Goal: Task Accomplishment & Management: Complete application form

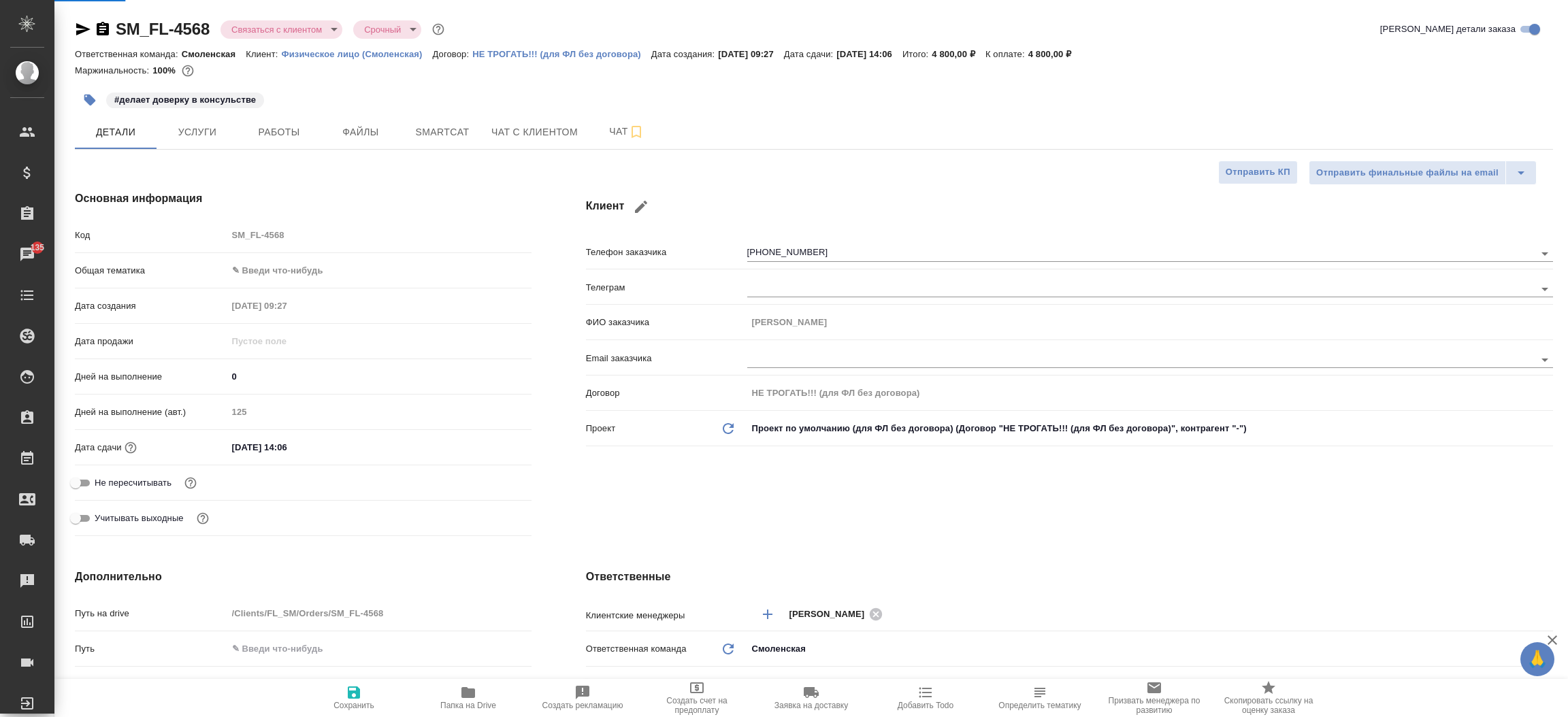
select select "RU"
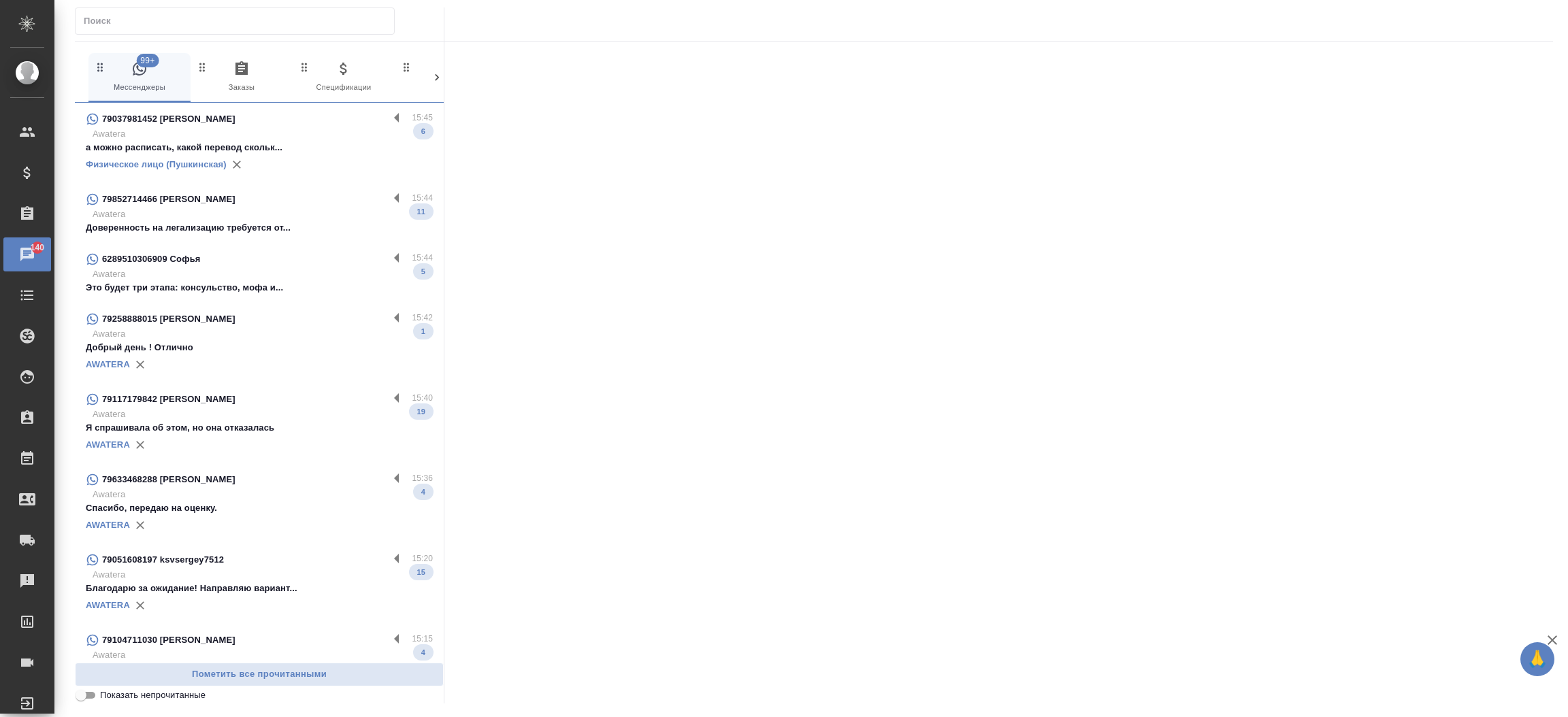
click at [239, 234] on div "79852714466 [PERSON_NAME] 15:44 Awatera Доверенность на легализацию требуется о…" at bounding box center [259, 212] width 369 height 60
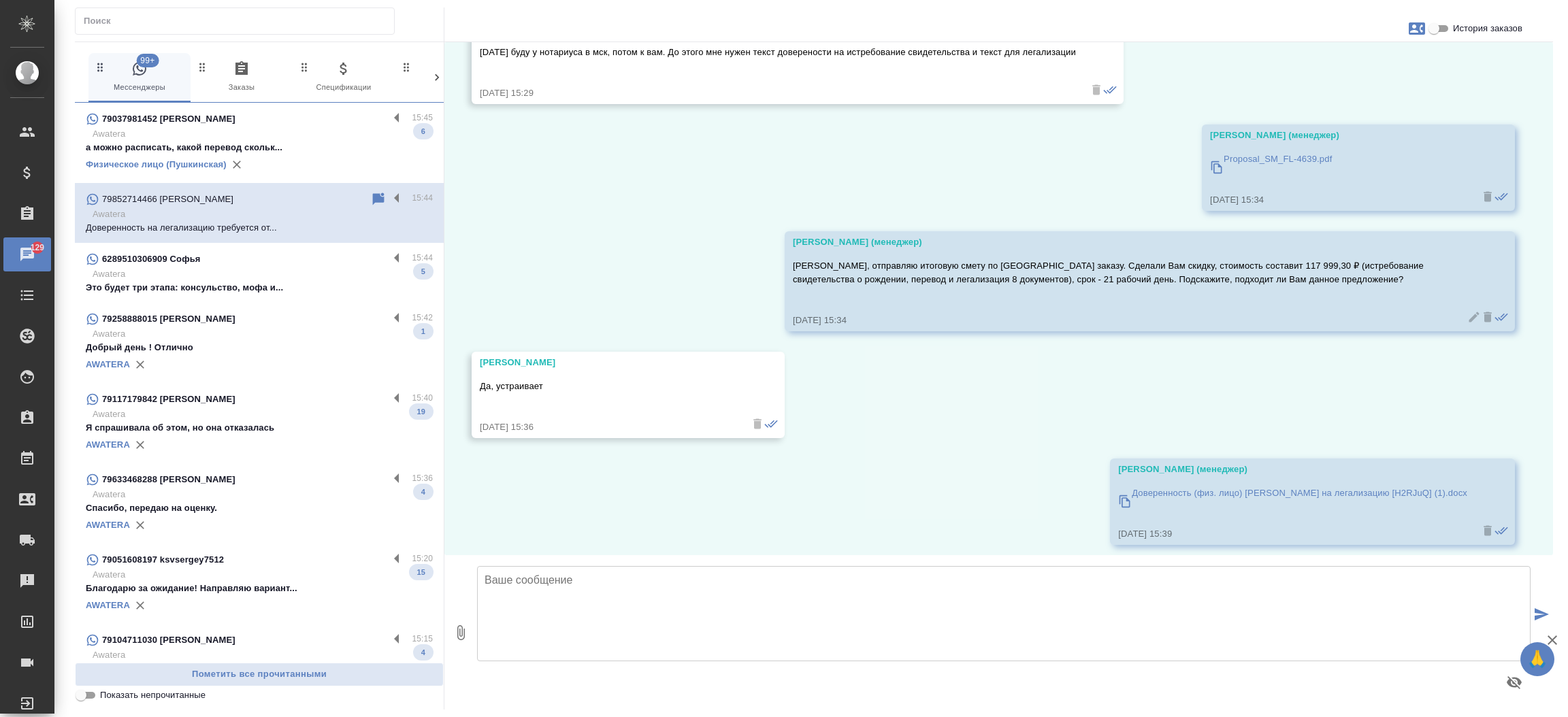
scroll to position [9766, 0]
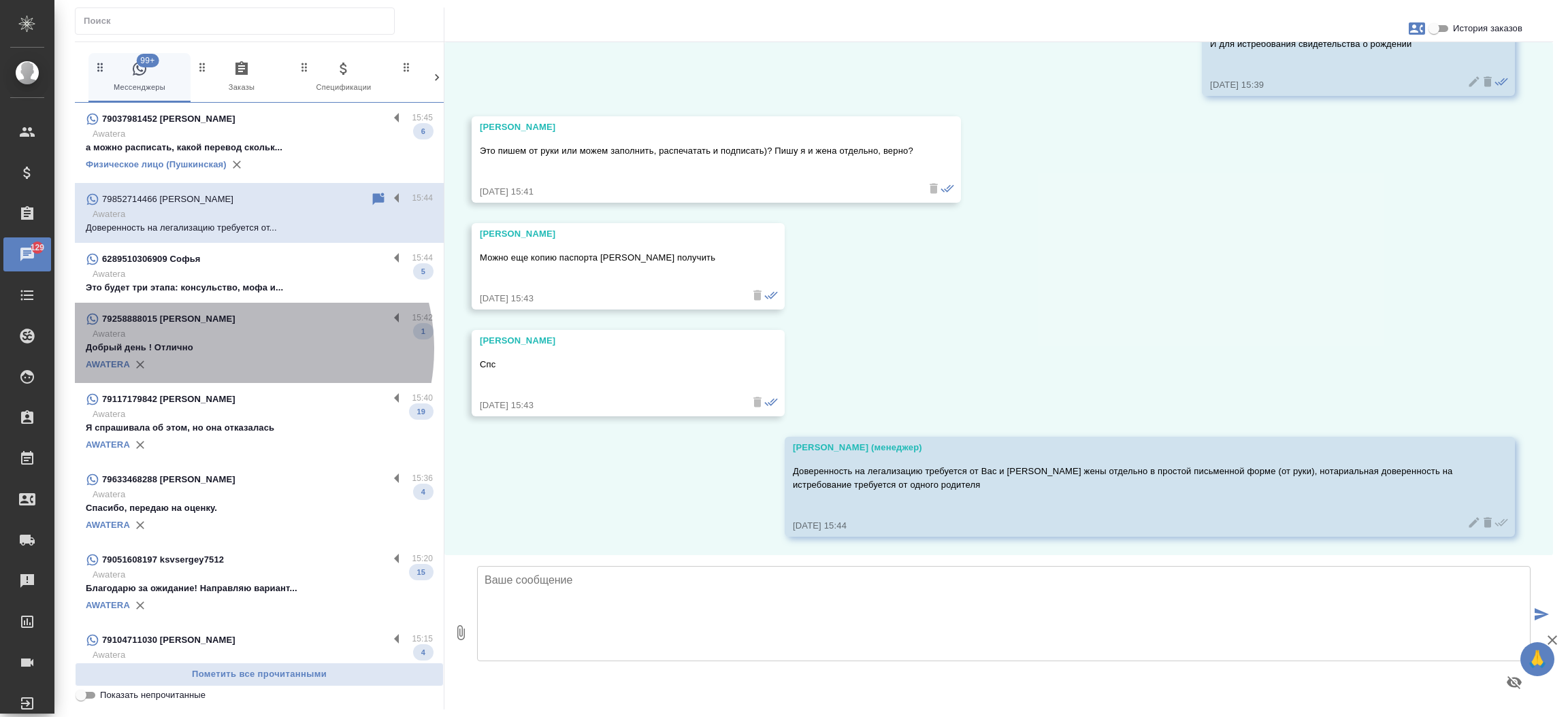
click at [232, 349] on p "Добрый день ! Отлично" at bounding box center [259, 347] width 347 height 14
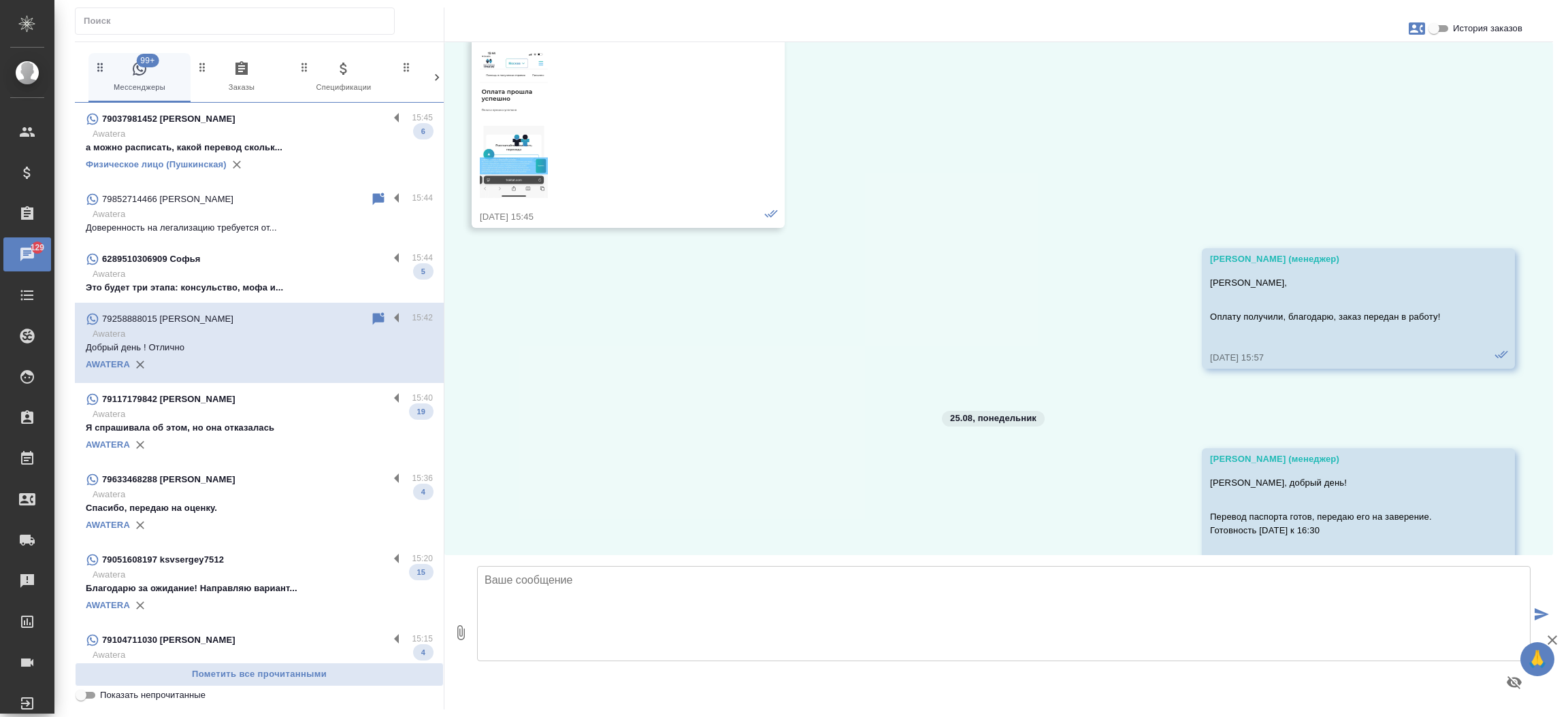
scroll to position [1297, 0]
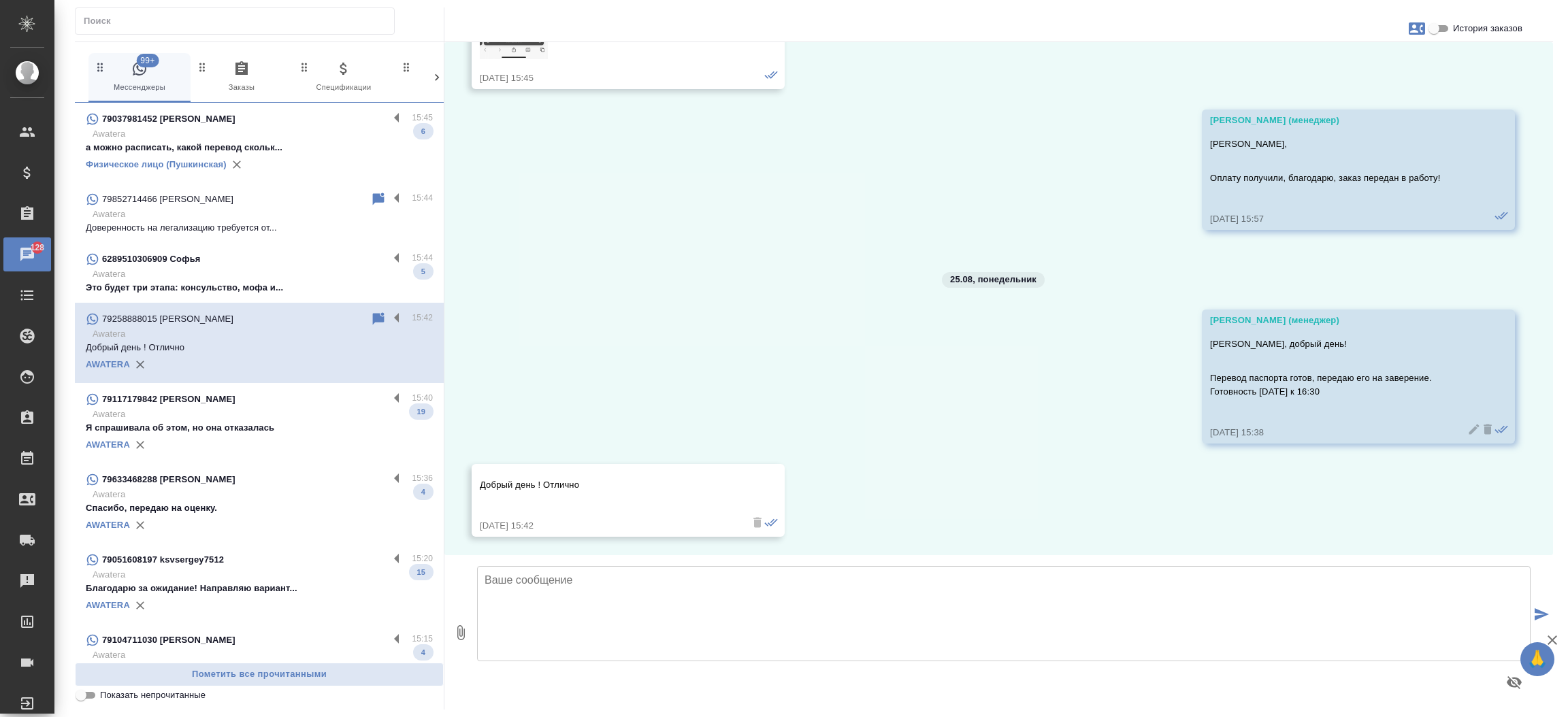
click at [263, 283] on p "Это будет три этапа: консульство, мофа и..." at bounding box center [259, 288] width 347 height 14
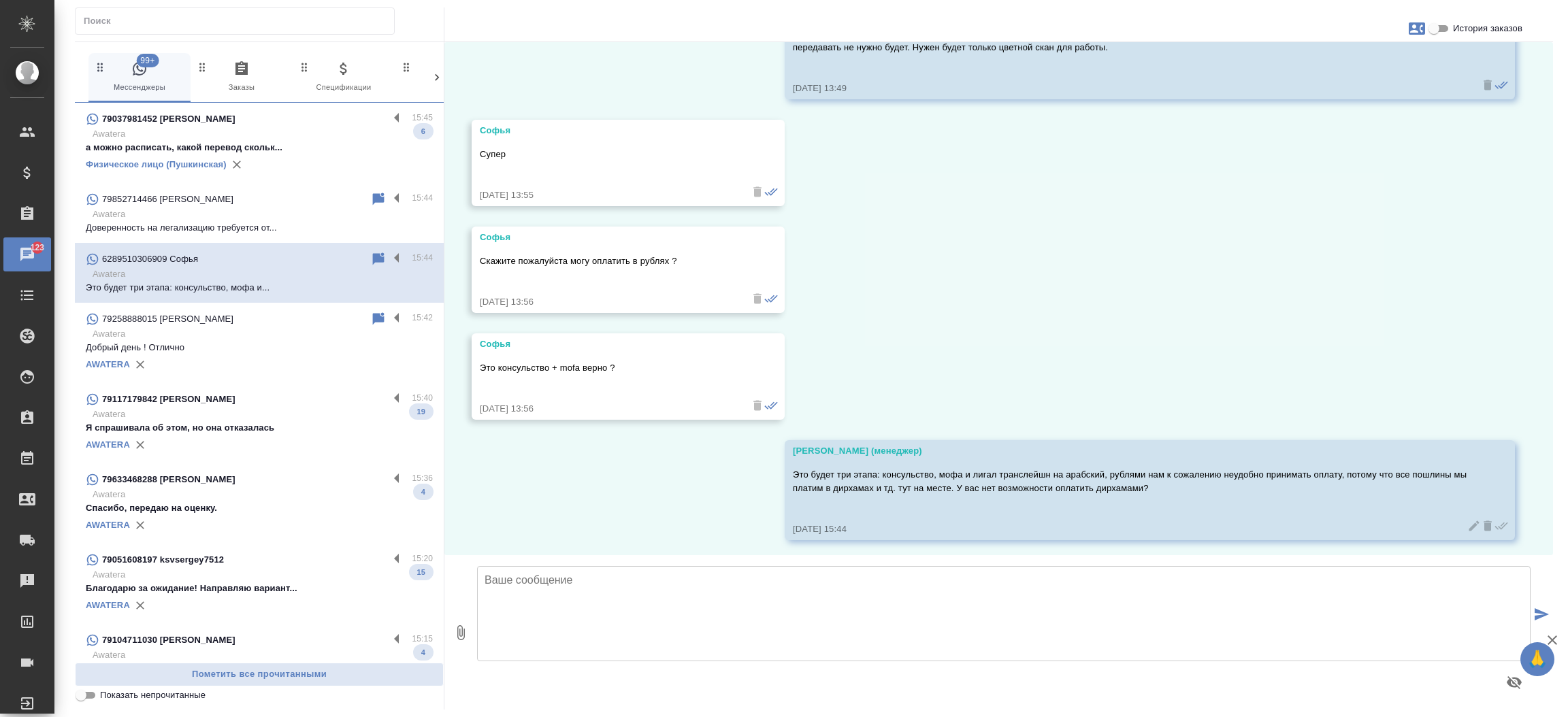
scroll to position [3447, 0]
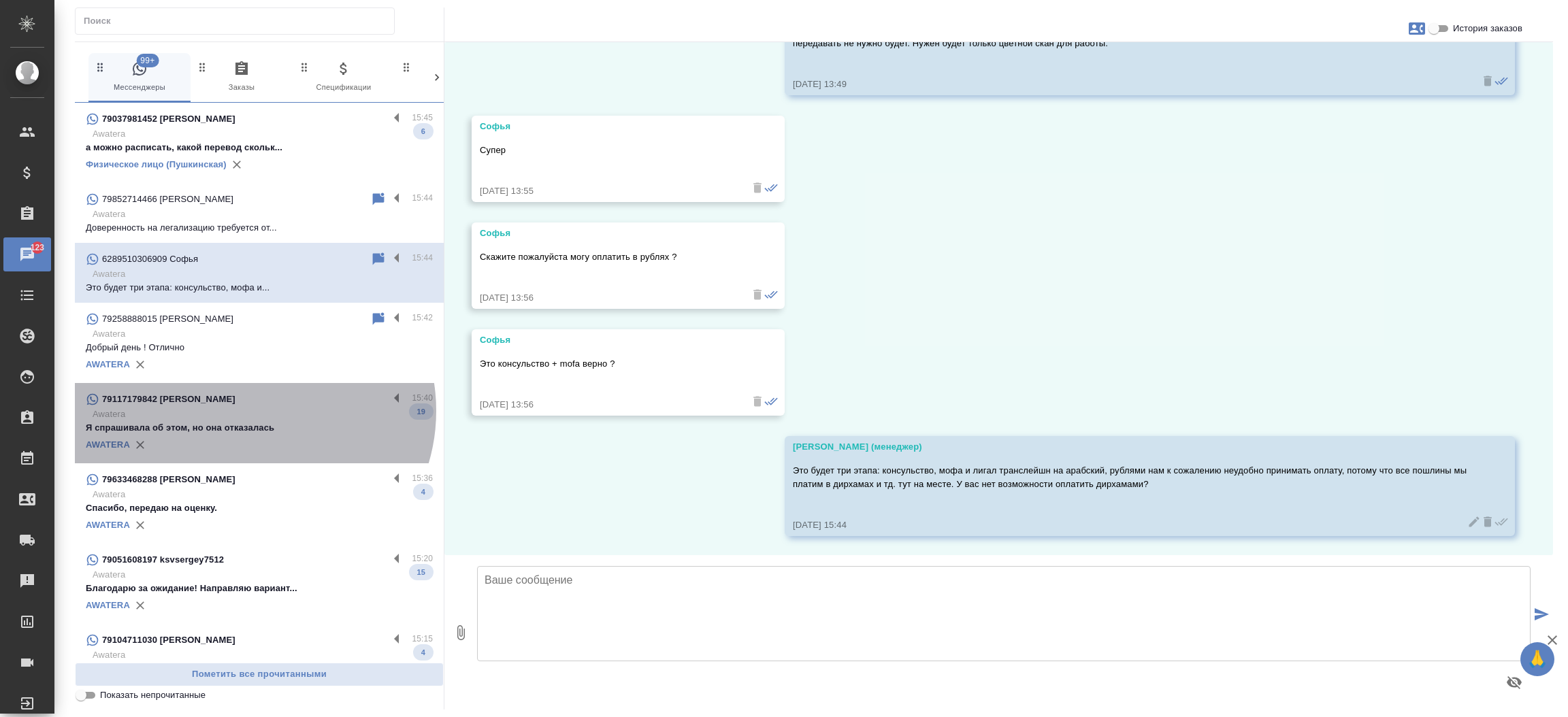
click at [251, 411] on p "Awatera" at bounding box center [262, 414] width 340 height 14
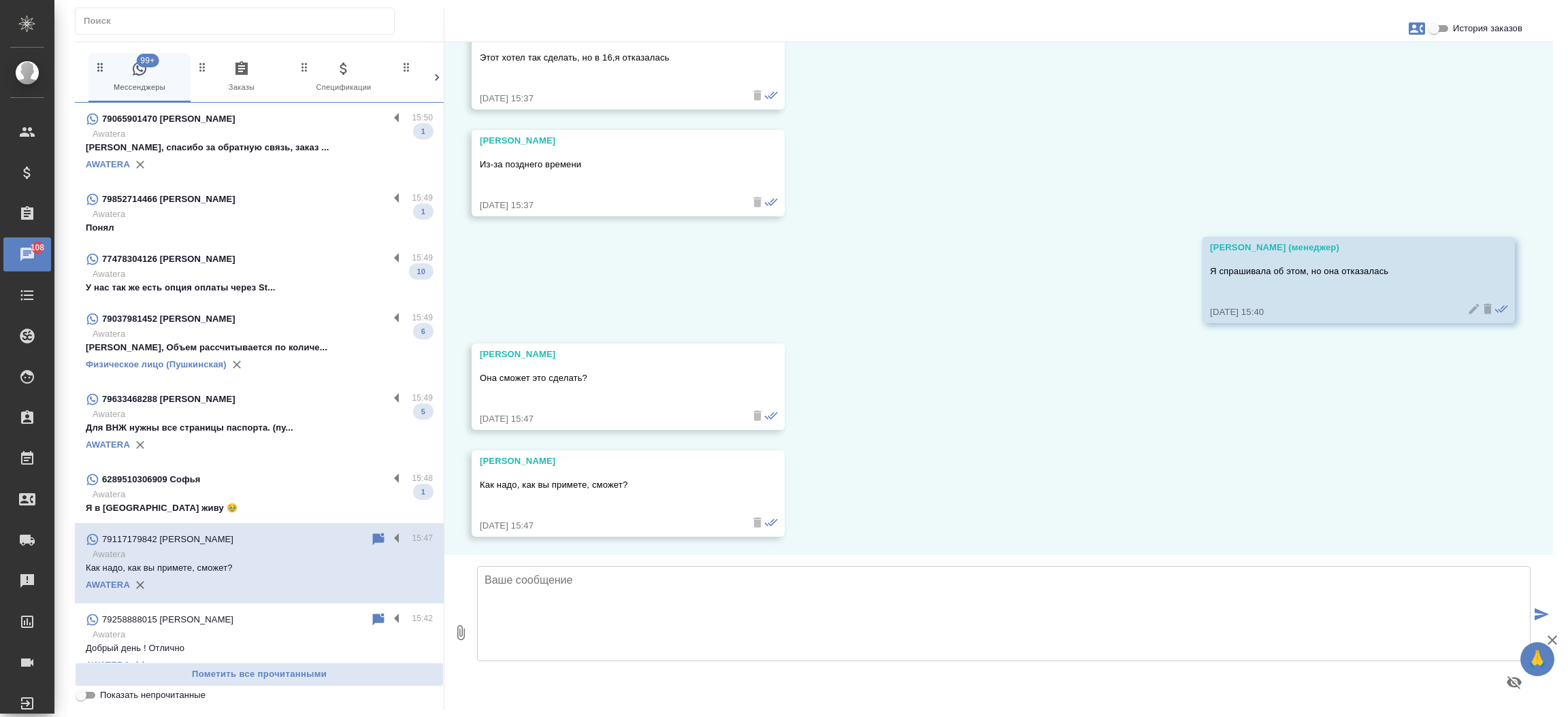
scroll to position [3774, 0]
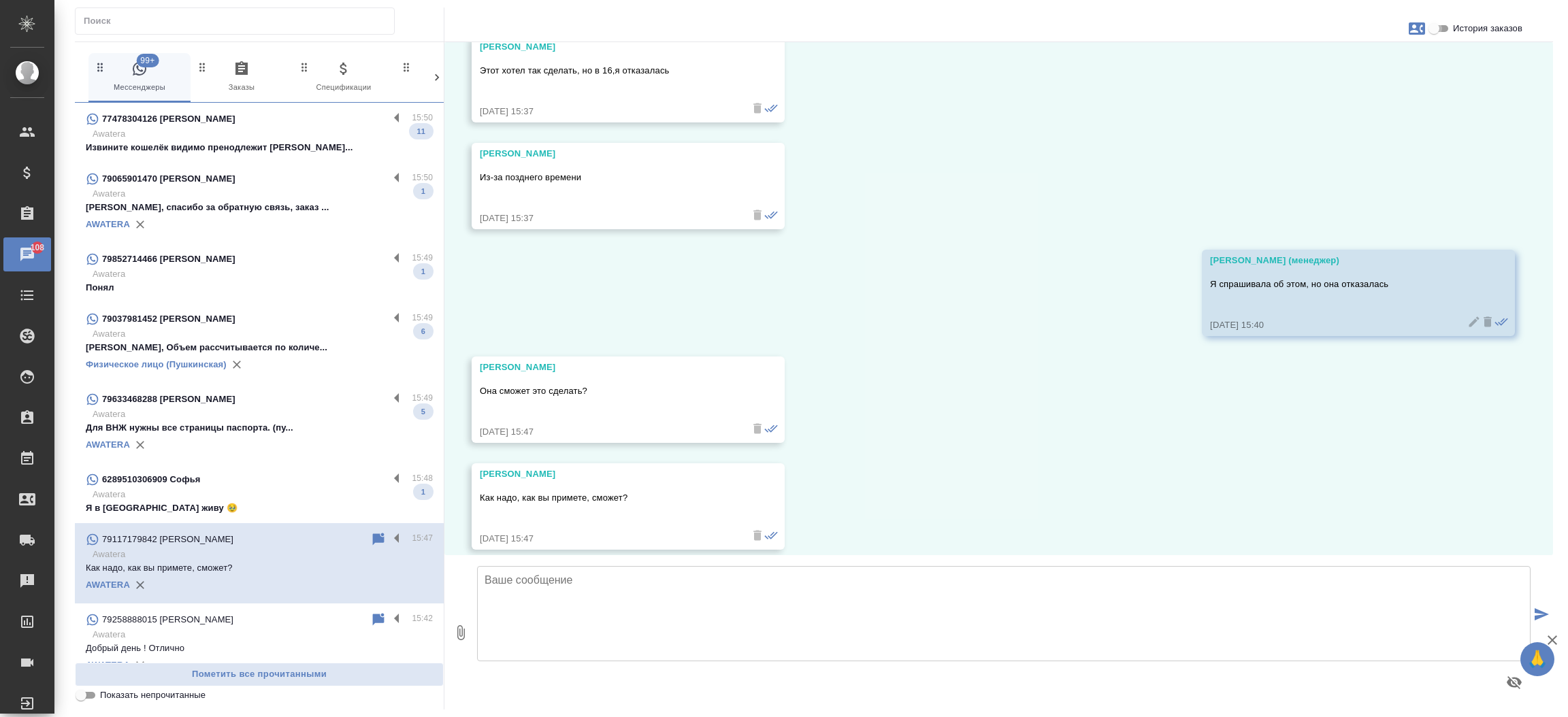
click at [1446, 26] on input "История заказов" at bounding box center [1434, 29] width 49 height 17
checkbox input "true"
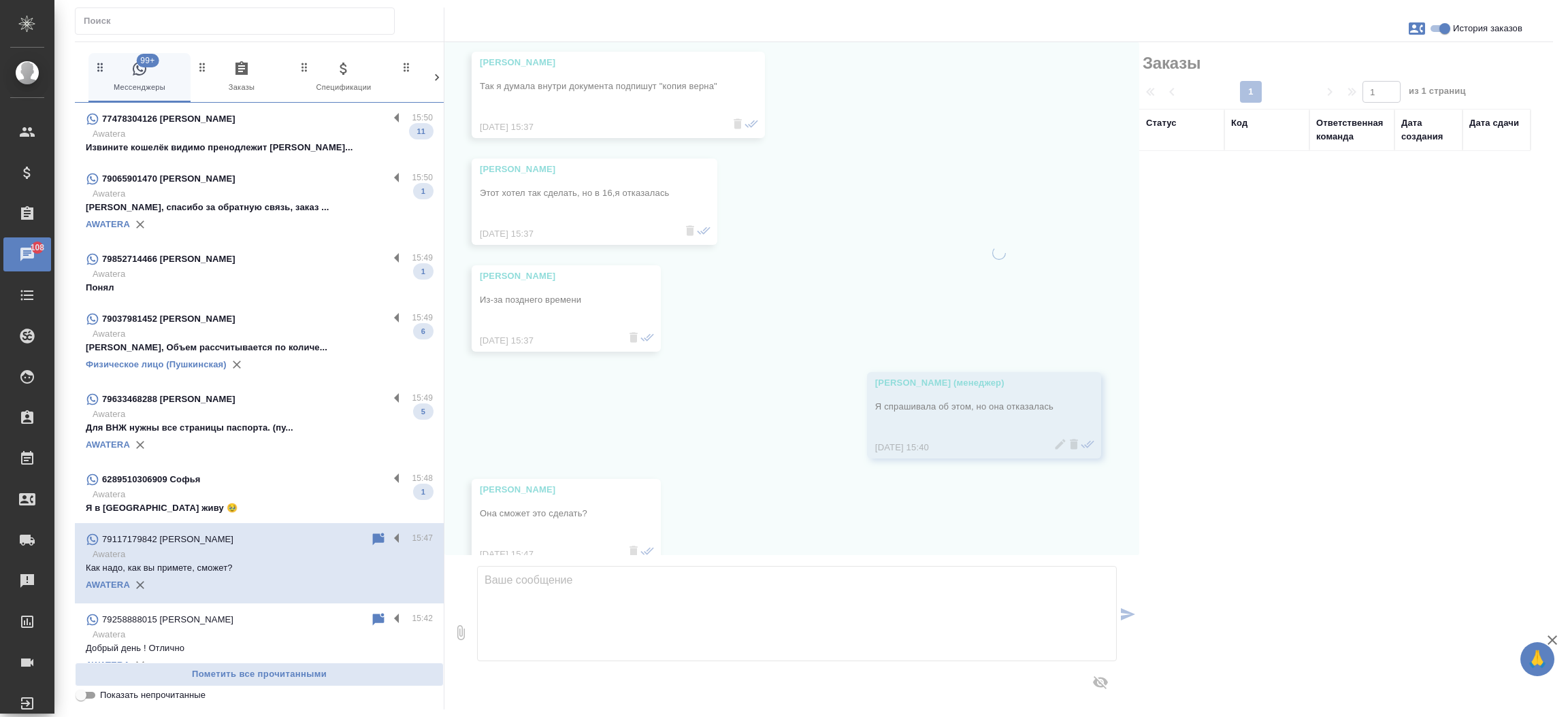
scroll to position [3924, 0]
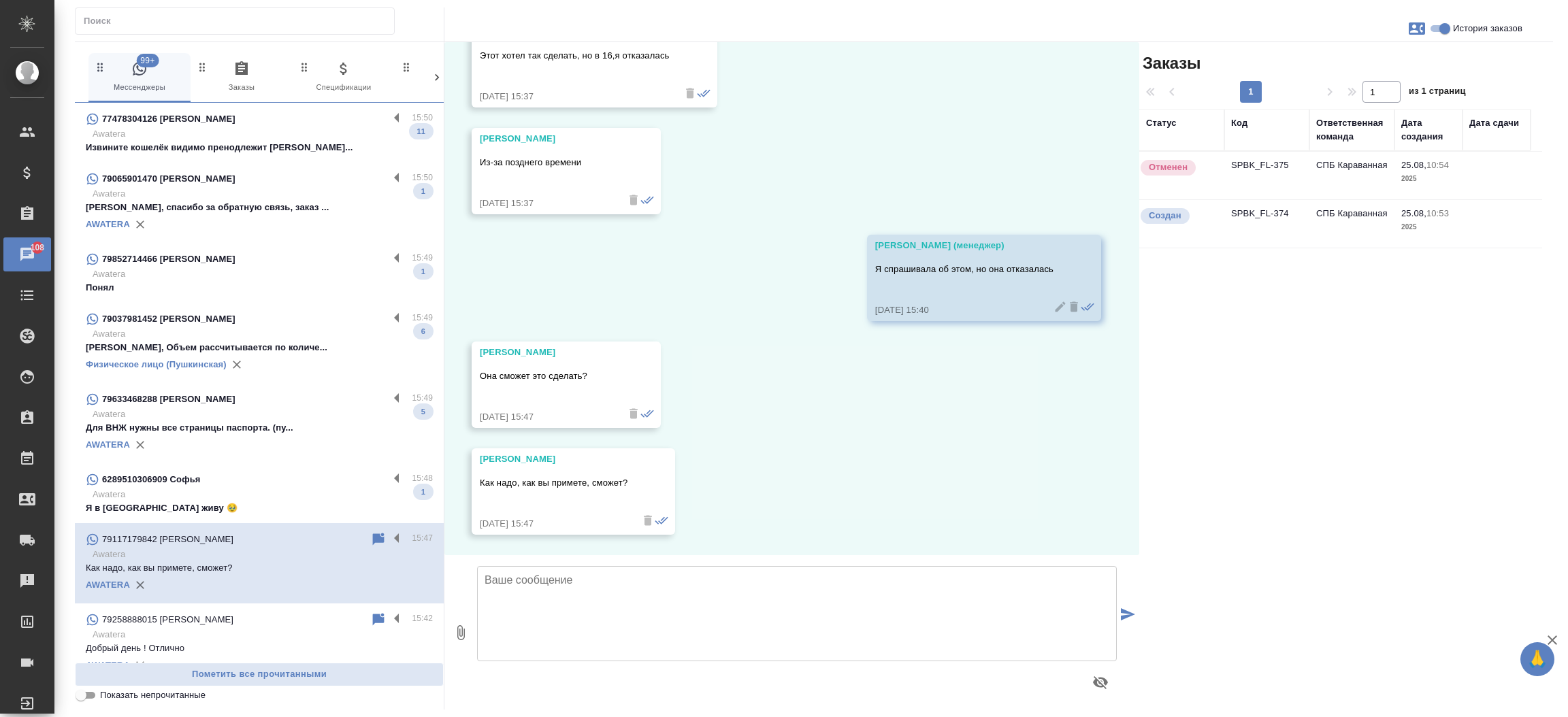
click at [1249, 165] on td "SPBK_FL-375" at bounding box center [1266, 175] width 85 height 48
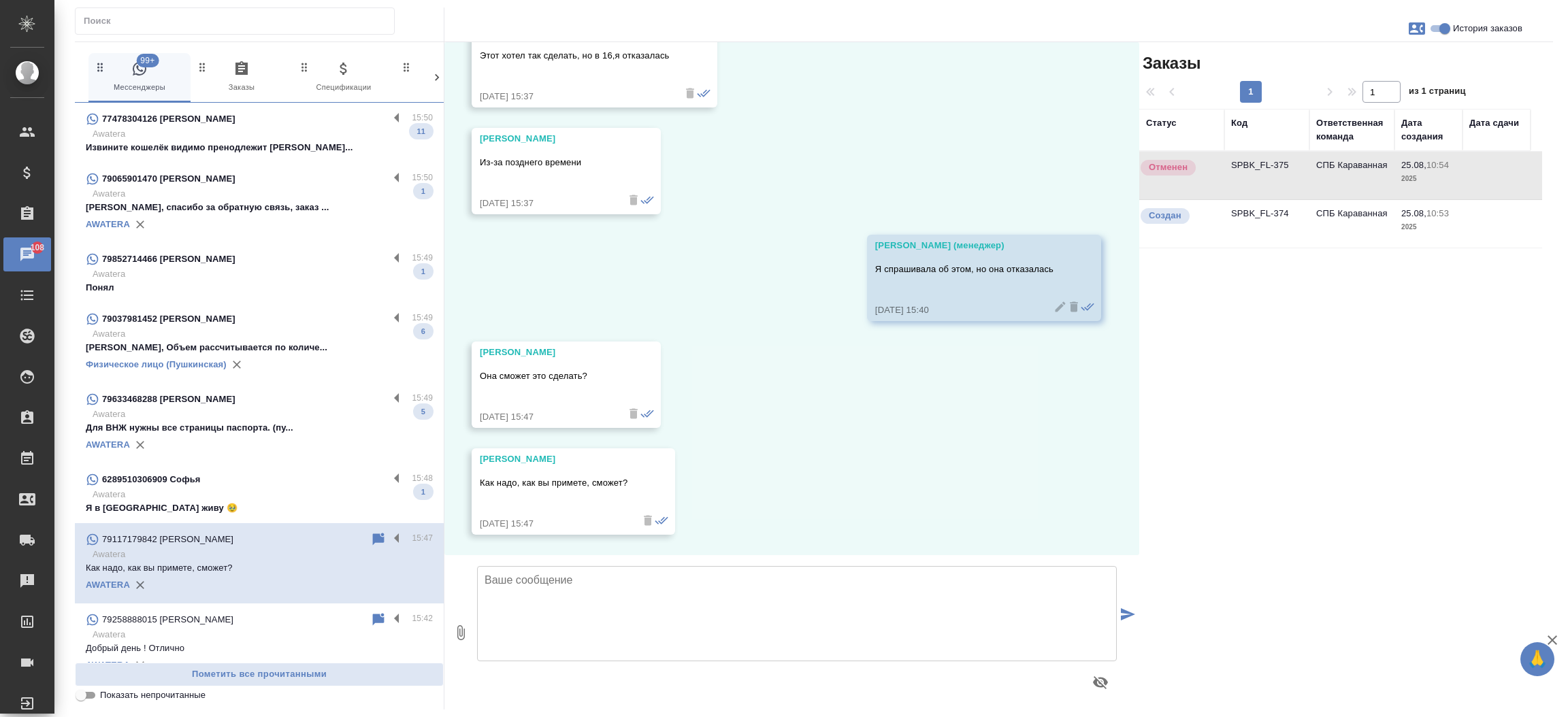
click at [1249, 165] on td "SPBK_FL-375" at bounding box center [1266, 175] width 85 height 48
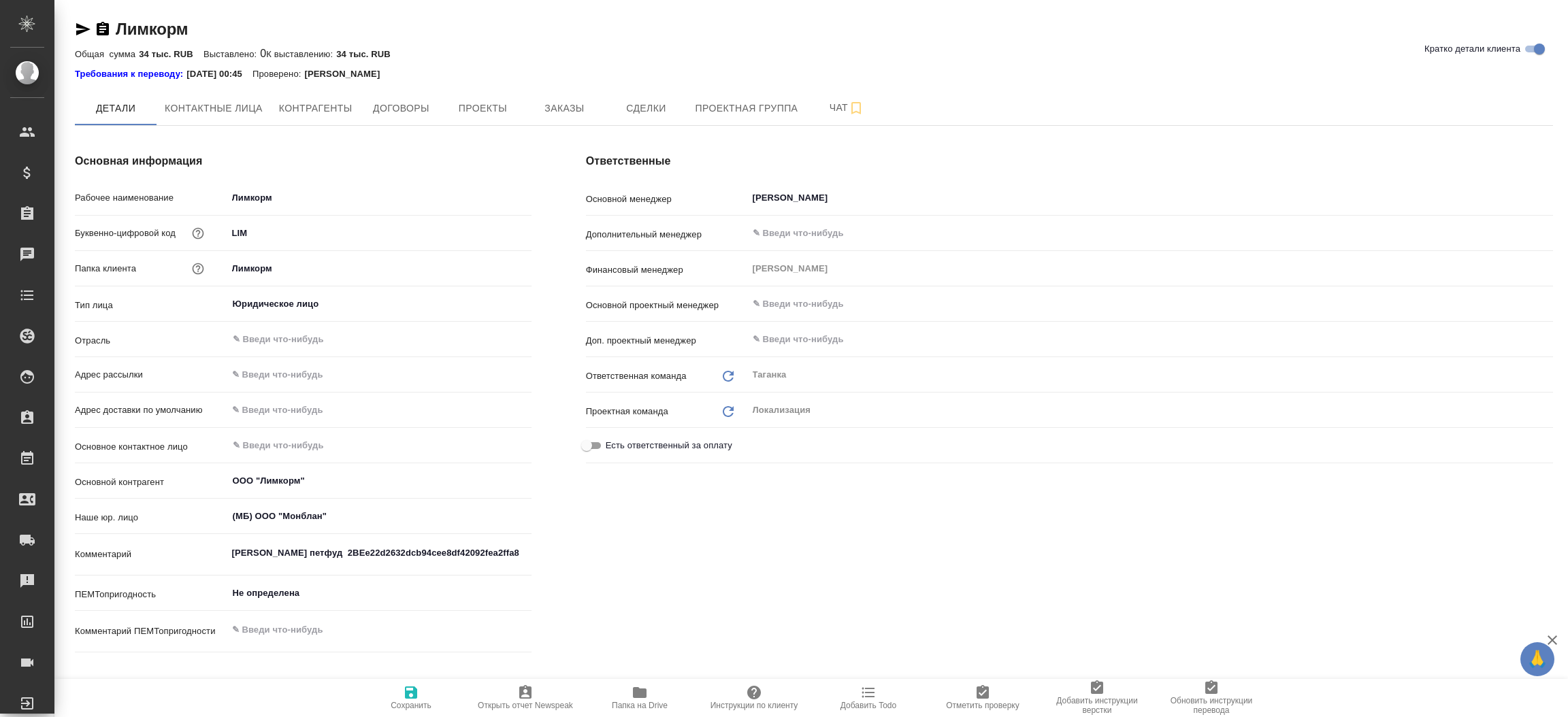
type textarea "x"
click at [545, 238] on div "Основная информация Рабочее наименование Лимкорм Буквенно-цифровой код LIM Папк…" at bounding box center [303, 405] width 511 height 559
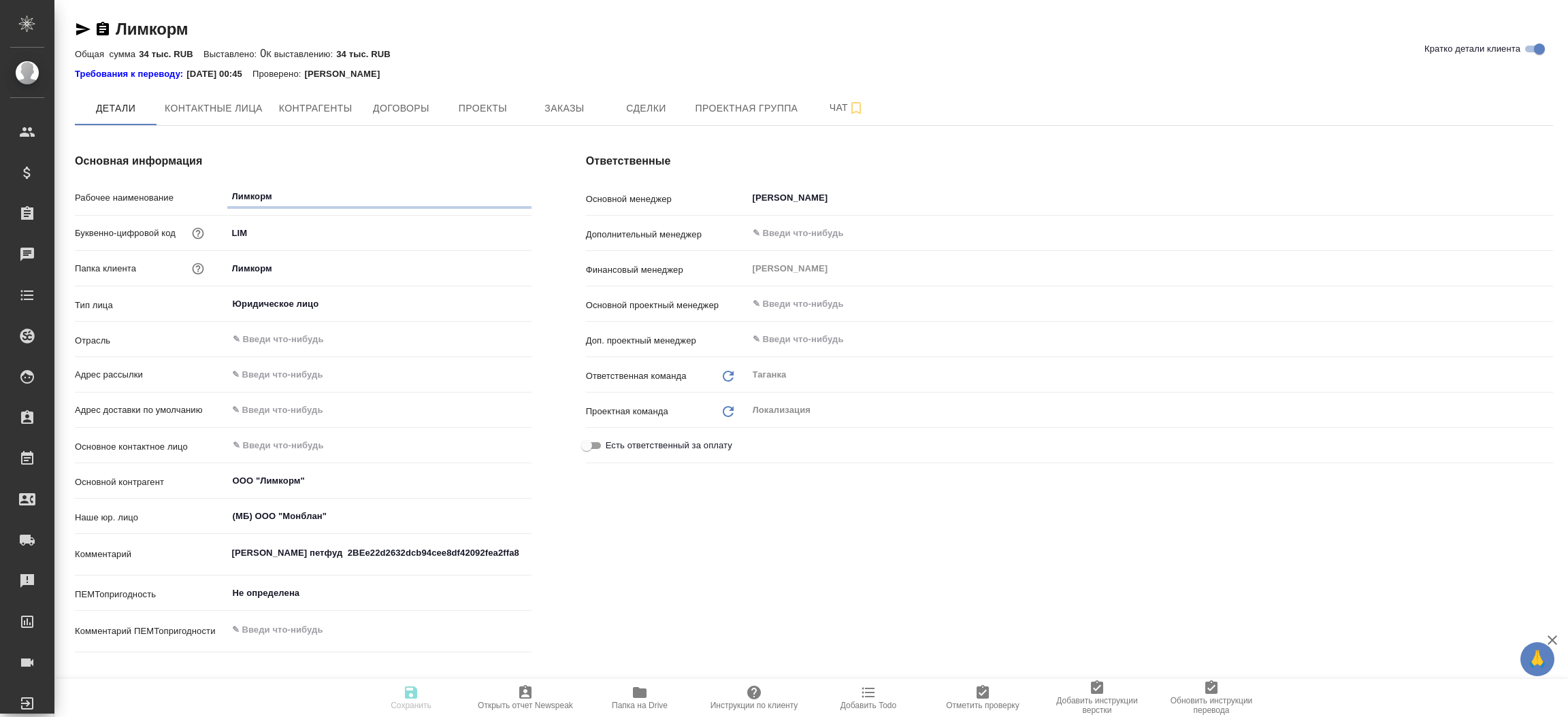
type textarea "x"
click at [550, 108] on span "Заказы" at bounding box center [564, 108] width 66 height 17
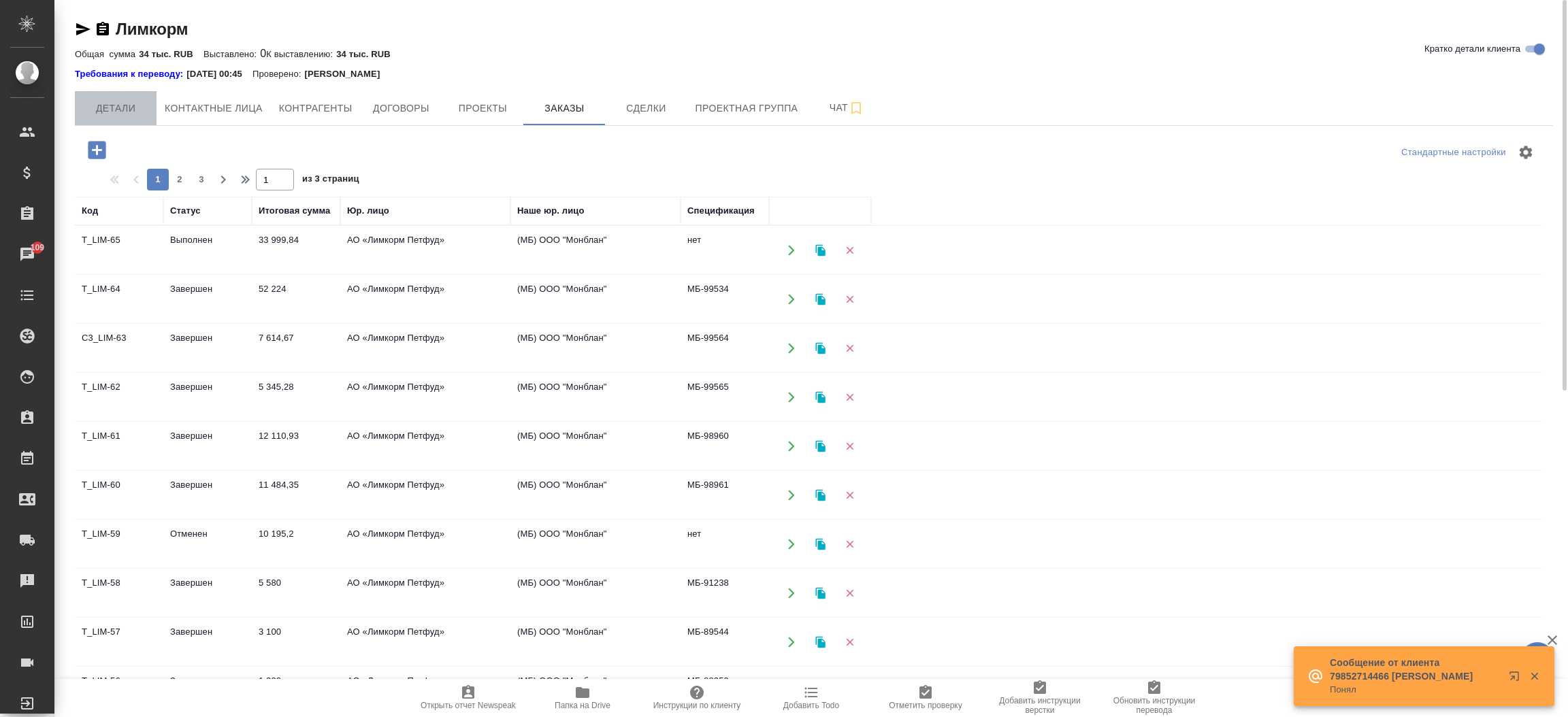
click at [103, 118] on button "Детали" at bounding box center [116, 108] width 81 height 34
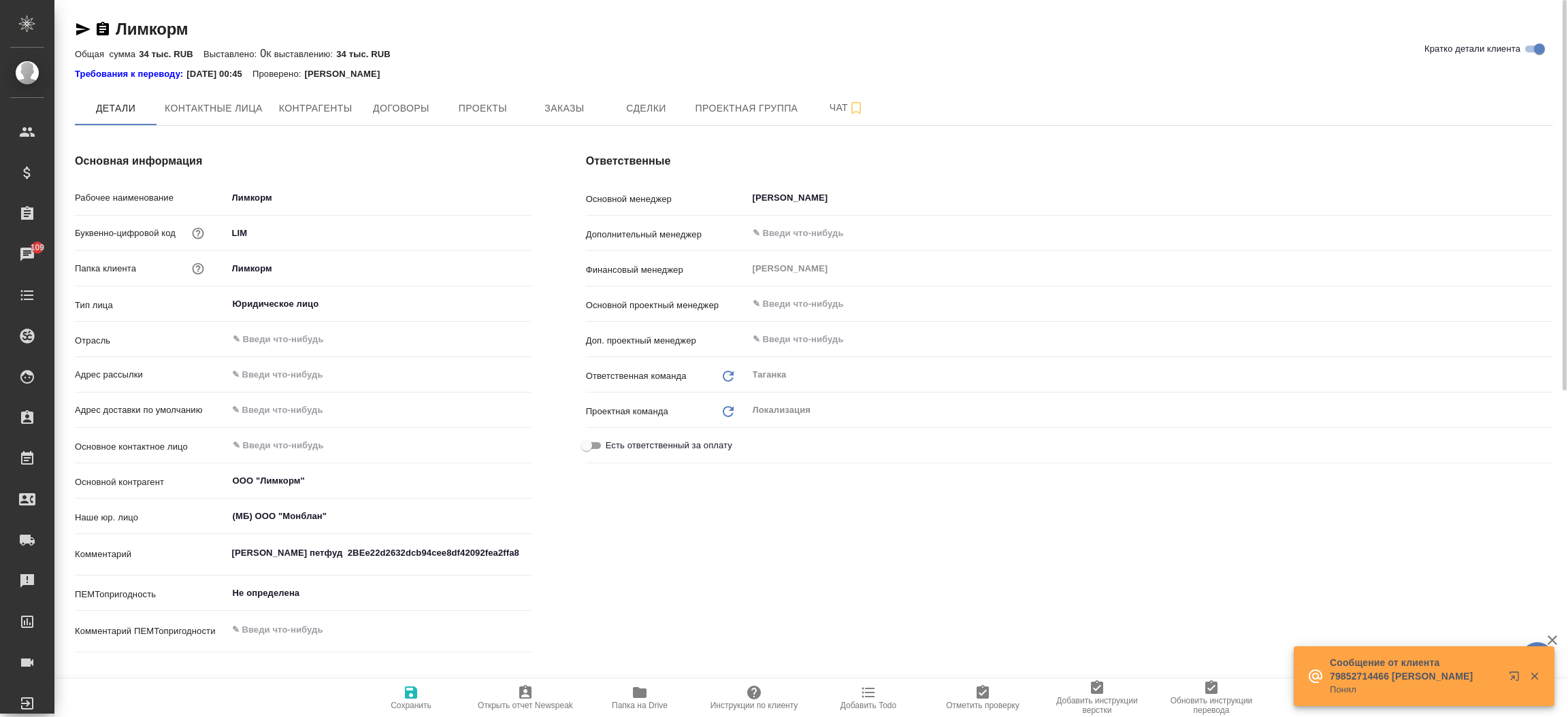
click at [80, 28] on icon "button" at bounding box center [83, 30] width 17 height 17
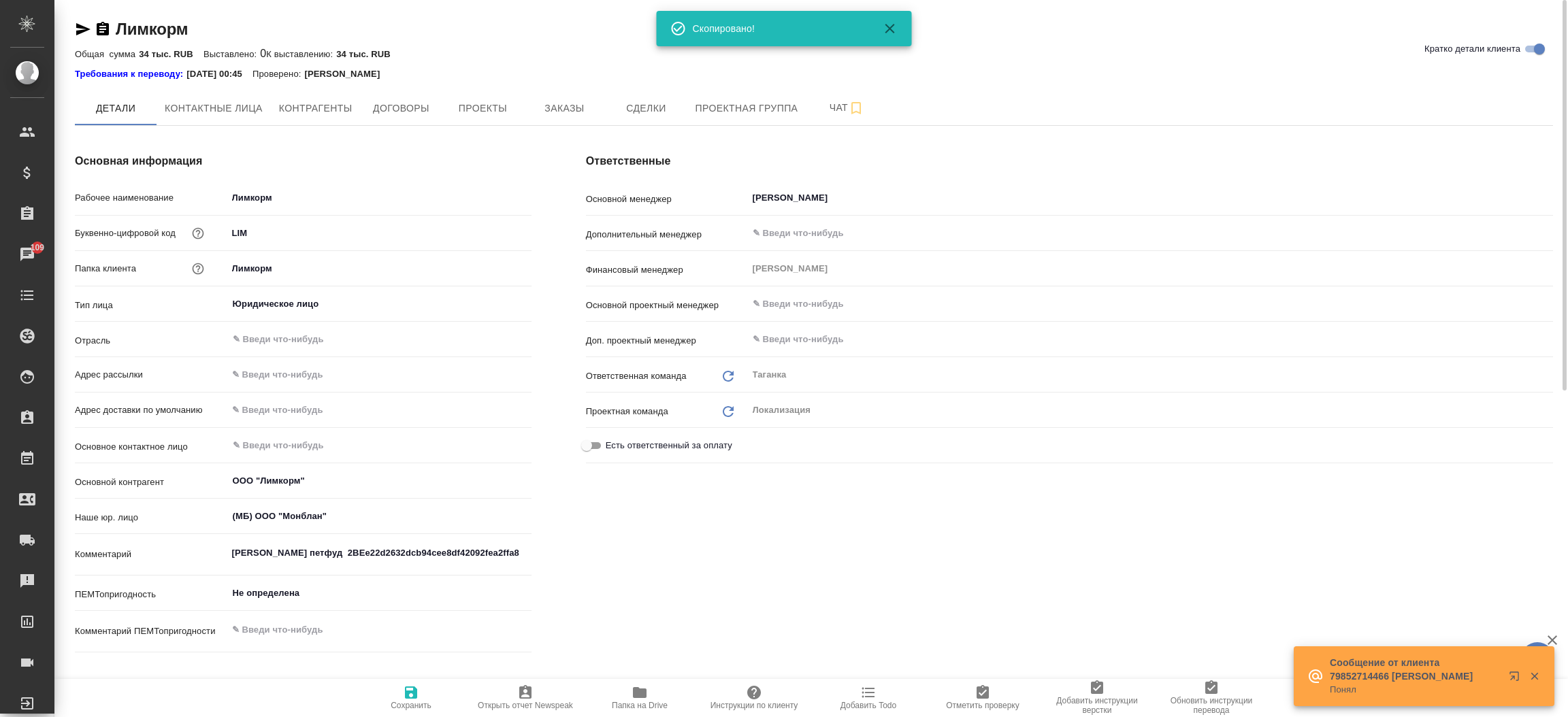
type textarea "x"
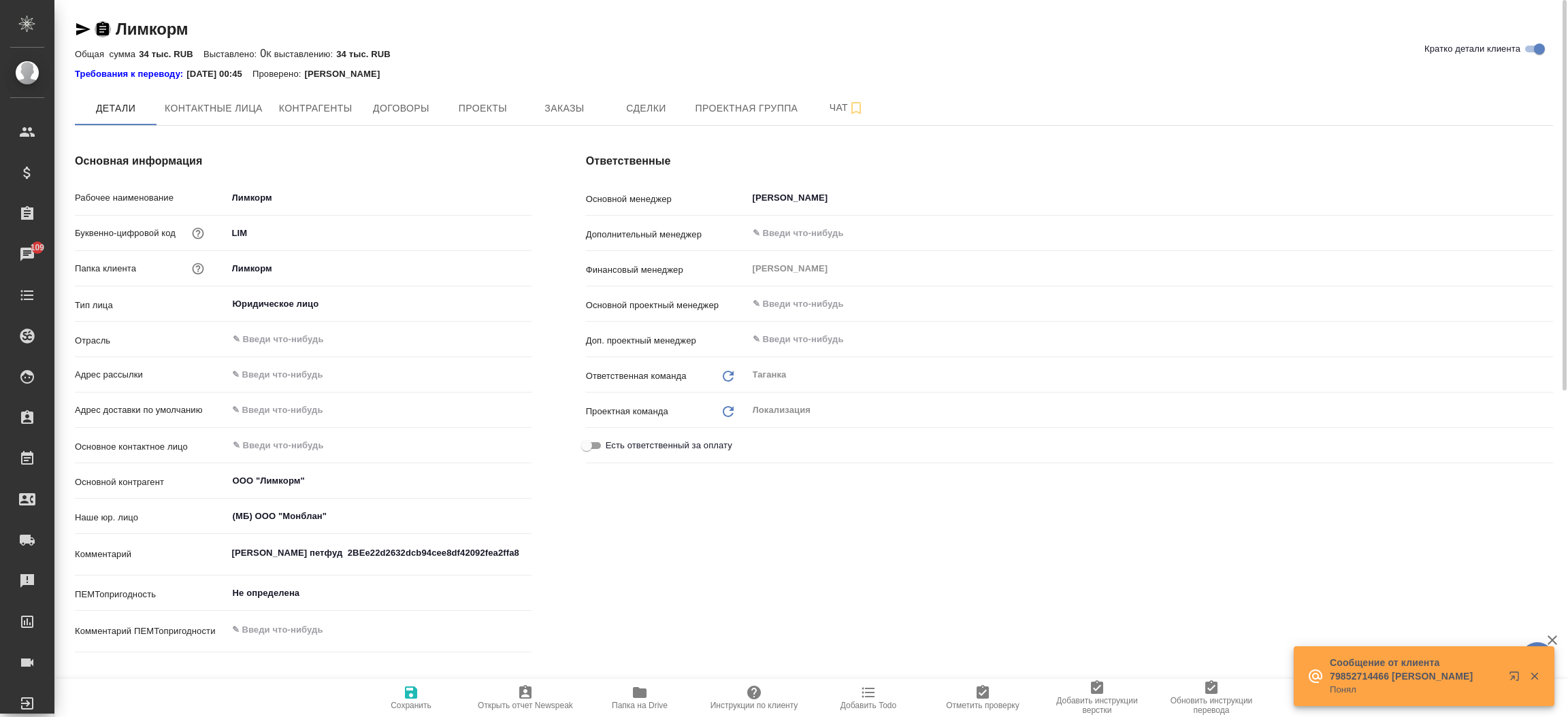
click at [97, 30] on icon "button" at bounding box center [103, 29] width 12 height 14
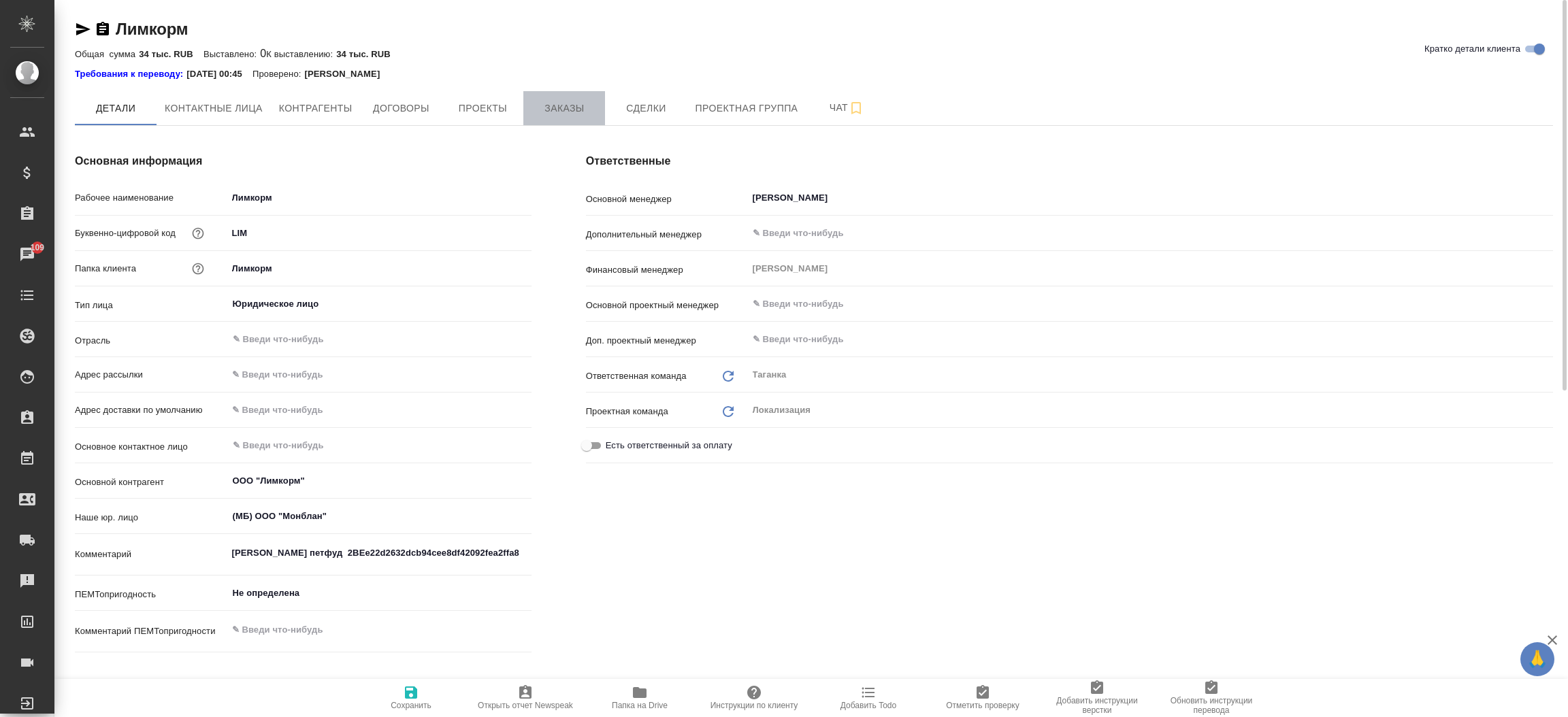
click at [569, 101] on span "Заказы" at bounding box center [564, 108] width 66 height 17
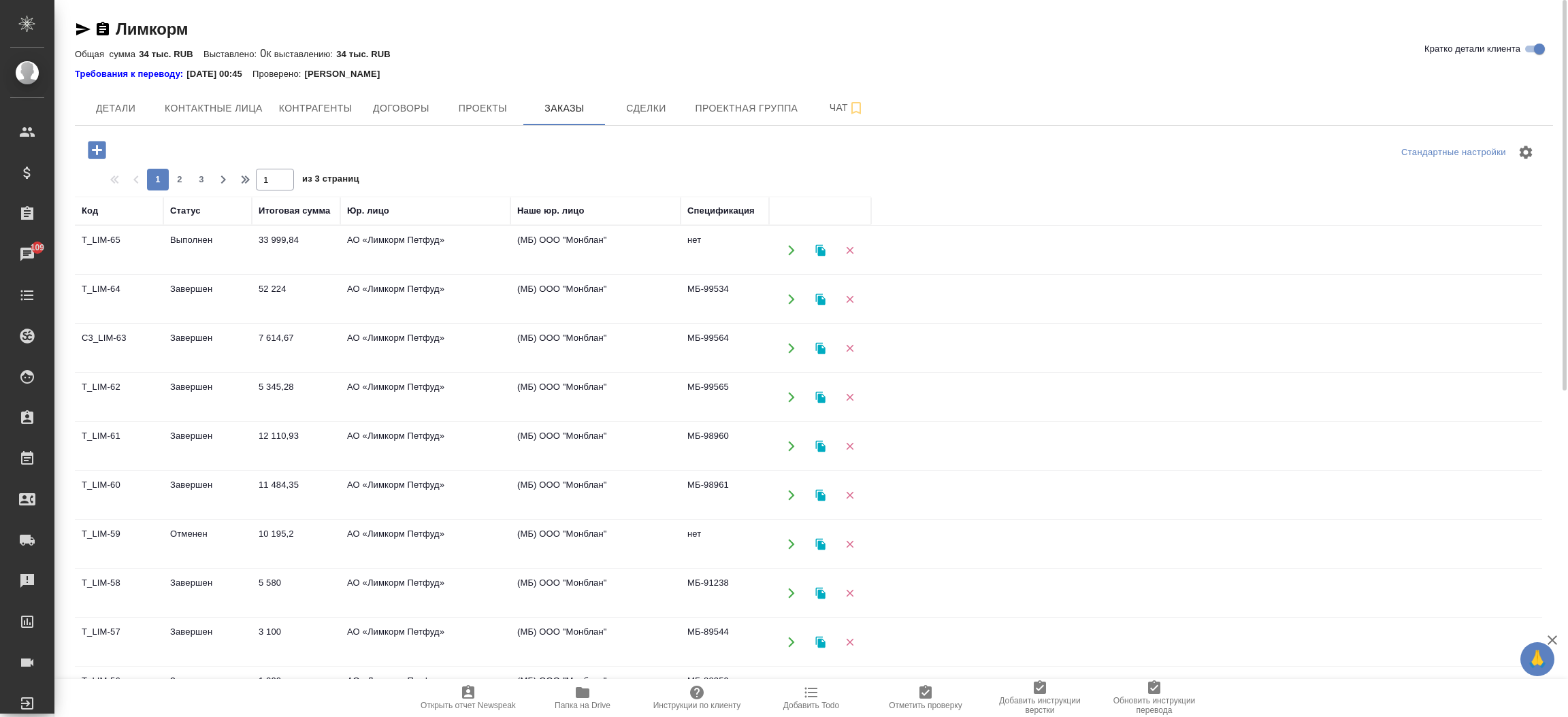
click at [194, 245] on td "Выполнен" at bounding box center [208, 250] width 88 height 48
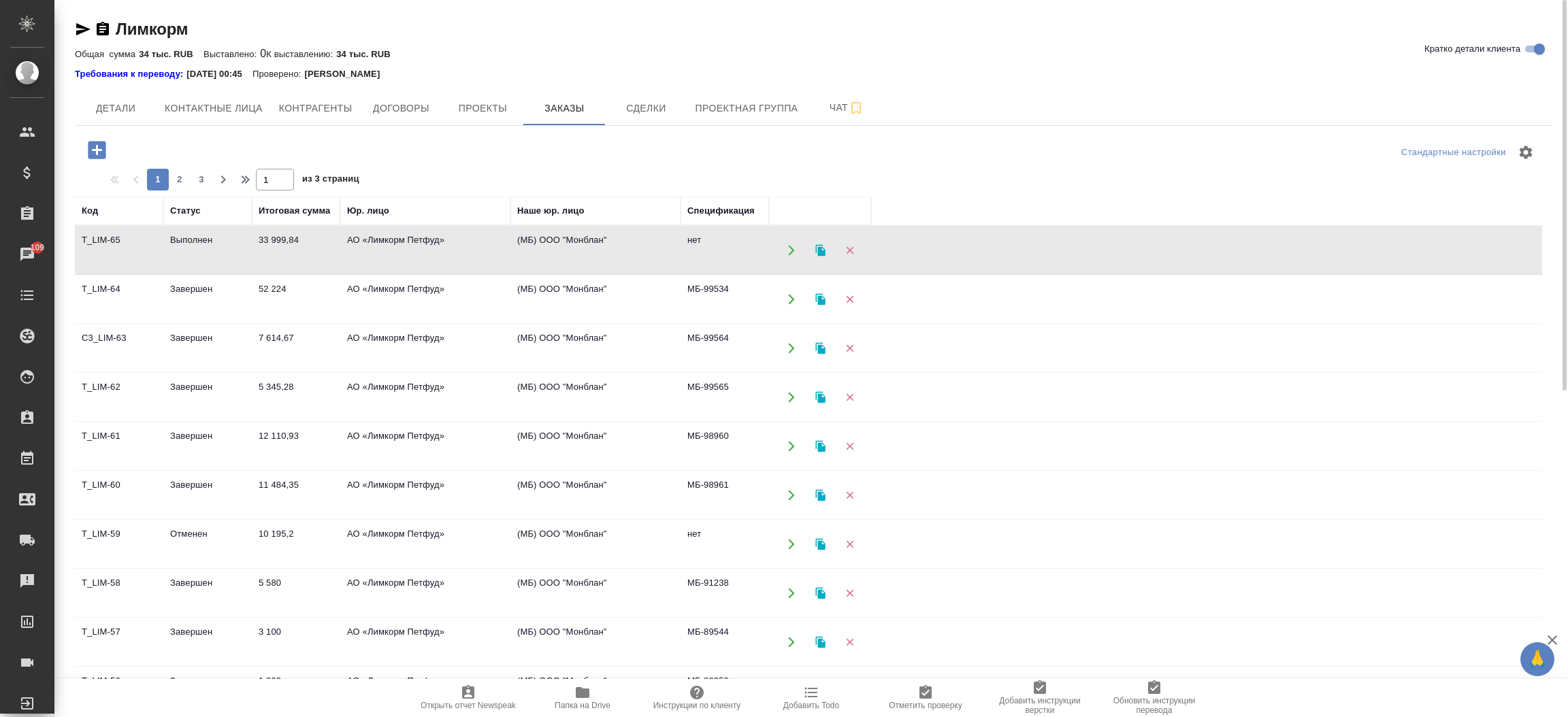
click at [194, 245] on td "Выполнен" at bounding box center [208, 250] width 88 height 48
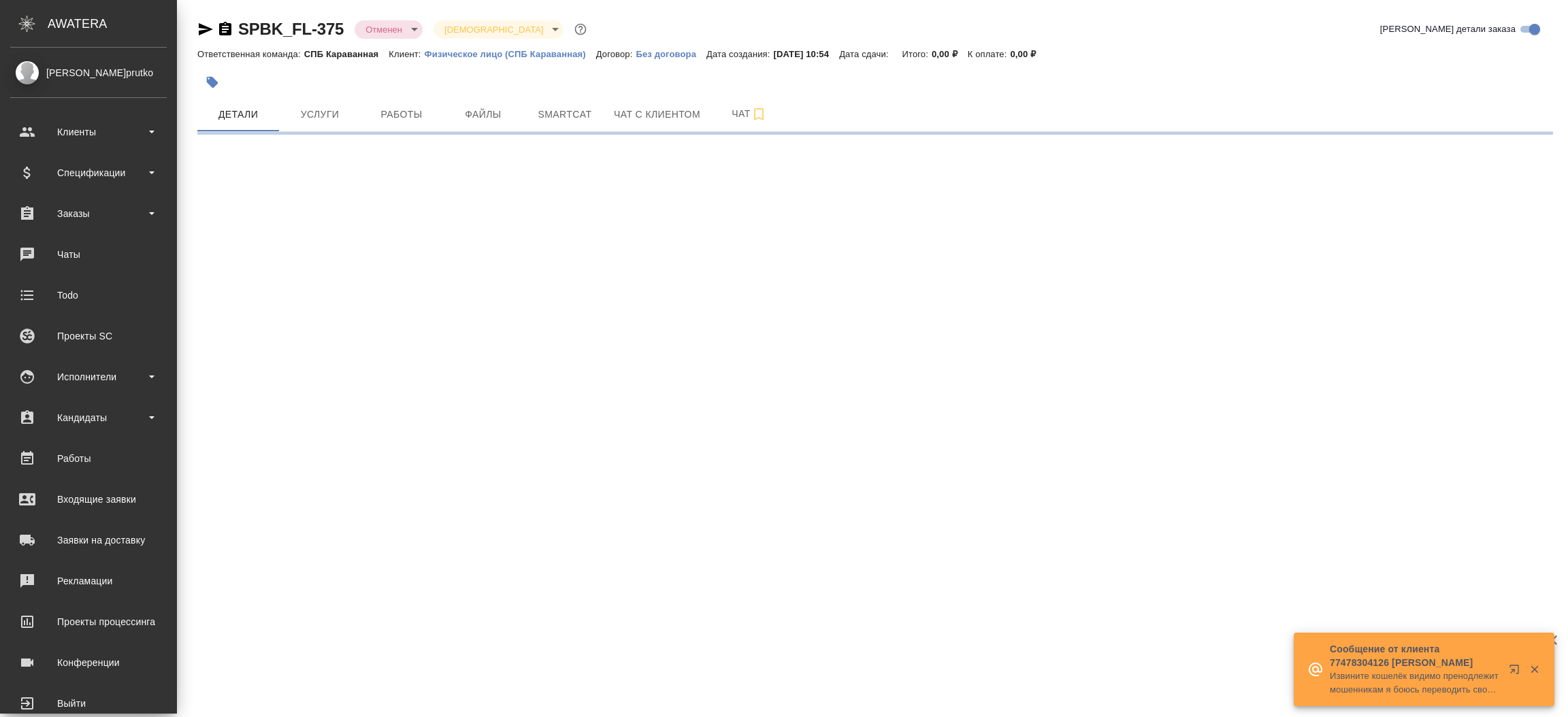
select select "RU"
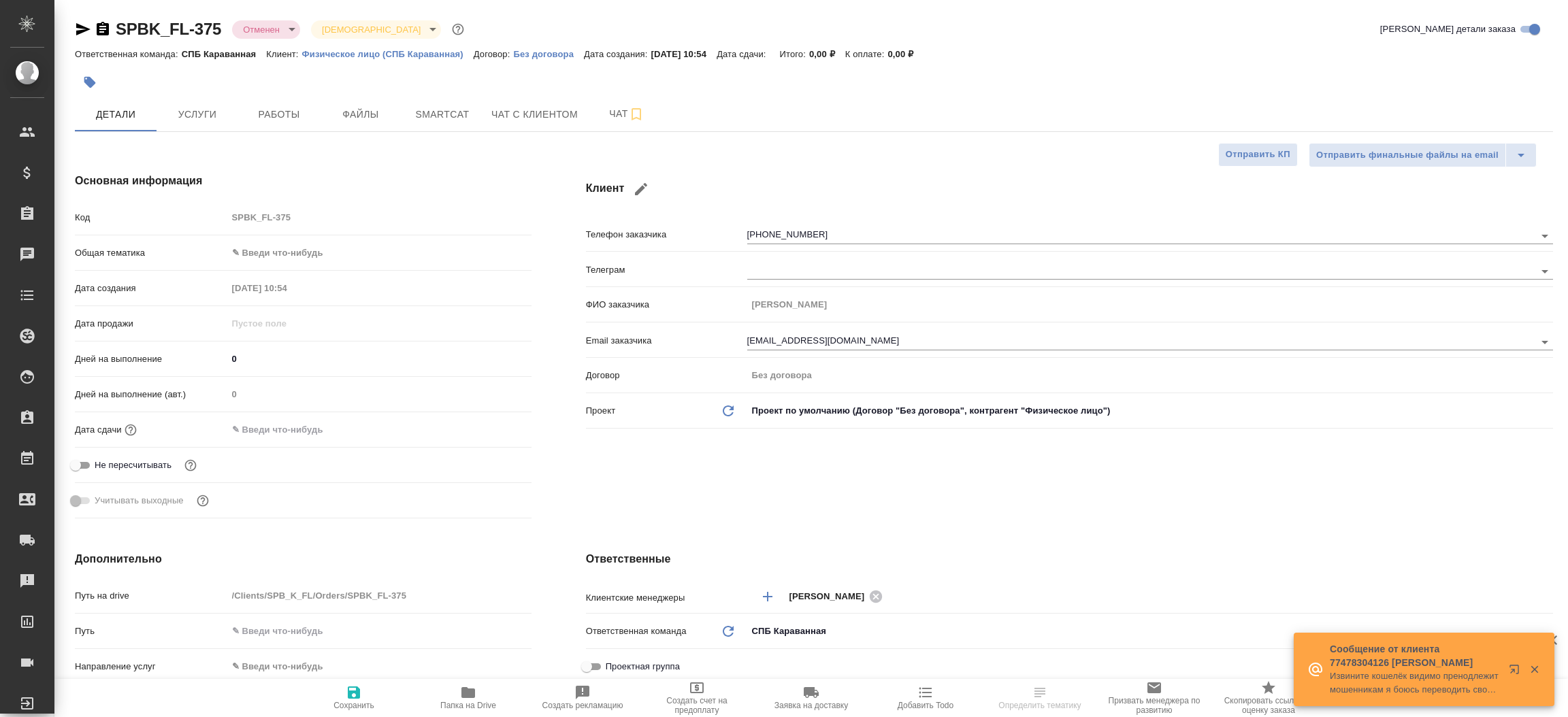
type textarea "x"
click at [83, 24] on icon "button" at bounding box center [83, 30] width 17 height 17
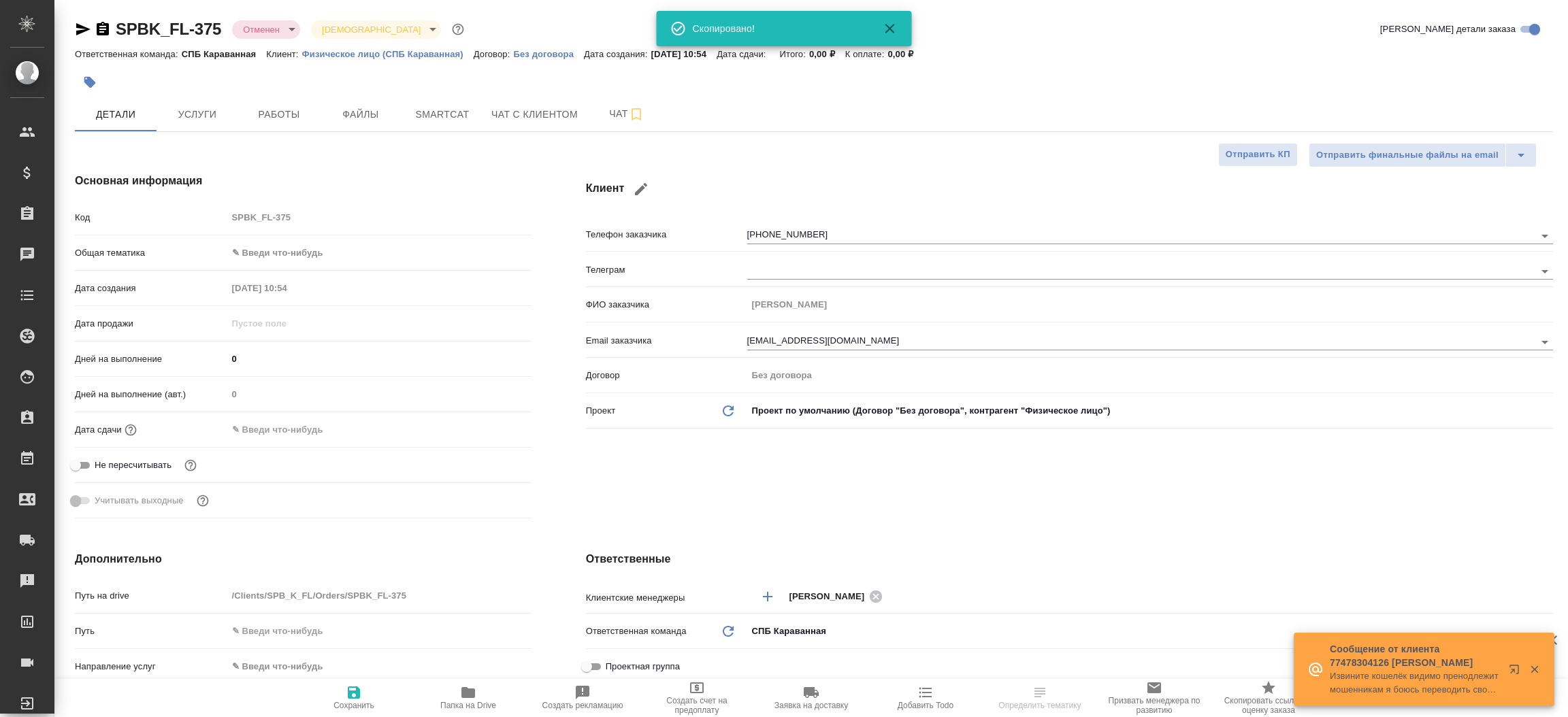
type textarea "x"
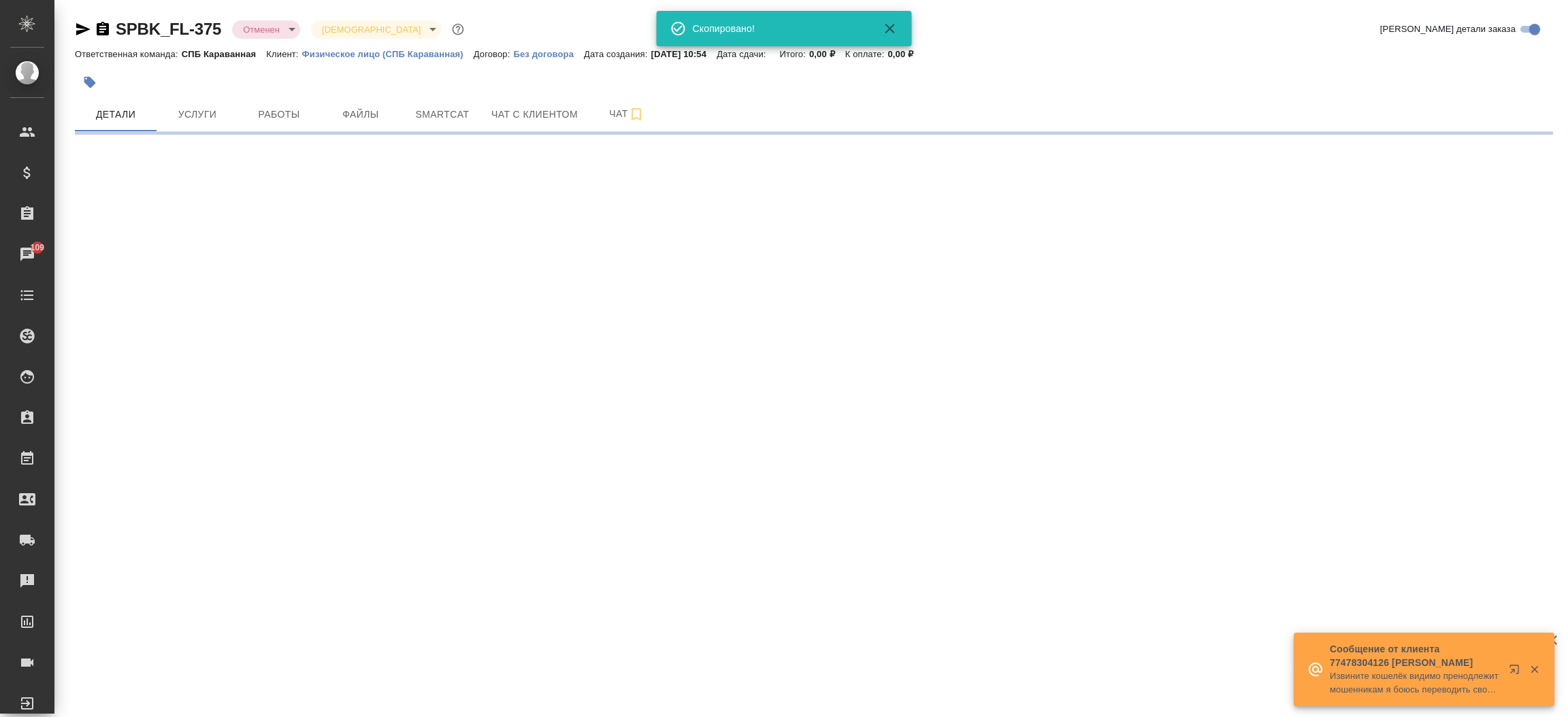
select select "RU"
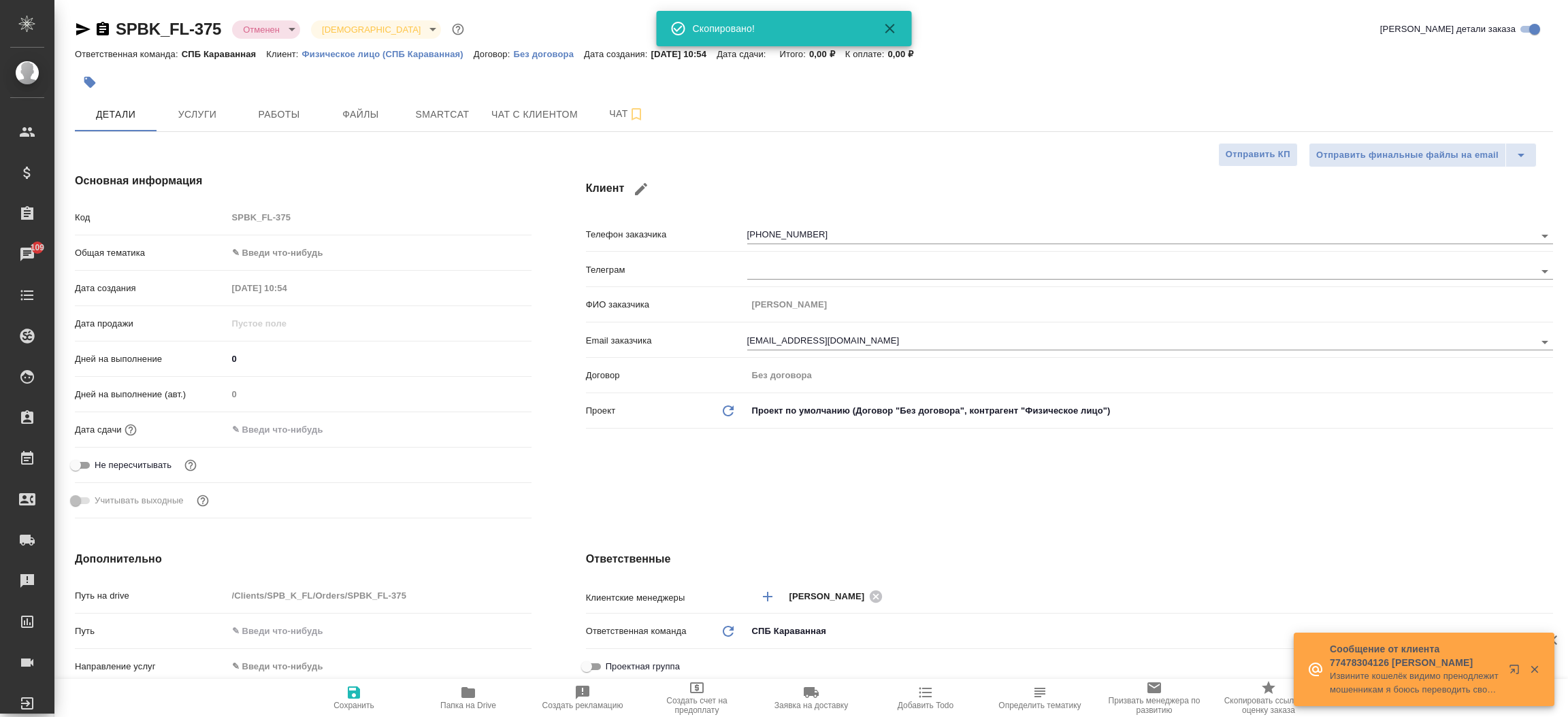
type textarea "x"
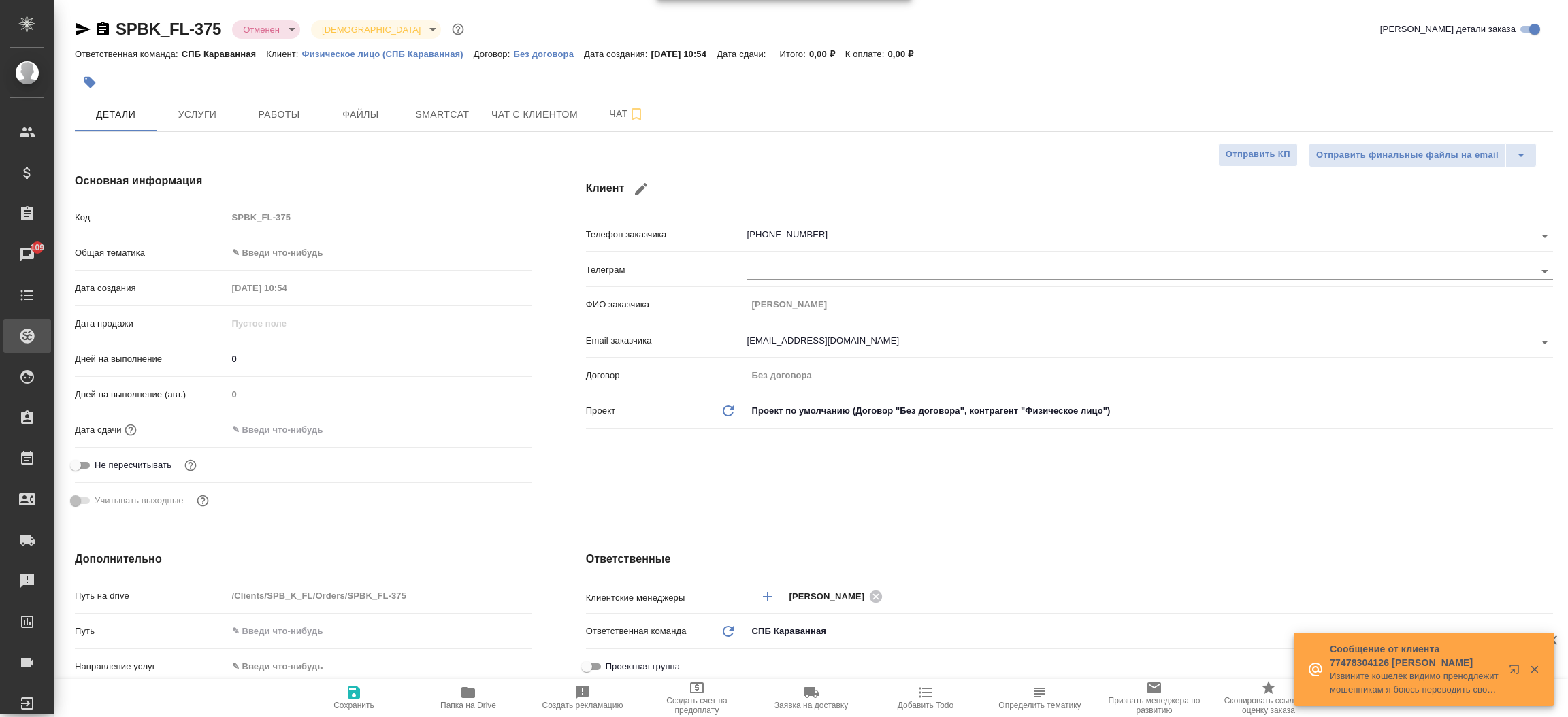
type textarea "x"
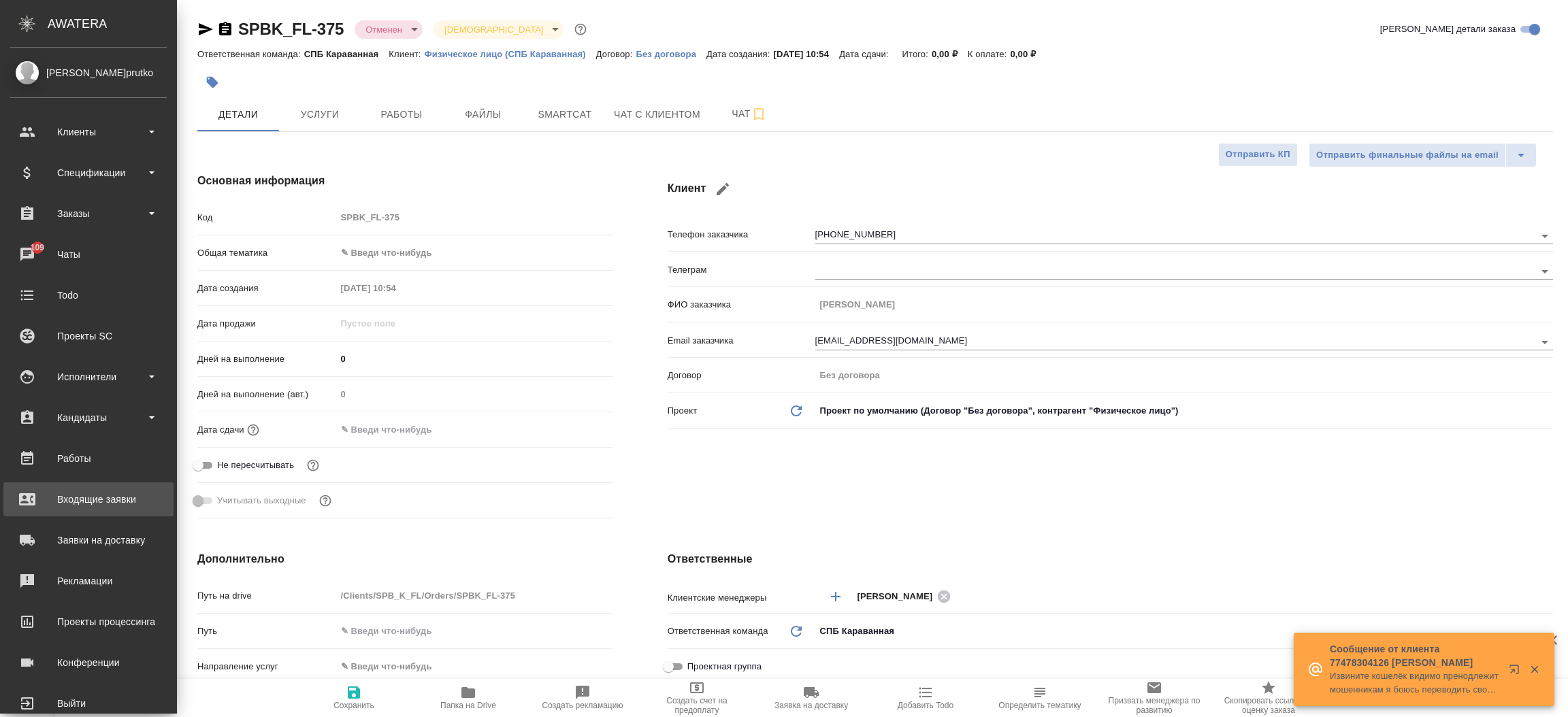
click at [110, 506] on div "Входящие заявки" at bounding box center [88, 500] width 157 height 21
type textarea "x"
click at [110, 506] on div "Входящие заявки" at bounding box center [88, 500] width 157 height 21
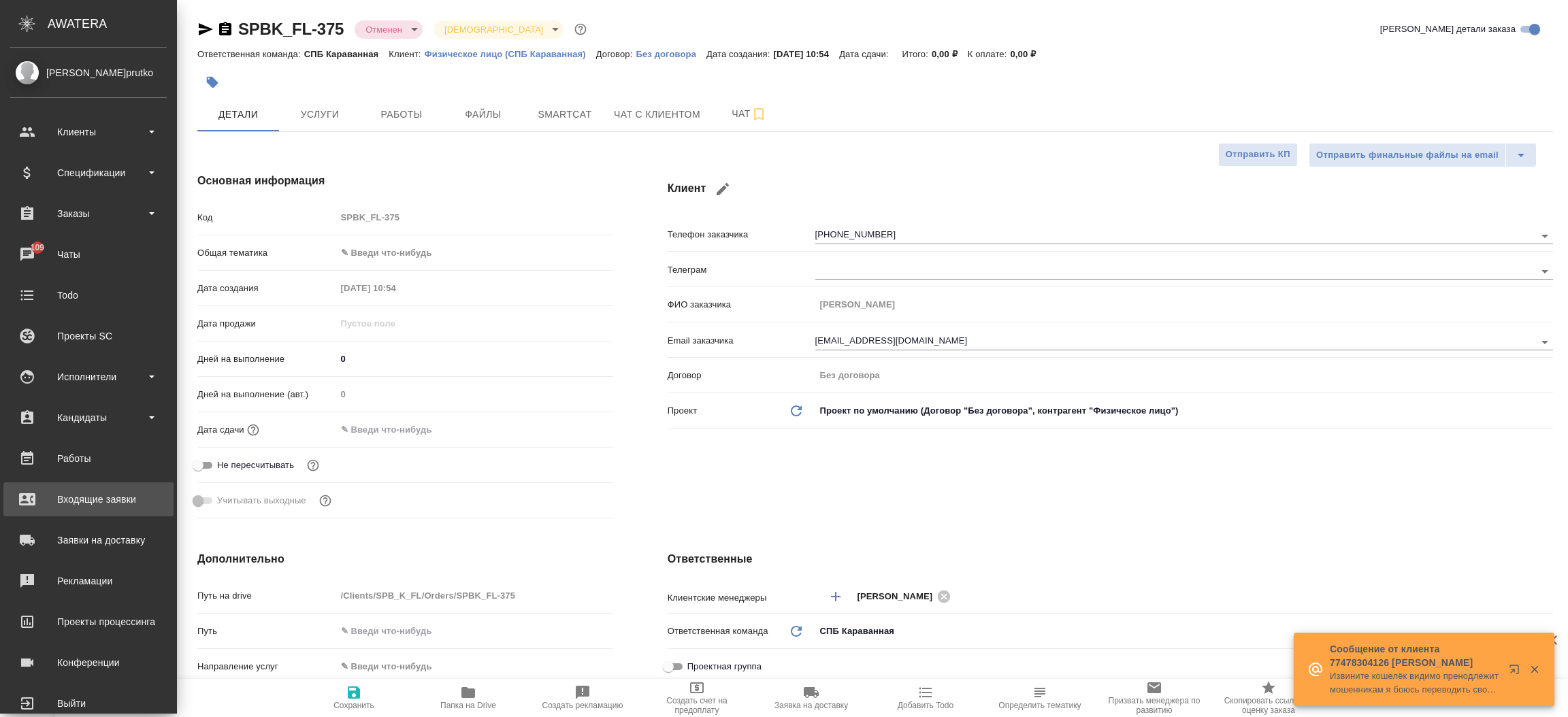
click at [110, 506] on div ".cls-1 fill:#fff; AWATERA Прутько Ирина i.prutko Клиенты Спецификации Заказы 10…" at bounding box center [784, 358] width 1568 height 717
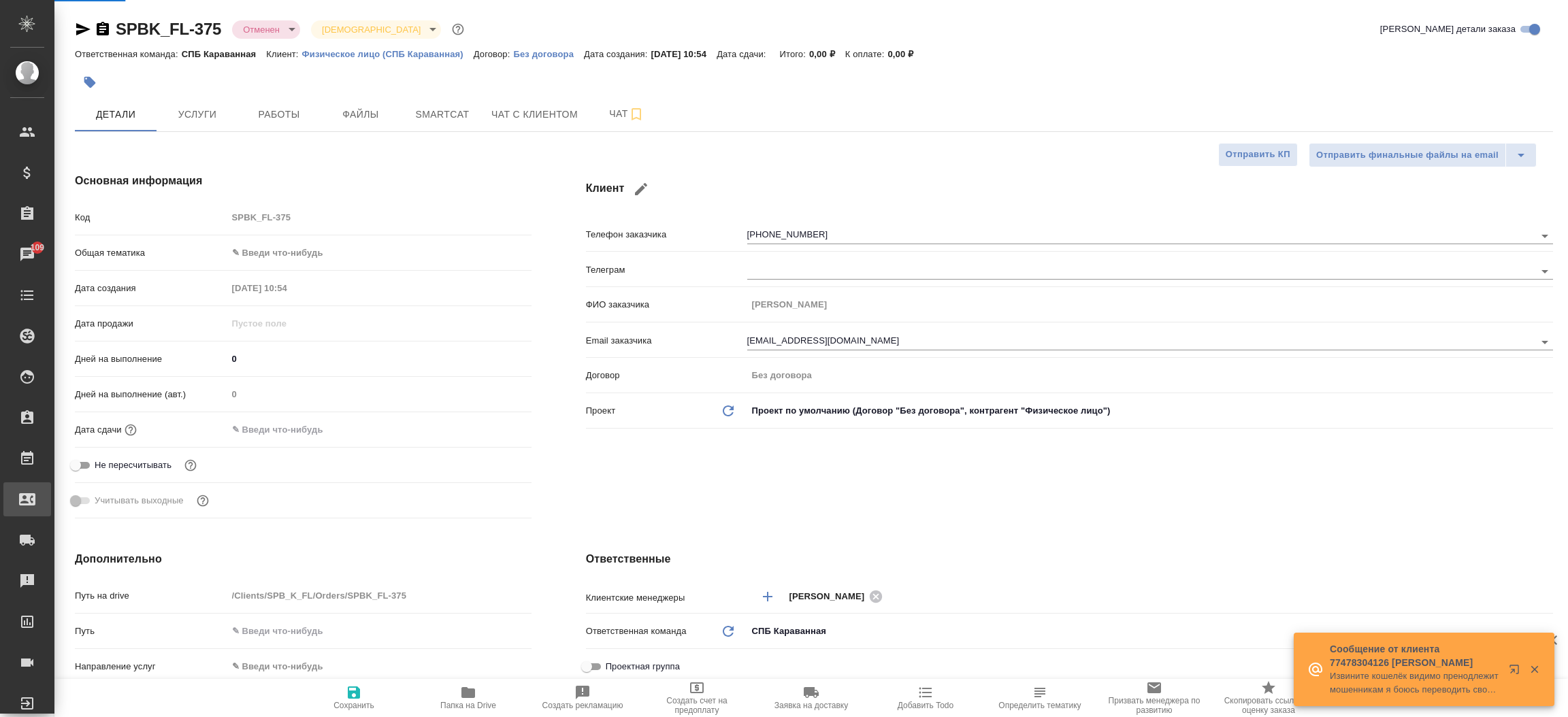
type textarea "x"
select select "RU"
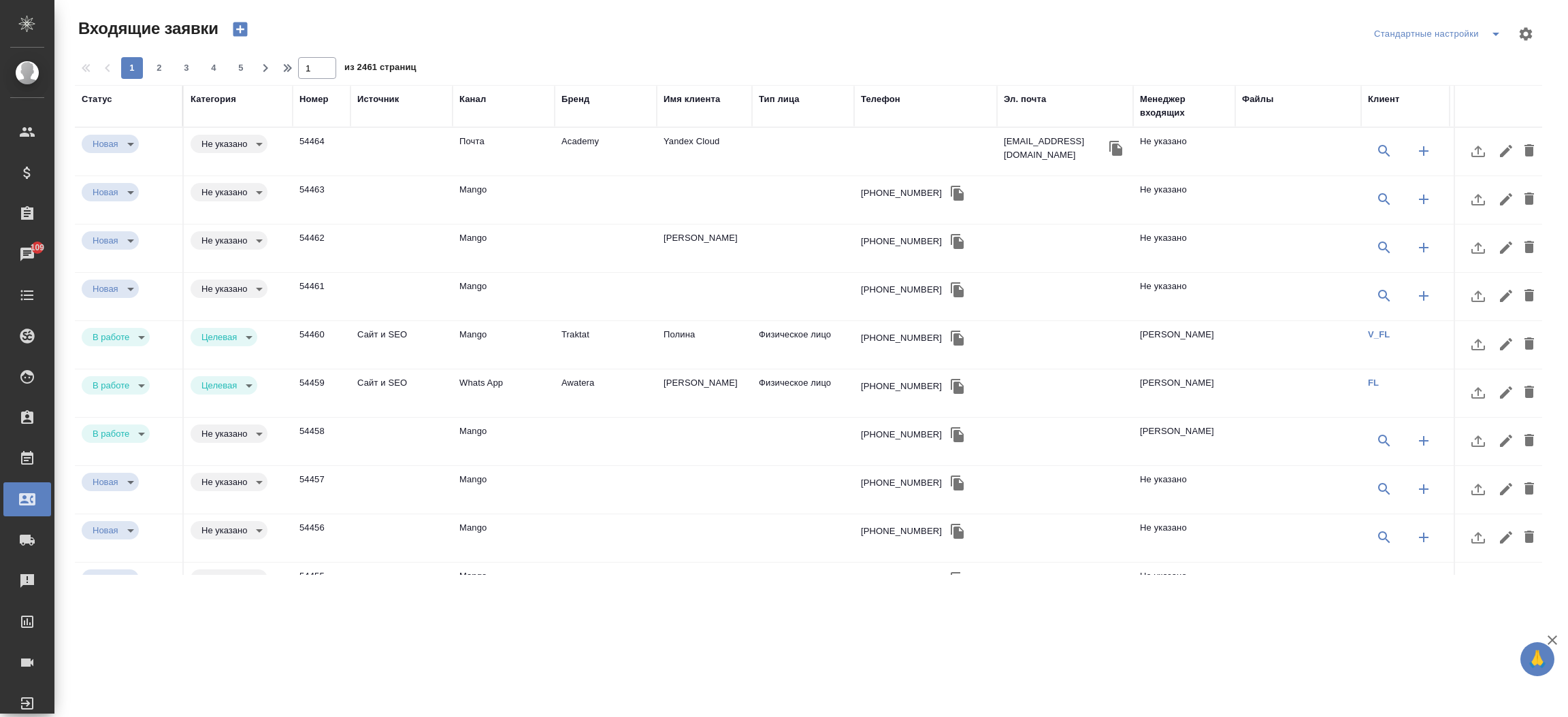
click at [503, 145] on td "Почта" at bounding box center [503, 152] width 102 height 48
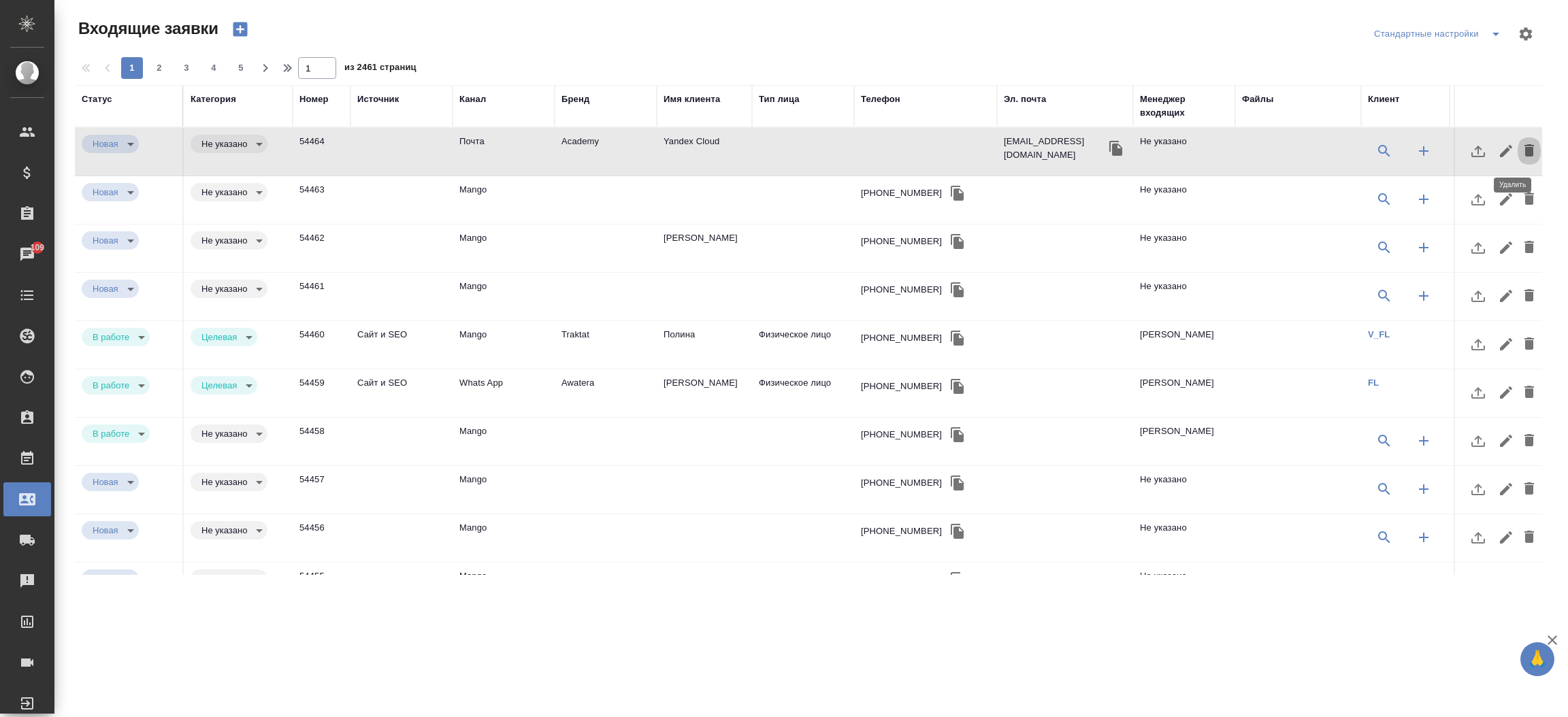
click at [1525, 145] on icon "button" at bounding box center [1529, 150] width 10 height 12
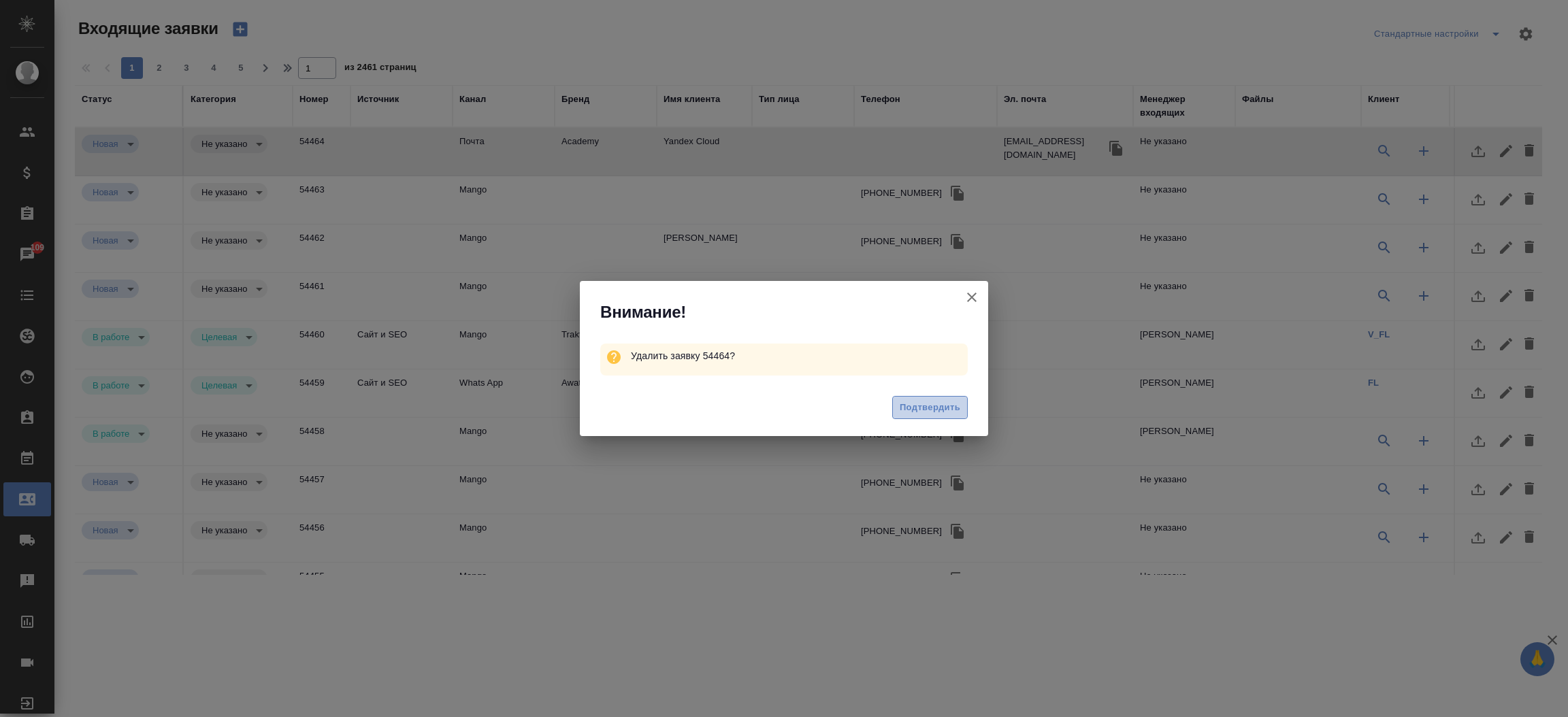
click at [929, 401] on span "Подтвердить" at bounding box center [930, 407] width 61 height 16
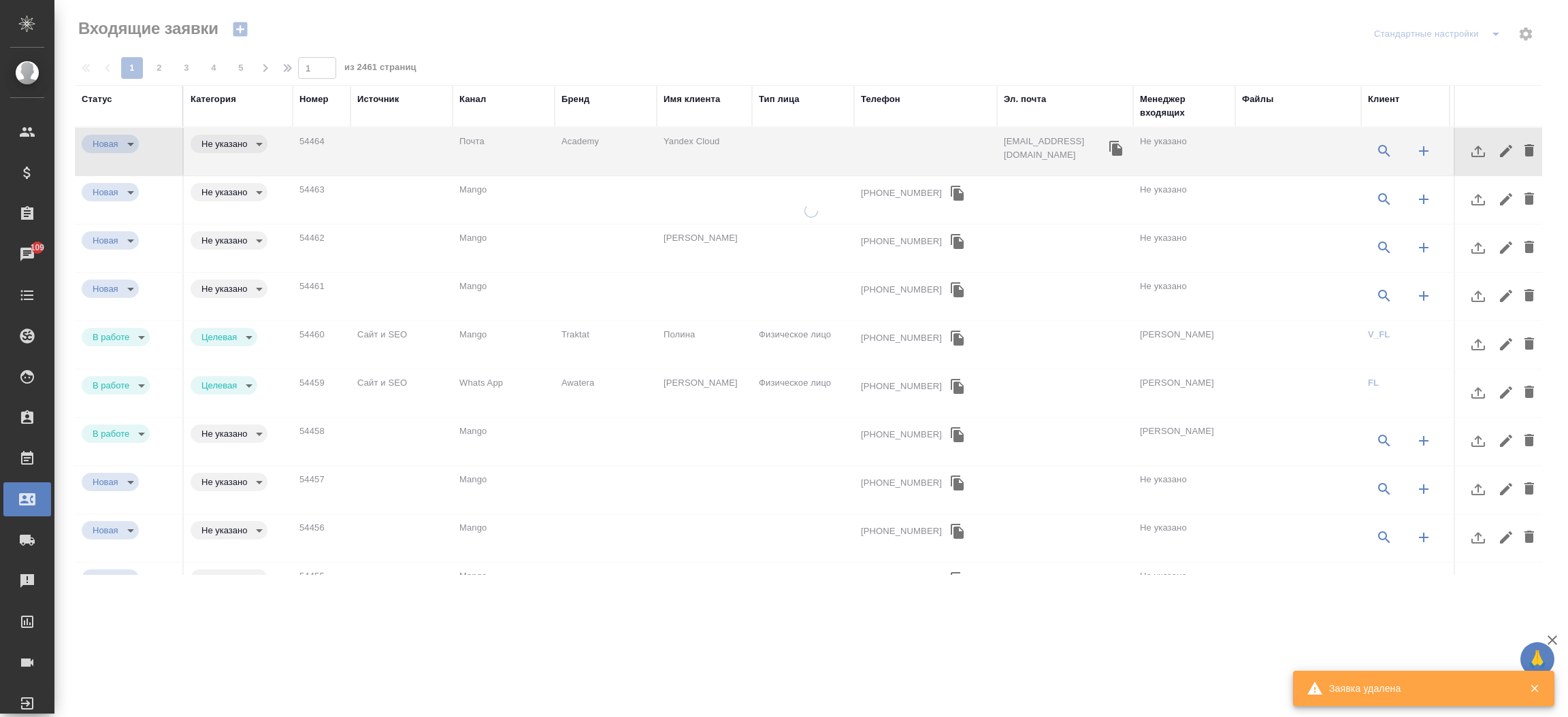
click at [823, 712] on div ".cls-1 fill:#fff; AWATERA Прутько Ирина i.prutko Клиенты Спецификации Заказы 10…" at bounding box center [784, 358] width 1568 height 717
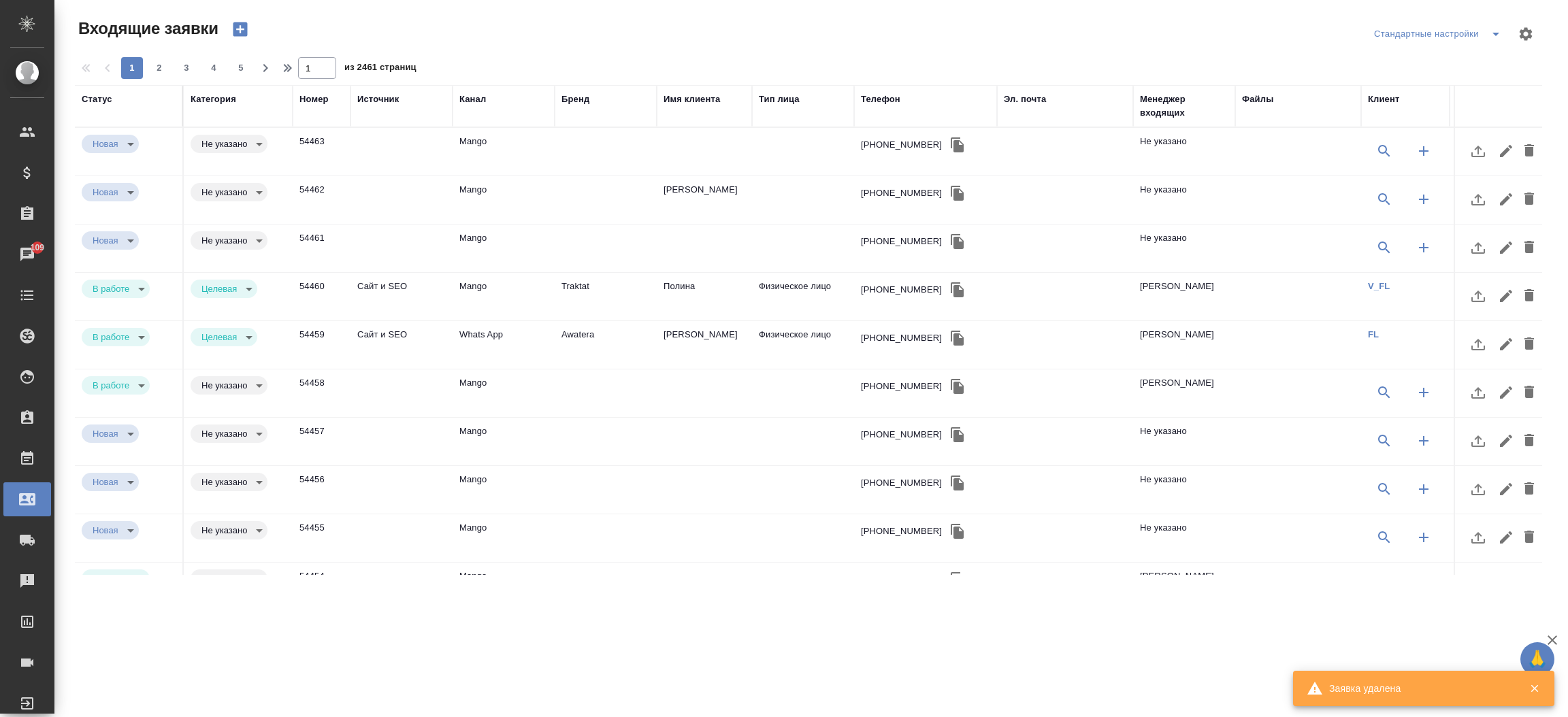
click at [448, 136] on td at bounding box center [401, 152] width 102 height 48
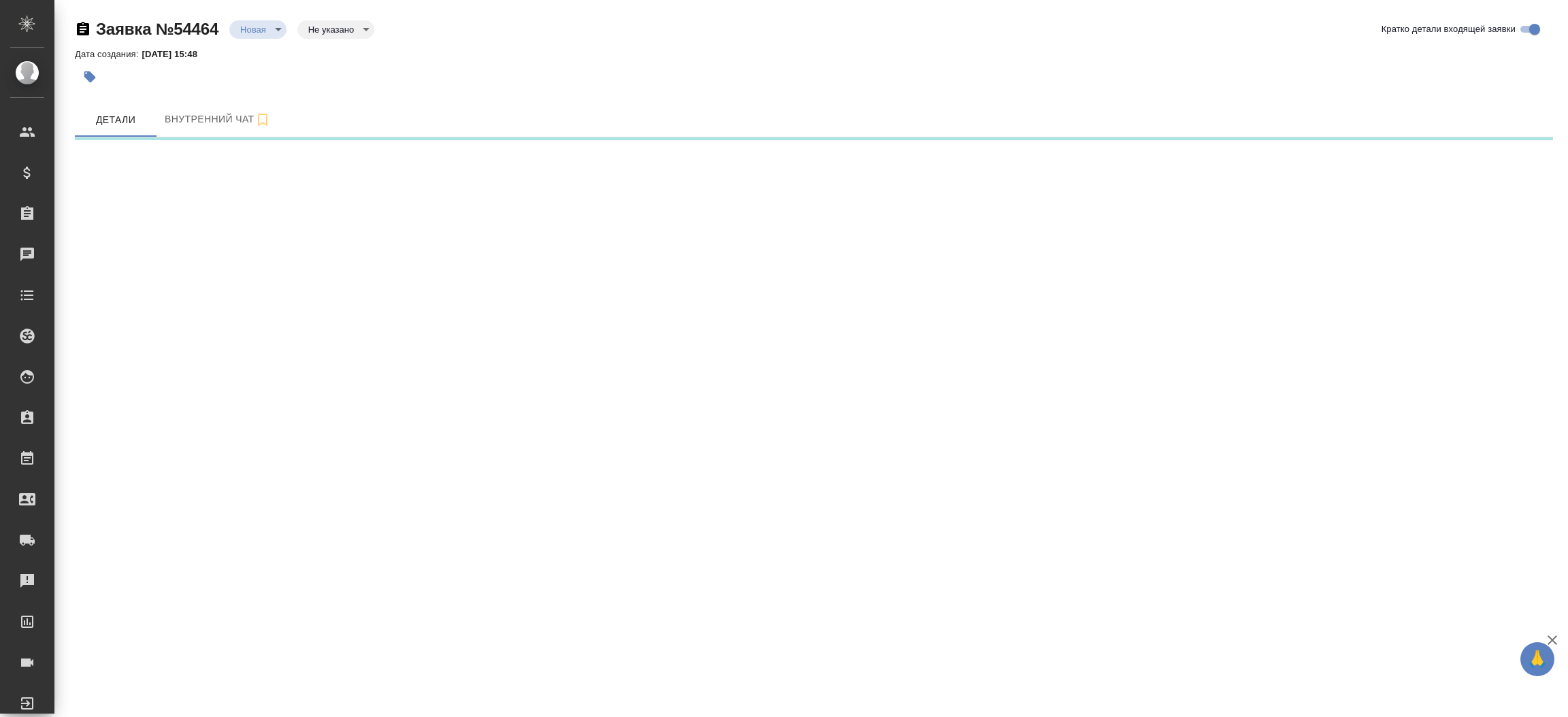
select select "RU"
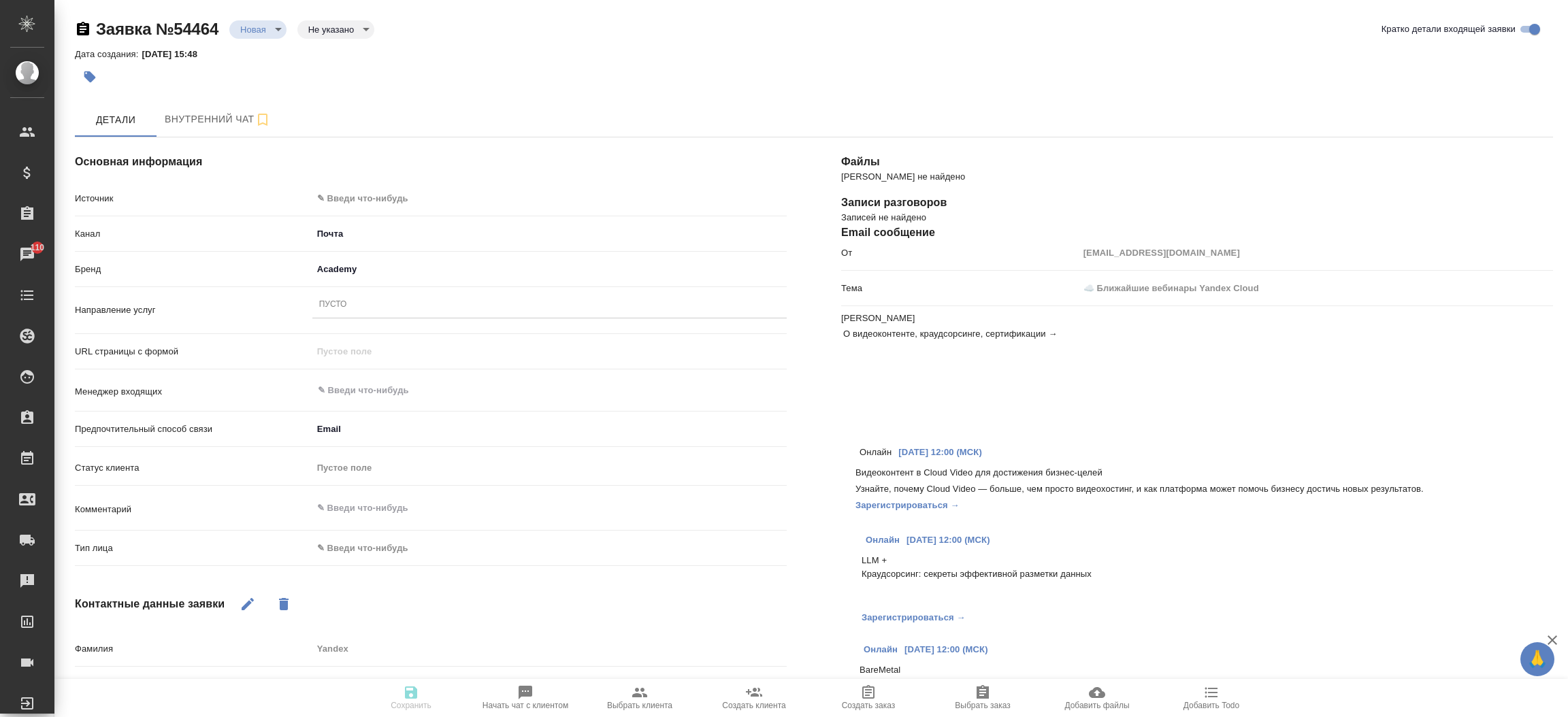
type textarea "x"
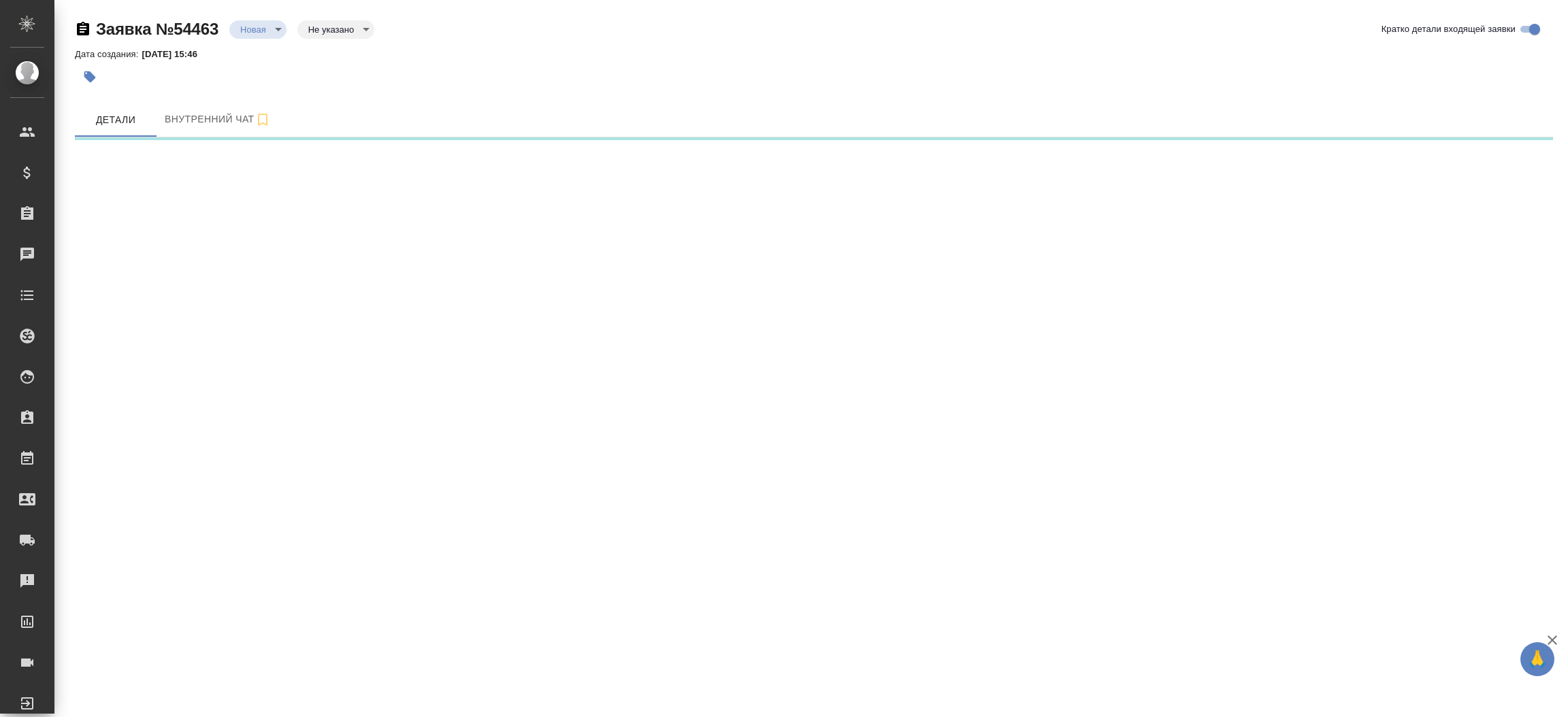
select select "RU"
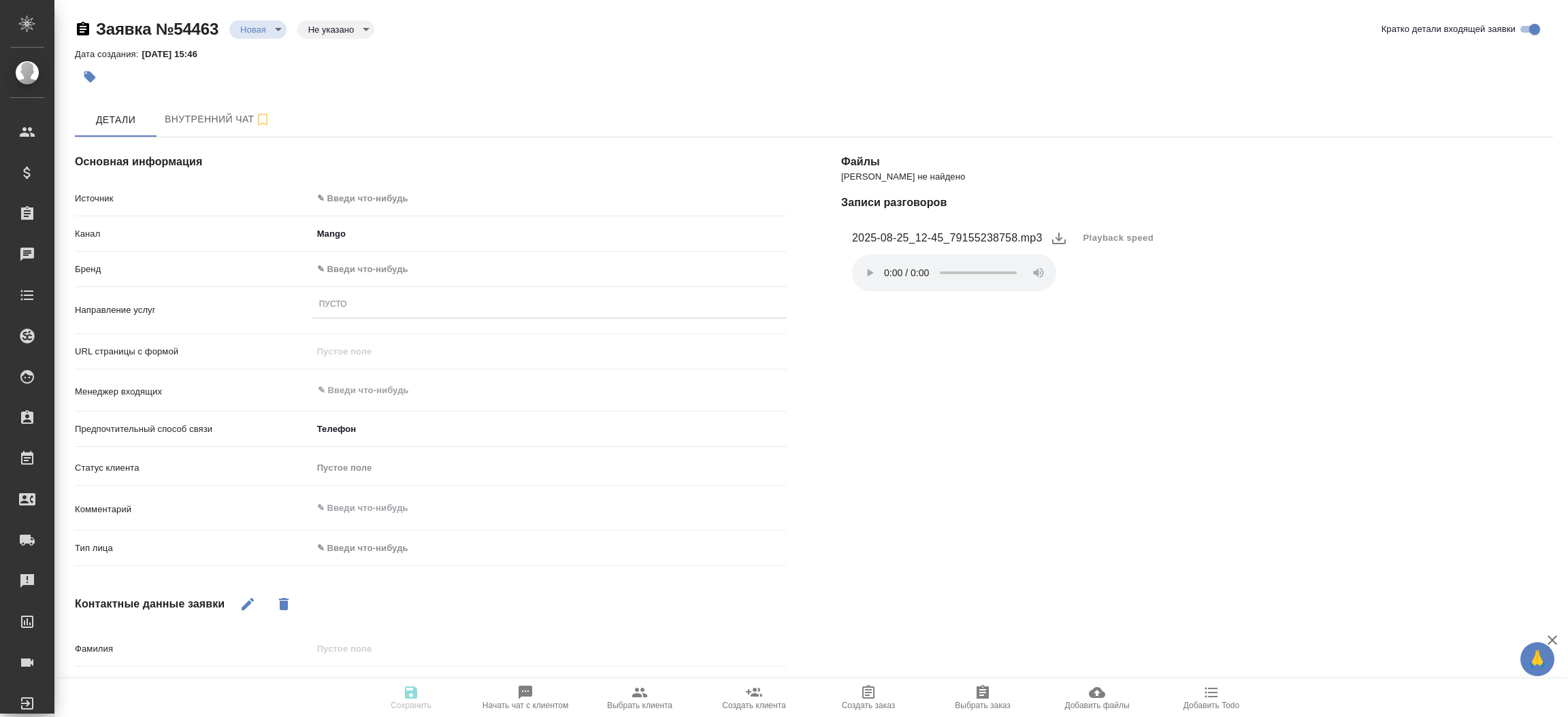
type textarea "x"
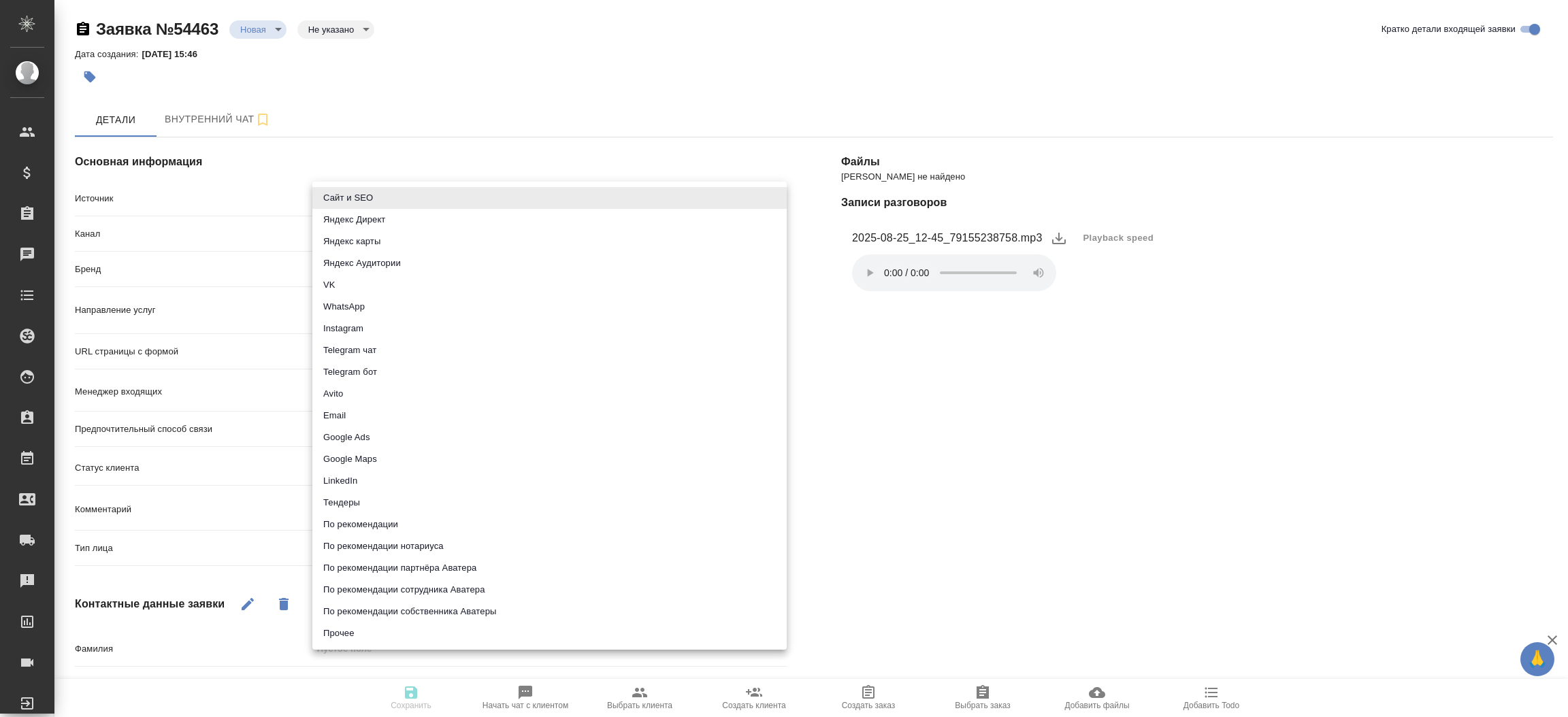
click at [405, 206] on body "🙏 .cls-1 fill:#fff; AWATERA Прутько Ирина i.prutko Клиенты Спецификации Заказы …" at bounding box center [784, 358] width 1568 height 717
click at [405, 206] on li "Сайт и SEO" at bounding box center [550, 198] width 474 height 22
type input "seo"
type textarea "x"
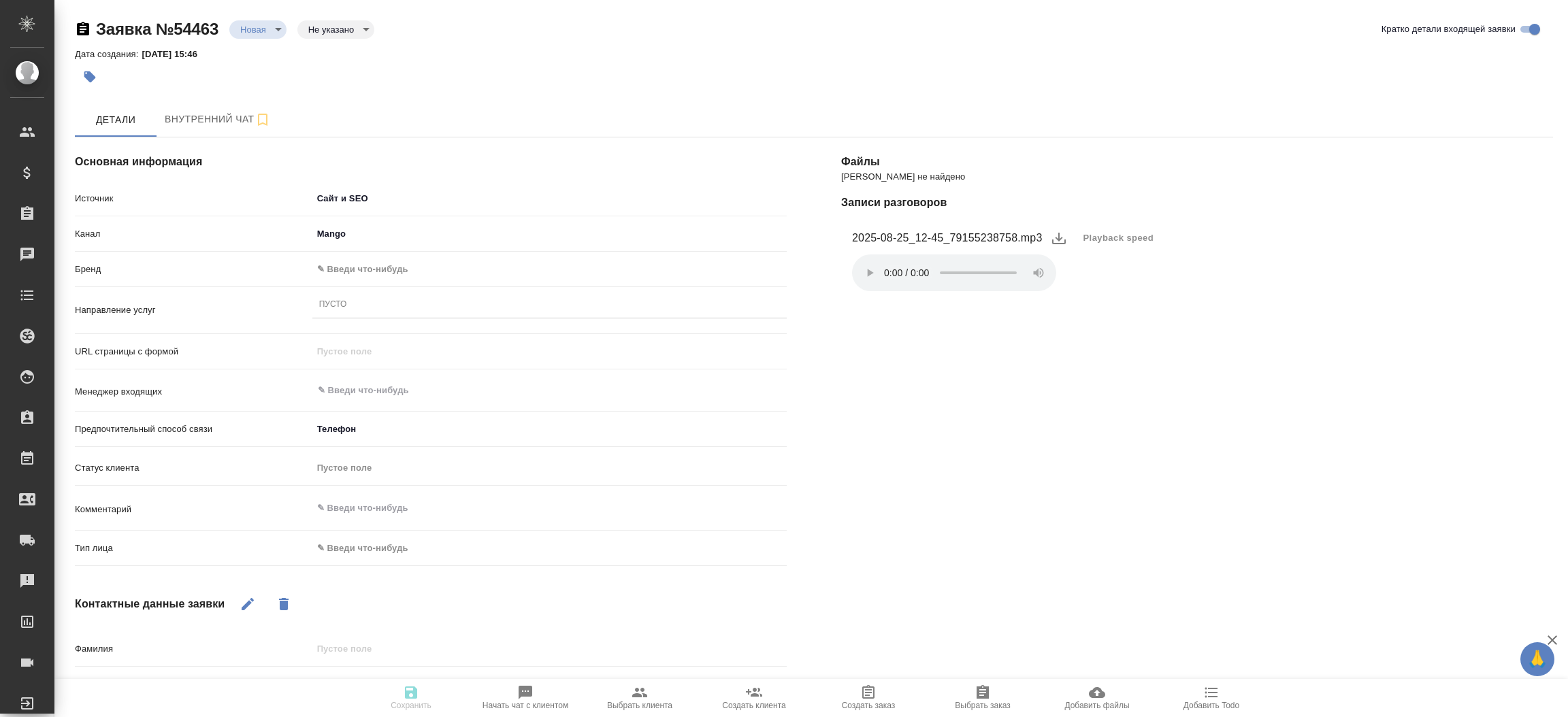
click at [379, 272] on body "🙏 .cls-1 fill:#fff; AWATERA Прутько Ирина i.prutko Клиенты Спецификации Заказы …" at bounding box center [784, 358] width 1568 height 717
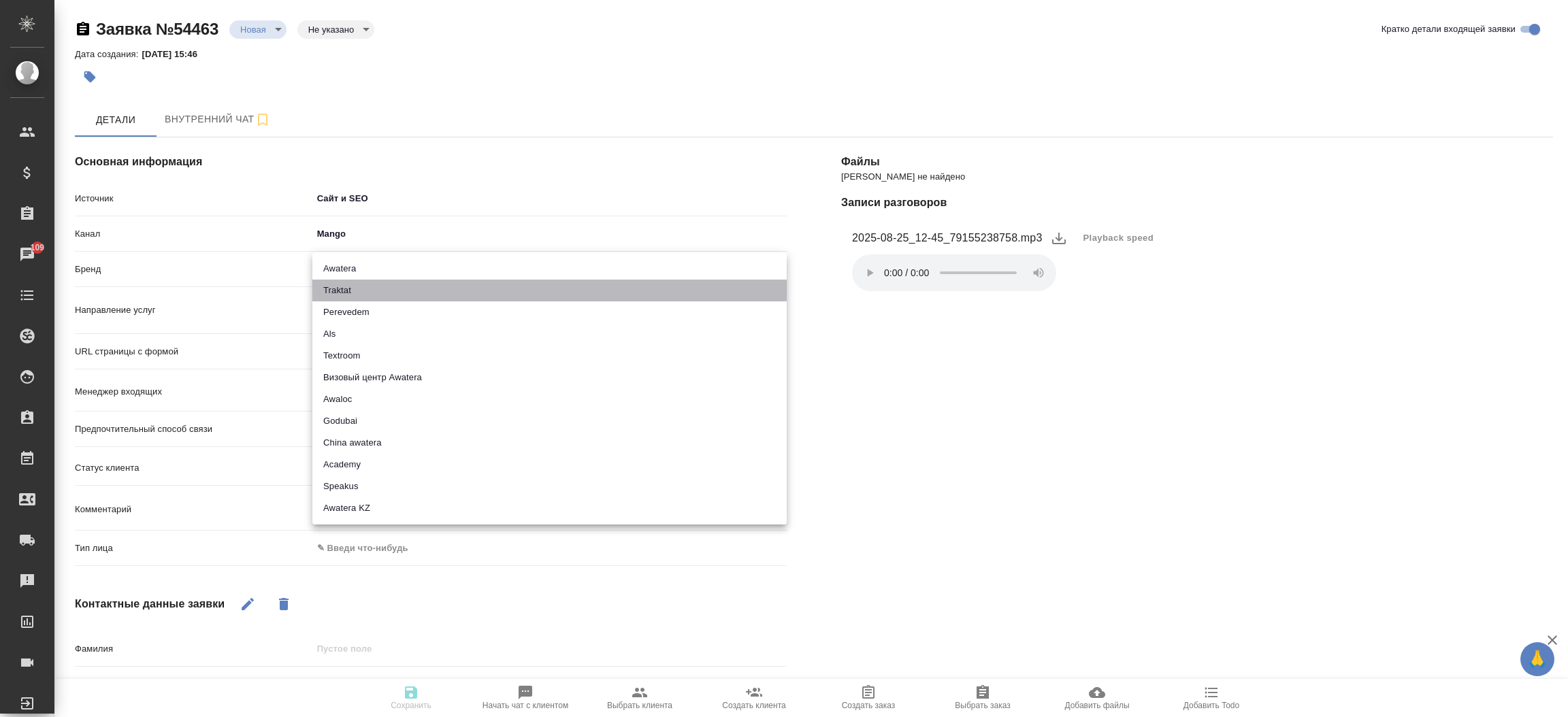
click at [366, 294] on li "Traktat" at bounding box center [550, 291] width 474 height 22
type input "traktat"
type textarea "x"
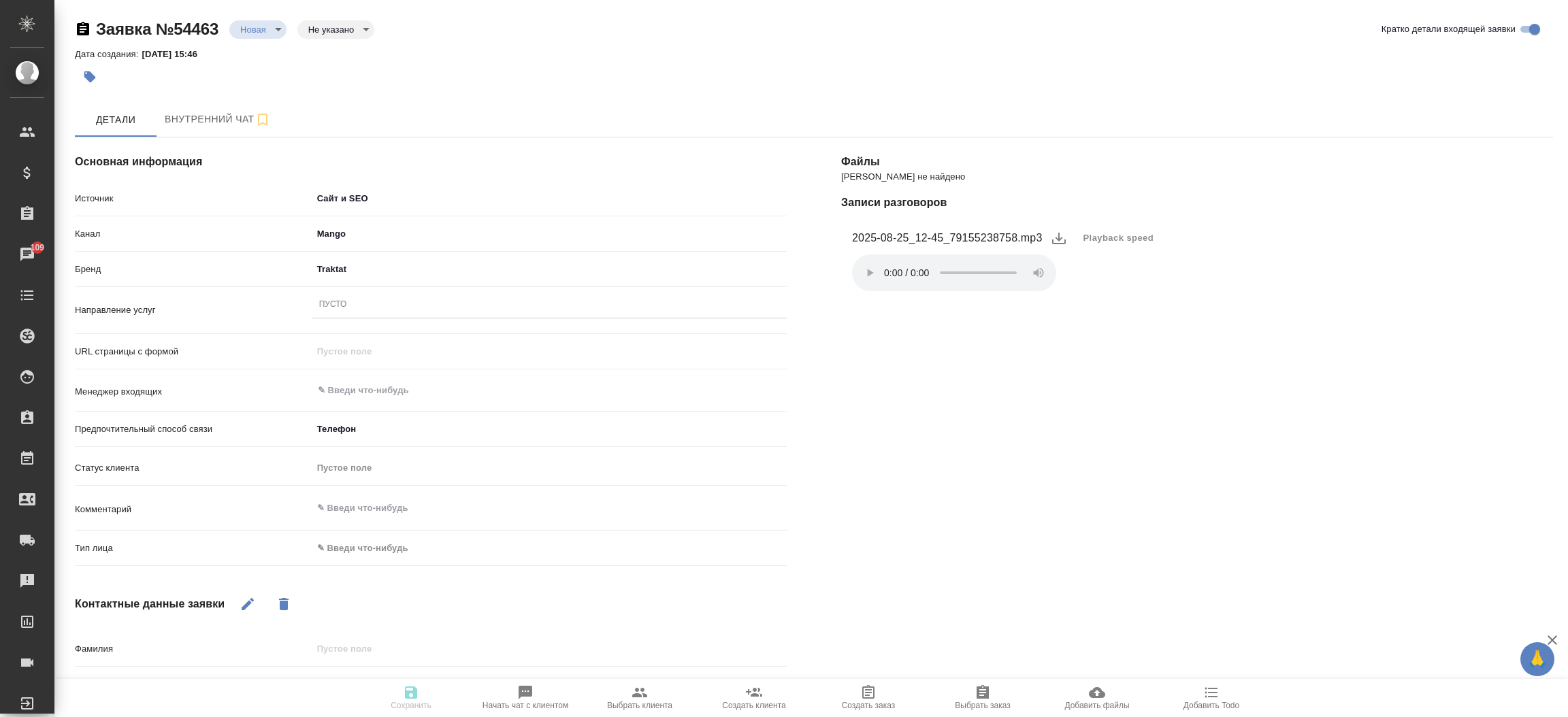
click at [374, 307] on div "Пусто" at bounding box center [550, 305] width 474 height 20
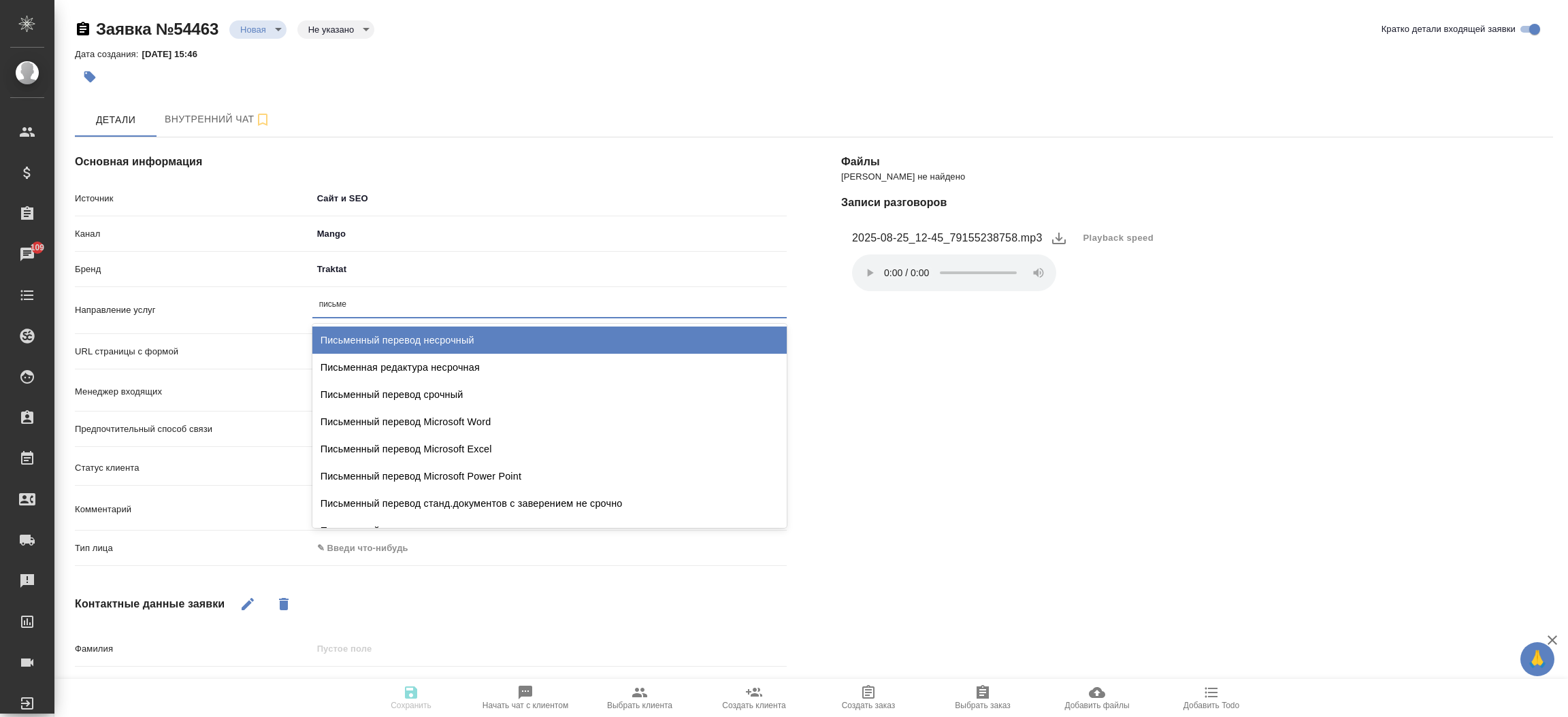
type input "письмен"
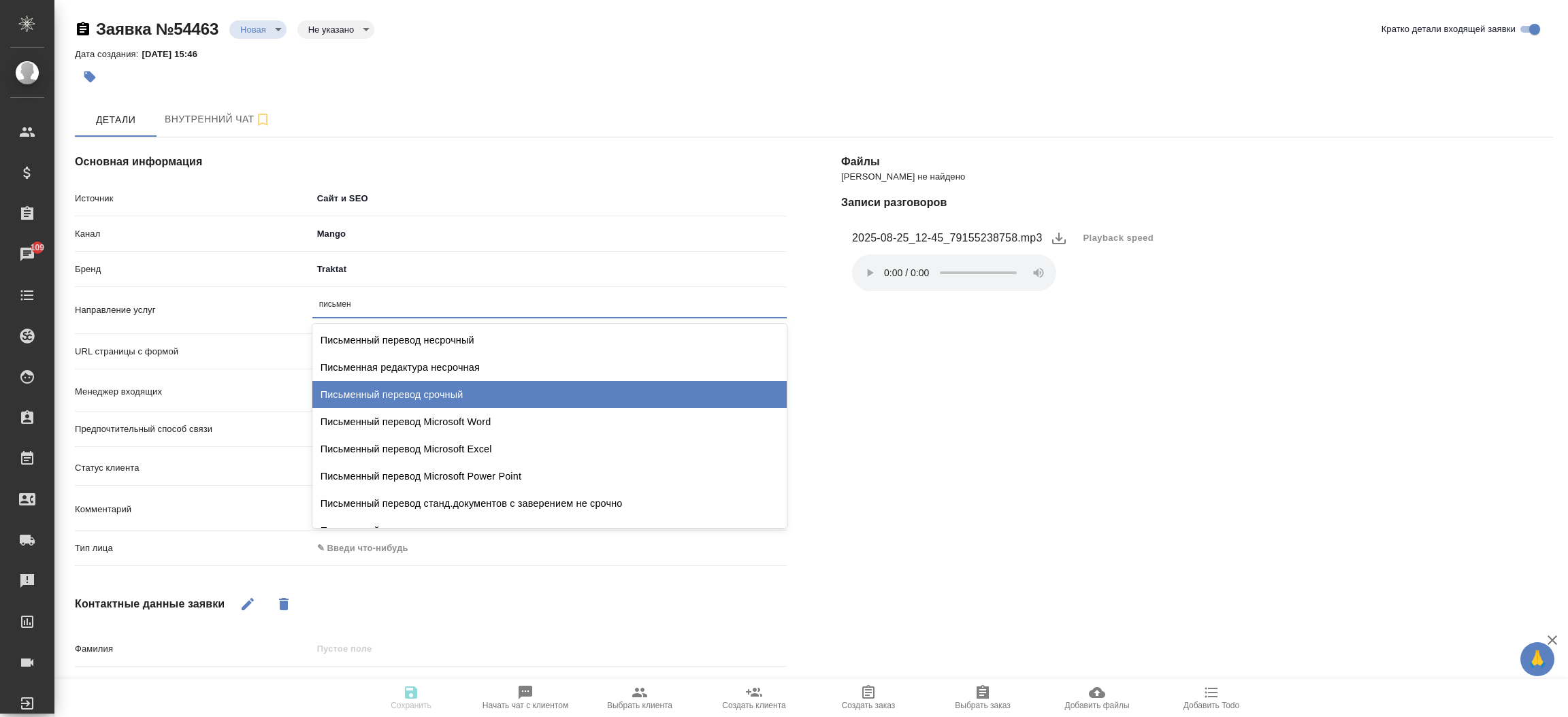
click at [424, 389] on div "Письменный перевод срочный" at bounding box center [550, 394] width 474 height 27
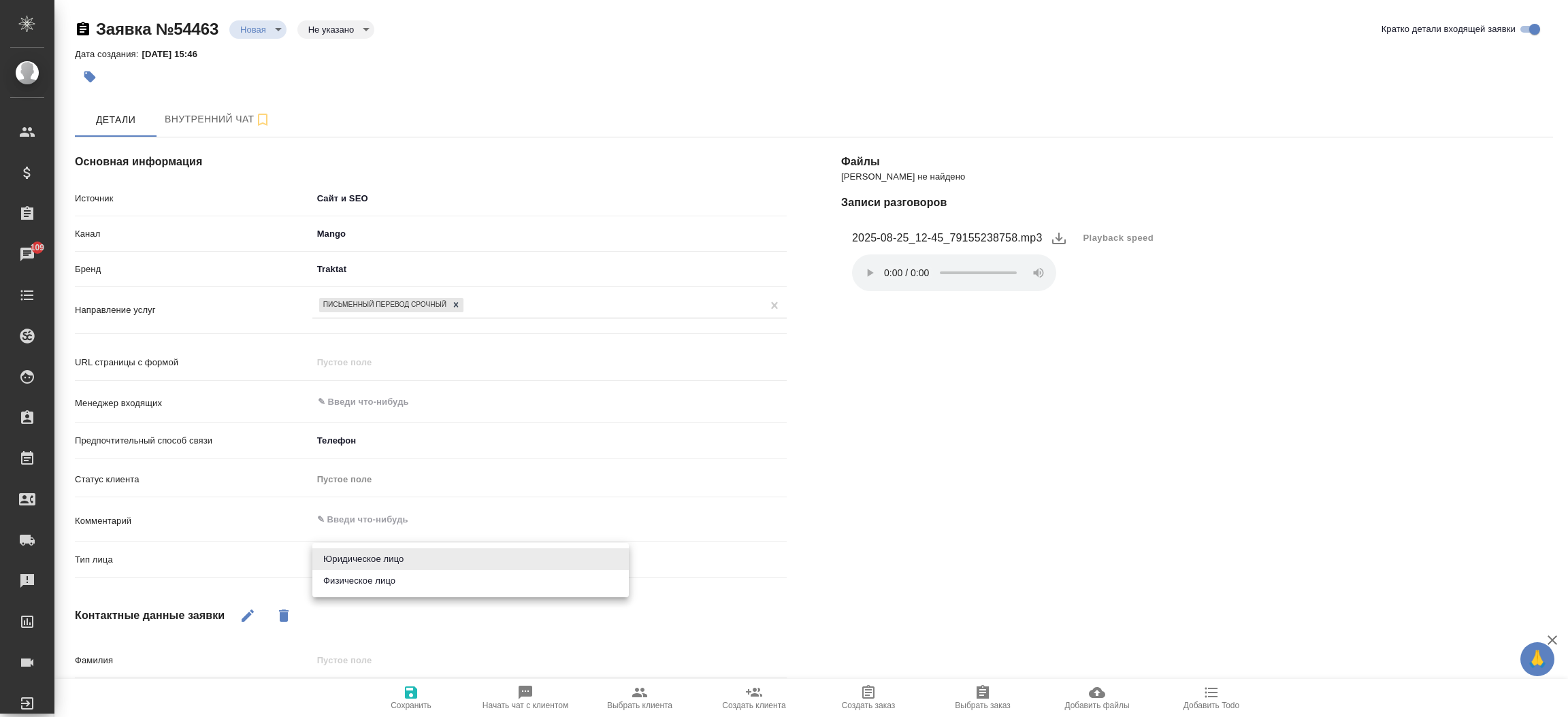
click at [381, 556] on body "🙏 .cls-1 fill:#fff; AWATERA Прутько Ирина i.prutko Клиенты Спецификации Заказы …" at bounding box center [784, 358] width 1568 height 717
click at [379, 561] on li "Юридическое лицо" at bounding box center [470, 559] width 316 height 22
type textarea "x"
type input "company"
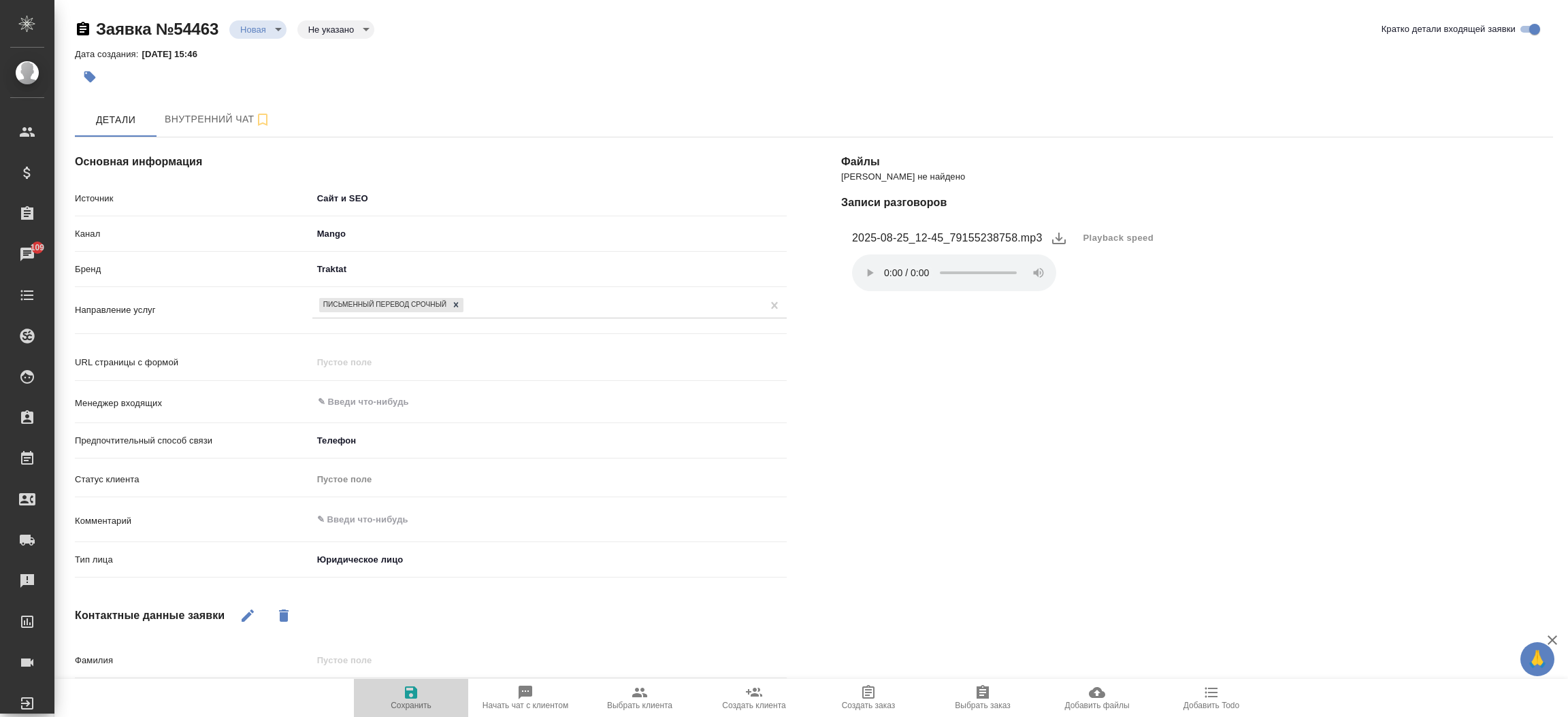
click at [395, 691] on span "Сохранить" at bounding box center [411, 698] width 98 height 26
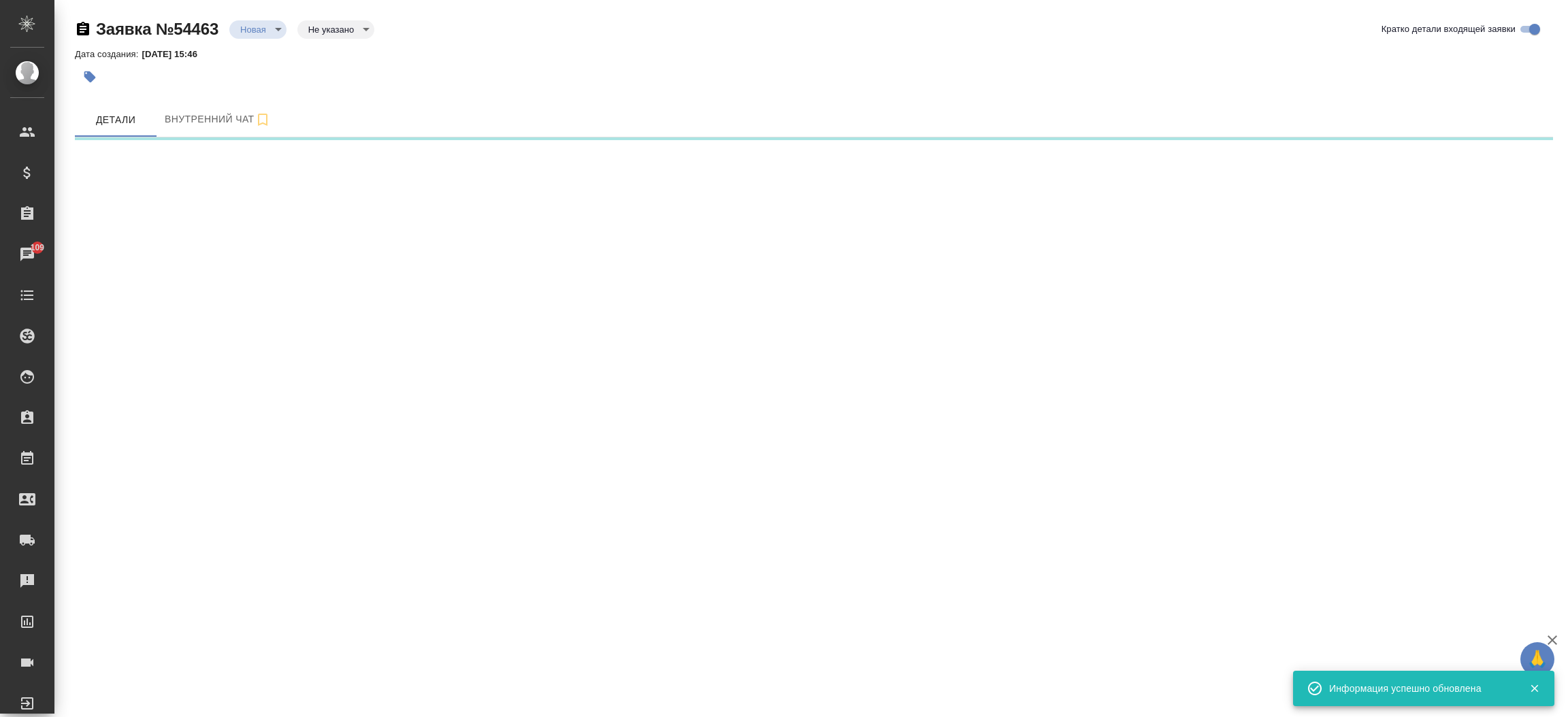
select select "RU"
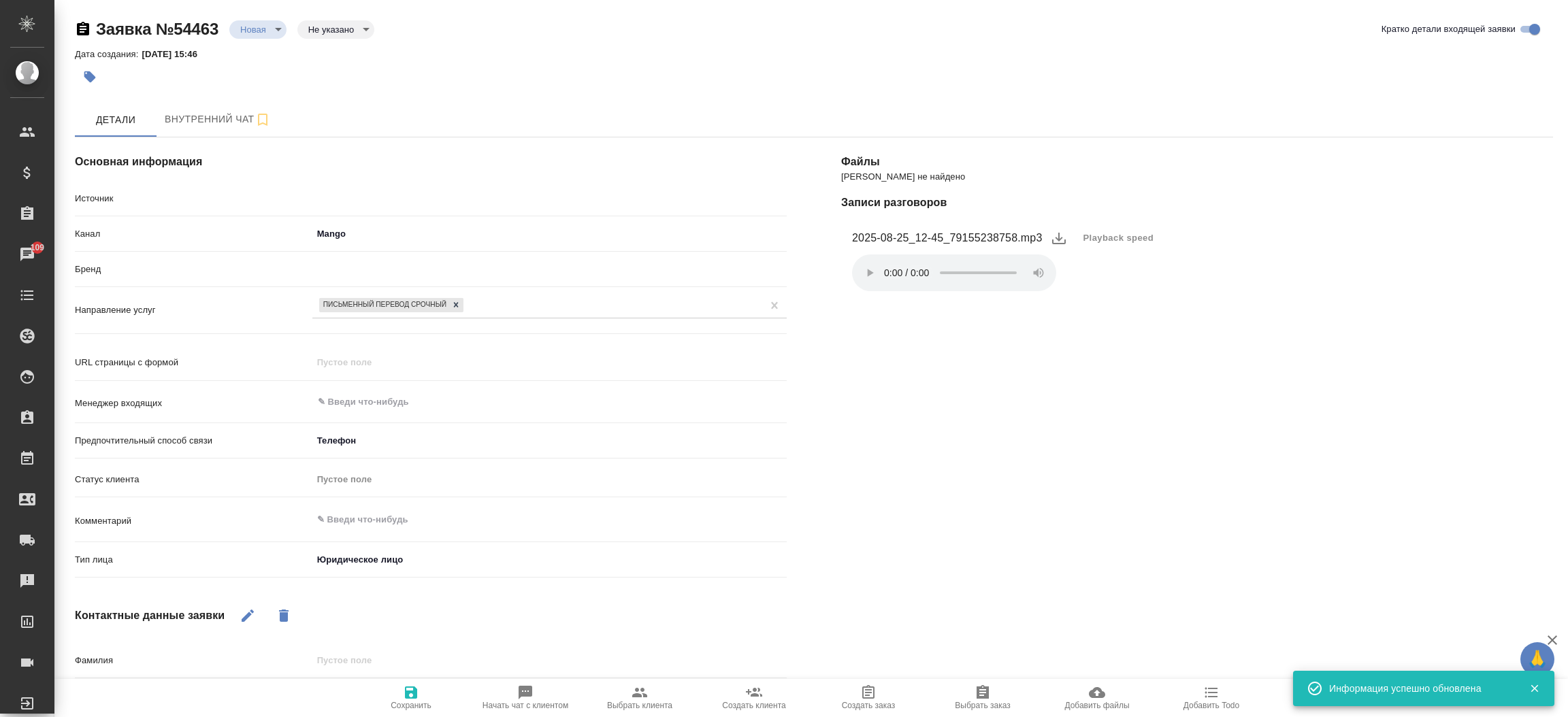
type textarea "x"
click at [92, 85] on button "button" at bounding box center [90, 77] width 30 height 30
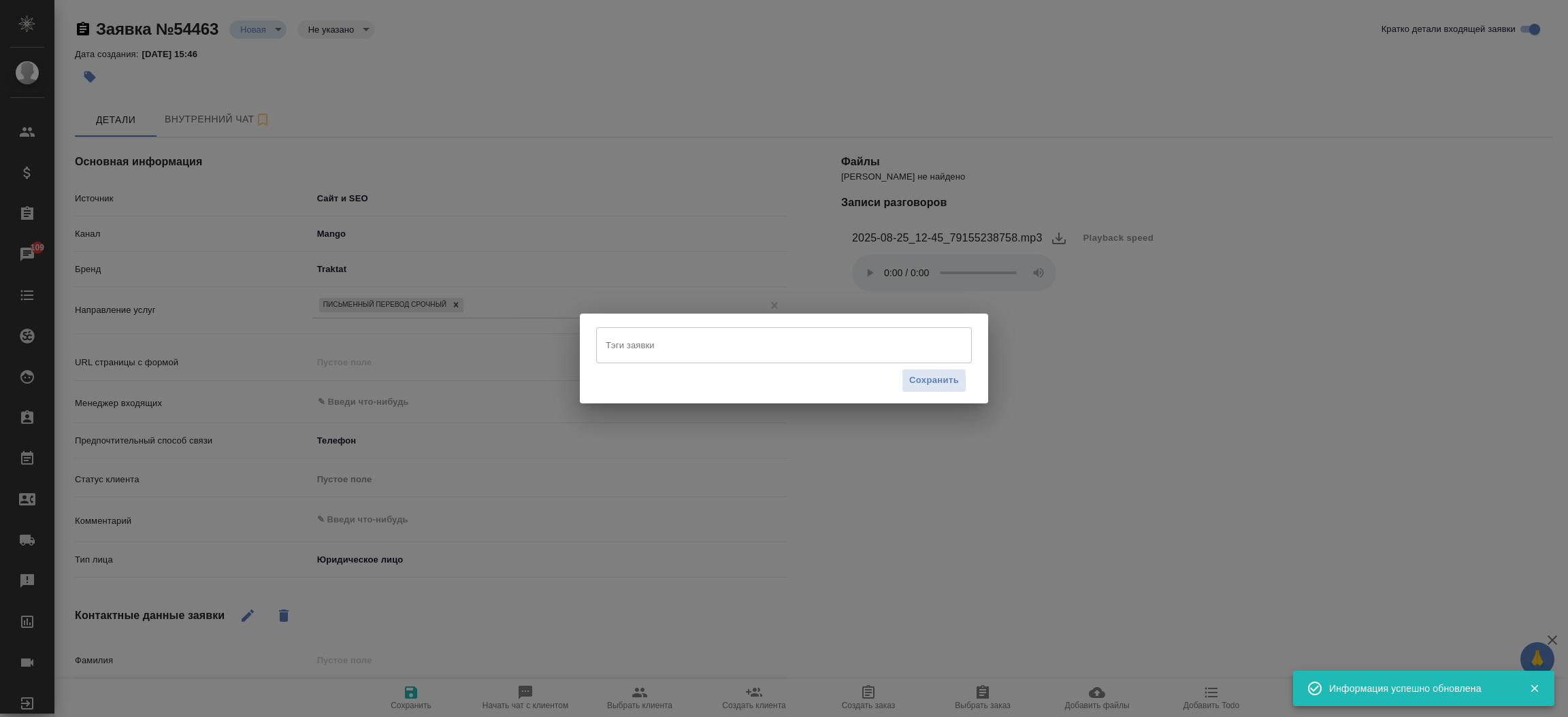
click at [666, 337] on input "Тэги заявки" at bounding box center [770, 345] width 337 height 23
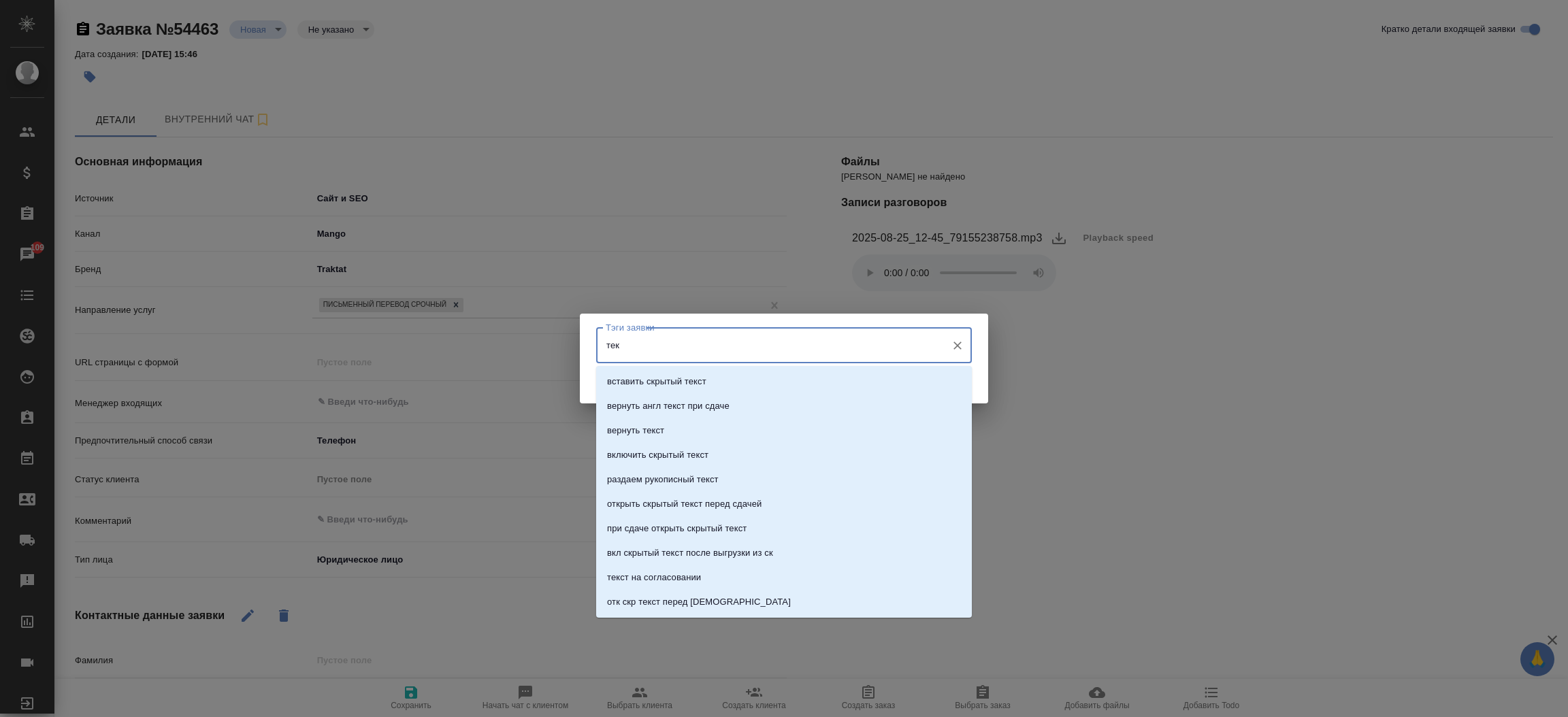
type input "теку"
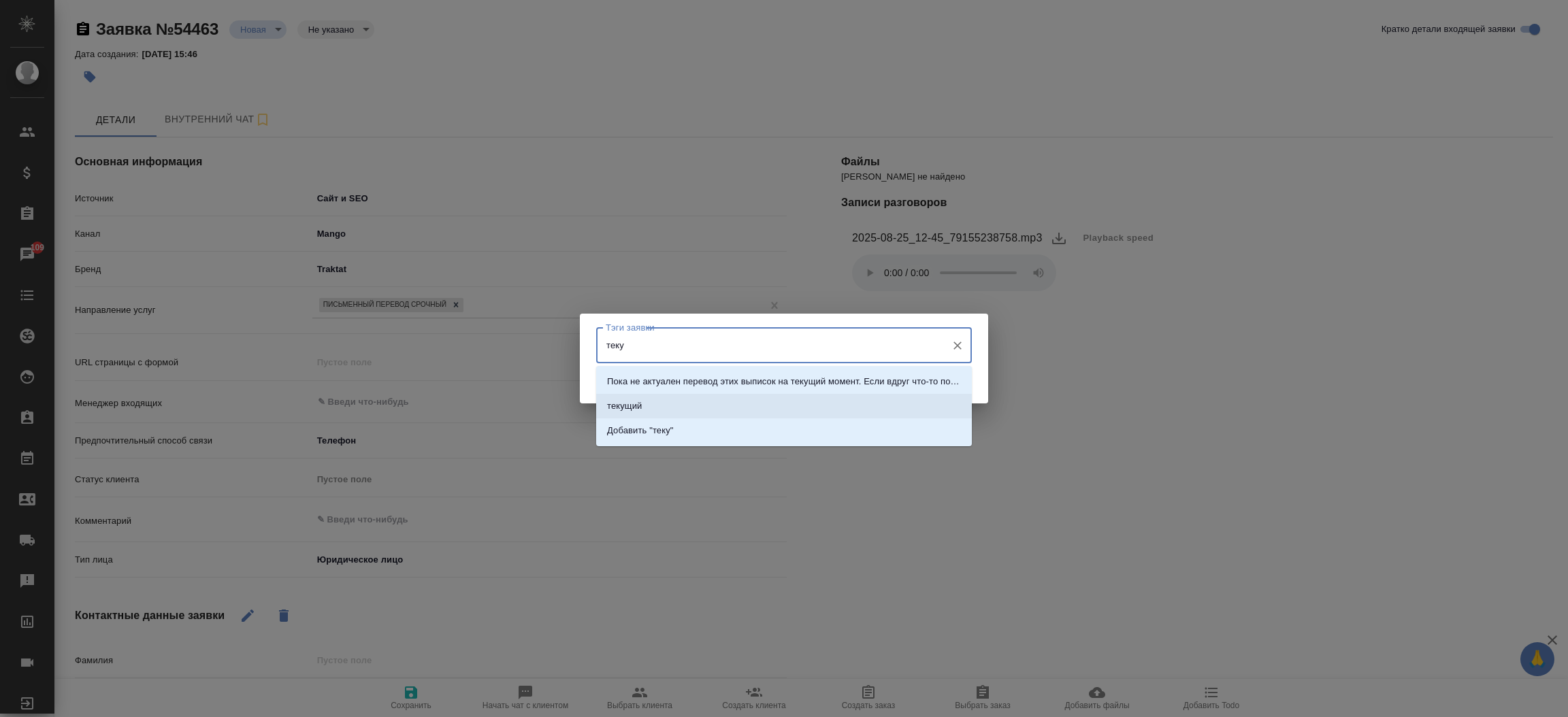
click at [638, 408] on p "текущий" at bounding box center [624, 406] width 34 height 14
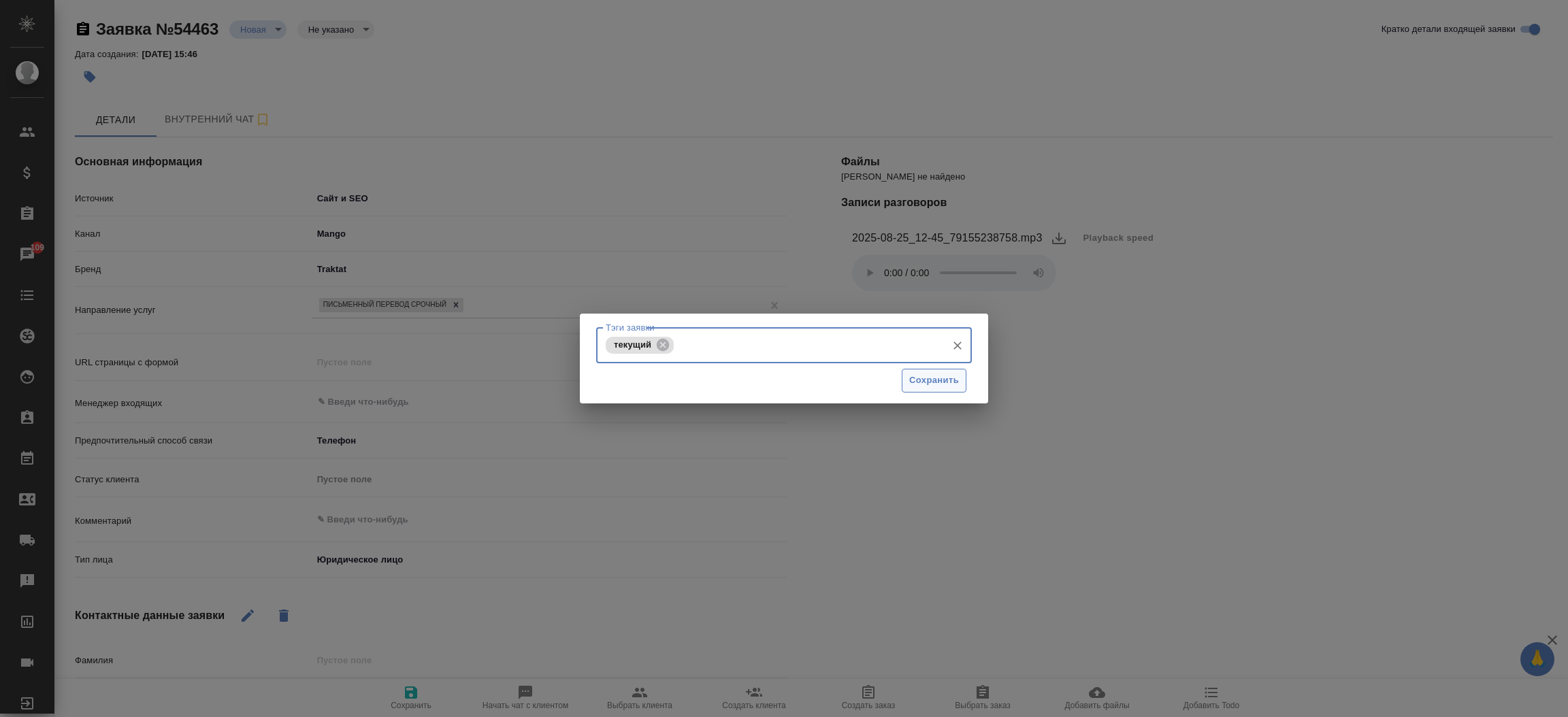
click at [918, 385] on span "Сохранить" at bounding box center [934, 381] width 50 height 16
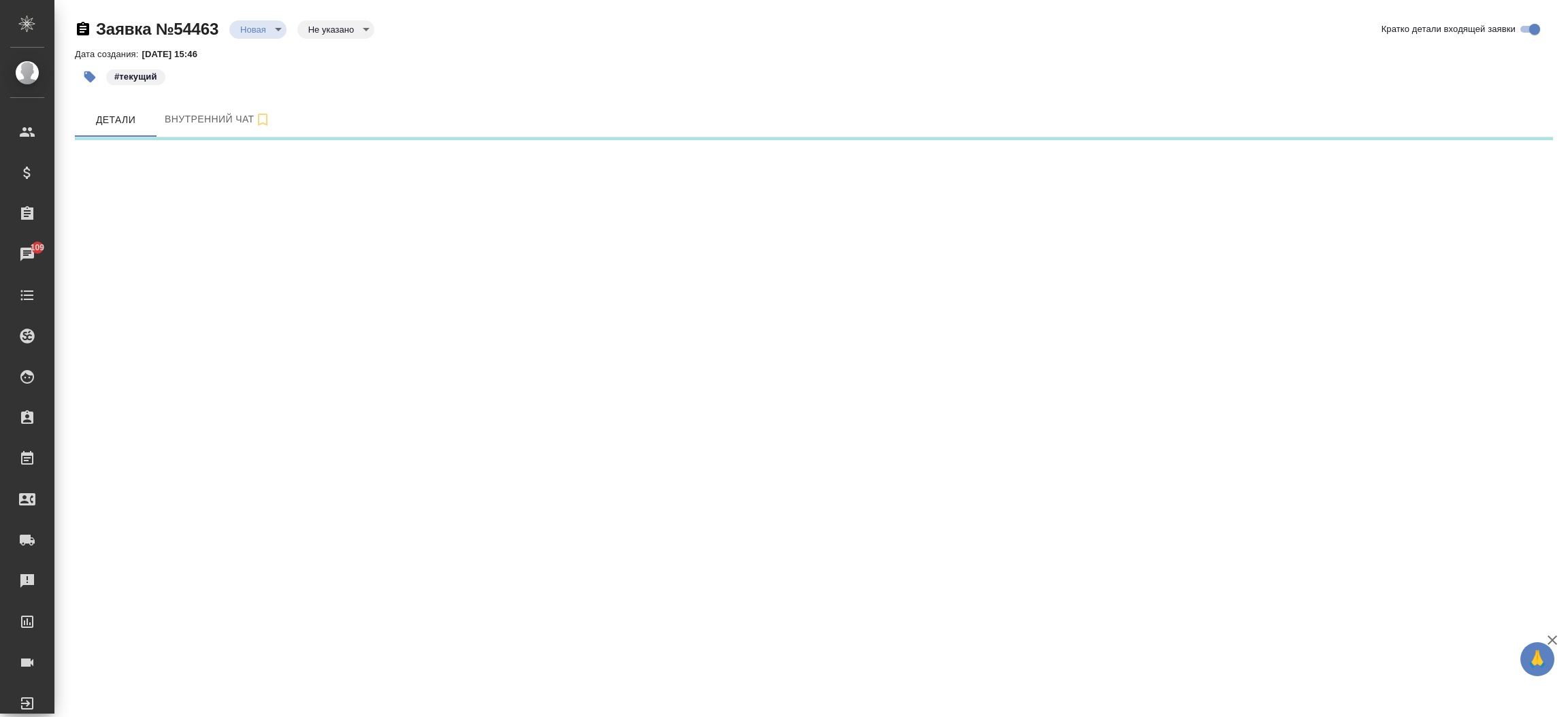
select select "RU"
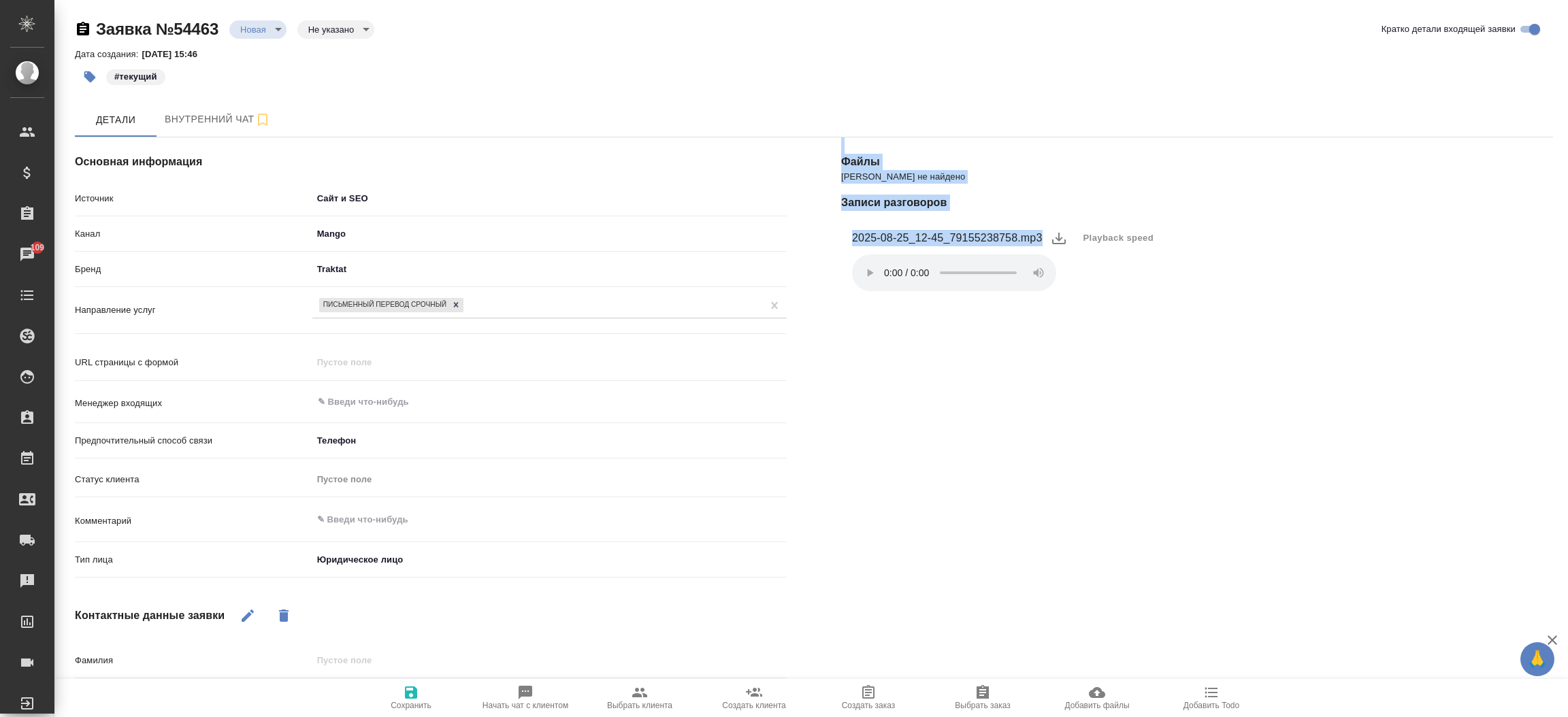
drag, startPoint x: 647, startPoint y: 675, endPoint x: 640, endPoint y: 693, distance: 19.3
click at [640, 693] on div "Основная информация Источник Сайт и SEO seo Канал Mango 6374e594cd4a952bacdba9a…" at bounding box center [814, 512] width 1478 height 777
click at [640, 693] on icon "button" at bounding box center [640, 693] width 17 height 17
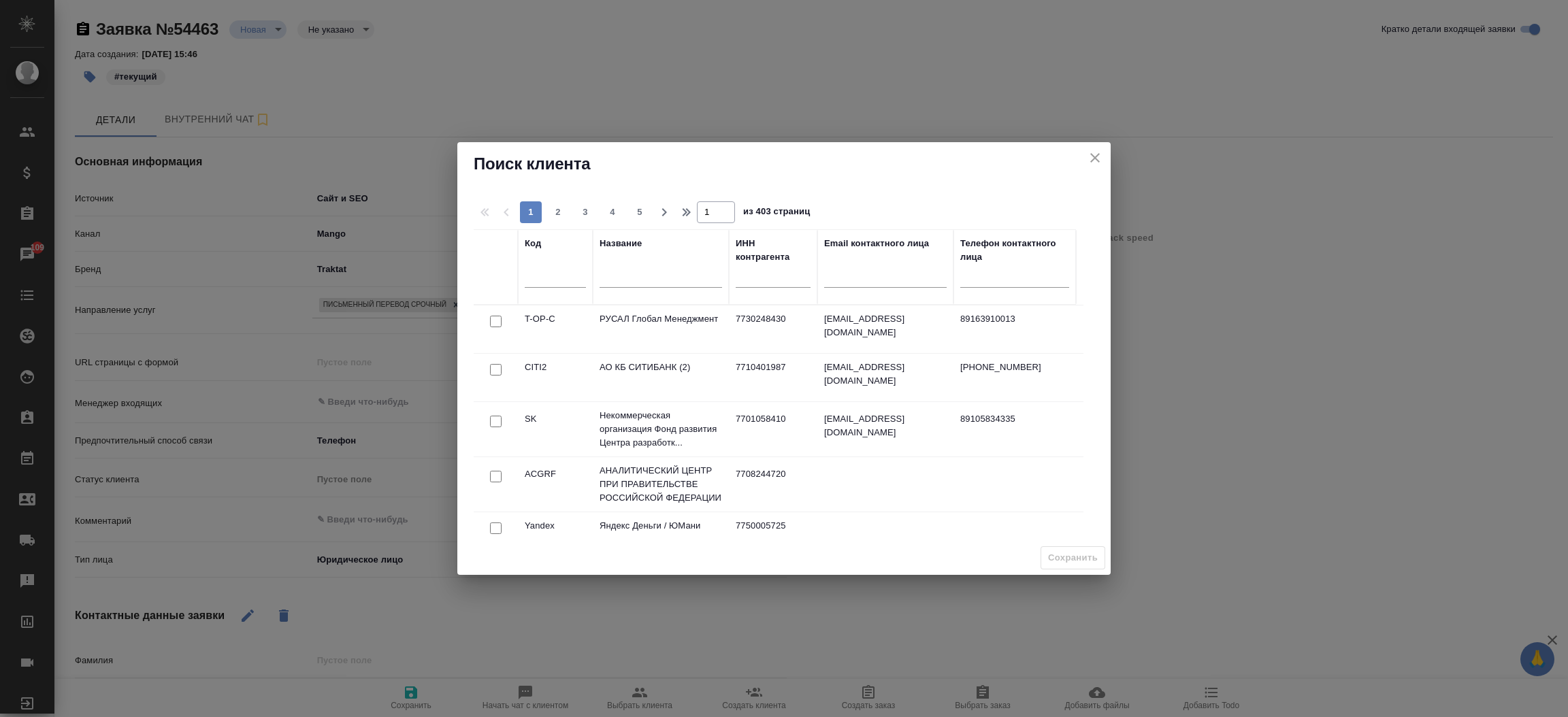
click at [662, 287] on div at bounding box center [661, 281] width 123 height 33
click at [662, 287] on input "text" at bounding box center [661, 279] width 123 height 17
type textarea "x"
paste input "Лимкорм"
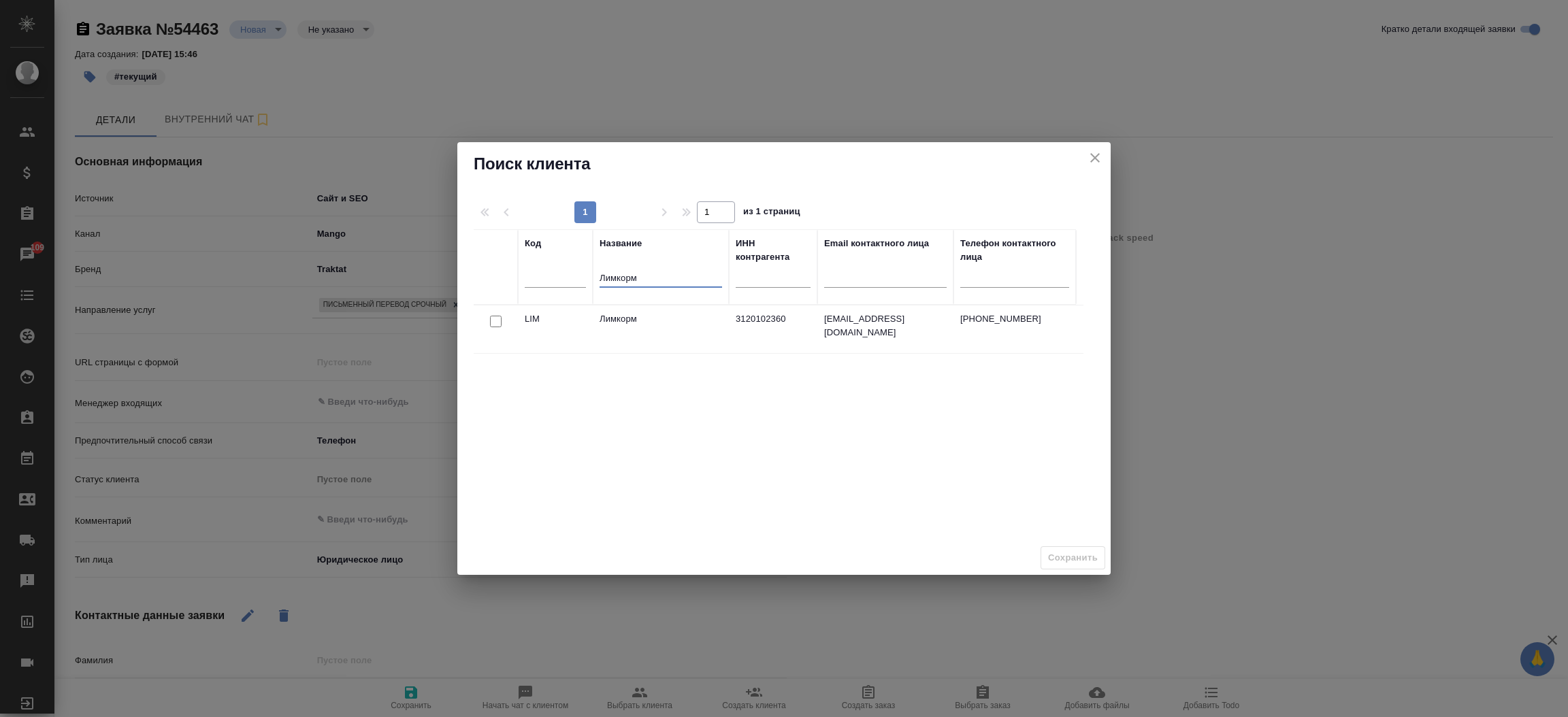
type input "Лимкорм"
click at [493, 321] on input "checkbox" at bounding box center [496, 321] width 12 height 12
checkbox input "true"
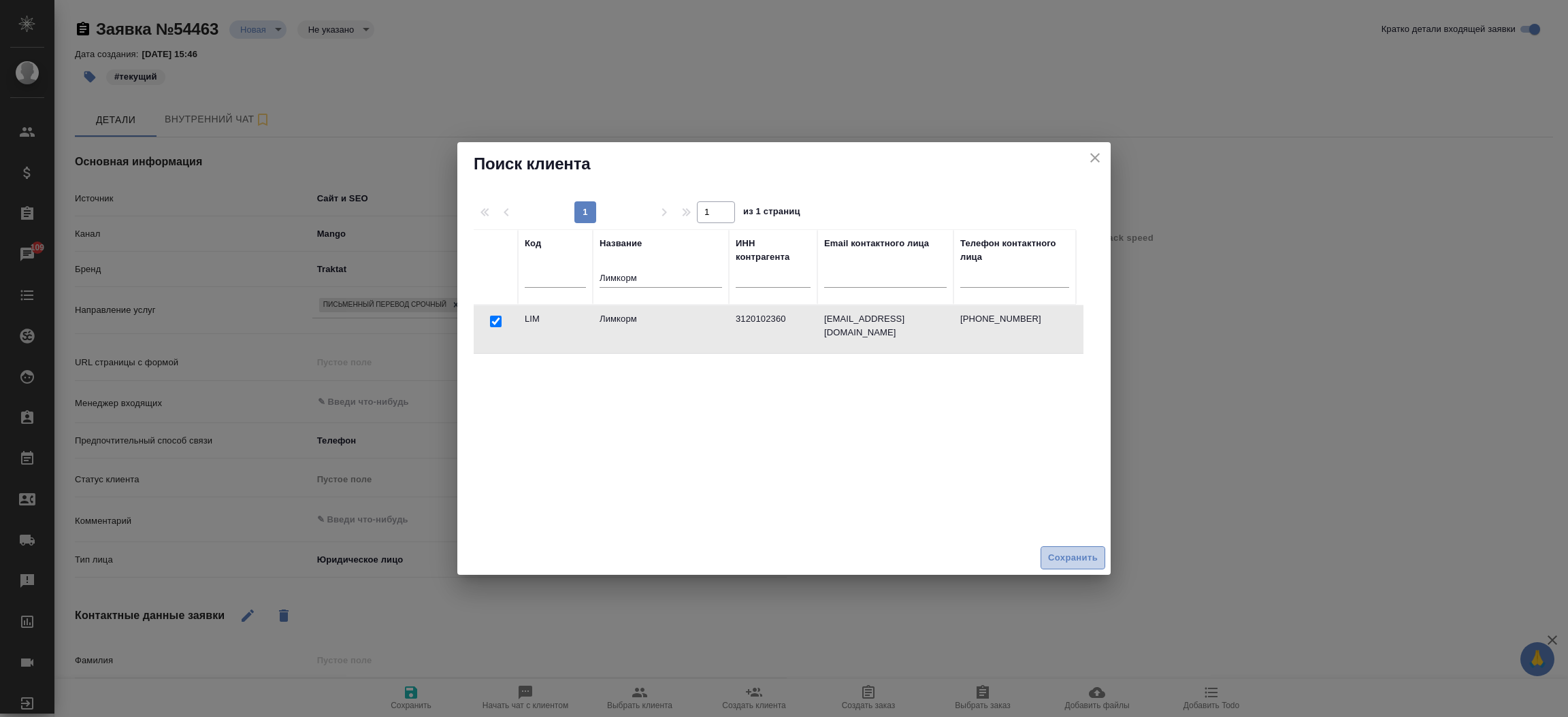
click at [1071, 567] on button "Сохранить" at bounding box center [1073, 558] width 65 height 24
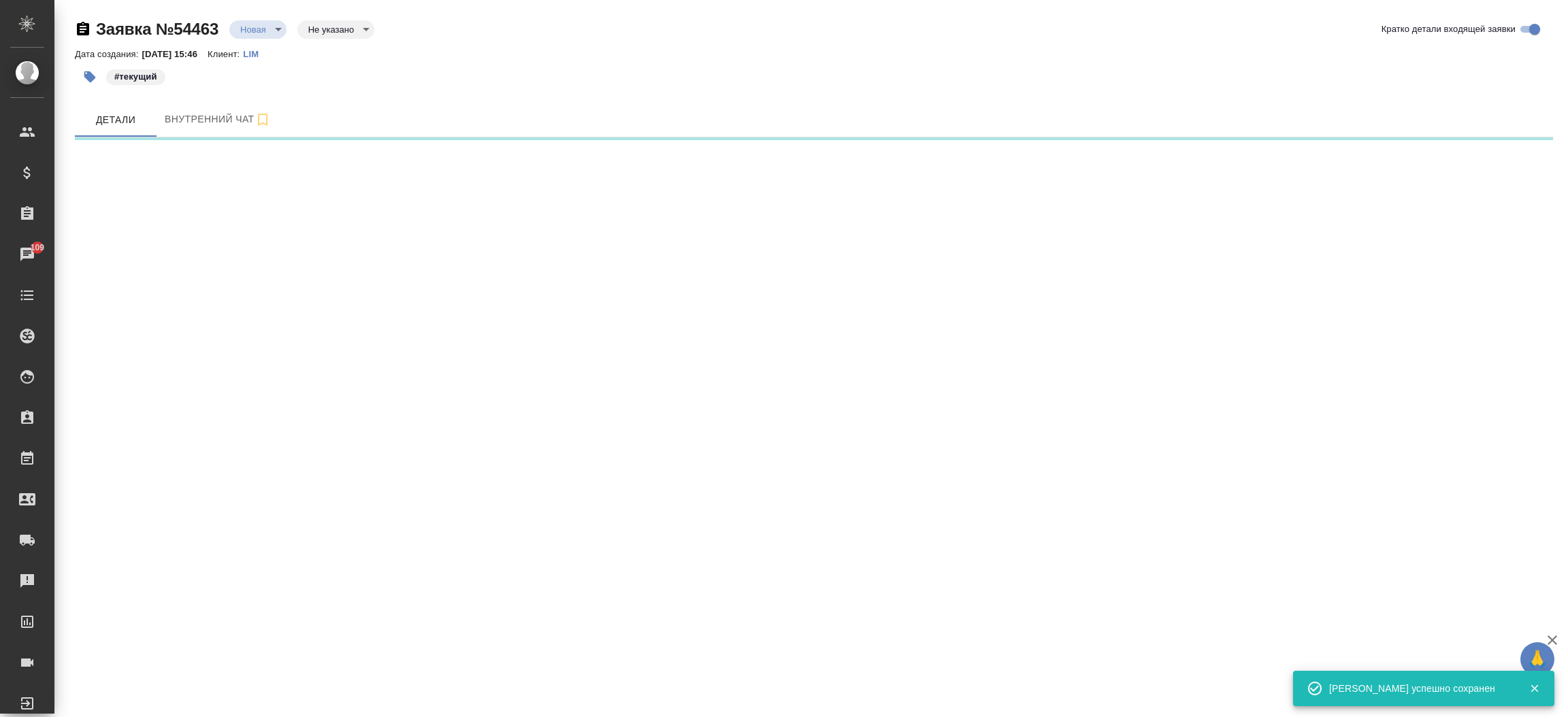
select select "RU"
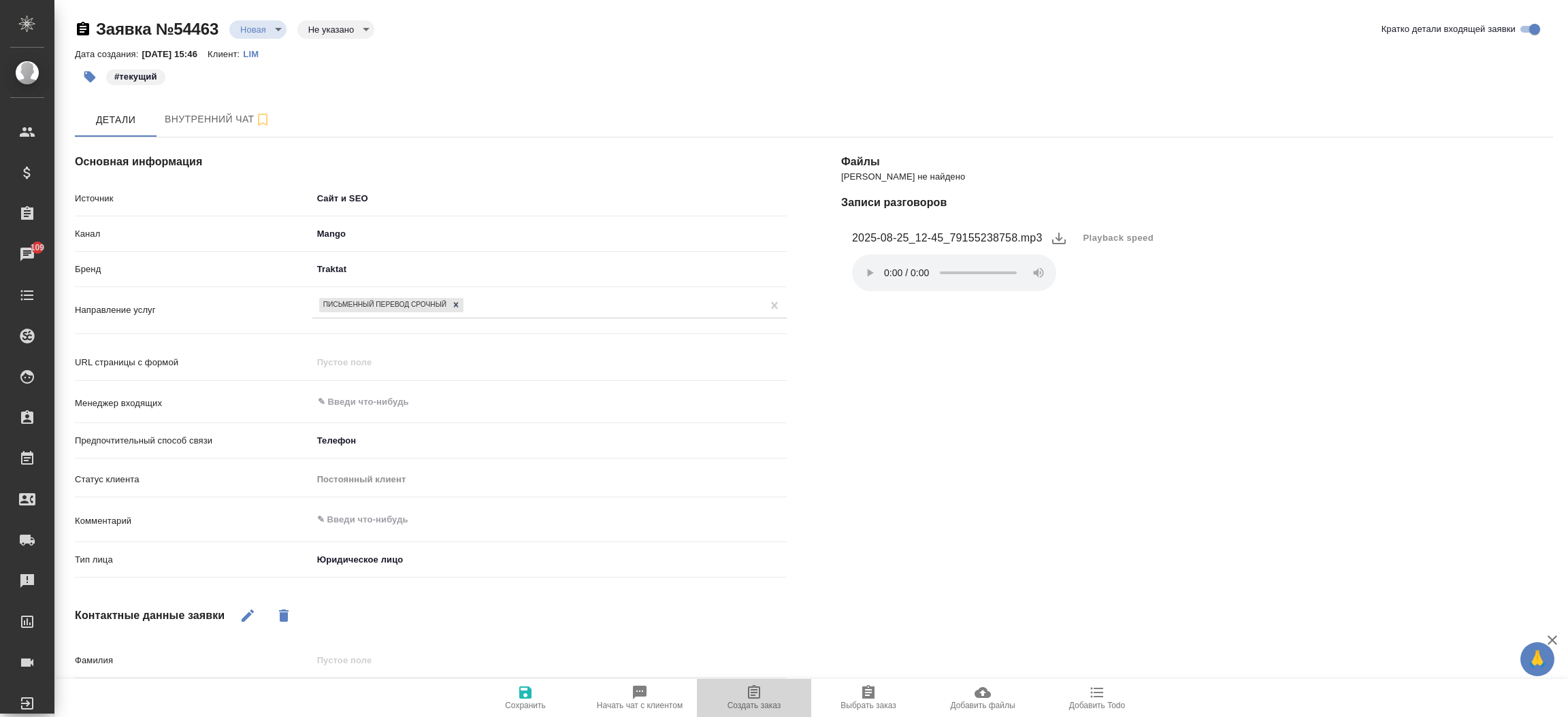
click at [767, 688] on span "Создать заказ" at bounding box center [754, 698] width 98 height 26
type textarea "x"
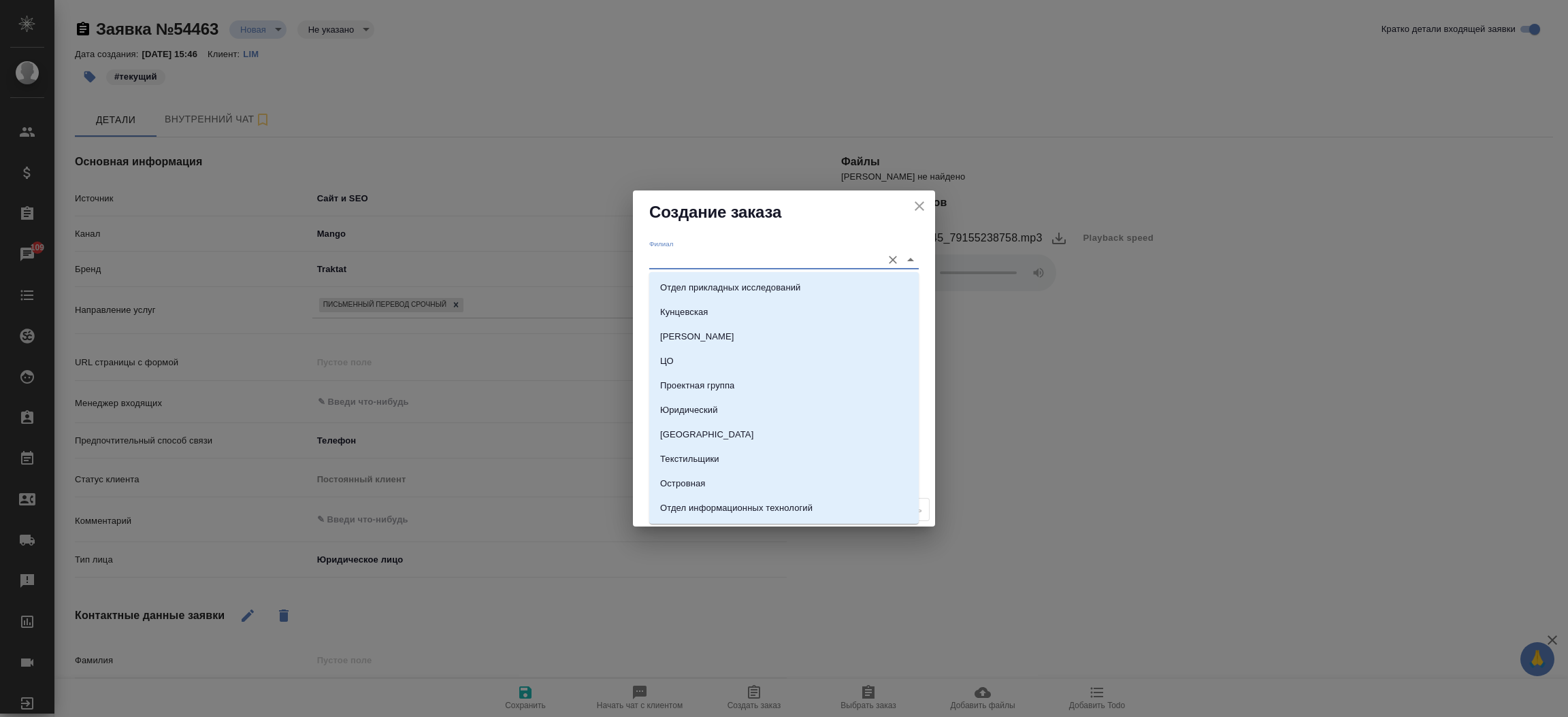
click at [711, 256] on input "Филиал" at bounding box center [762, 259] width 226 height 19
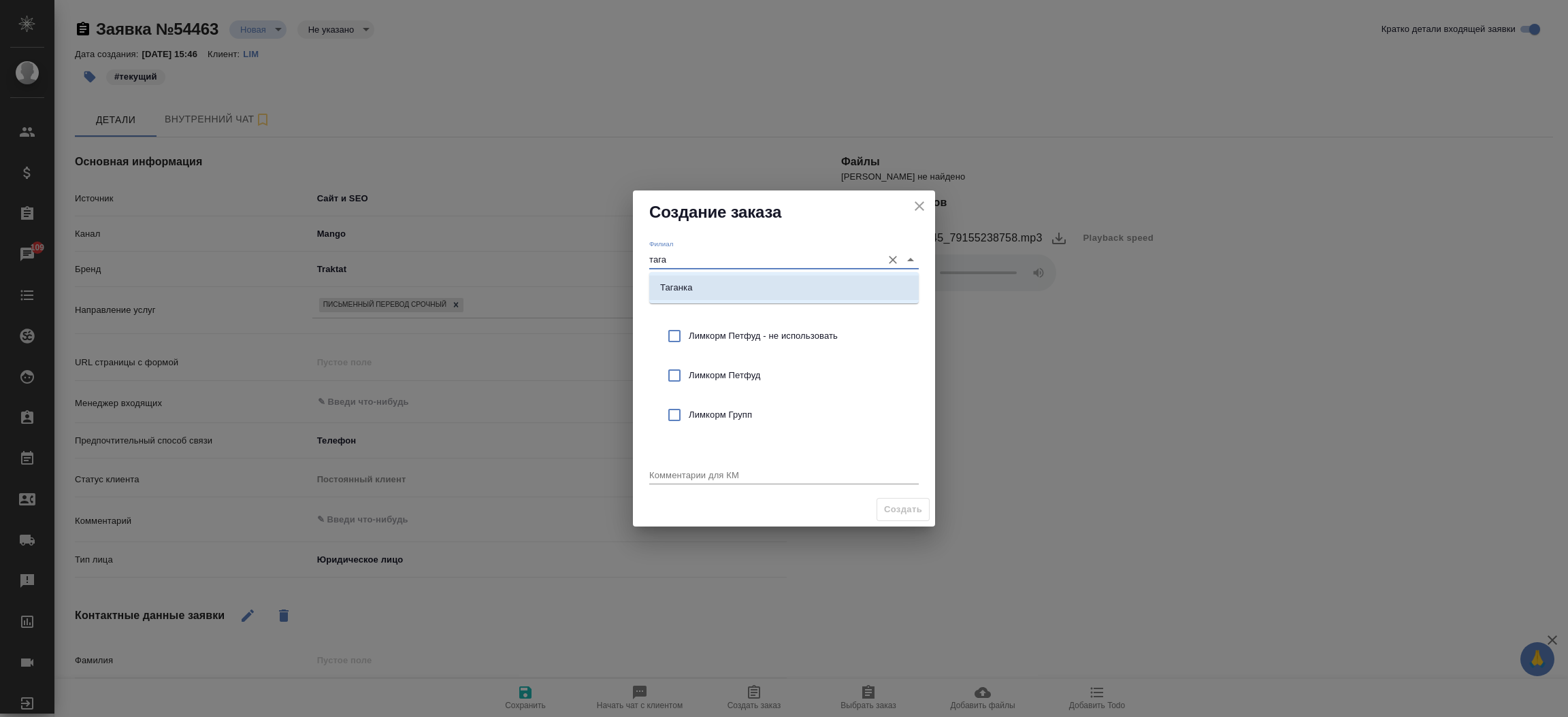
click at [710, 280] on li "Таганка" at bounding box center [783, 288] width 270 height 25
type input "Таганка"
type textarea "x"
click at [667, 374] on input "checkbox" at bounding box center [674, 375] width 28 height 28
checkbox input "true"
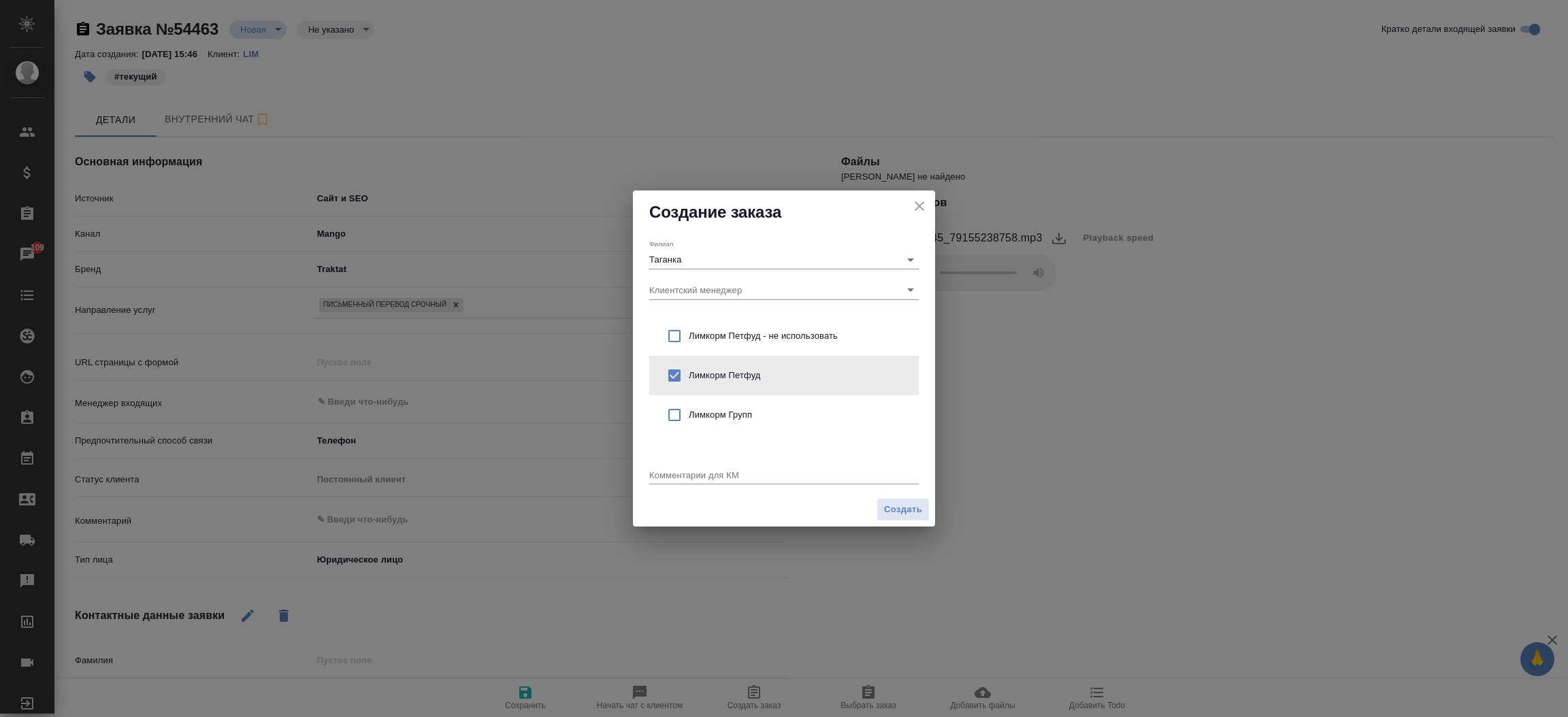
drag, startPoint x: 699, startPoint y: 485, endPoint x: 699, endPoint y: 476, distance: 9.0
click at [699, 476] on div "Комментарии для КМ x" at bounding box center [783, 469] width 270 height 36
click at [699, 476] on textarea at bounding box center [783, 474] width 270 height 10
type textarea "от КВ:"
type textarea "x"
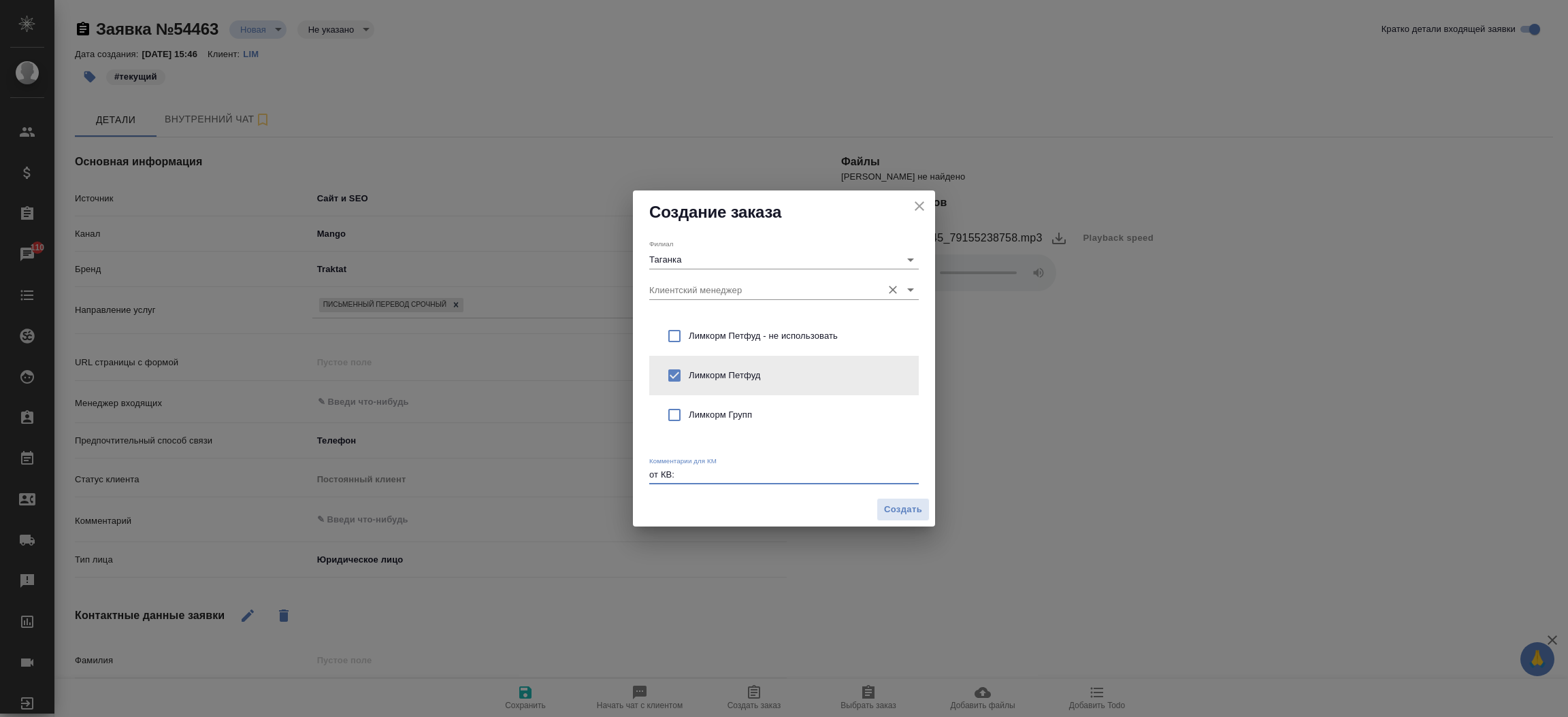
paste textarea "Нам нужен перевод Русский Английский Азербайджанский Армянский Грузинский Казах…"
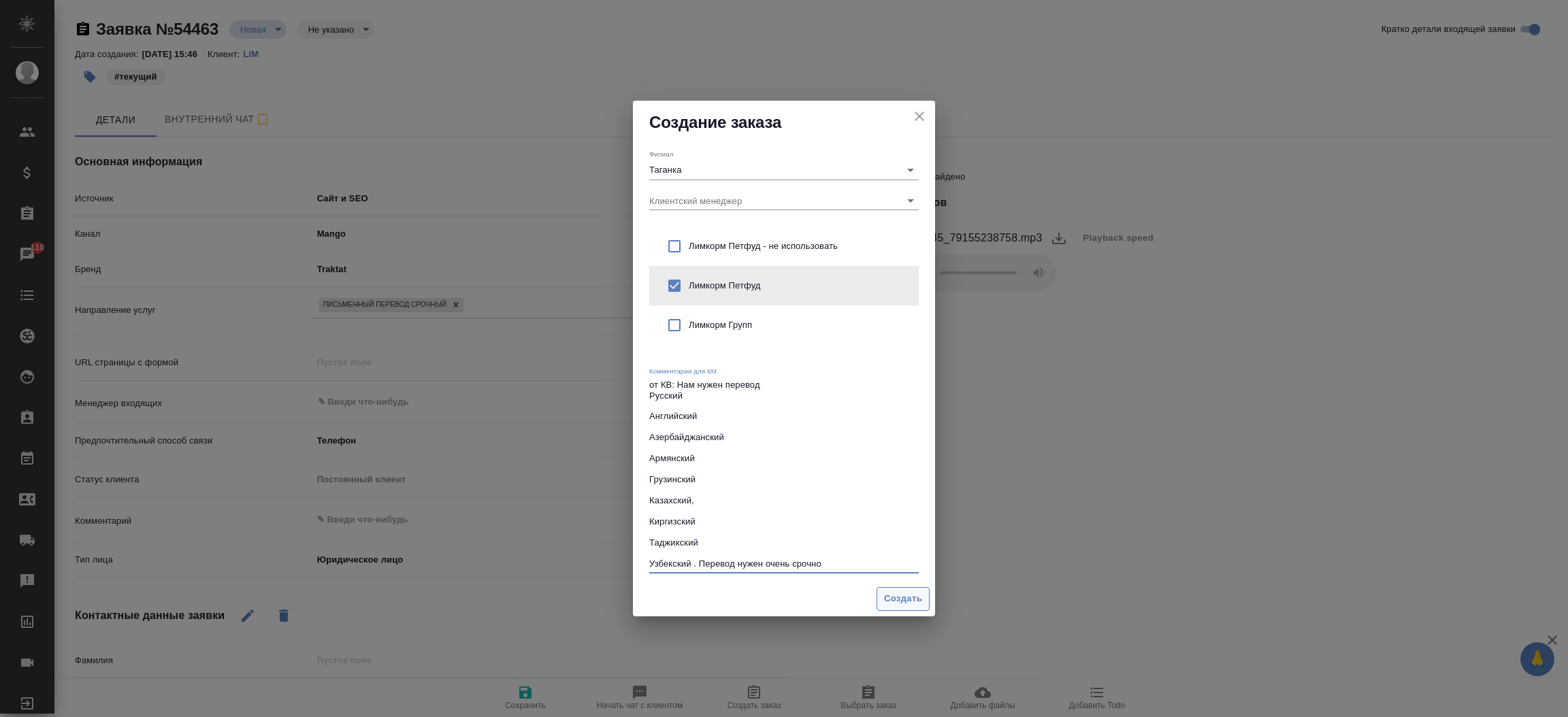
type textarea "от КВ: Нам нужен перевод Русский Английский Азербайджанский Армянский Грузински…"
click at [911, 594] on span "Создать" at bounding box center [903, 599] width 38 height 16
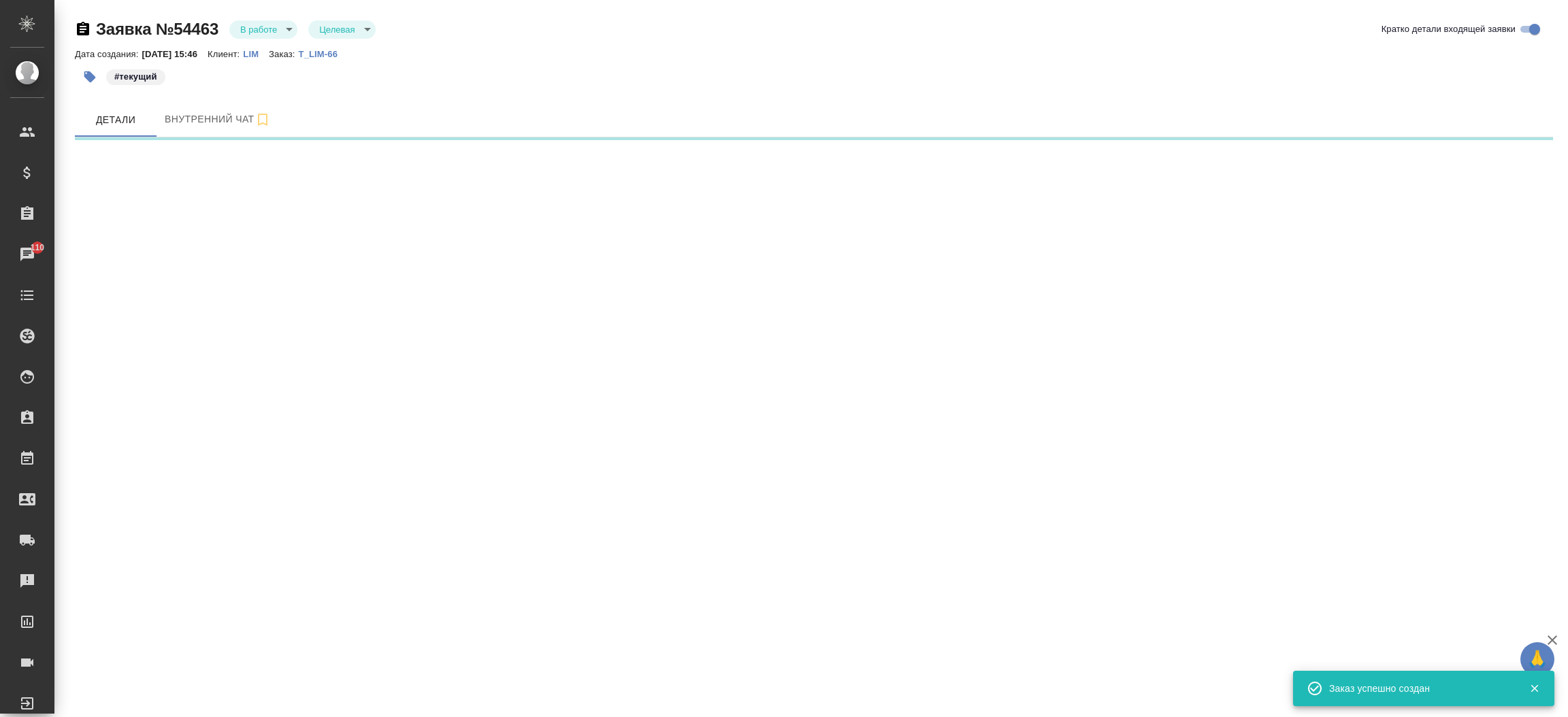
select select "RU"
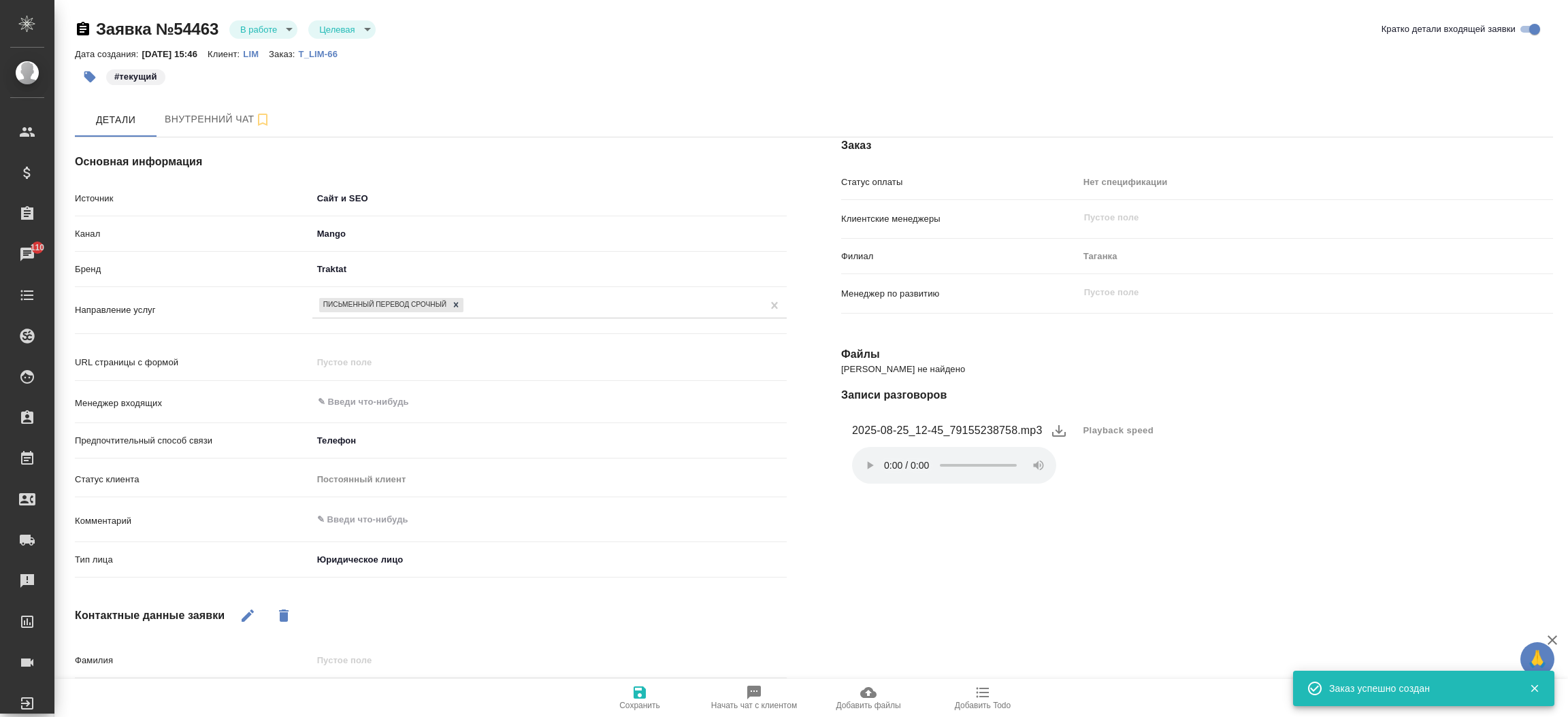
type textarea "x"
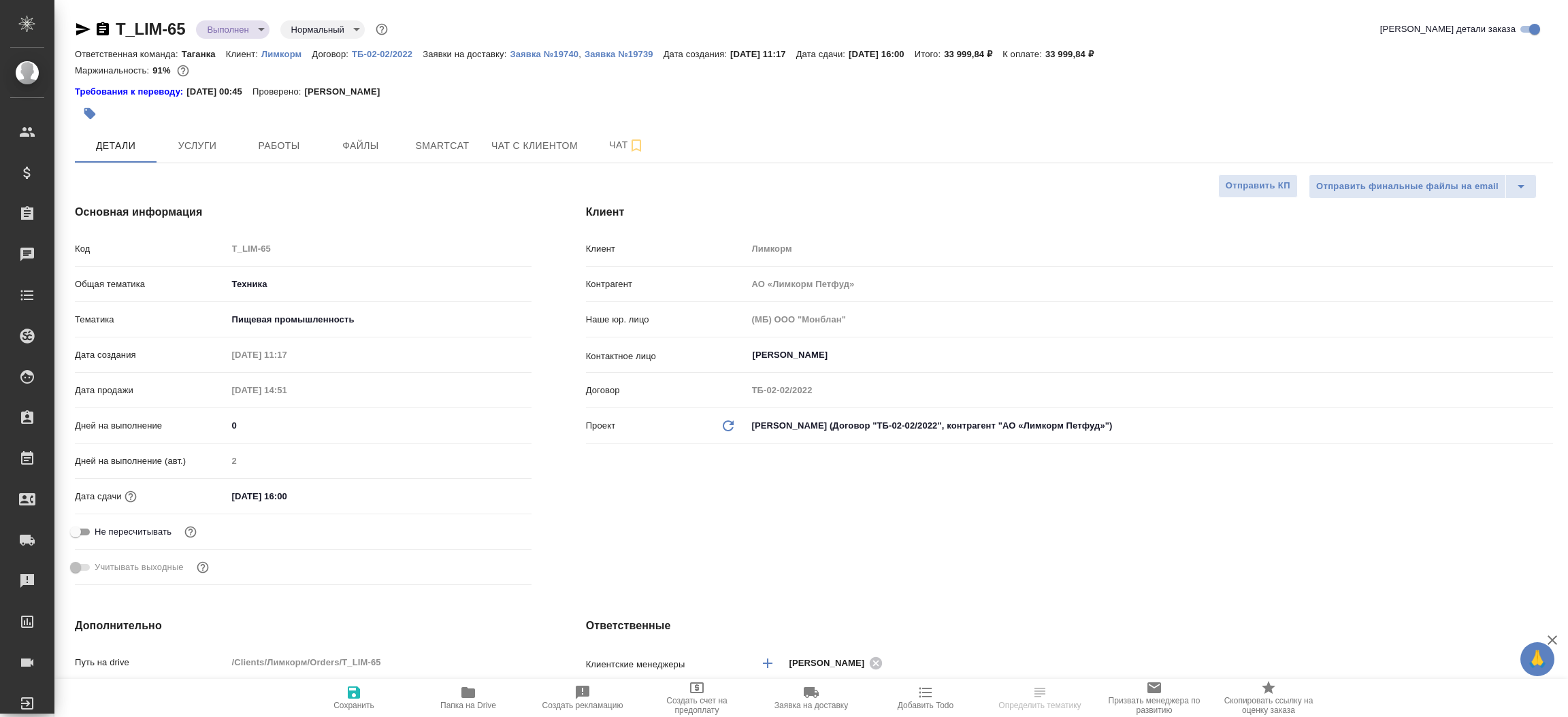
select select "RU"
type textarea "x"
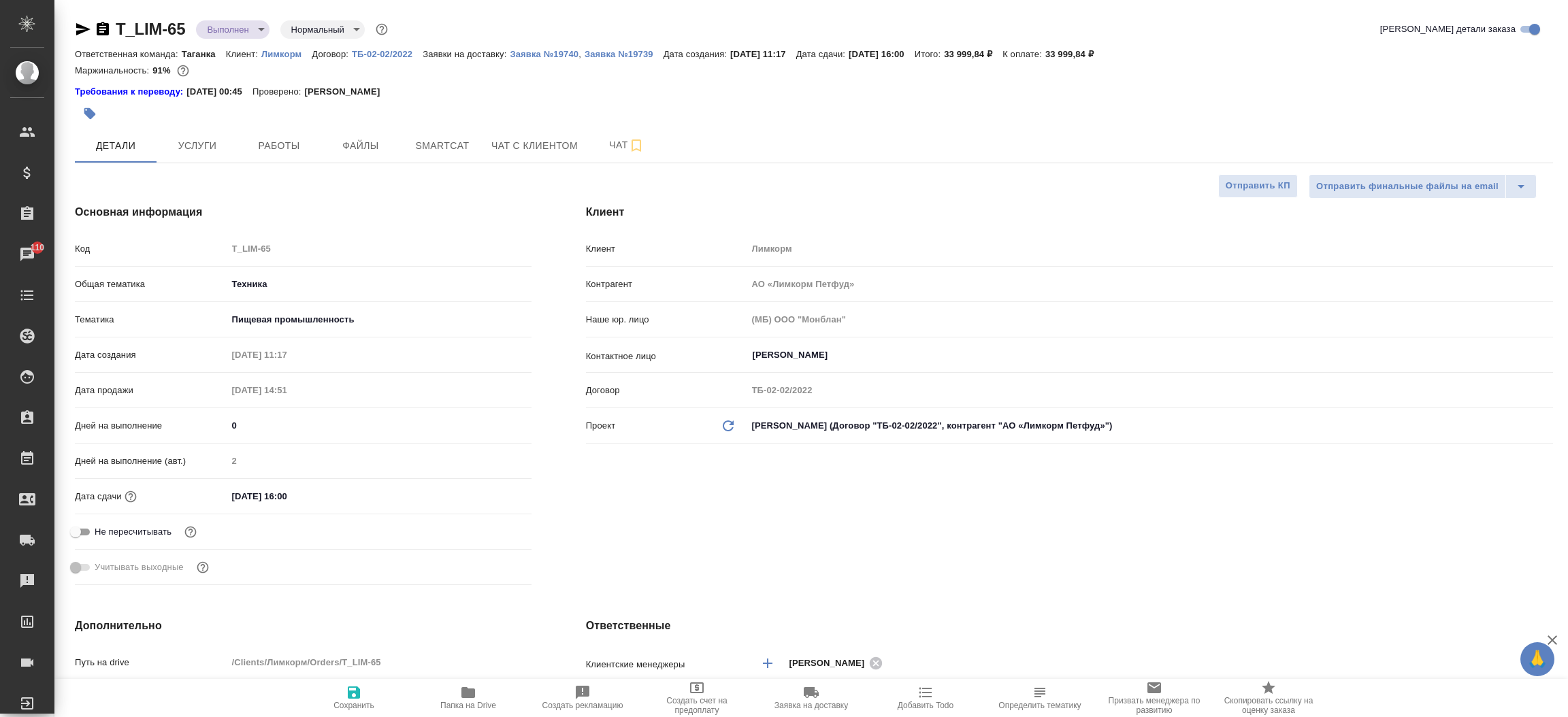
type textarea "x"
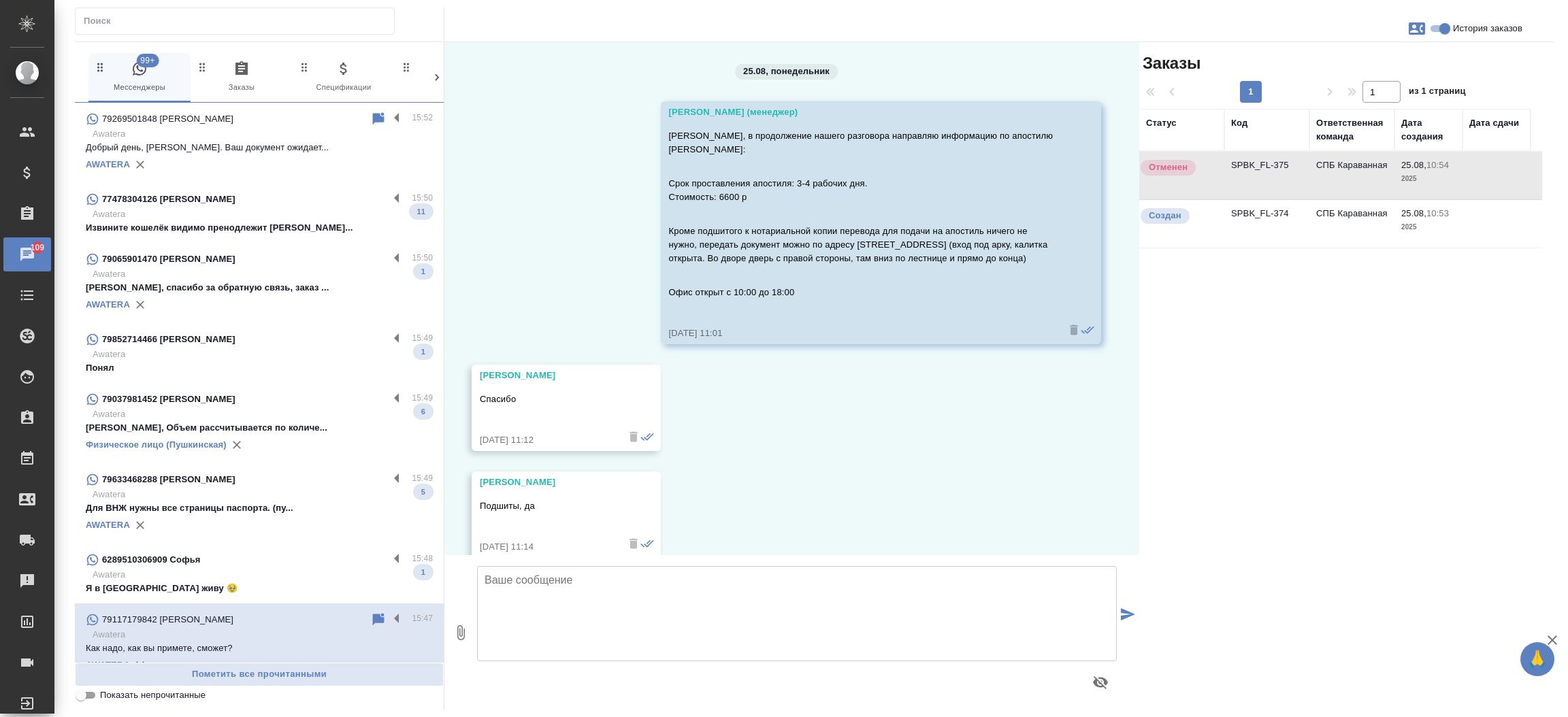
scroll to position [3924, 0]
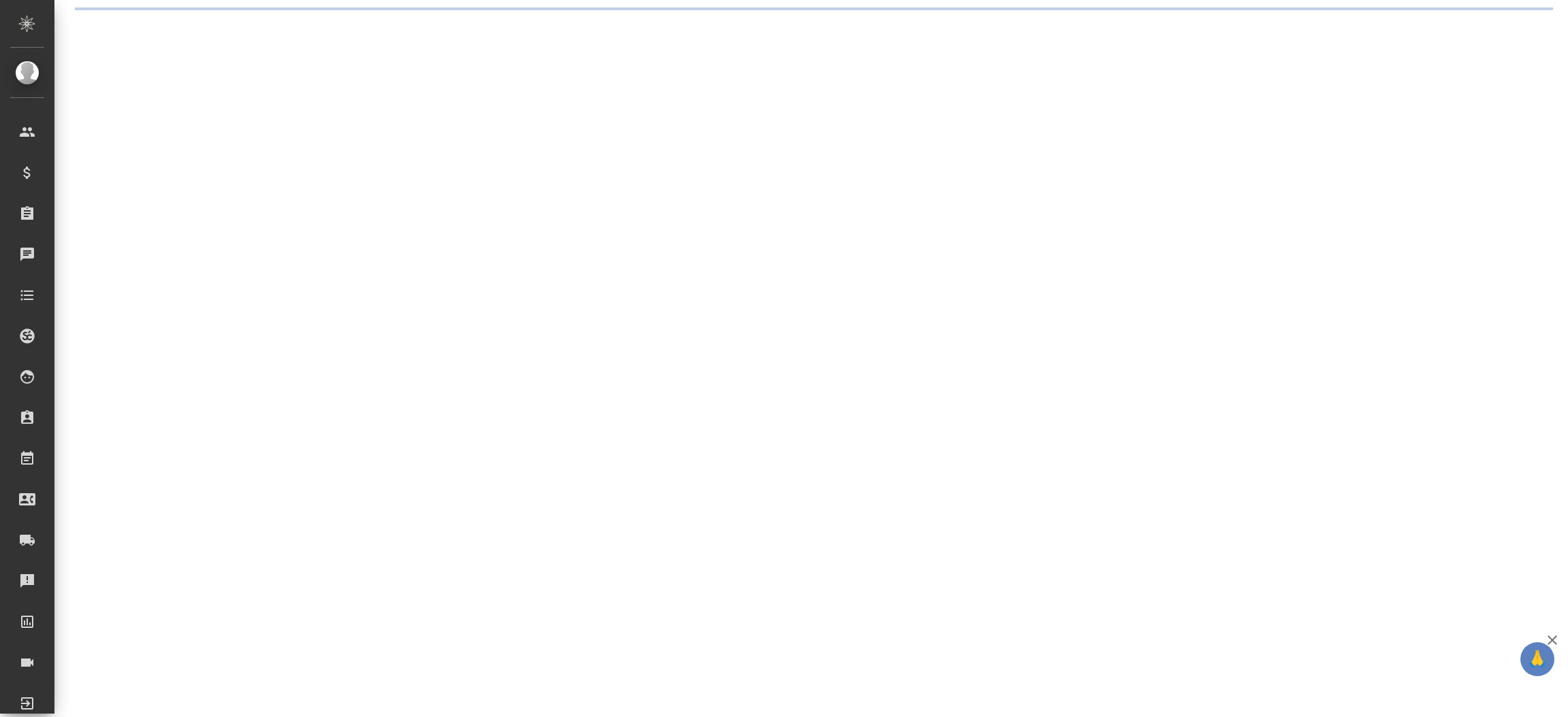
select select "RU"
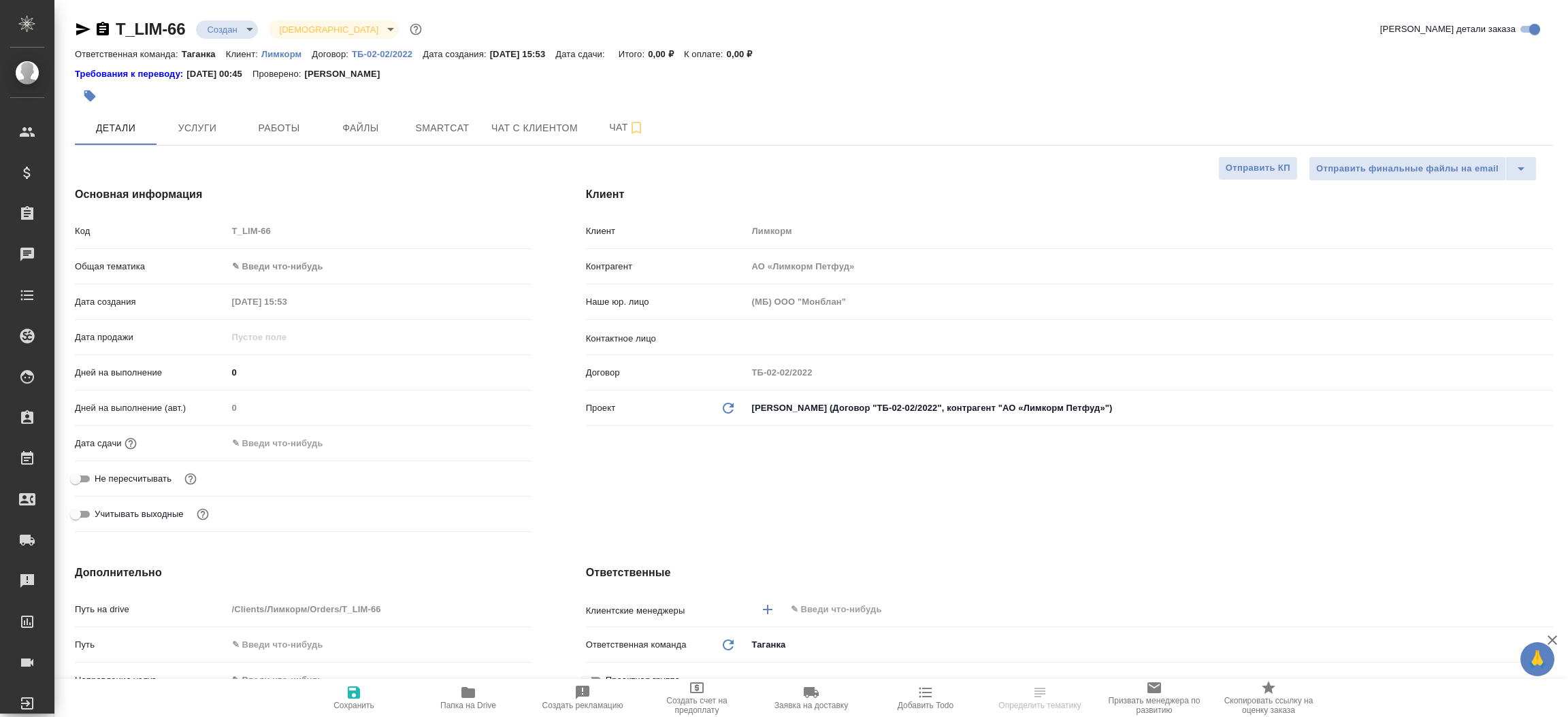
type textarea "x"
click at [350, 129] on span "Файлы" at bounding box center [361, 128] width 66 height 17
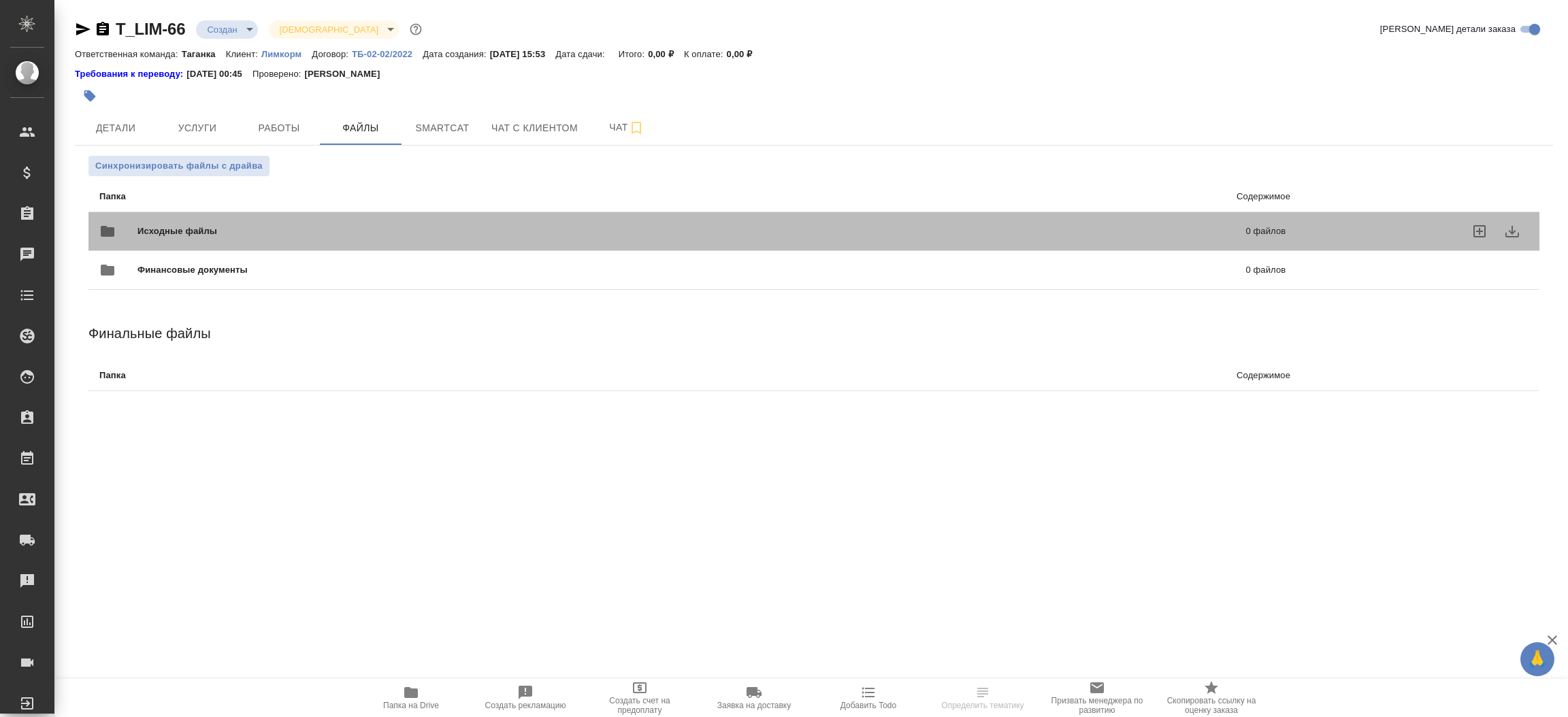
click at [197, 225] on span "Исходные файлы" at bounding box center [434, 232] width 594 height 14
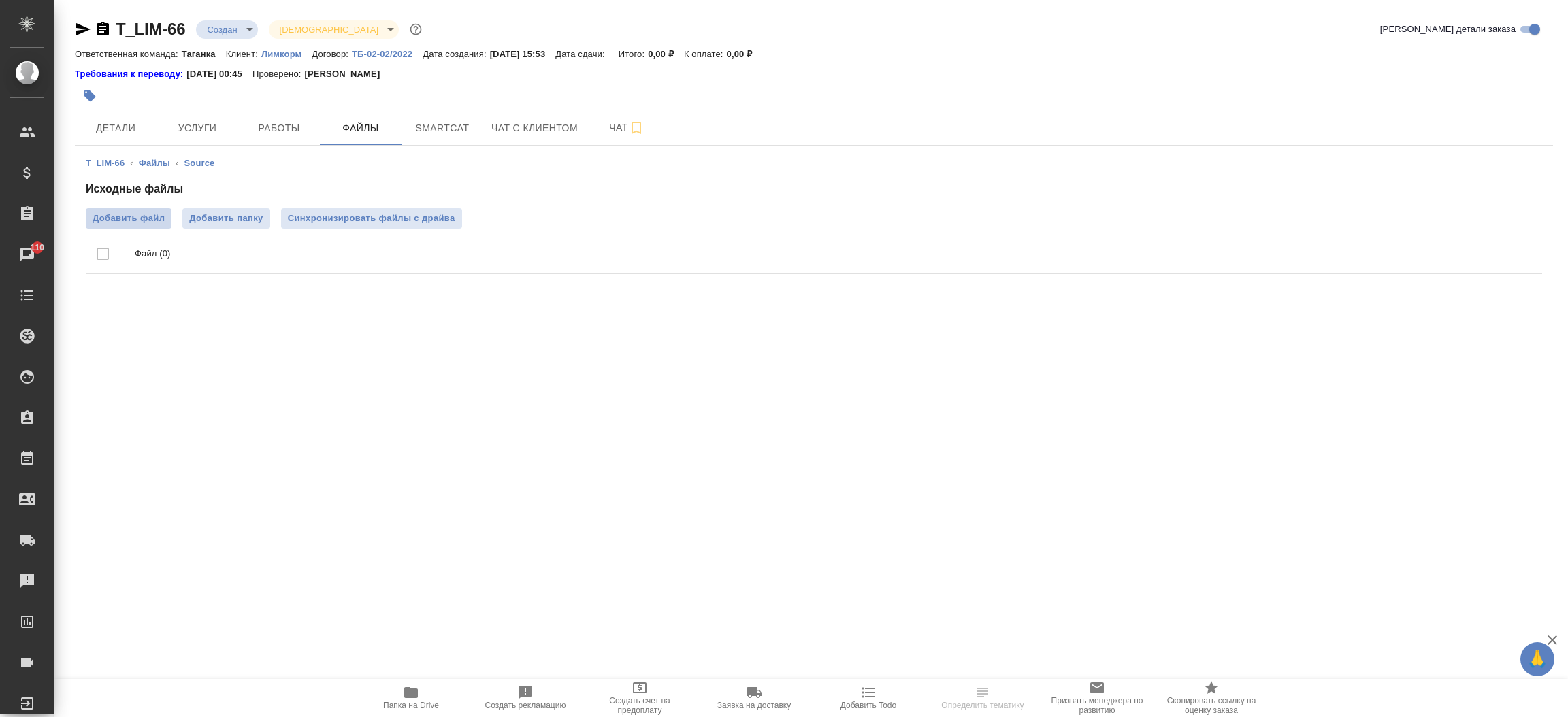
click at [143, 219] on span "Добавить файл" at bounding box center [128, 219] width 72 height 14
click at [0, 0] on input "Добавить файл" at bounding box center [0, 0] width 0 height 0
click at [107, 121] on span "Детали" at bounding box center [115, 128] width 66 height 17
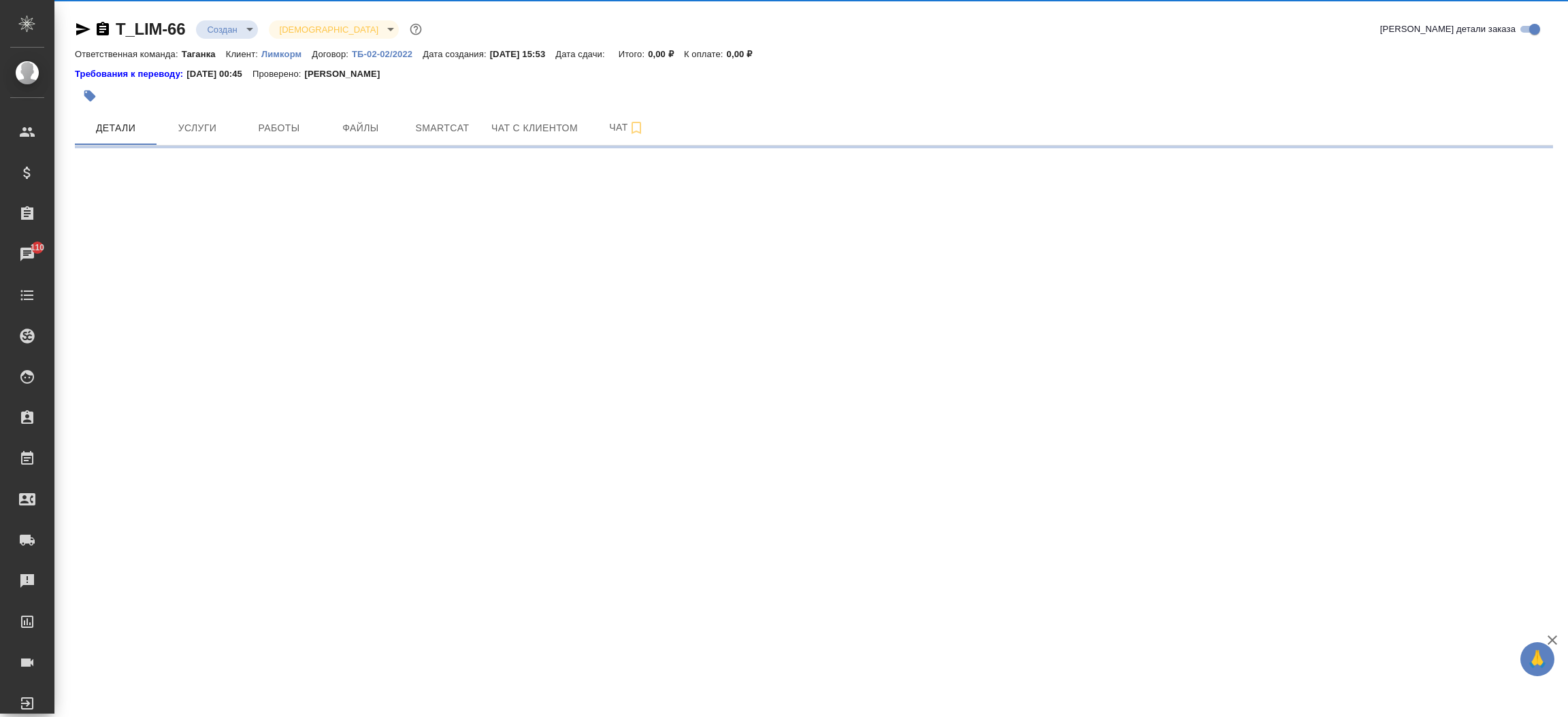
select select "RU"
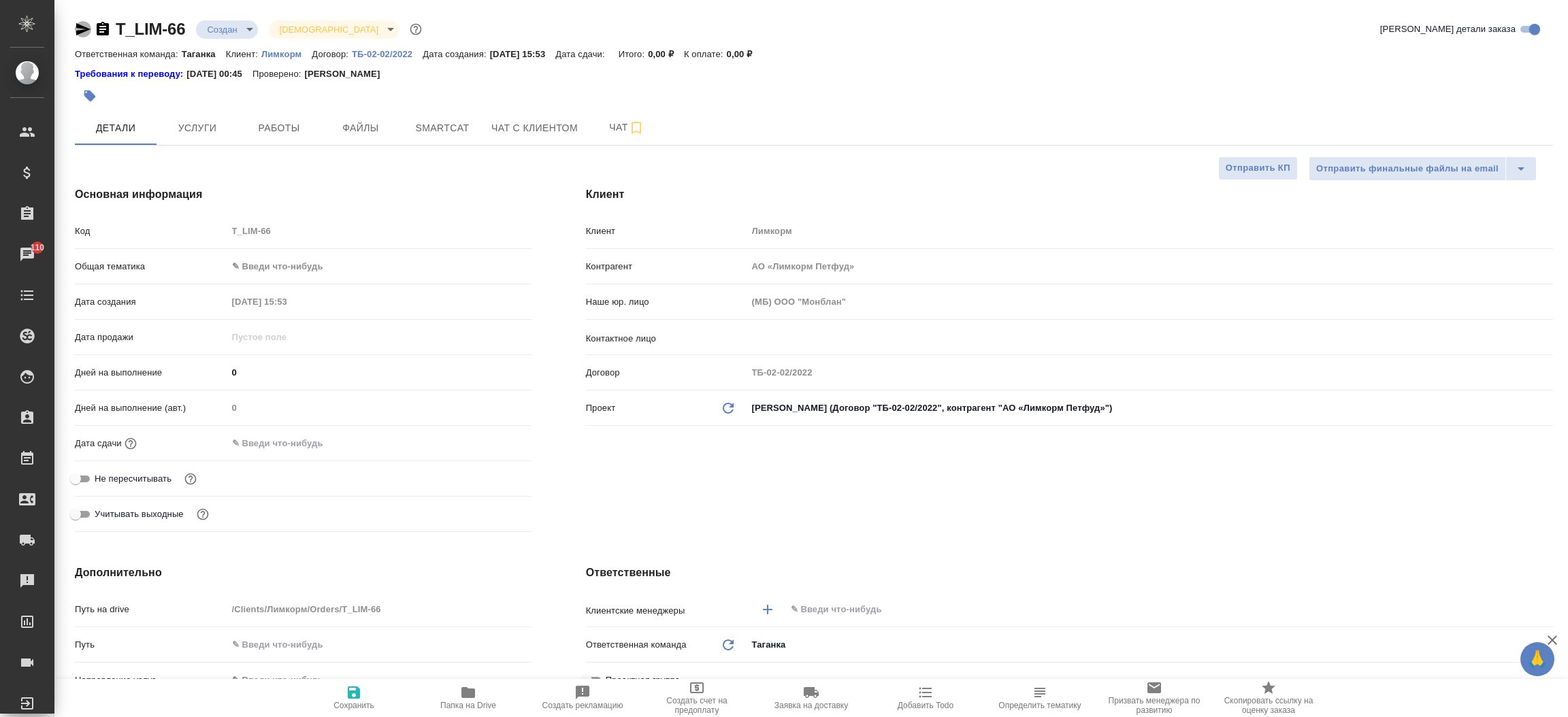
type textarea "x"
click at [83, 30] on icon "button" at bounding box center [83, 30] width 14 height 12
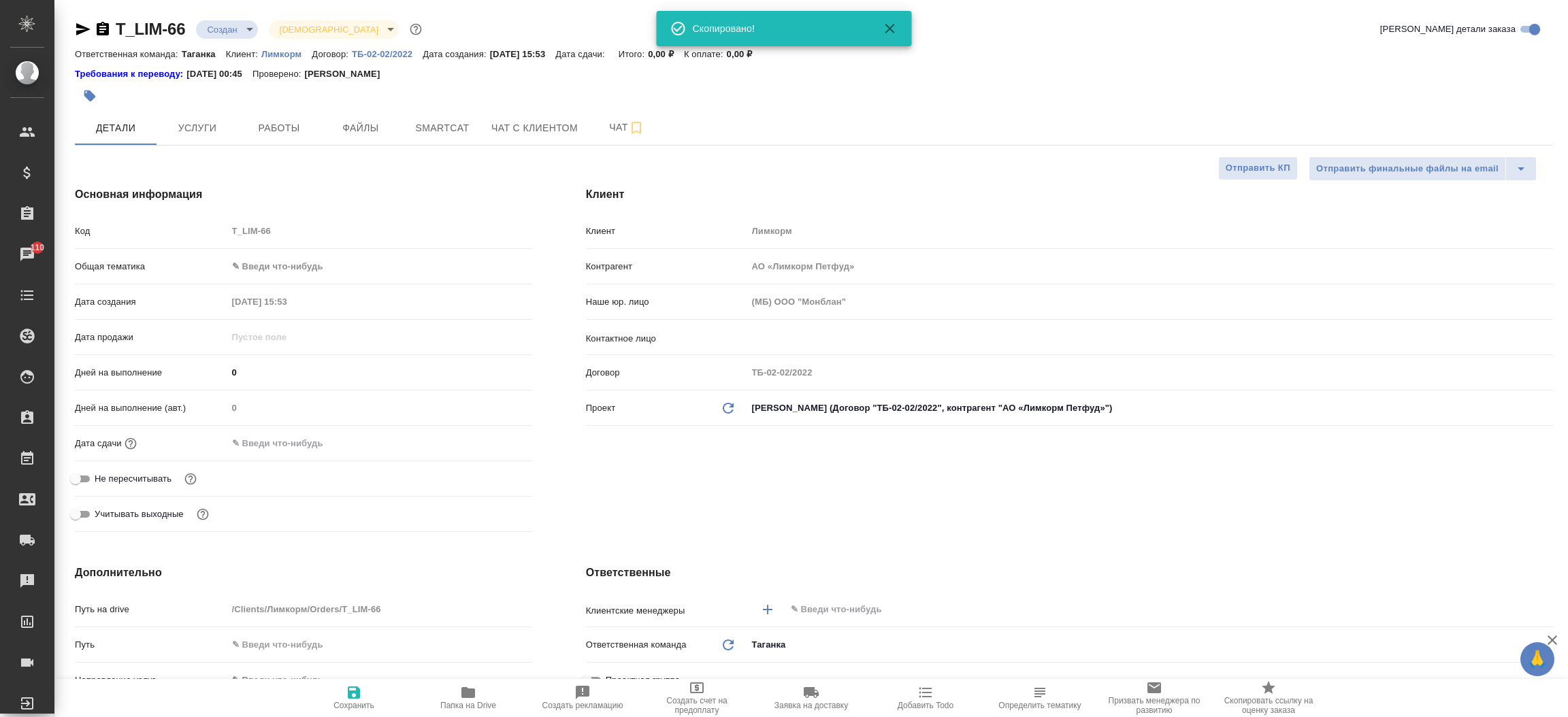
type textarea "x"
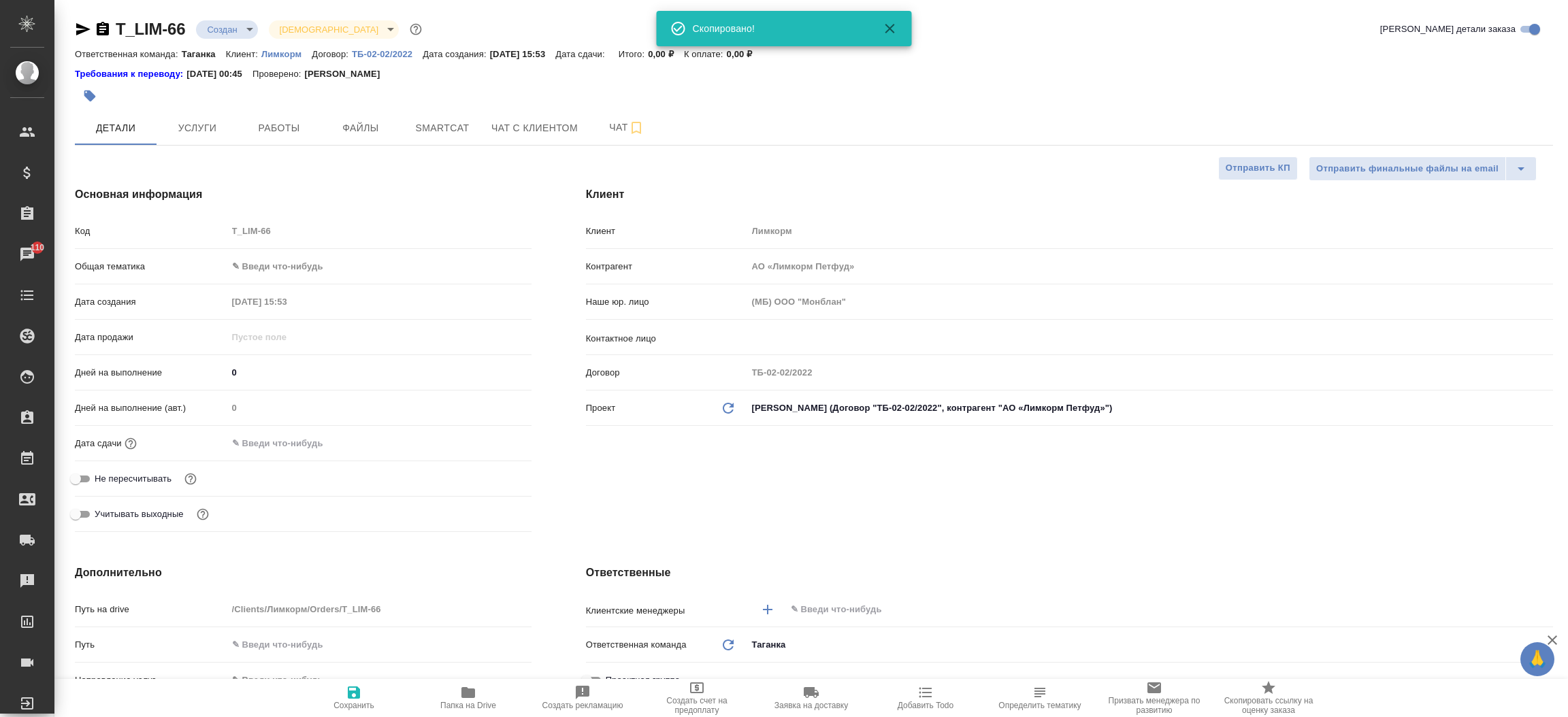
type textarea "x"
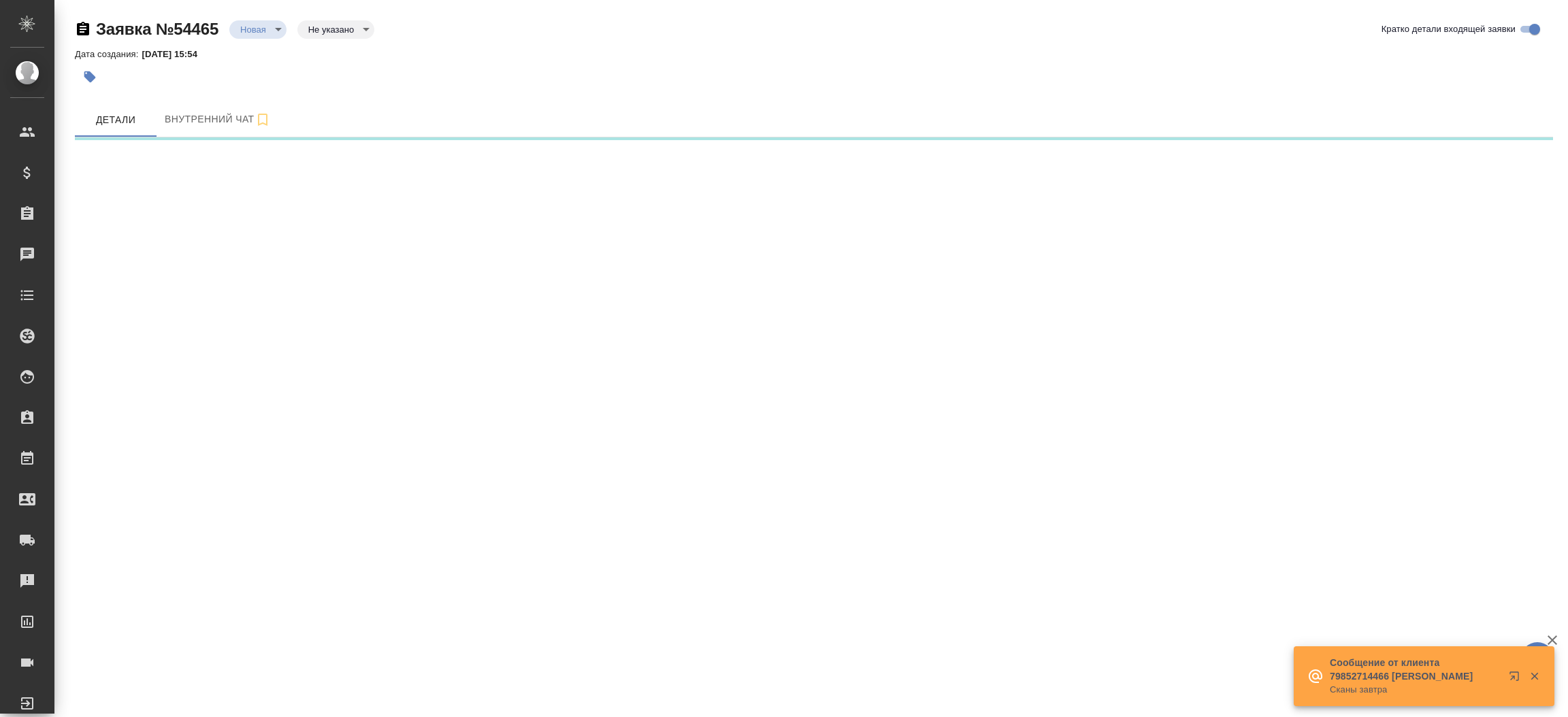
select select "RU"
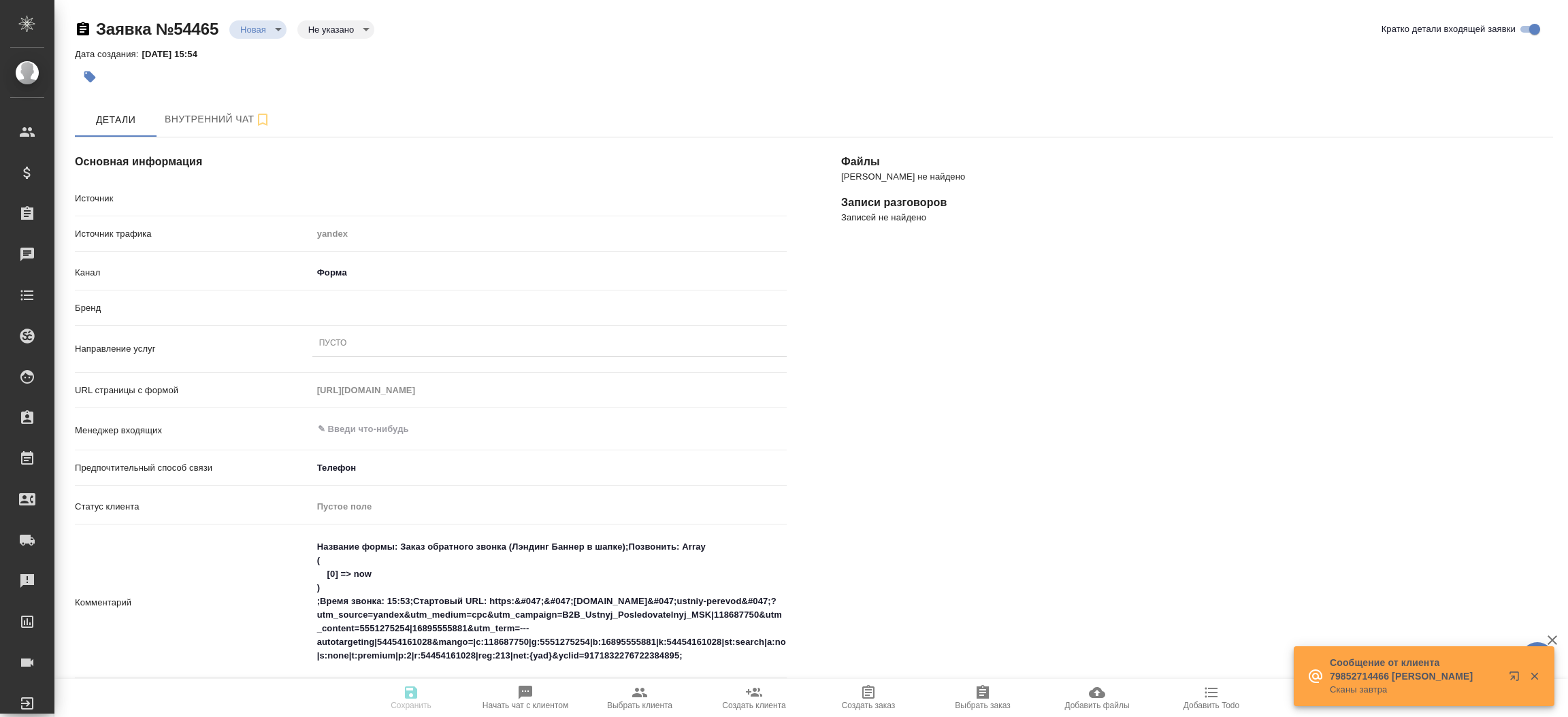
type textarea "x"
click at [362, 419] on div "​" at bounding box center [550, 430] width 474 height 25
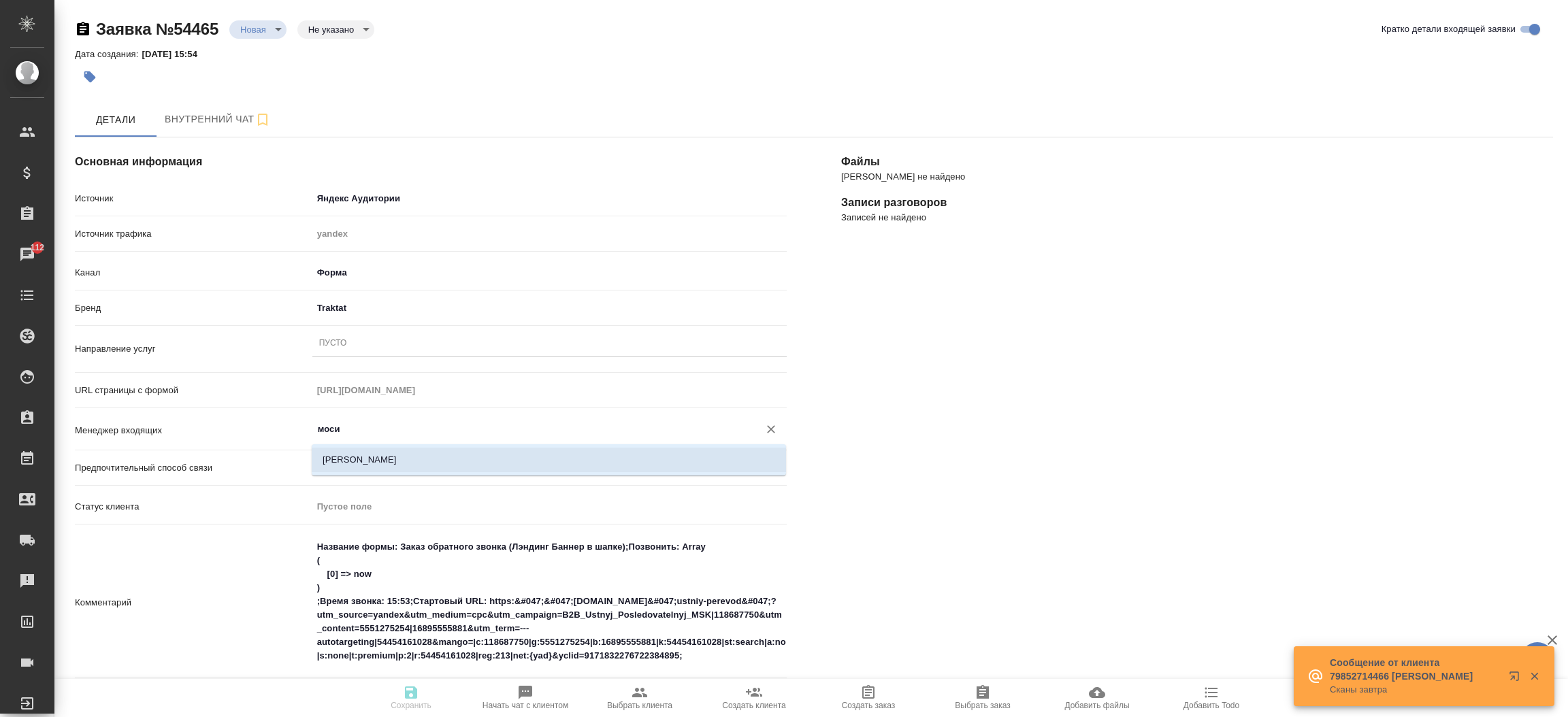
drag, startPoint x: 371, startPoint y: 473, endPoint x: 370, endPoint y: 460, distance: 13.0
click at [370, 460] on ul "[PERSON_NAME]" at bounding box center [549, 471] width 474 height 25
click at [370, 460] on li "[PERSON_NAME]" at bounding box center [549, 460] width 474 height 25
type input "[PERSON_NAME]"
type textarea "x"
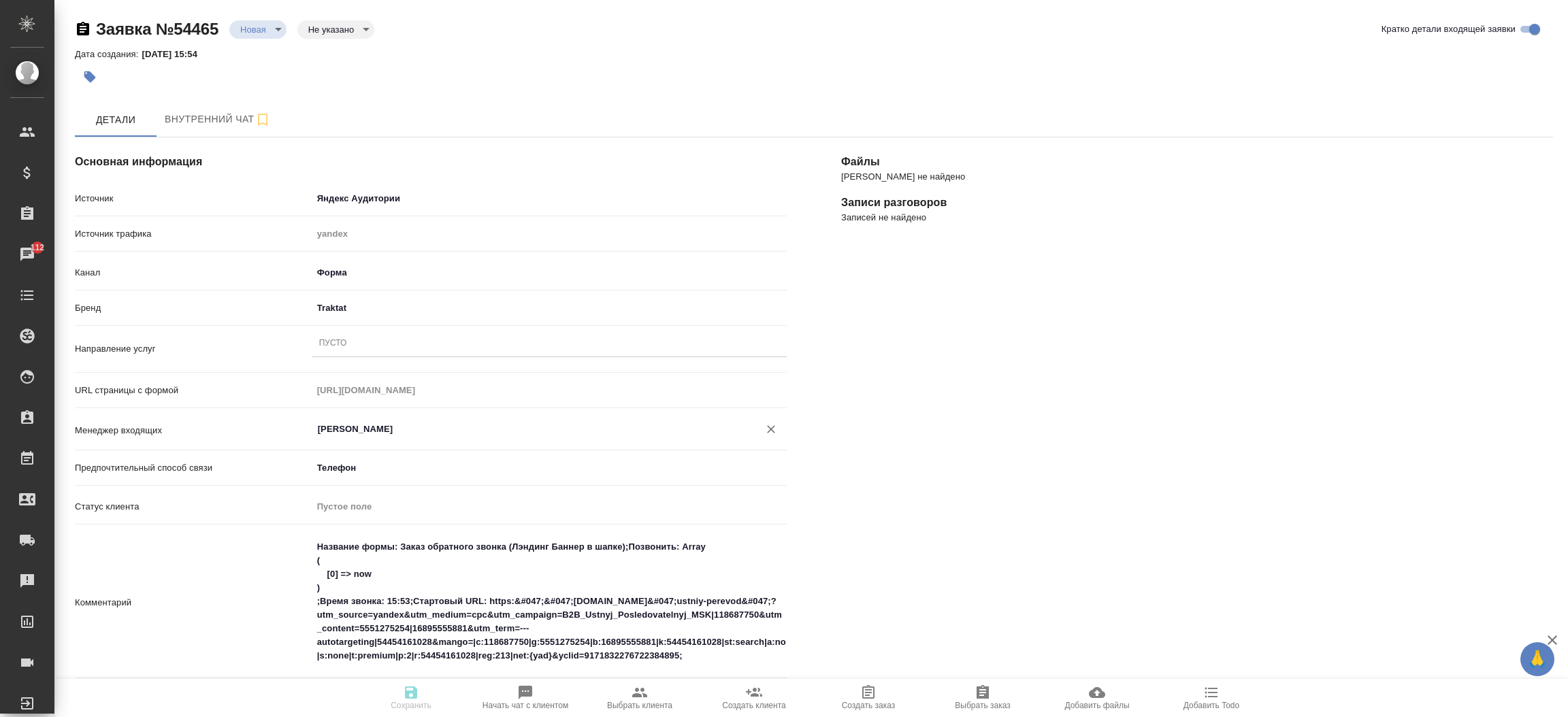
type input "[PERSON_NAME]"
click at [925, 310] on div "[PERSON_NAME] не найдено Записи разговоров Записей не найдено" at bounding box center [1196, 599] width 766 height 978
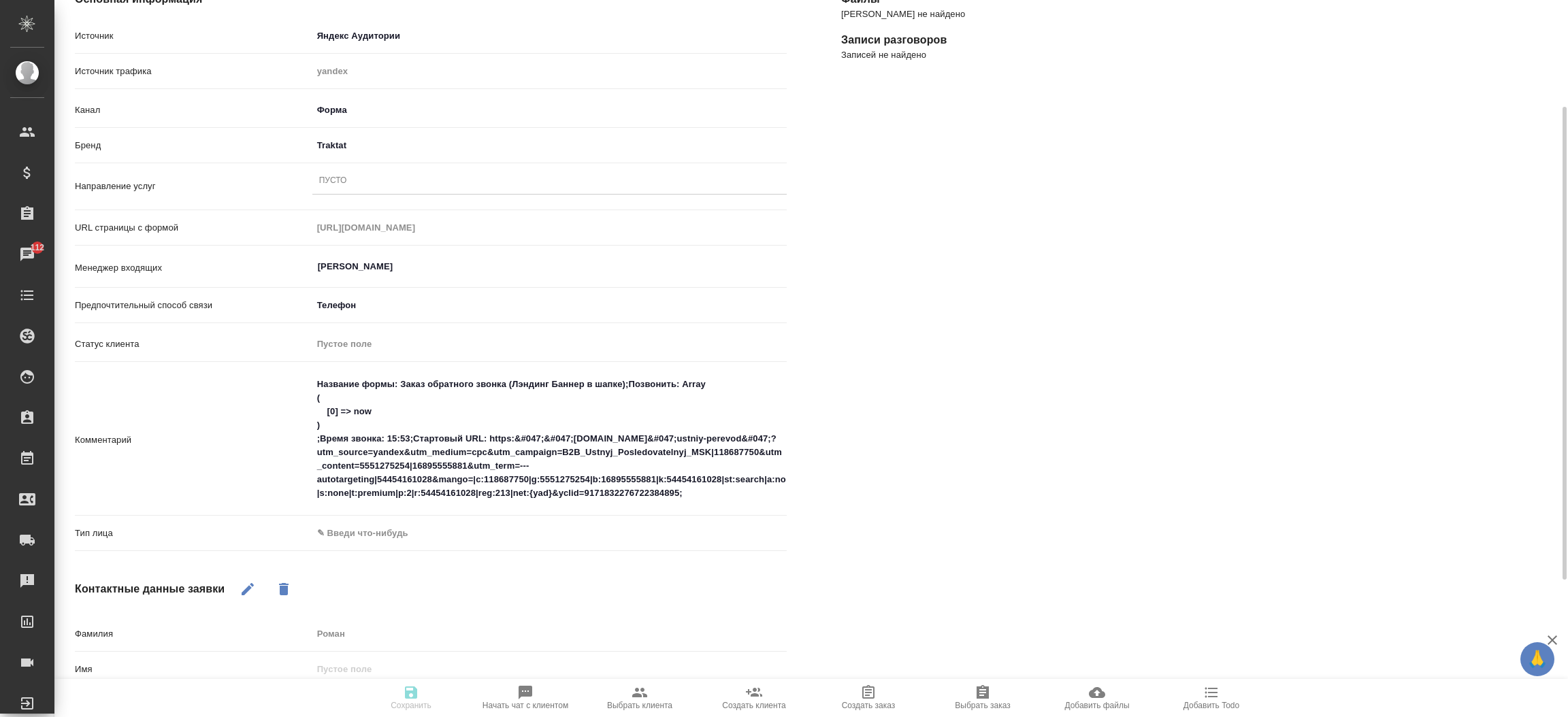
scroll to position [285, 0]
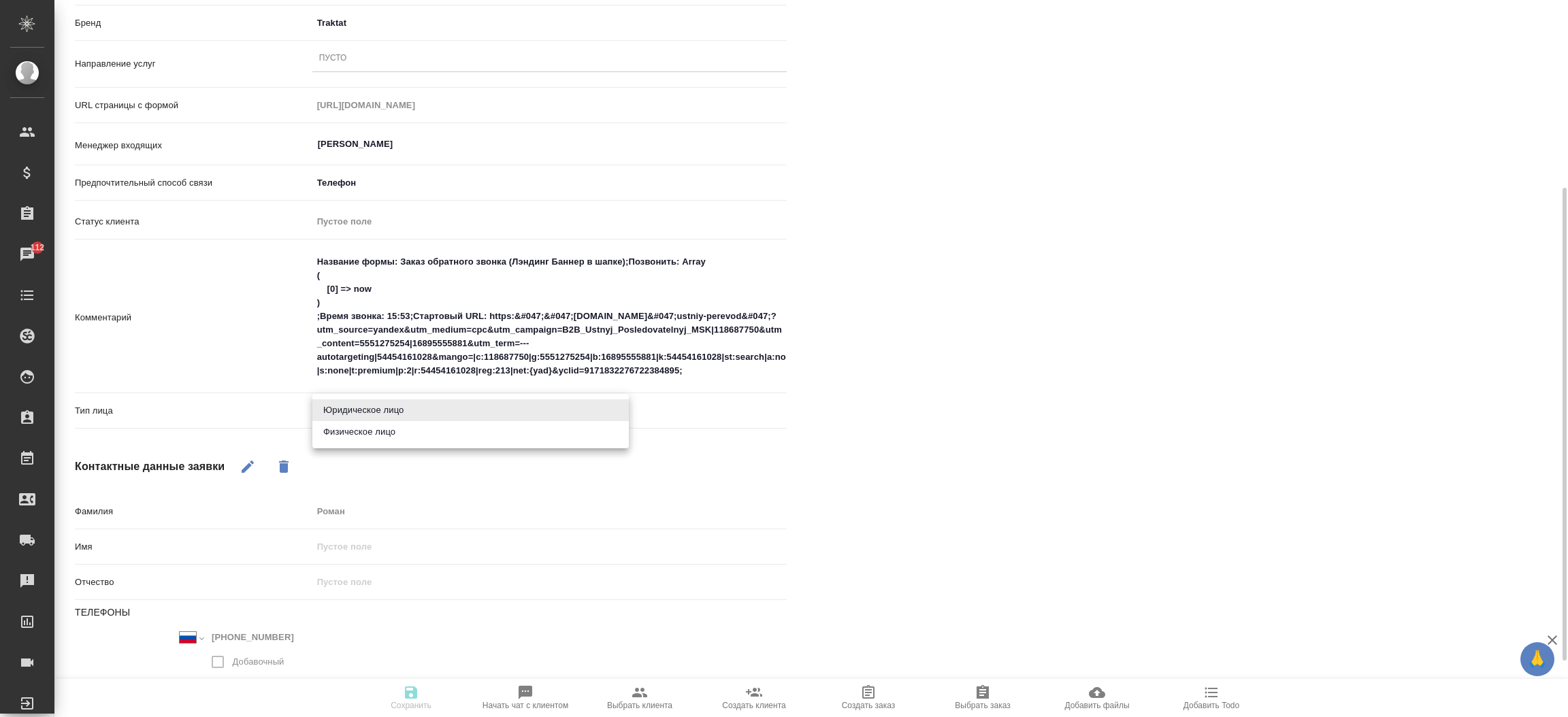
click at [349, 407] on body "🙏 .cls-1 fill:#fff; AWATERA Прутько Ирина i.prutko Клиенты Спецификации Заказы …" at bounding box center [784, 358] width 1568 height 717
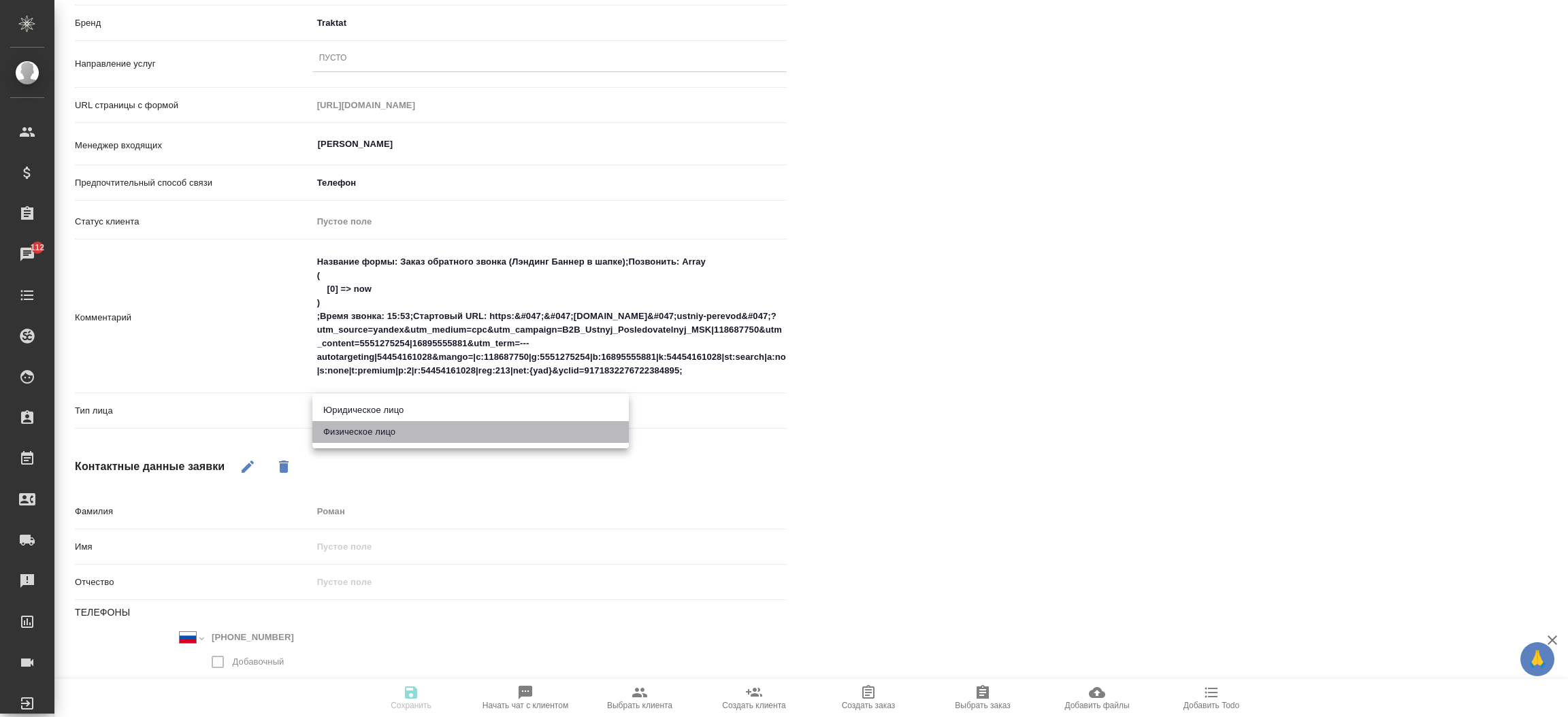
click at [350, 435] on li "Физическое лицо" at bounding box center [470, 432] width 316 height 22
type textarea "x"
type input "private"
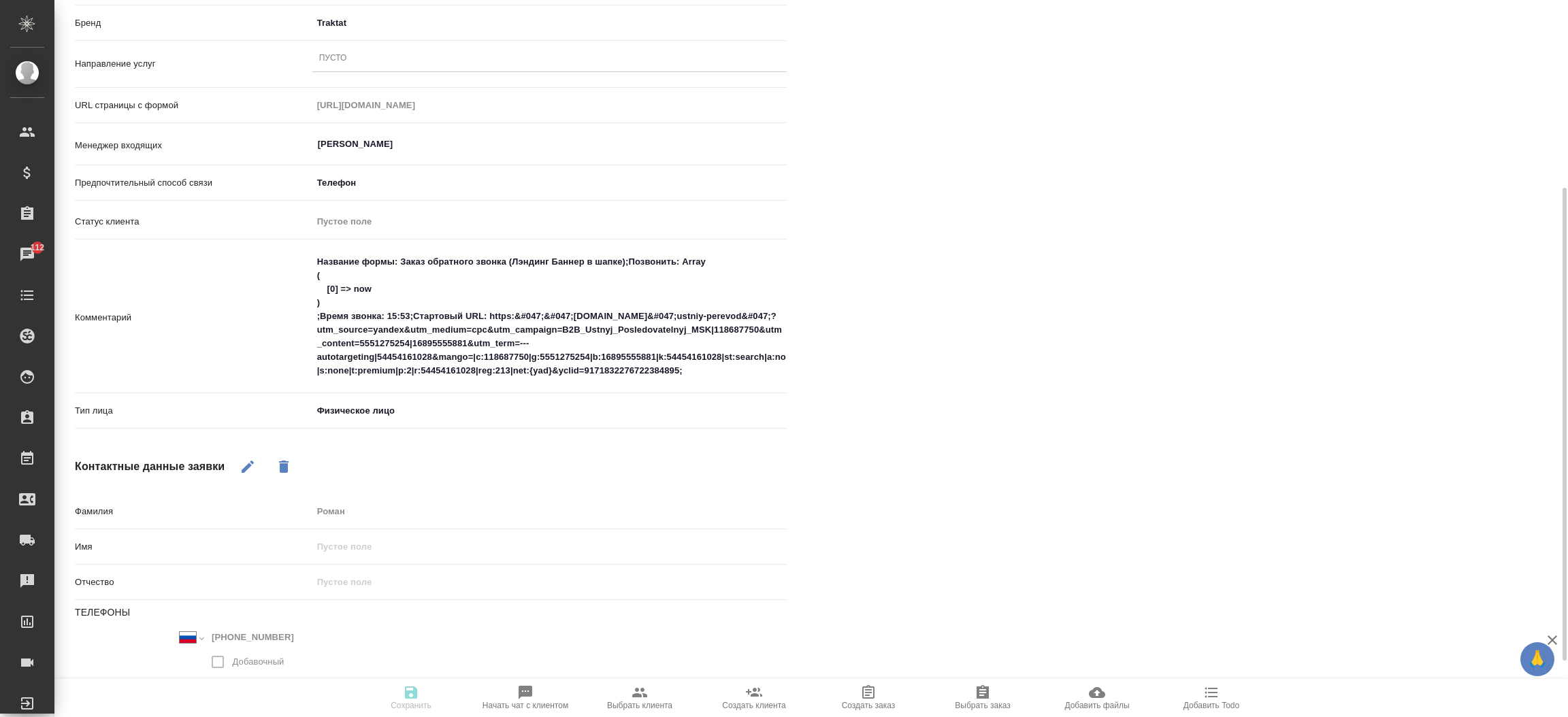
click at [334, 53] on div "Пусто" at bounding box center [333, 59] width 28 height 12
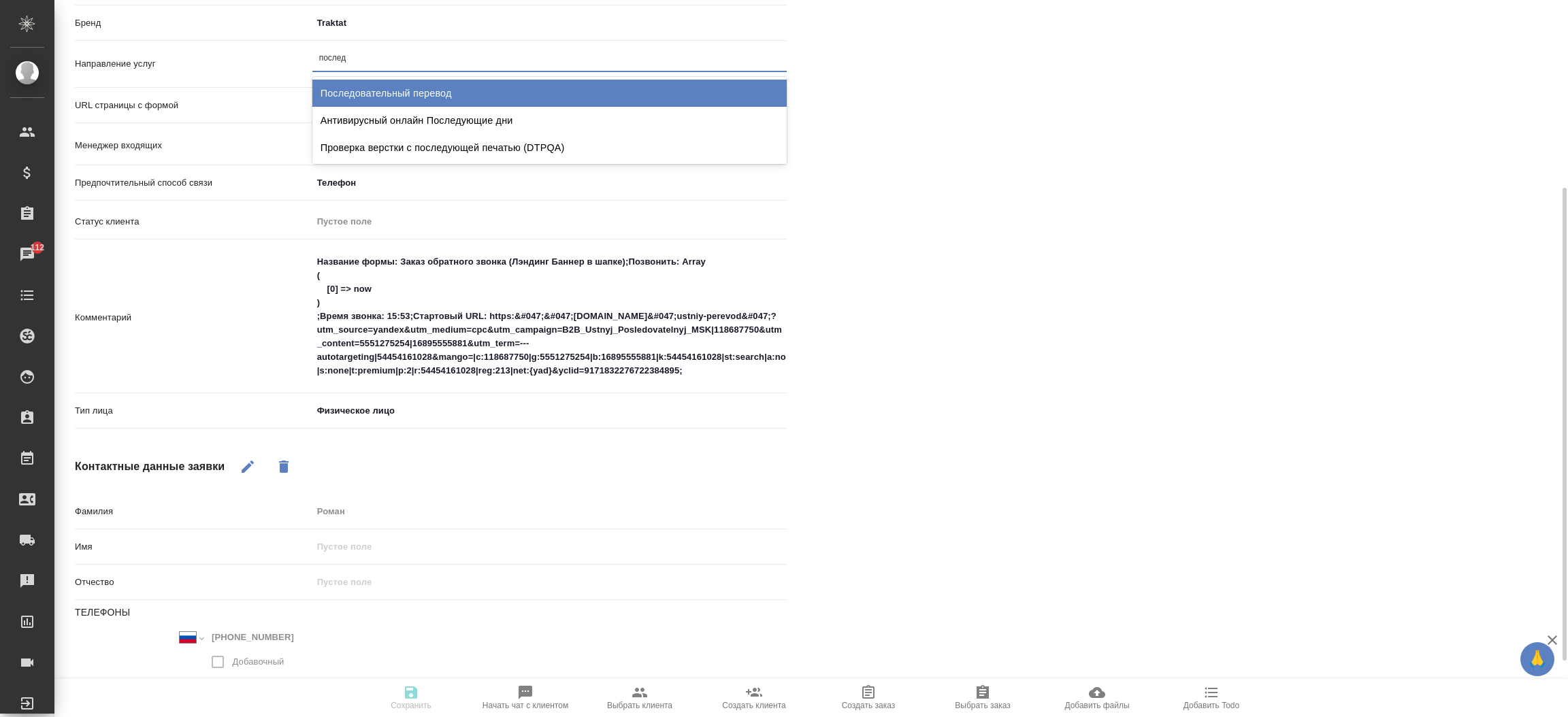
type input "последо"
click at [374, 85] on div "Последовательный перевод" at bounding box center [550, 92] width 474 height 27
type textarea "x"
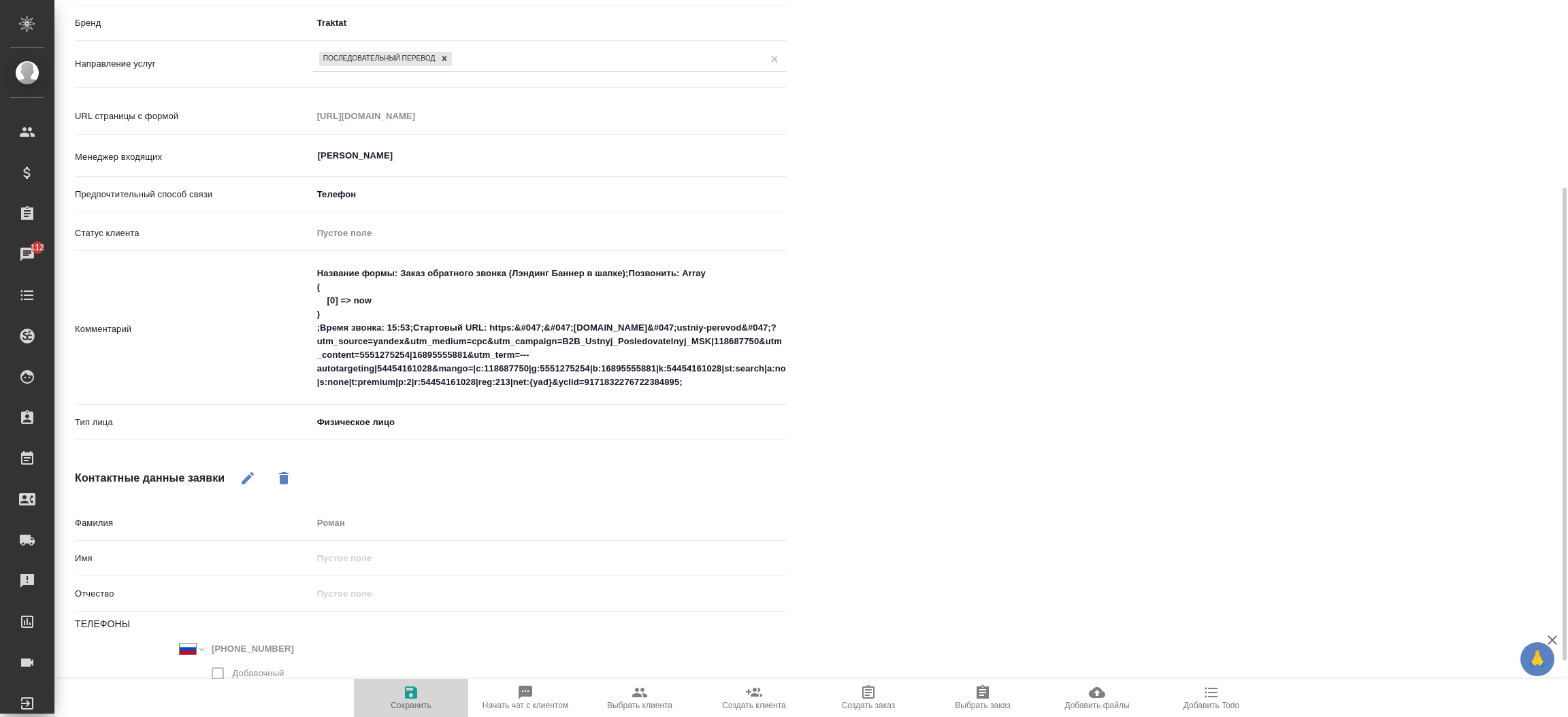
click at [418, 694] on icon "button" at bounding box center [411, 693] width 17 height 17
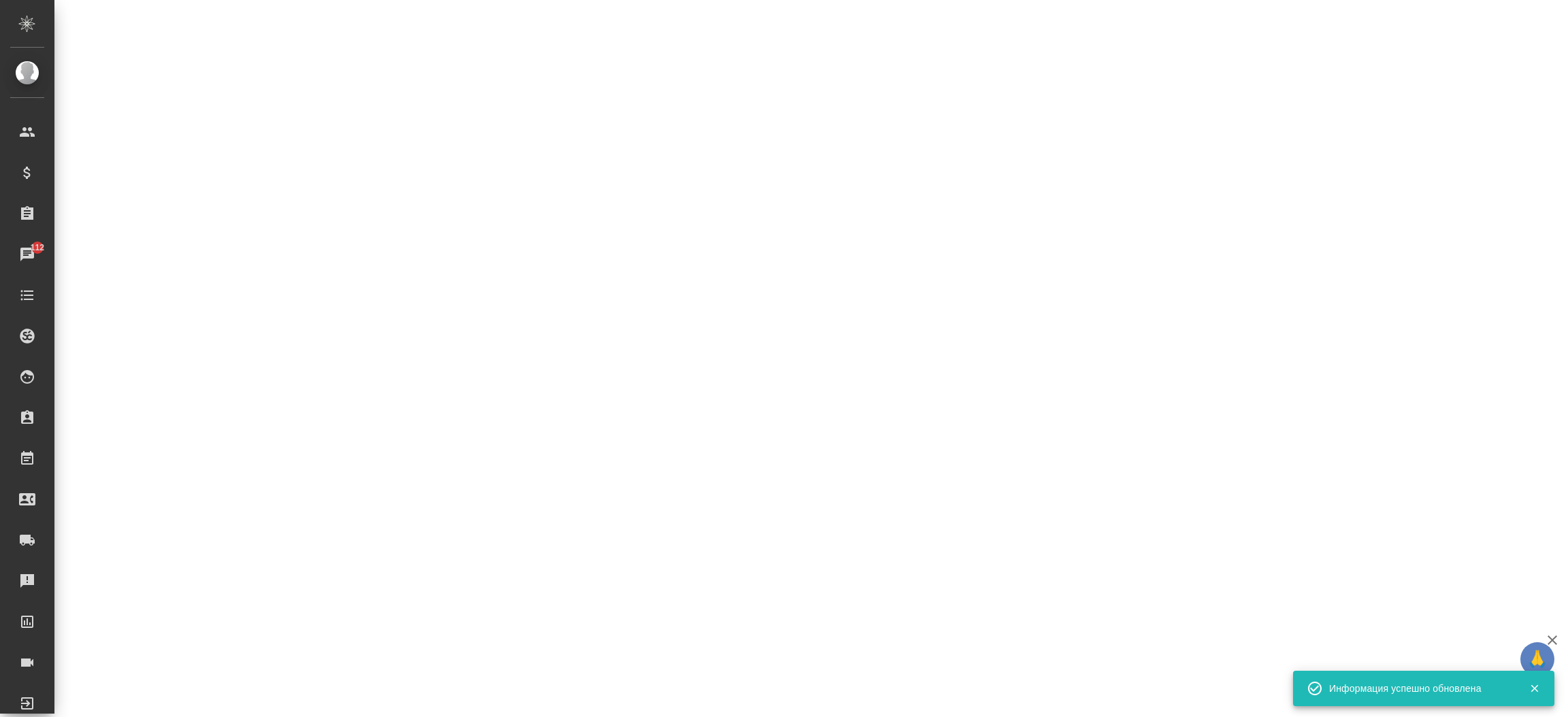
select select "RU"
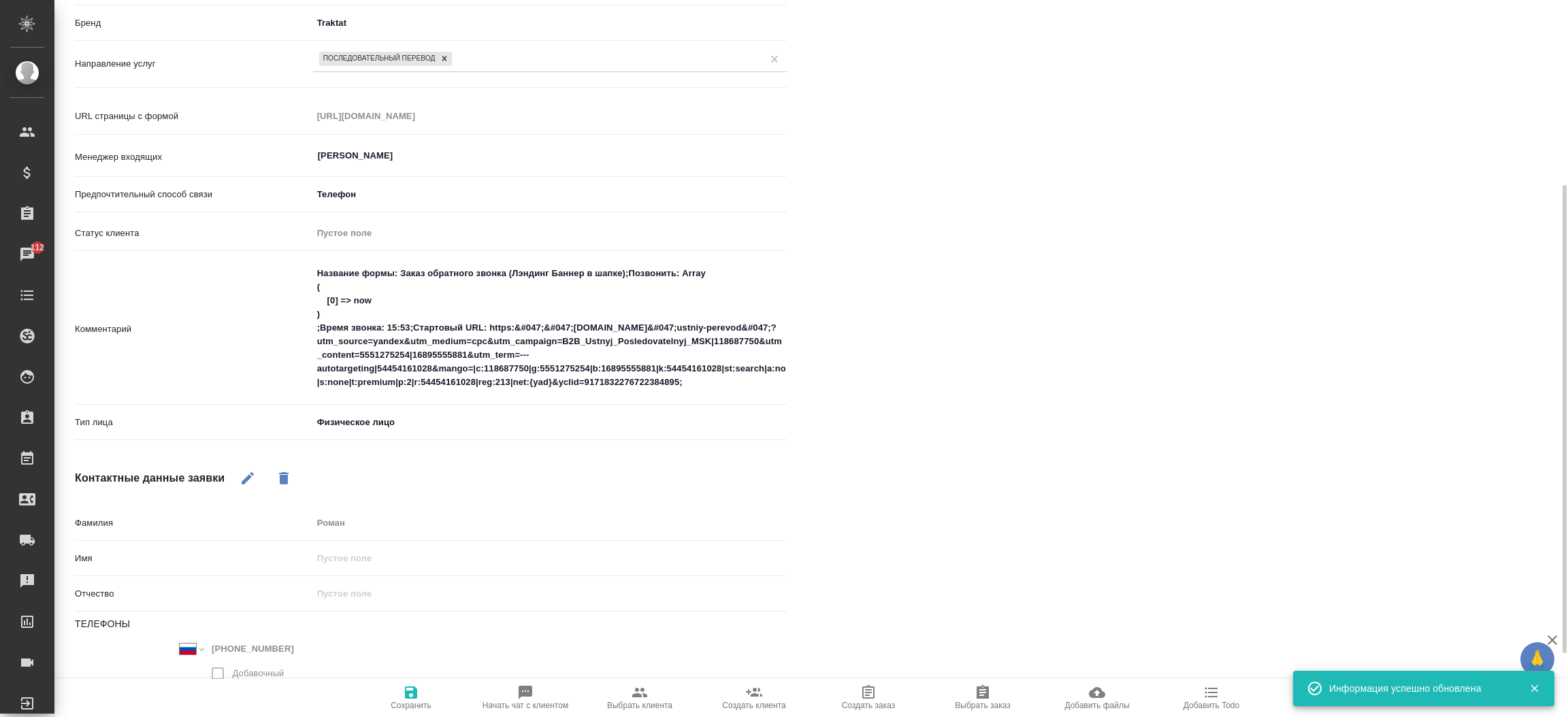
scroll to position [285, 0]
click at [636, 681] on button "Выбрать клиента" at bounding box center [640, 698] width 114 height 38
type textarea "x"
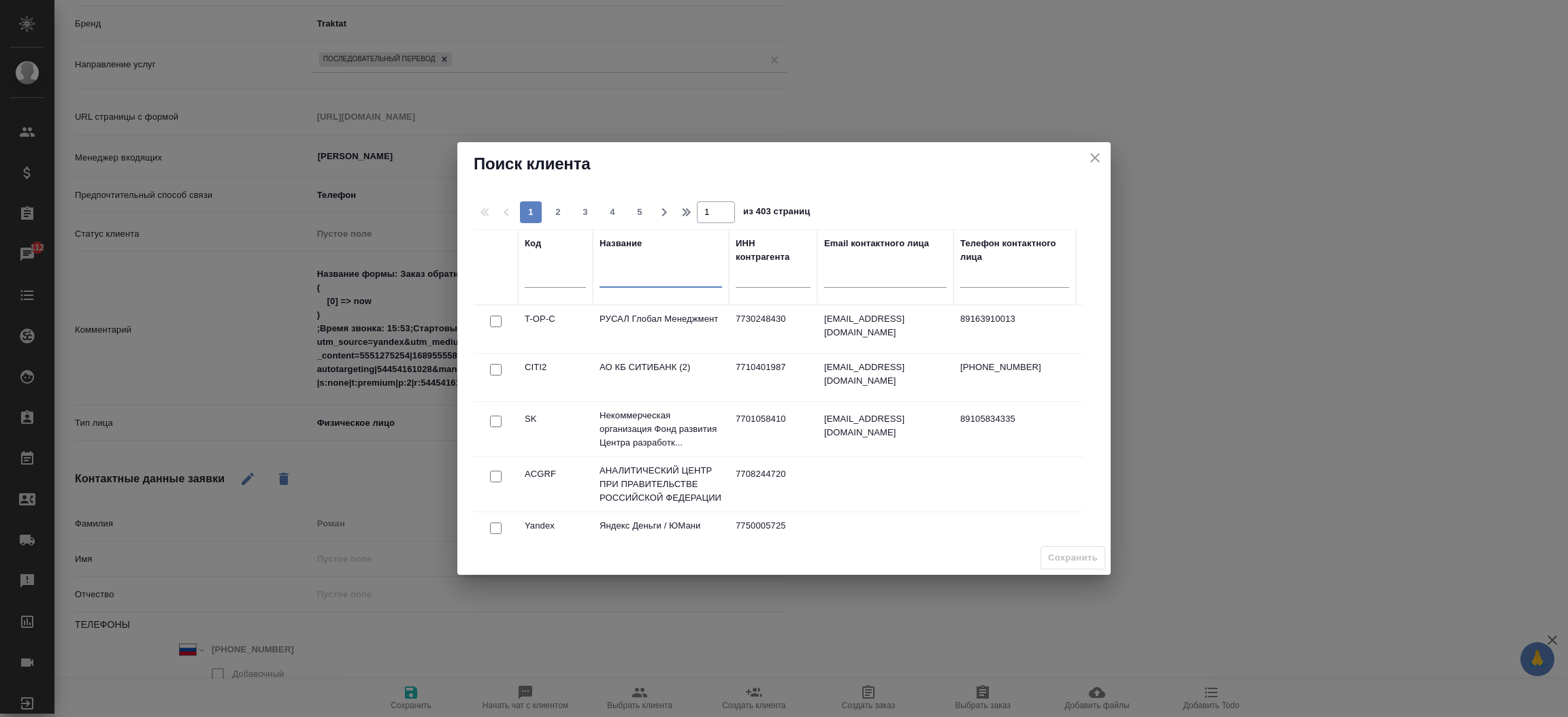
click at [622, 278] on input "text" at bounding box center [661, 279] width 123 height 17
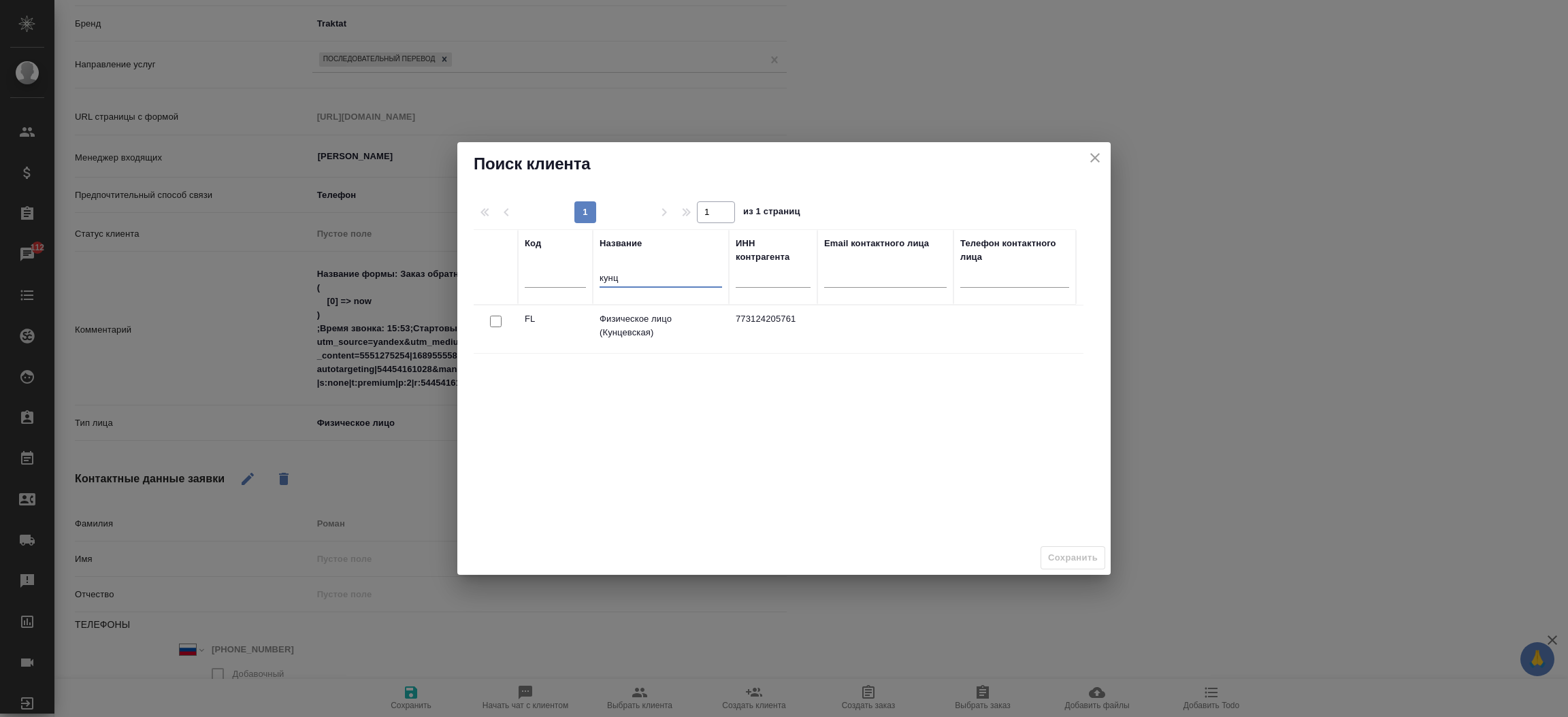
type input "кунц"
click at [492, 321] on input "checkbox" at bounding box center [496, 321] width 12 height 12
checkbox input "true"
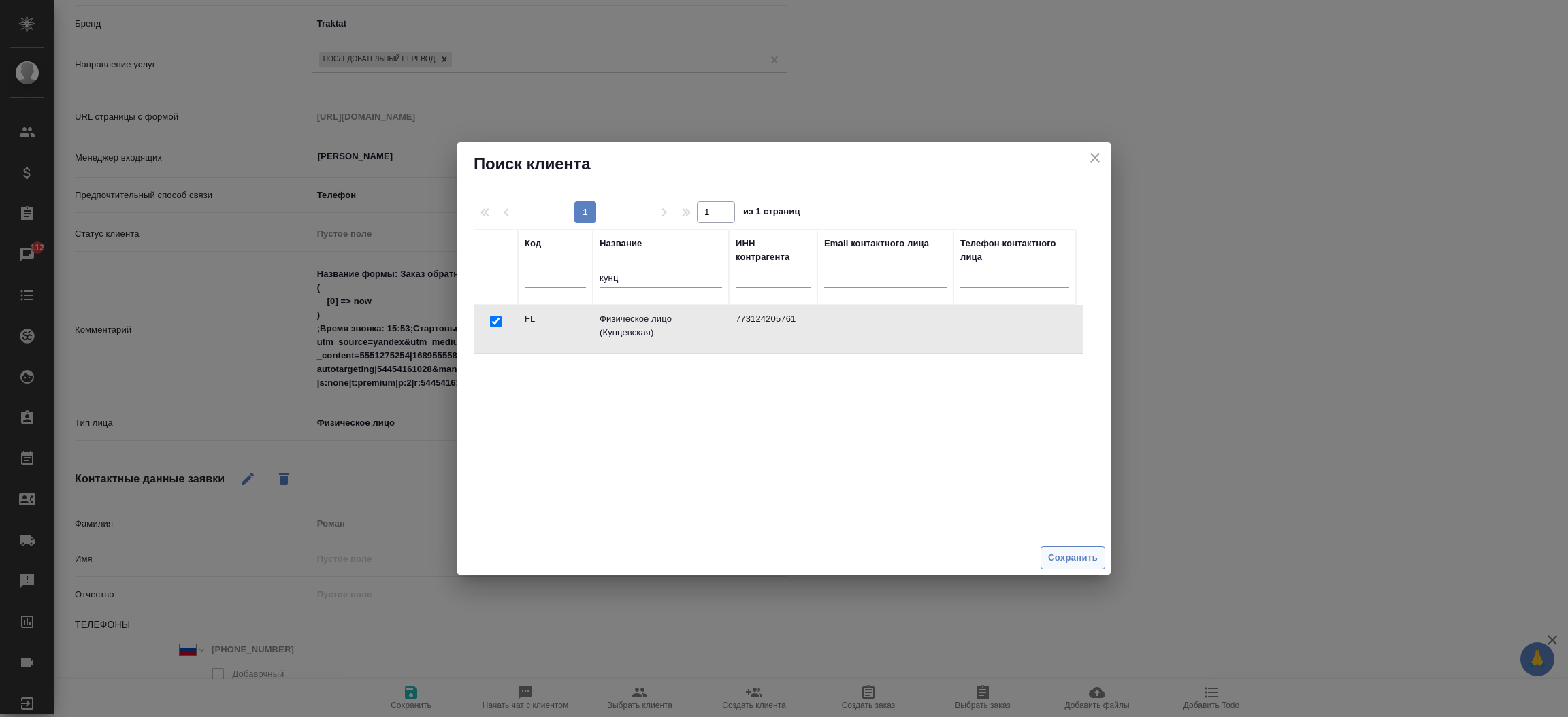
click at [1087, 561] on span "Сохранить" at bounding box center [1073, 558] width 50 height 16
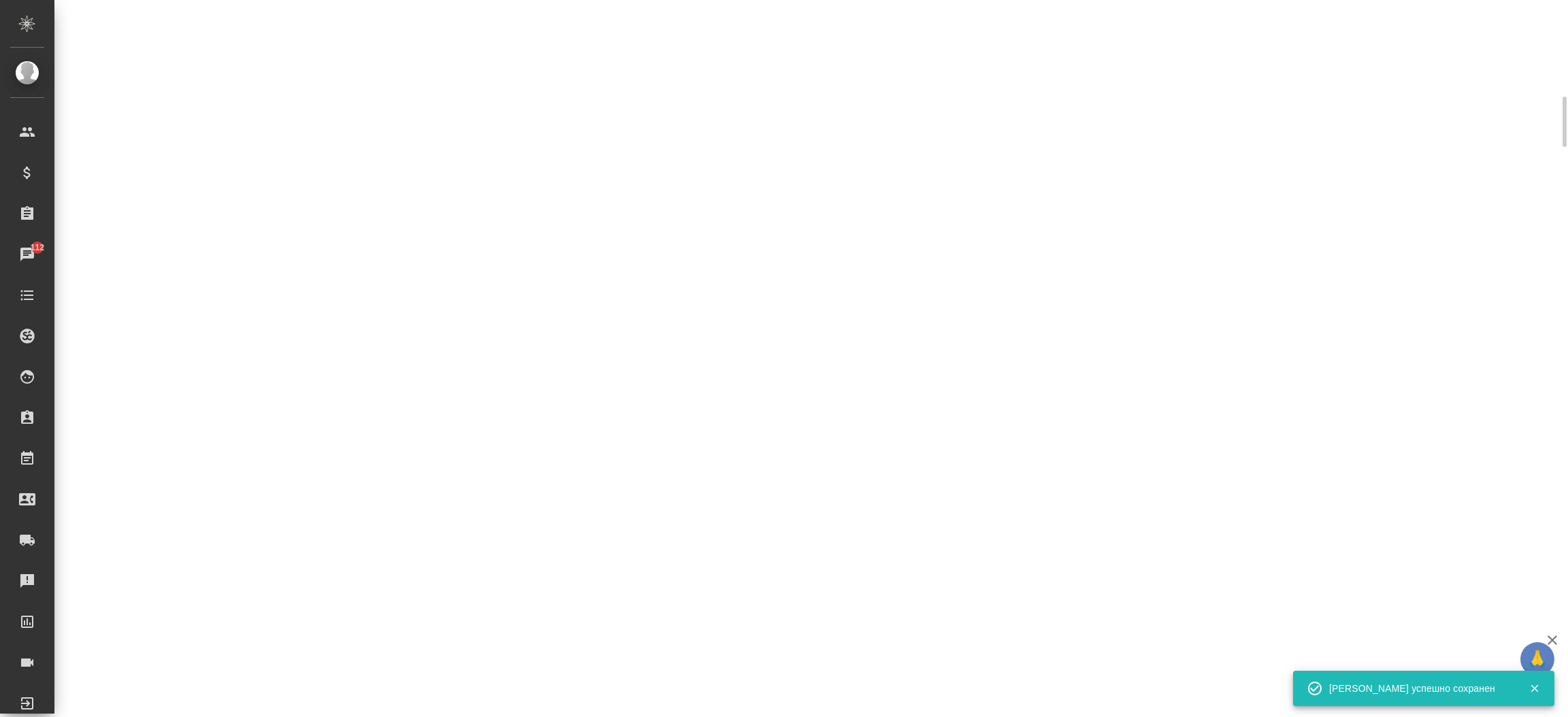
select select "RU"
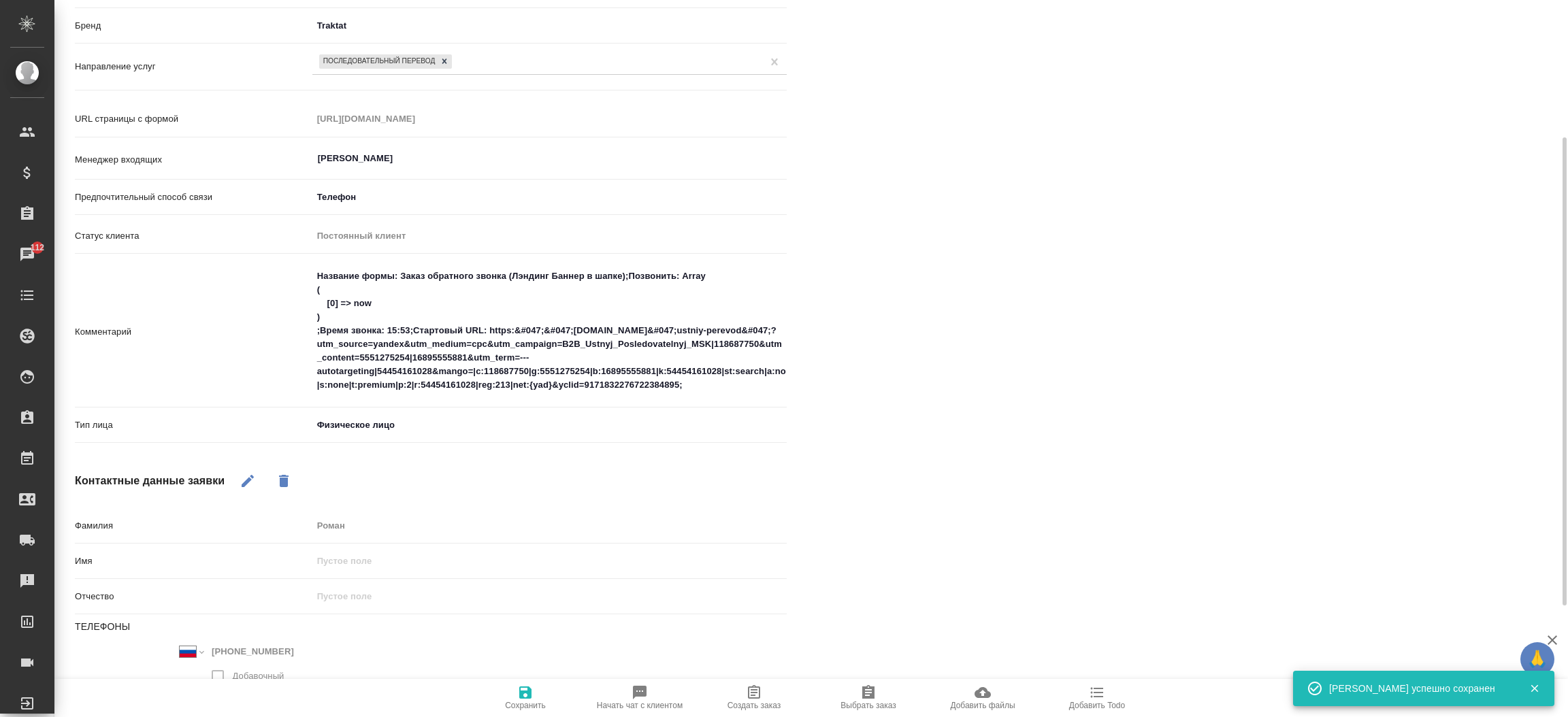
scroll to position [254, 0]
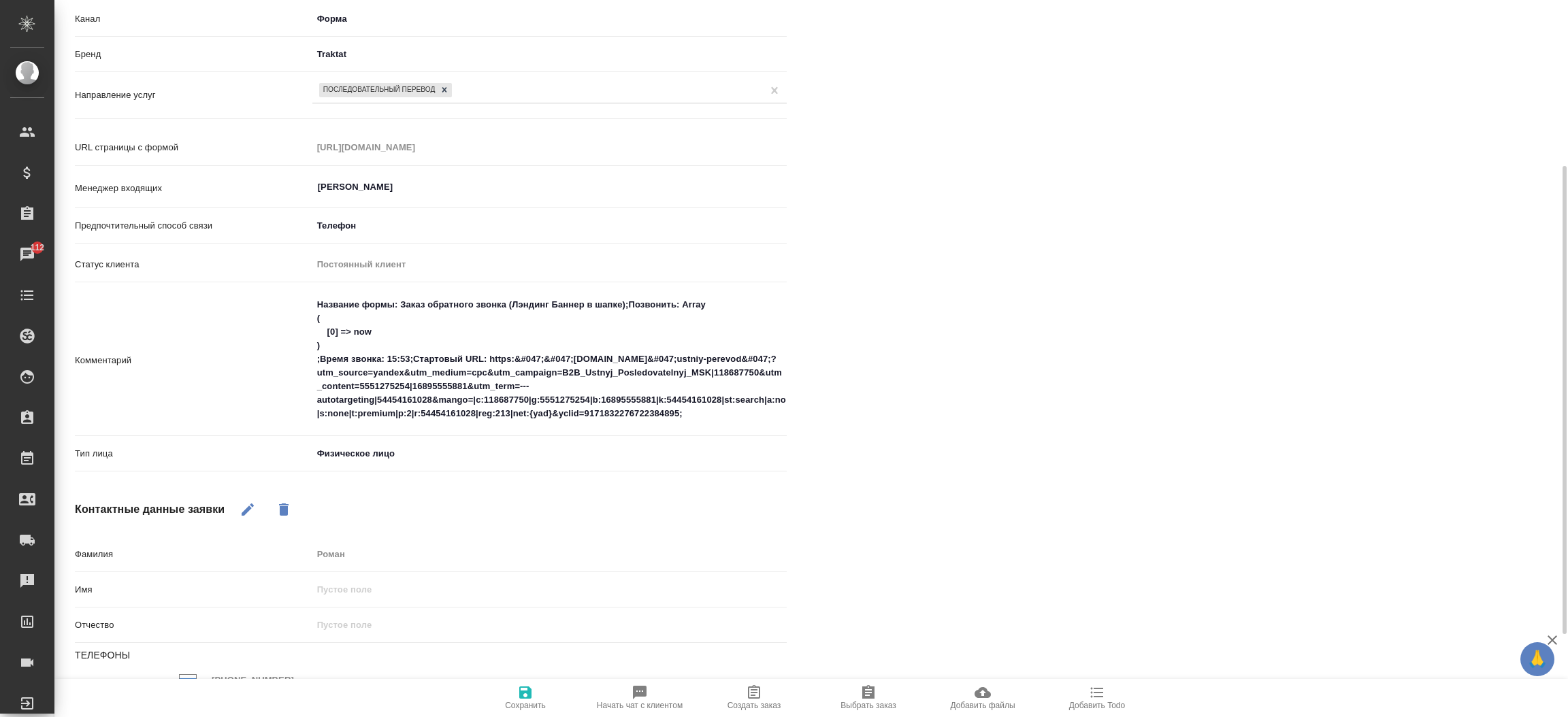
click at [1424, 458] on div "Файлы Файлов не найдено Записи разговоров Записей не найдено" at bounding box center [1196, 352] width 766 height 990
click at [781, 698] on span "Создать заказ" at bounding box center [754, 698] width 98 height 26
type textarea "x"
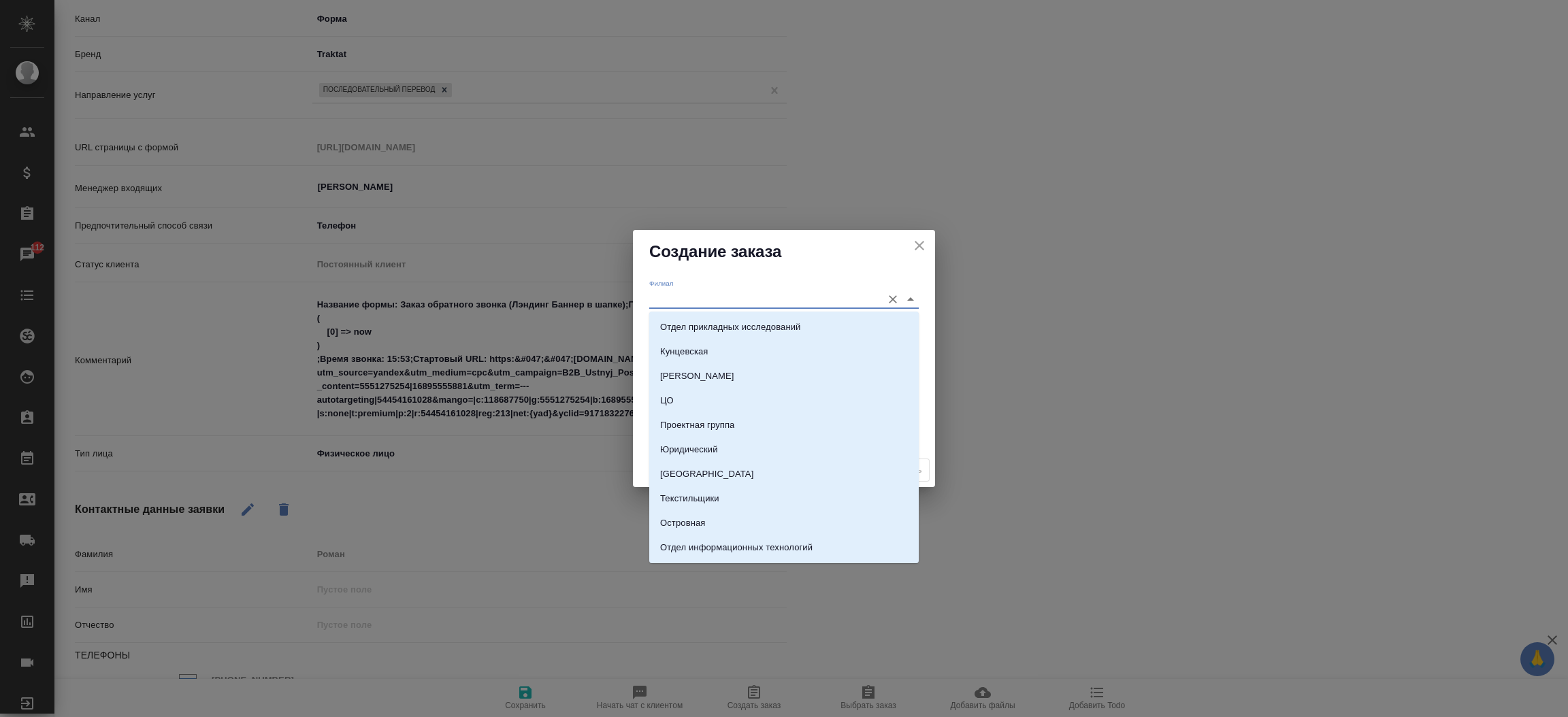
click at [661, 303] on input "Филиал" at bounding box center [762, 299] width 226 height 19
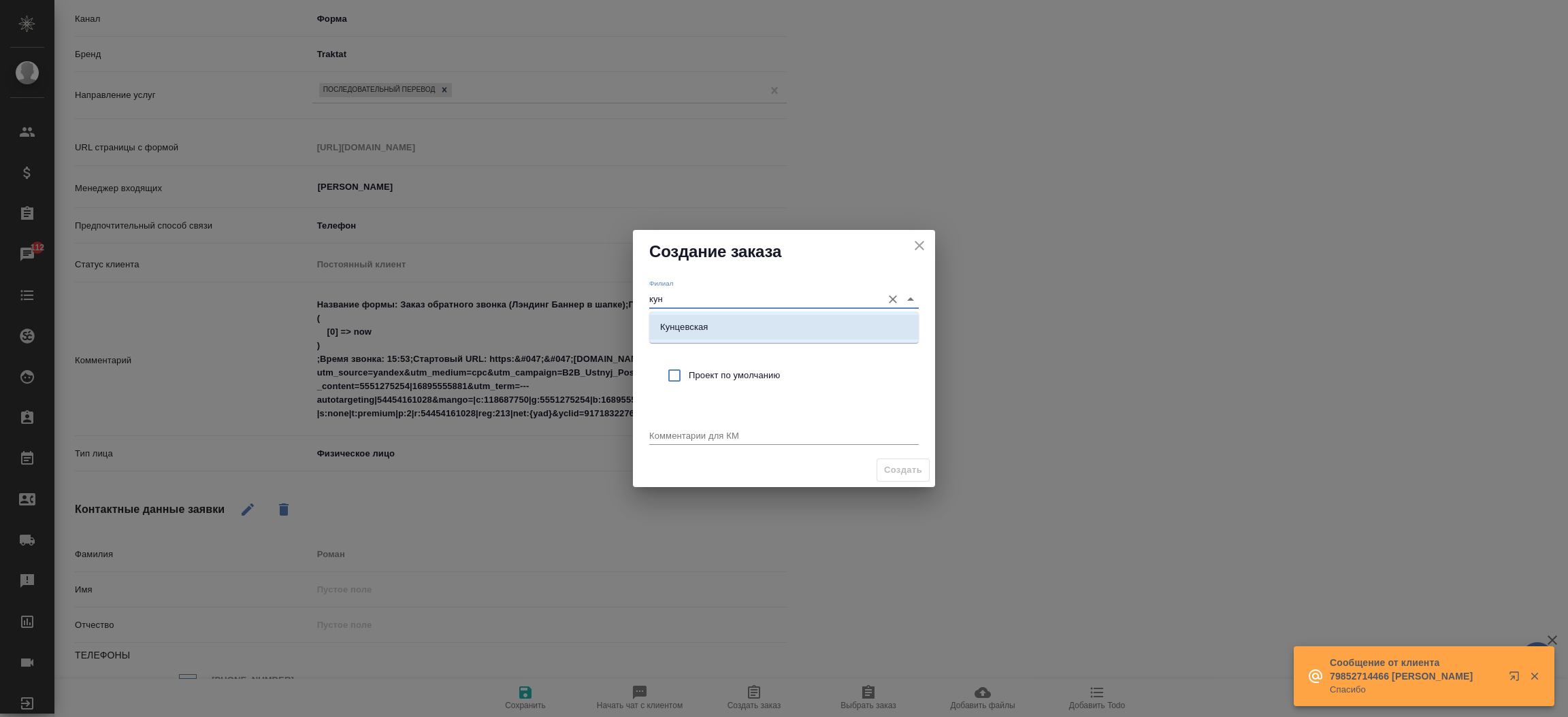
click at [689, 321] on p "Кунцевская" at bounding box center [684, 327] width 48 height 14
type input "Кунцевская"
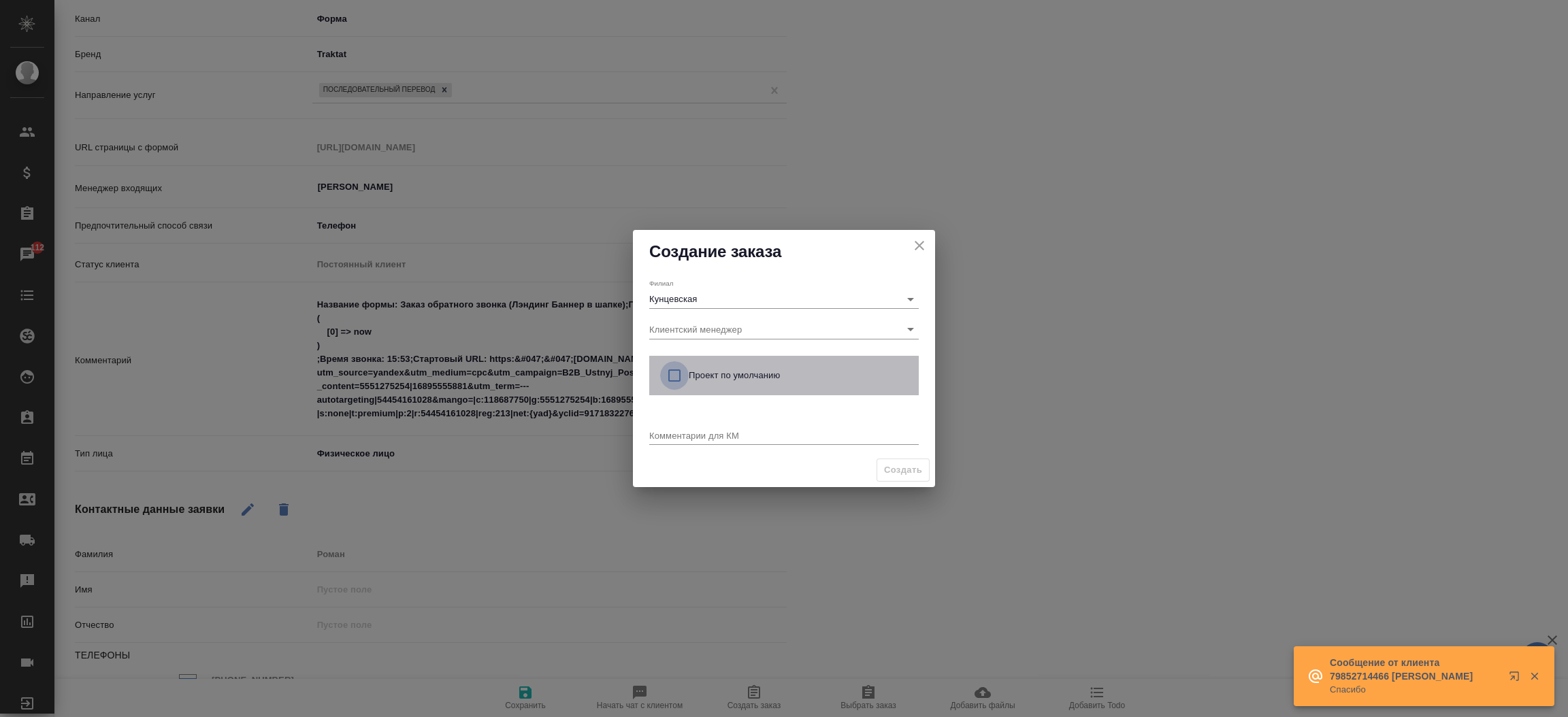
click at [673, 362] on input "checkbox" at bounding box center [674, 375] width 28 height 28
checkbox input "true"
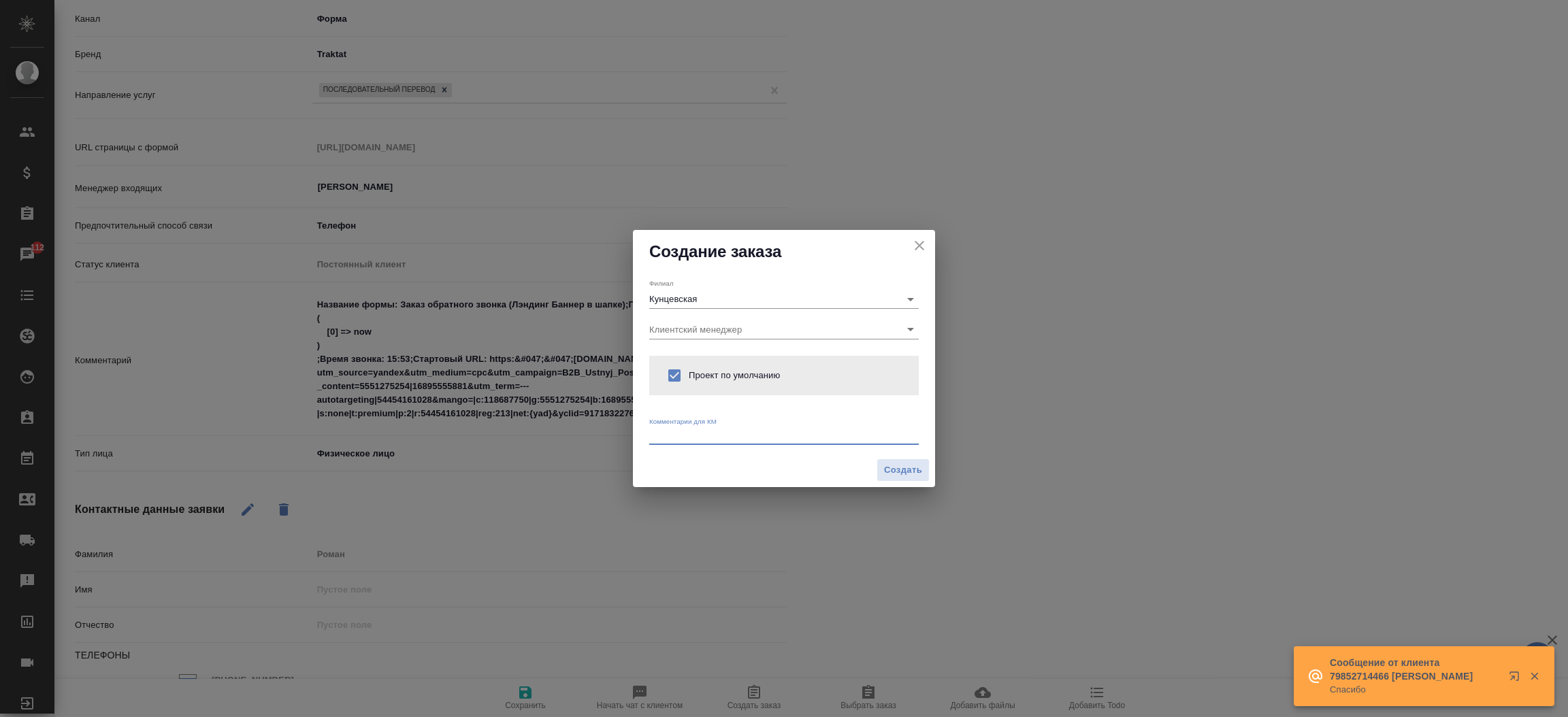
click at [667, 433] on textarea at bounding box center [783, 435] width 270 height 10
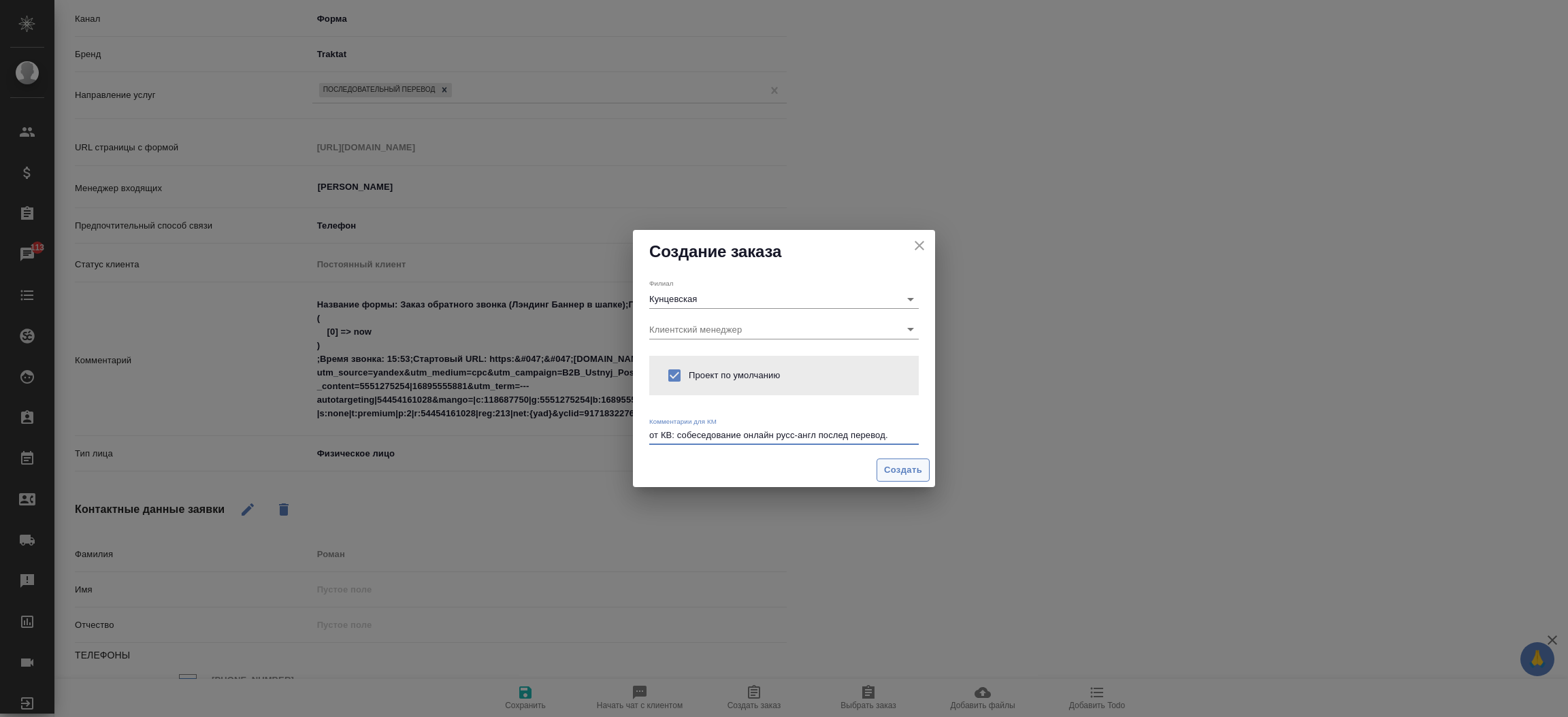
type textarea "от КВ: собеседование онлайн русс-англ послед перевод."
click at [887, 468] on span "Создать" at bounding box center [903, 470] width 38 height 16
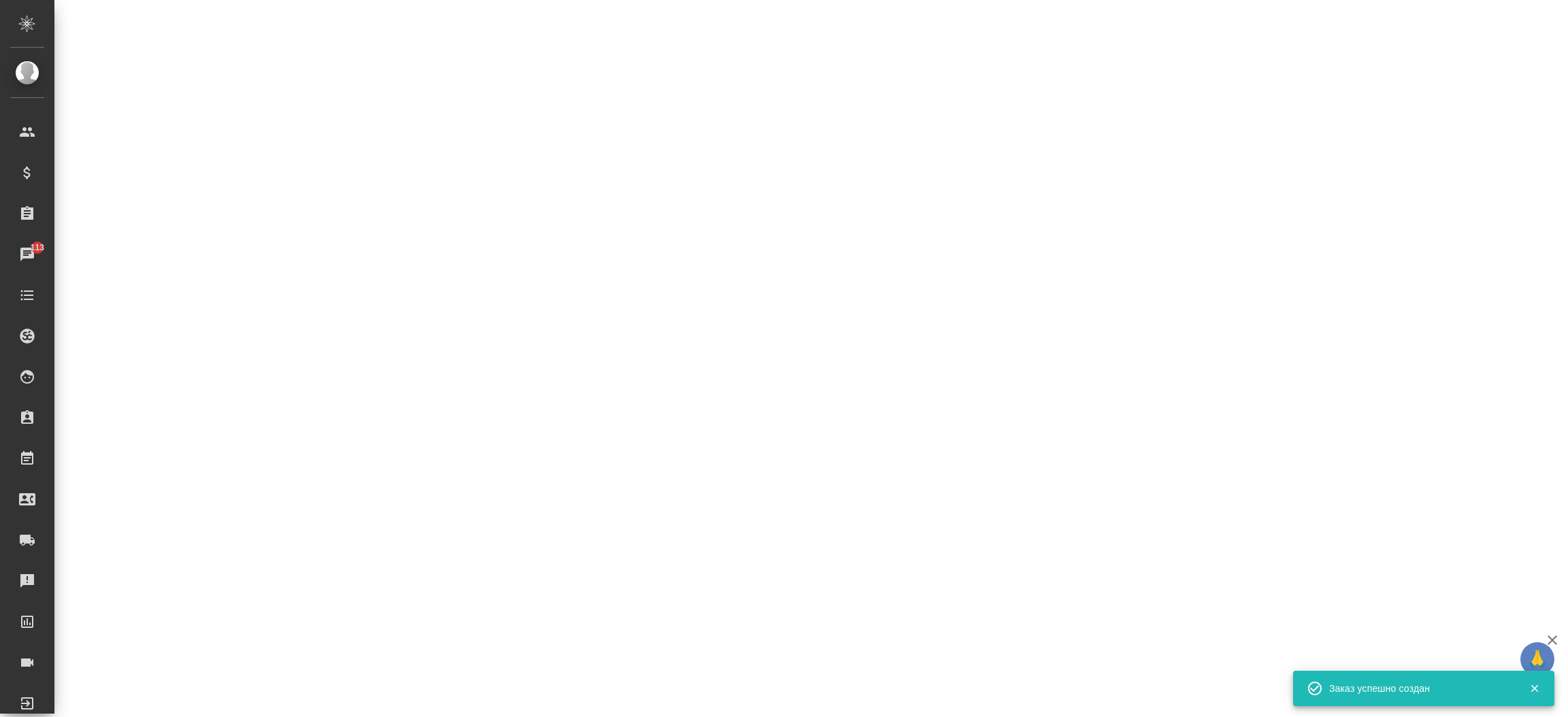
select select "RU"
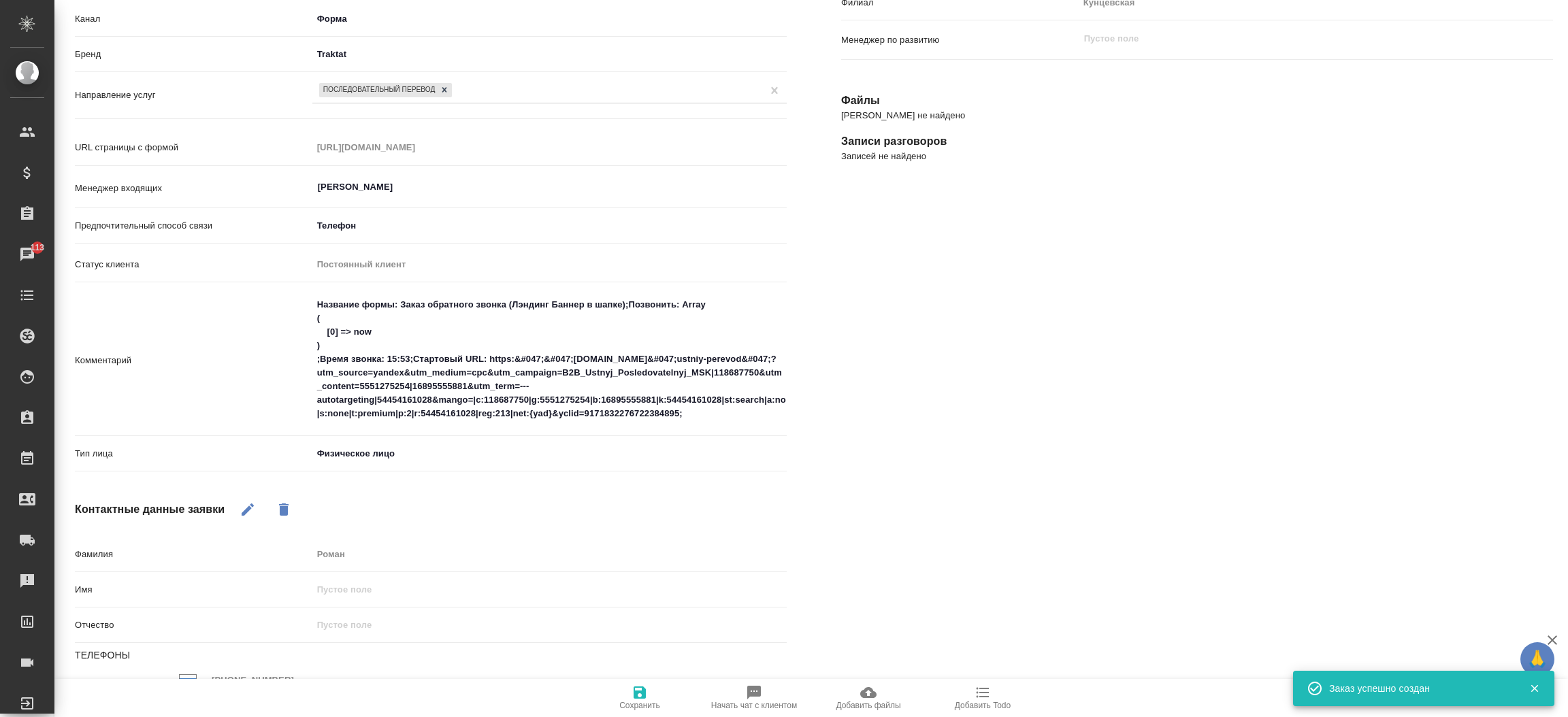
type textarea "x"
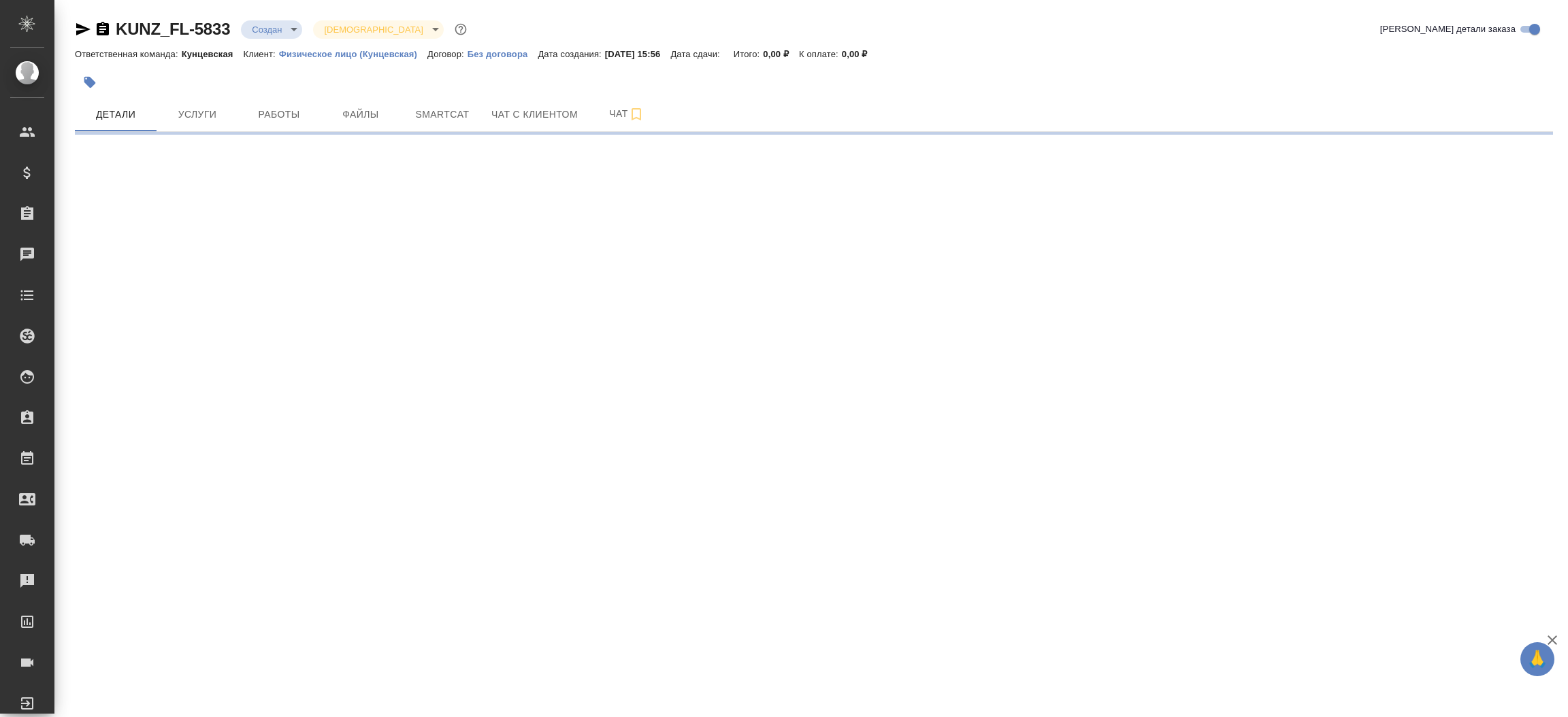
select select "RU"
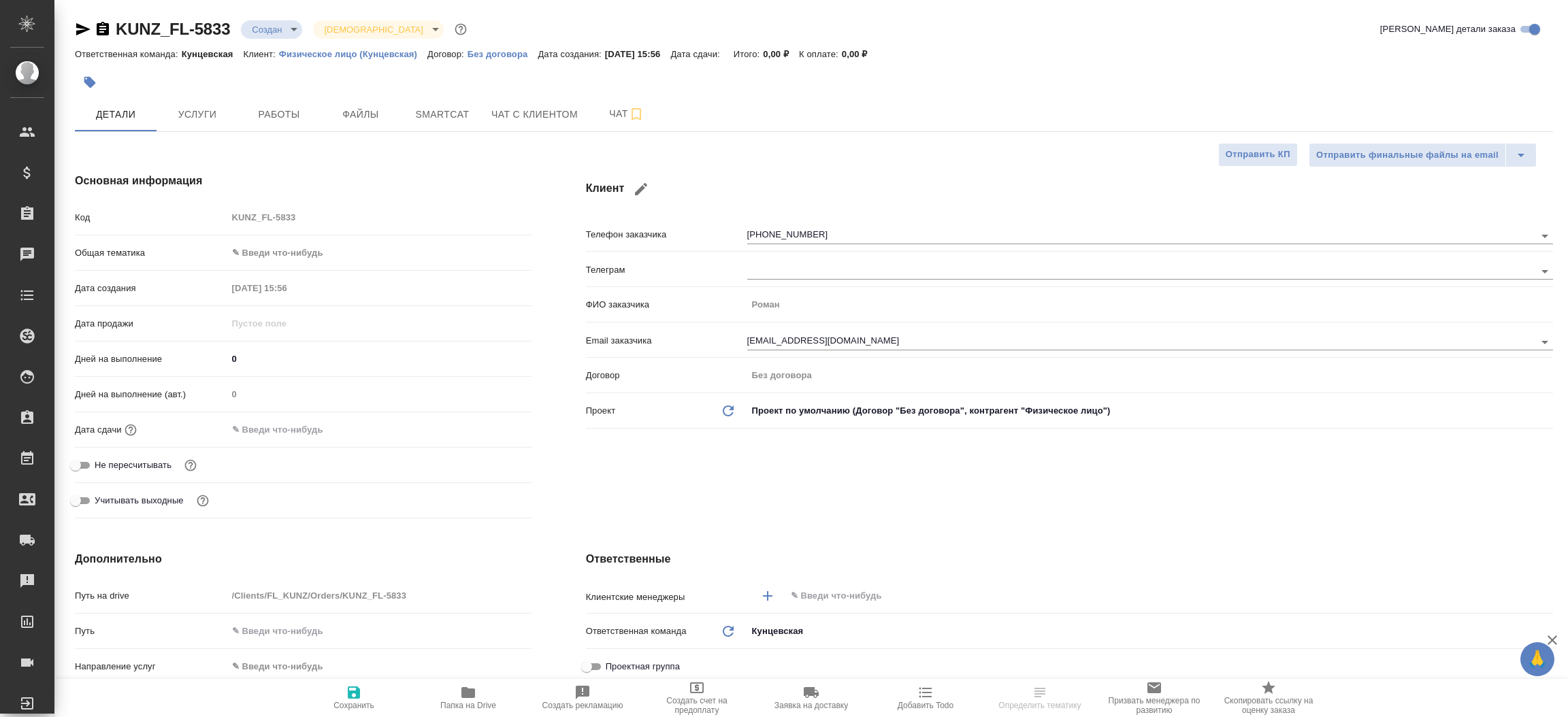
type textarea "x"
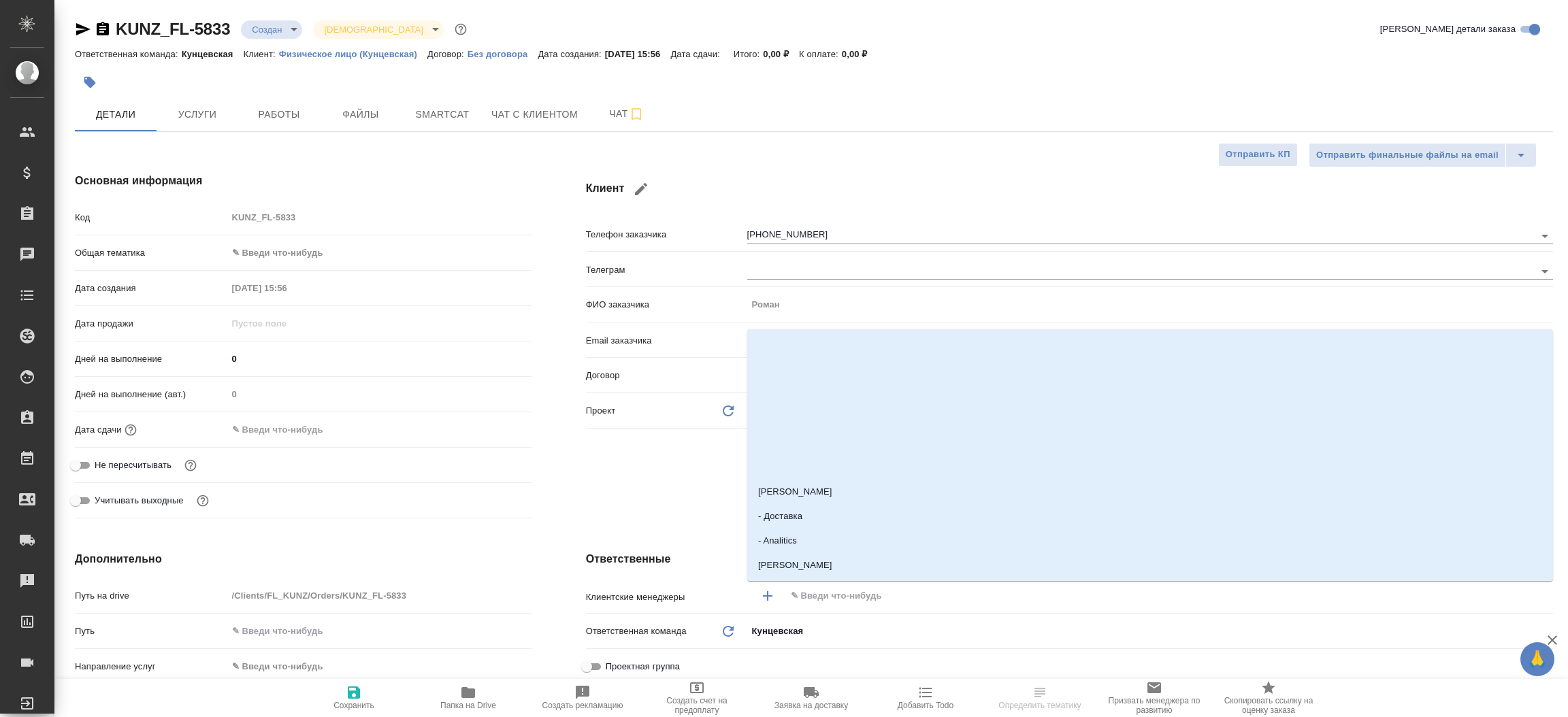
click at [834, 589] on input "text" at bounding box center [1146, 596] width 714 height 17
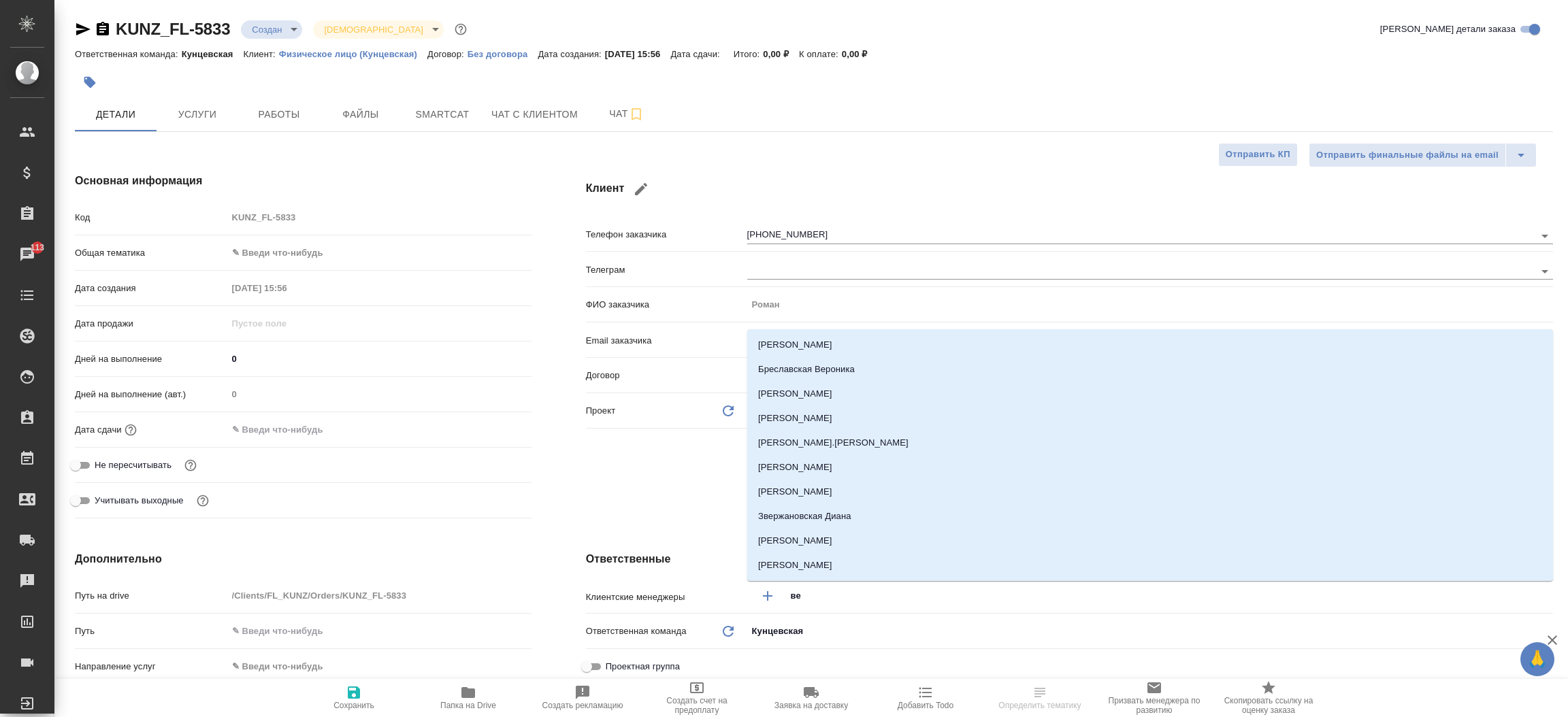
type input "вес"
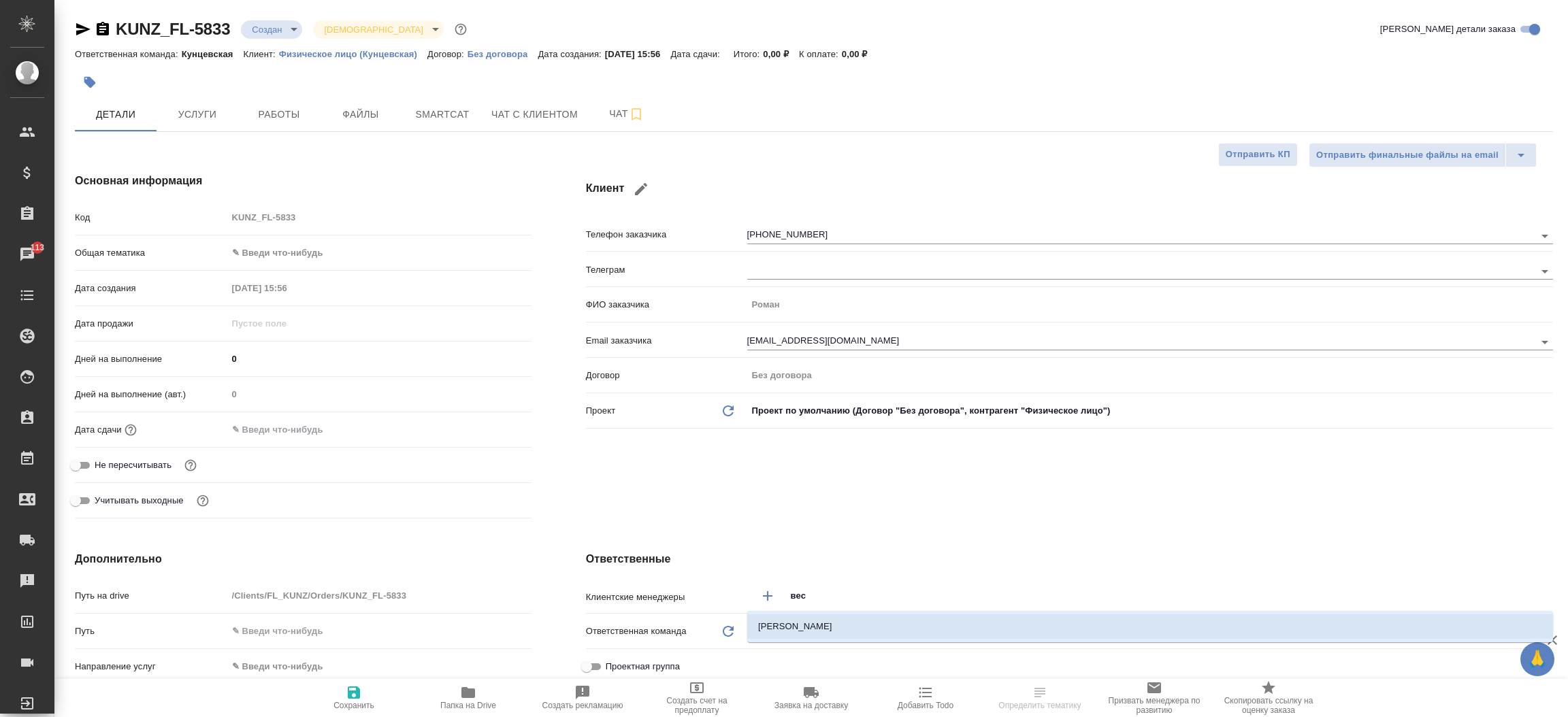
click at [814, 631] on li "Веселова Юлия" at bounding box center [1150, 627] width 805 height 25
type textarea "x"
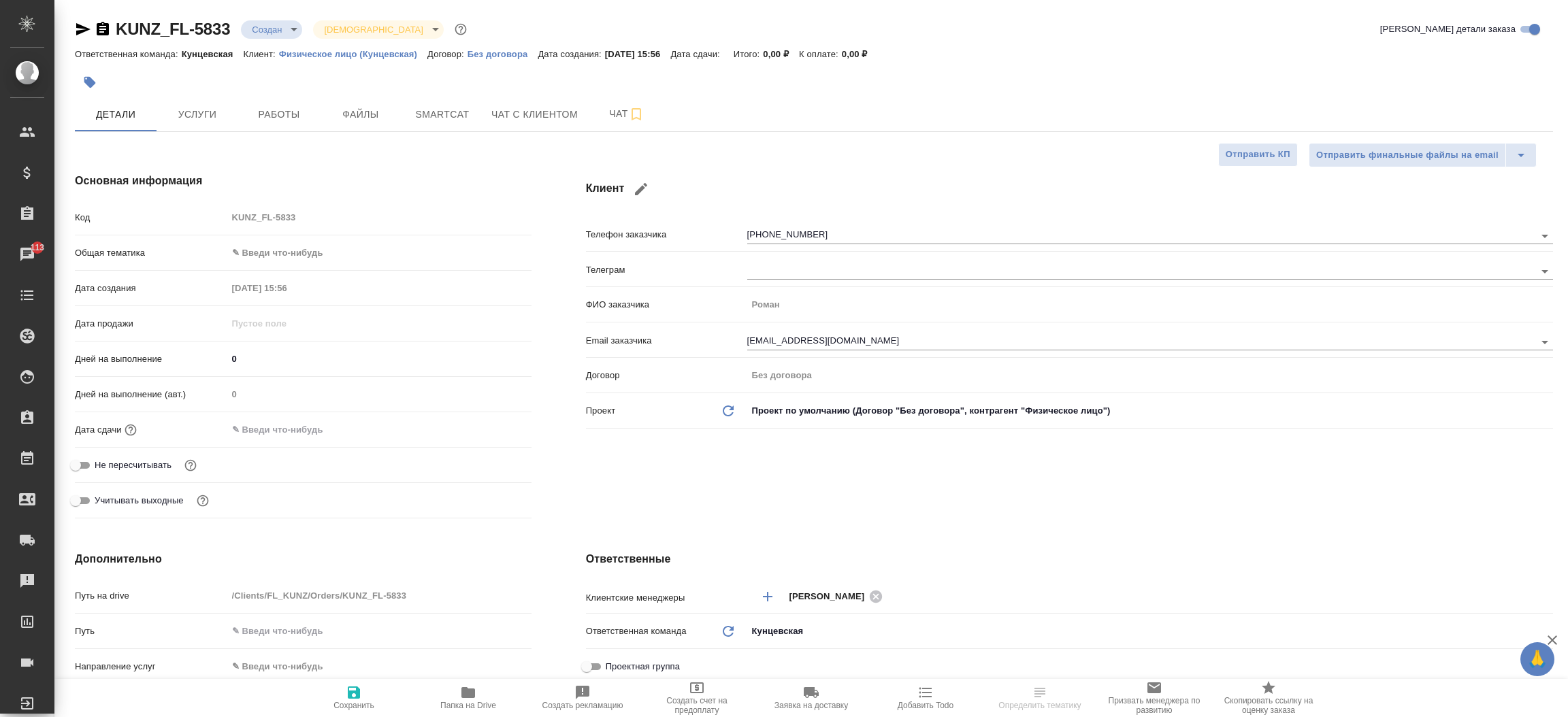
click at [825, 490] on div "Клиент Телефон заказчика +79611255147 Телеграм ФИО заказчика Роман Email заказч…" at bounding box center [1069, 348] width 1021 height 405
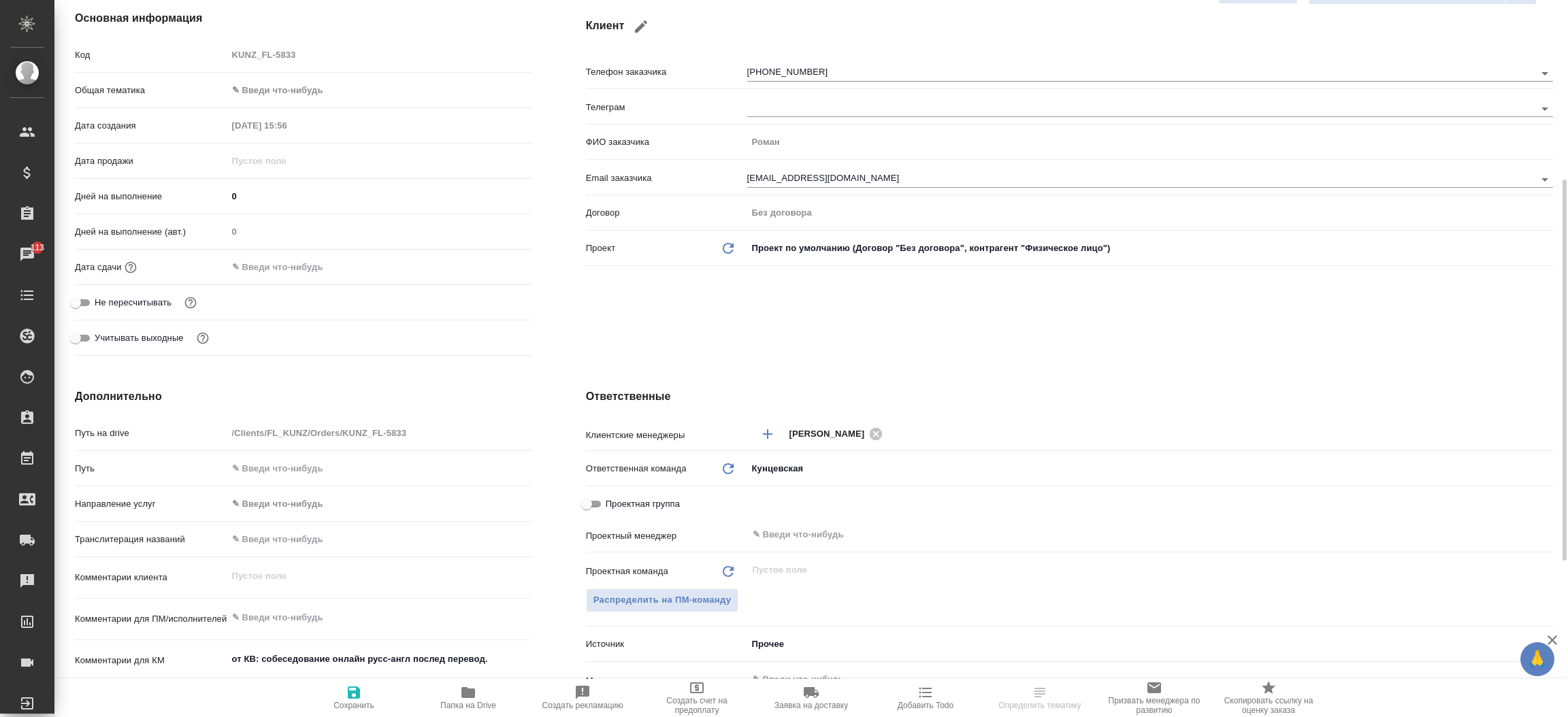
scroll to position [326, 0]
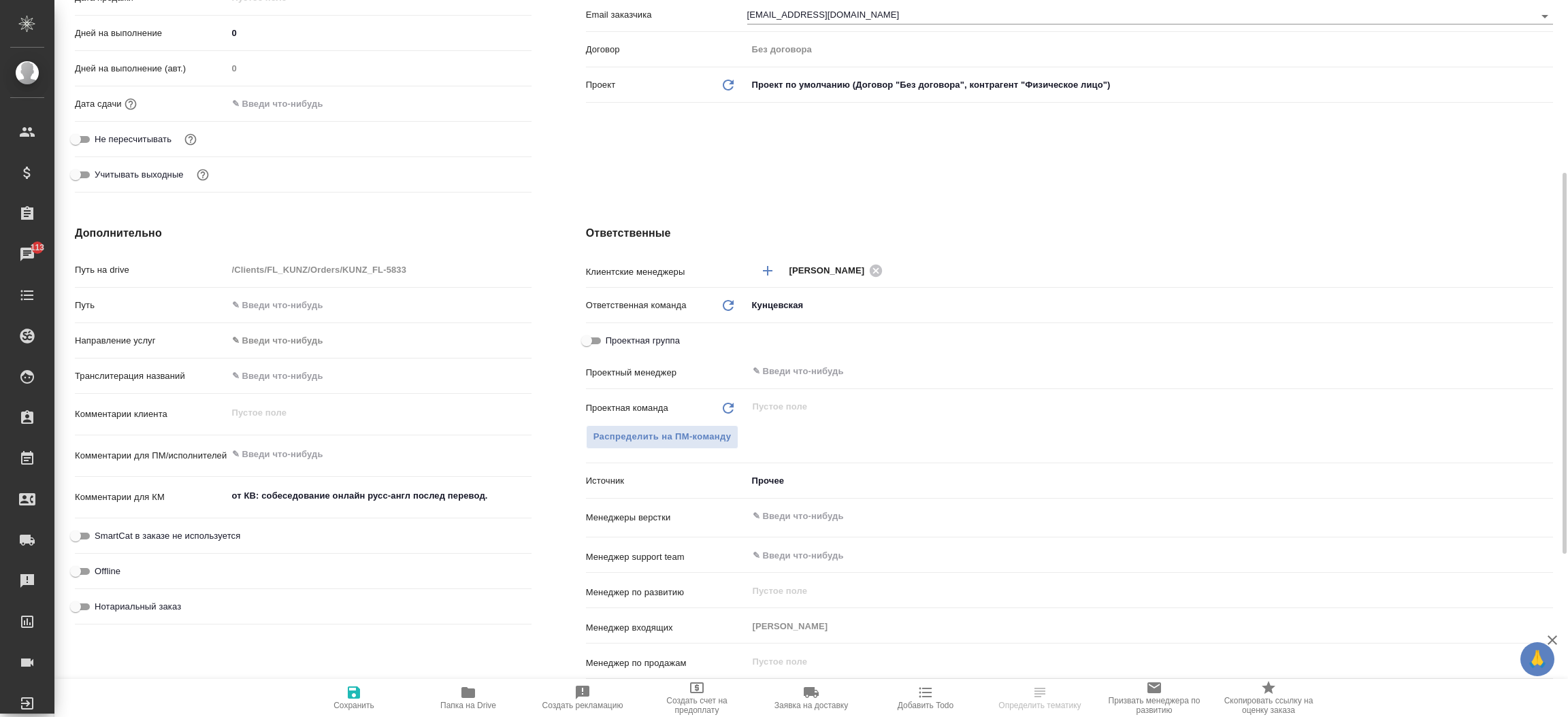
click at [825, 490] on body "🙏 .cls-1 fill:#fff; AWATERA Прутько Ирина i.prutko Клиенты Спецификации Заказы …" at bounding box center [784, 358] width 1568 height 717
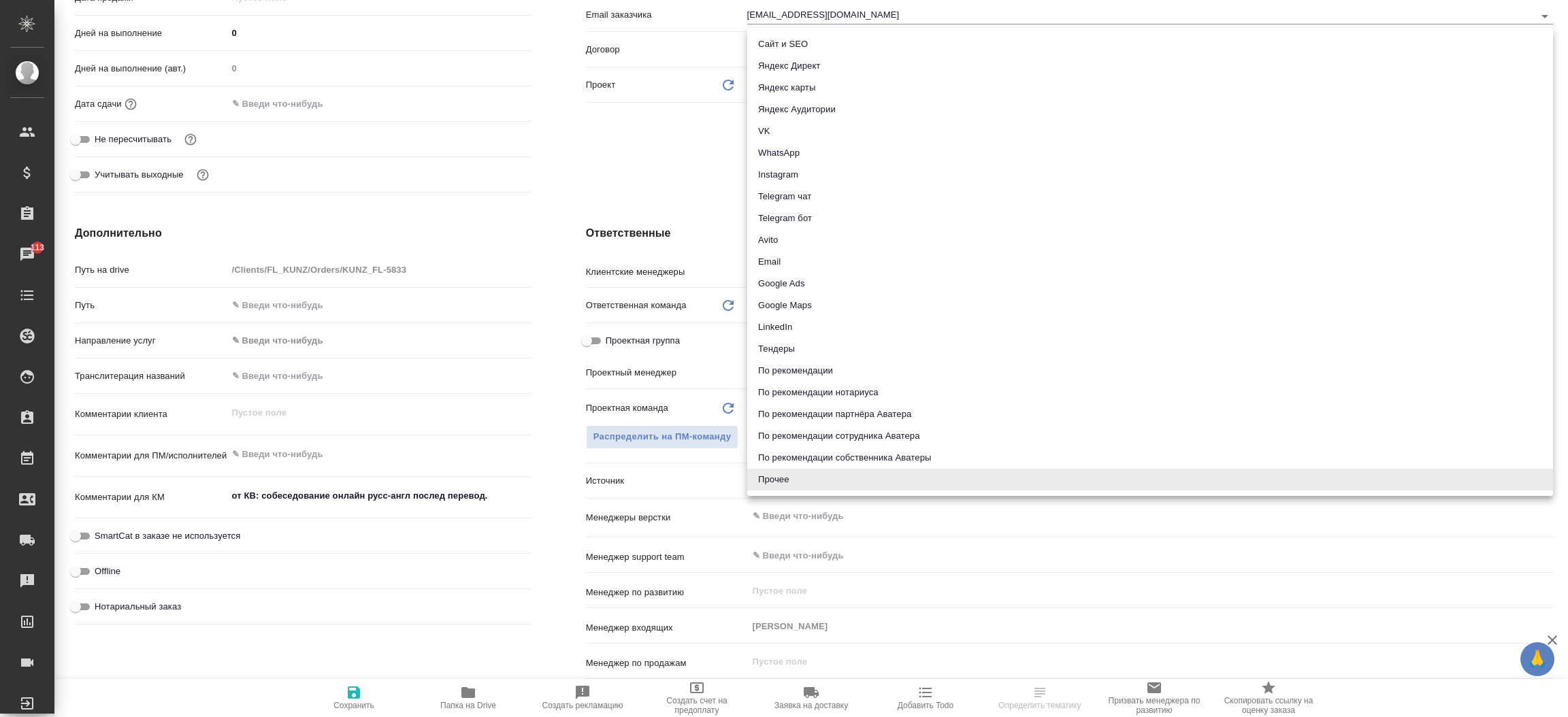
click at [820, 39] on div "KUNZ_FL-5833 Создан new Святая троица holyTrinity Кратко детали заказа Ответств…" at bounding box center [811, 358] width 1514 height 717
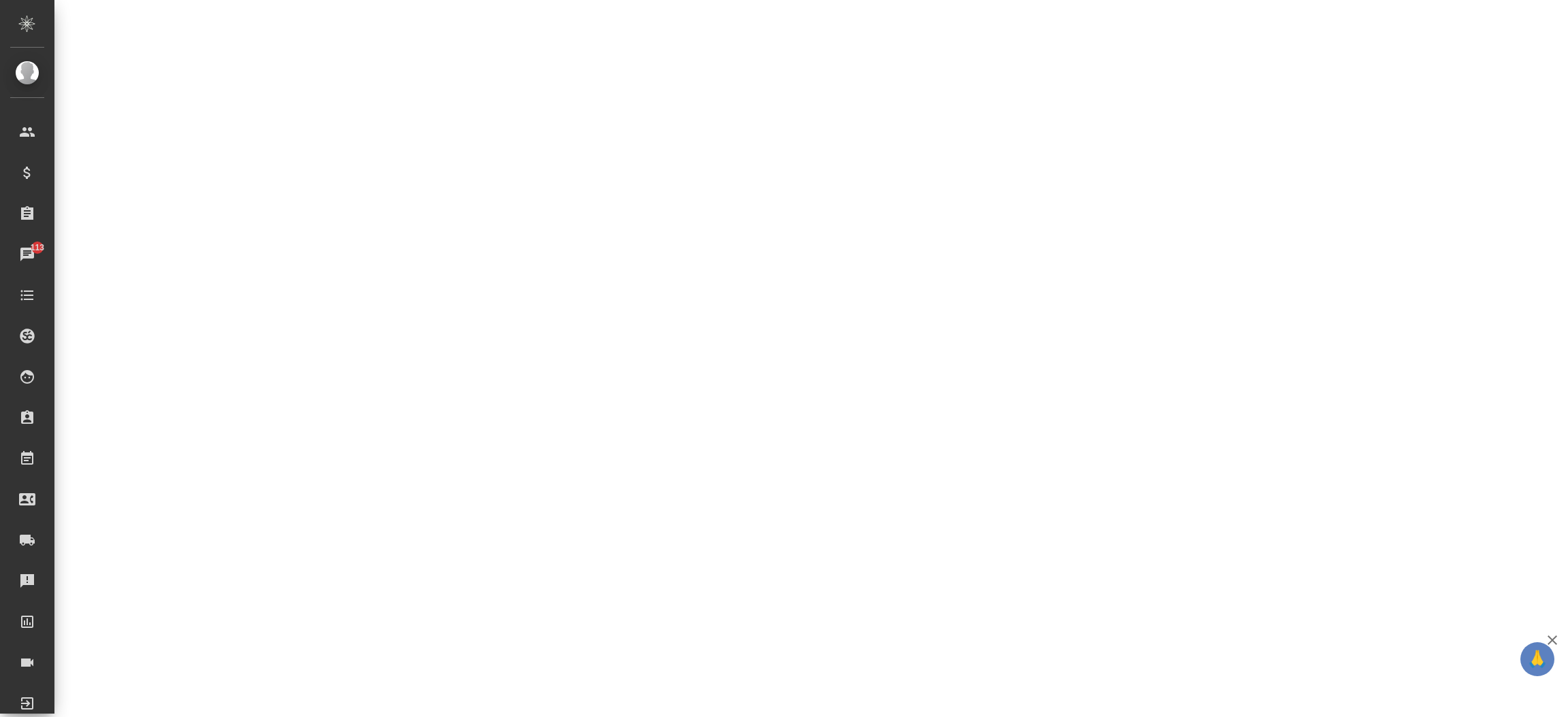
select select "RU"
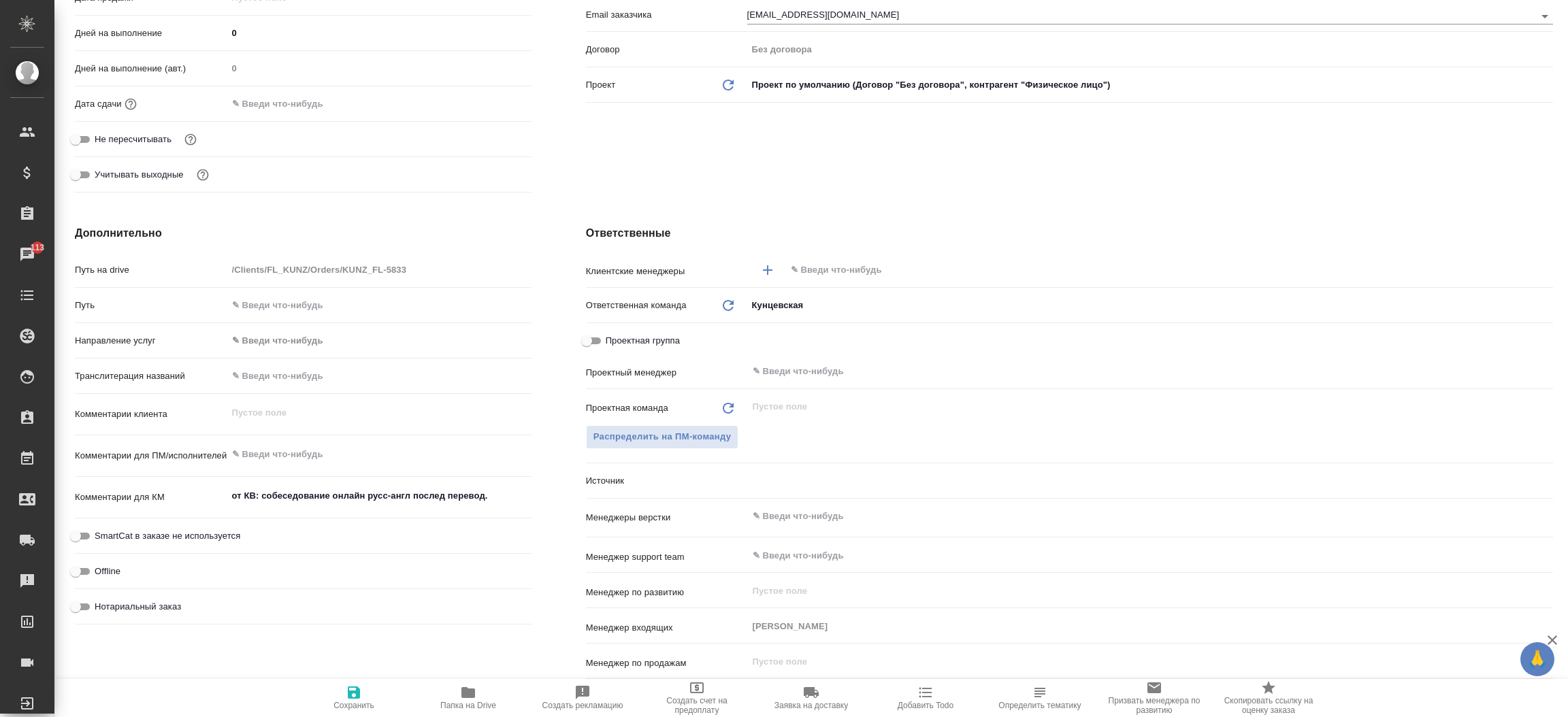
type textarea "x"
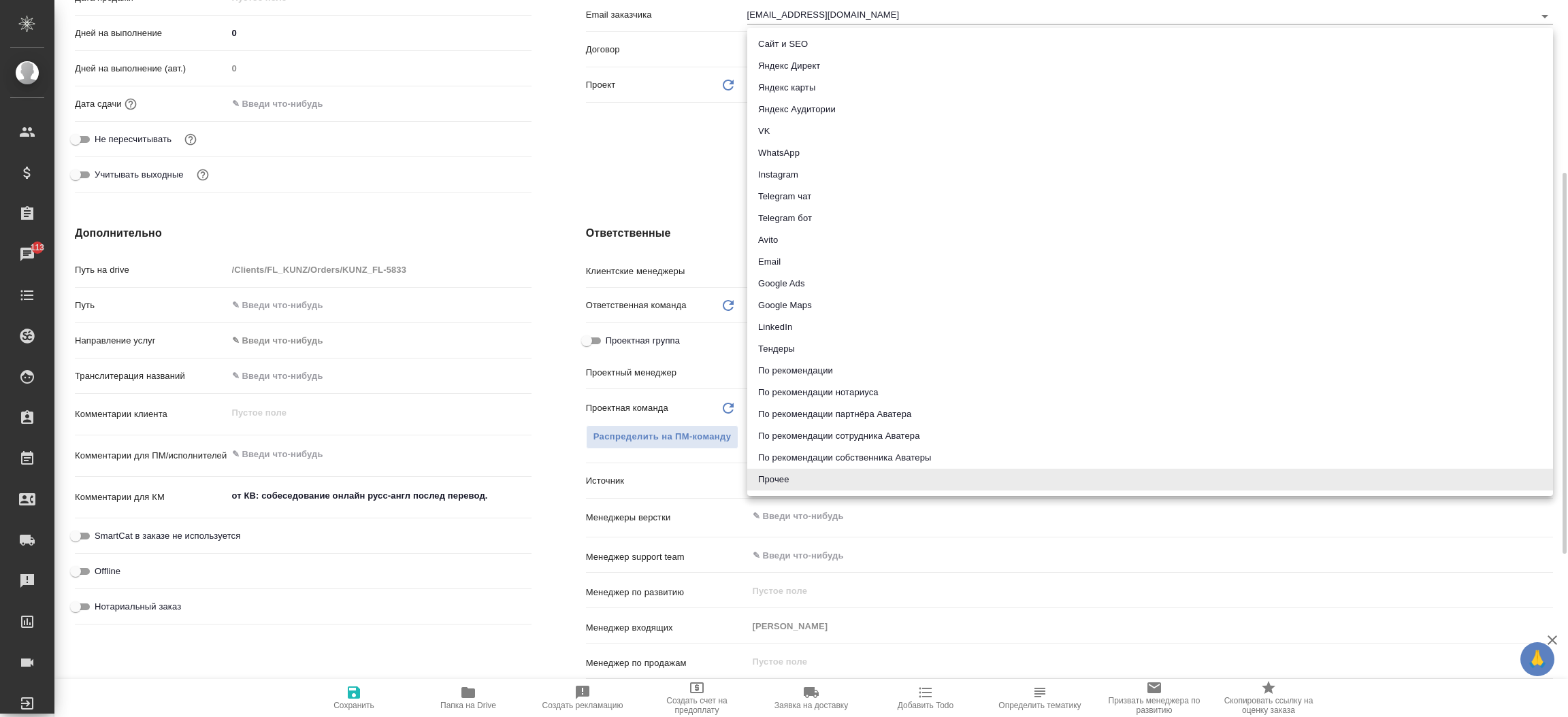
click at [764, 475] on body "🙏 .cls-1 fill:#fff; AWATERA Прутько Ирина i.prutko Клиенты Спецификации Заказы …" at bounding box center [784, 358] width 1568 height 717
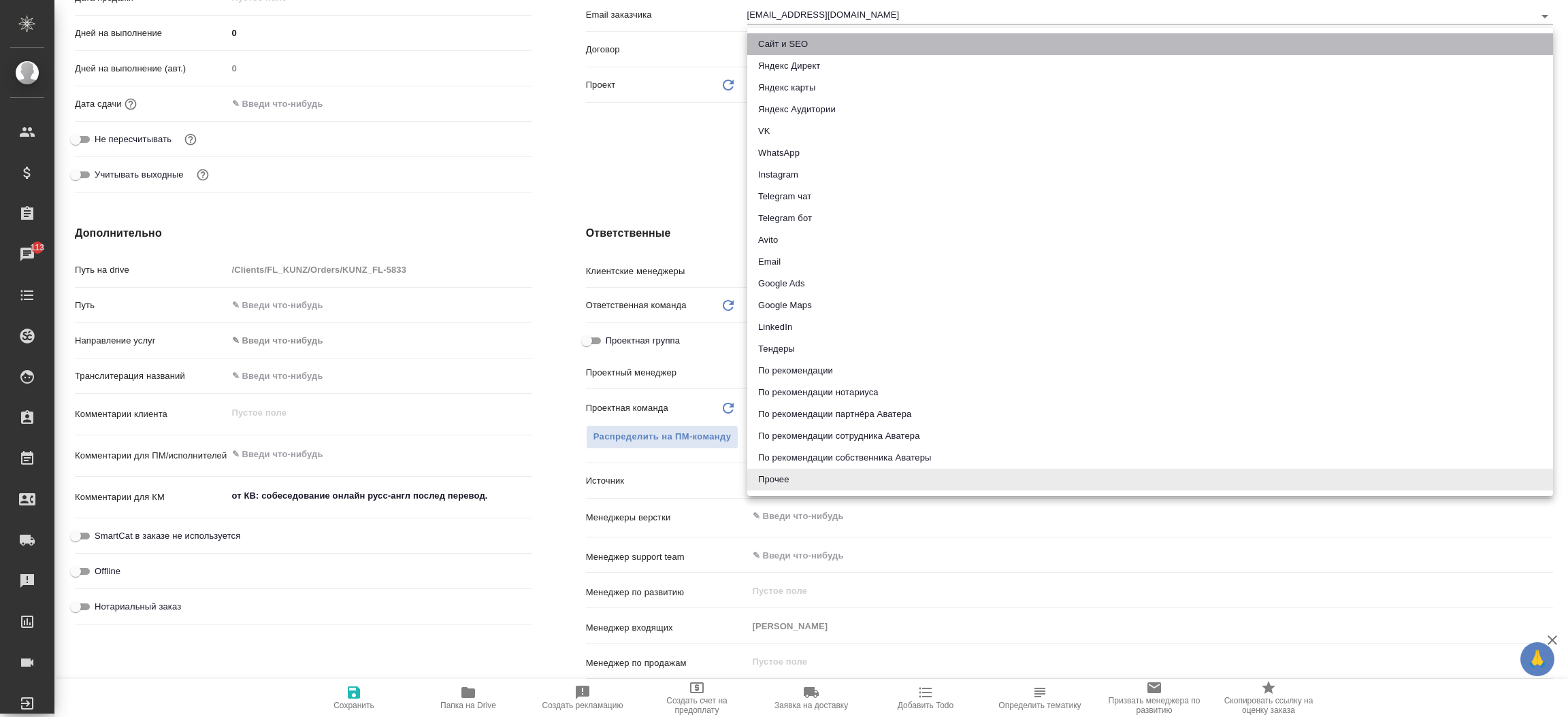
click at [778, 36] on li "Сайт и SEO" at bounding box center [1150, 44] width 805 height 22
type textarea "x"
type input "seo"
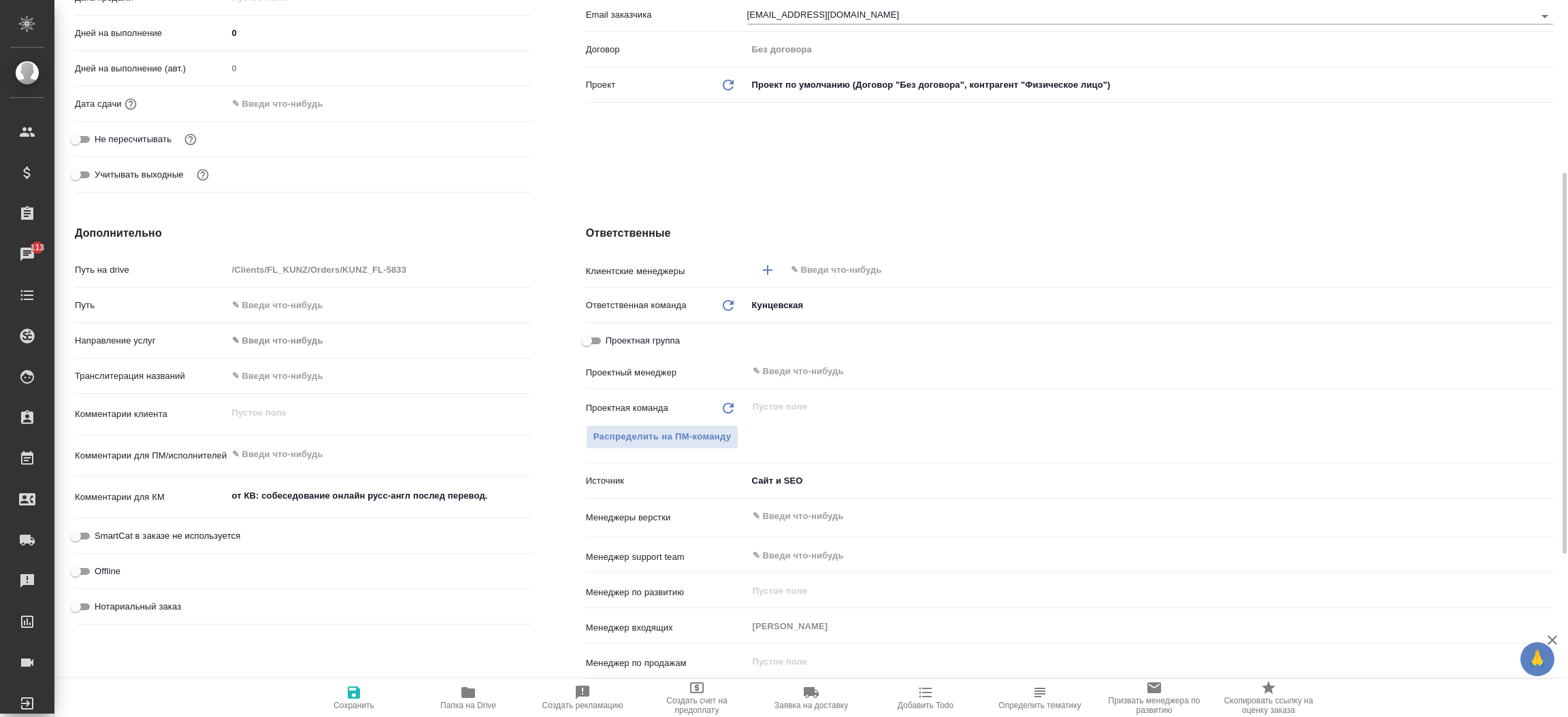
click at [820, 272] on input "text" at bounding box center [1146, 270] width 714 height 17
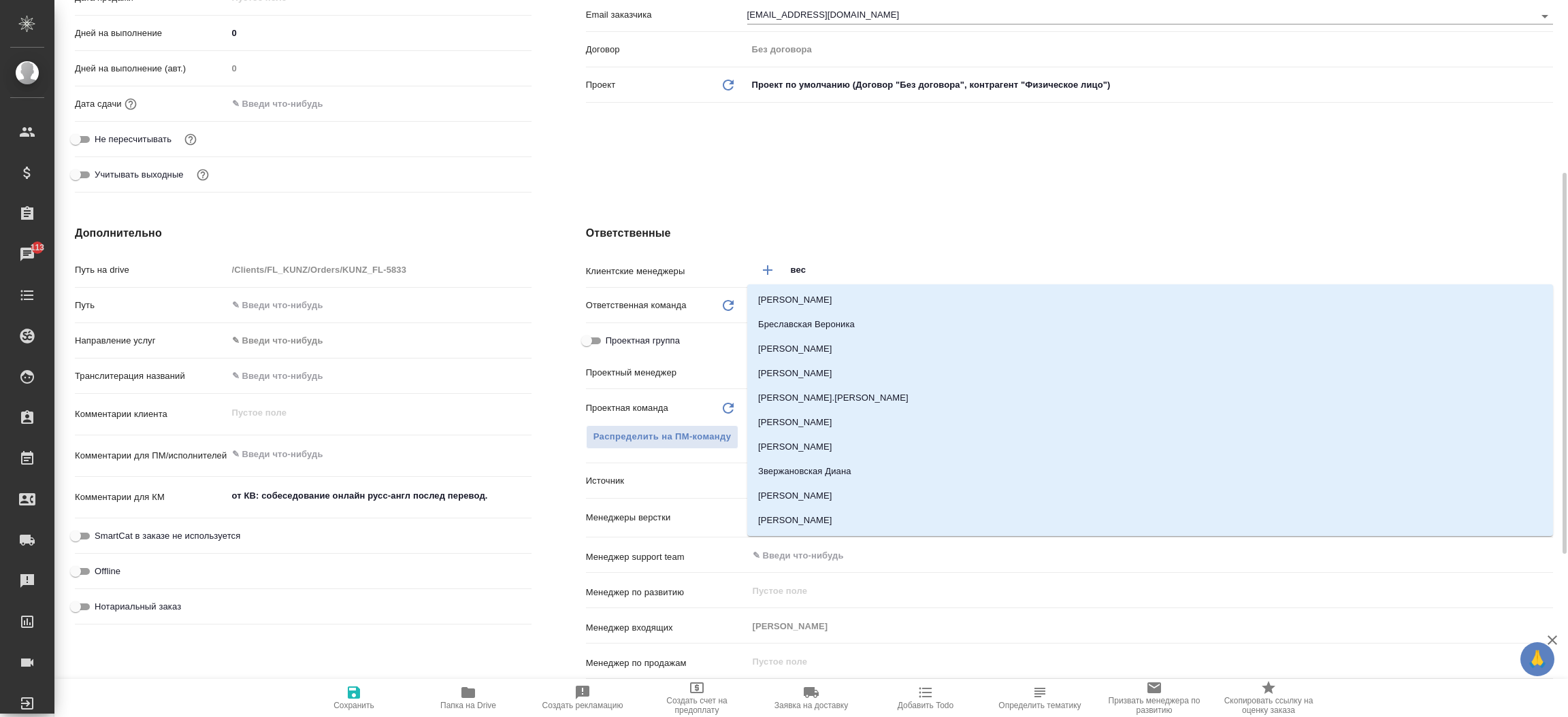
type input "весе"
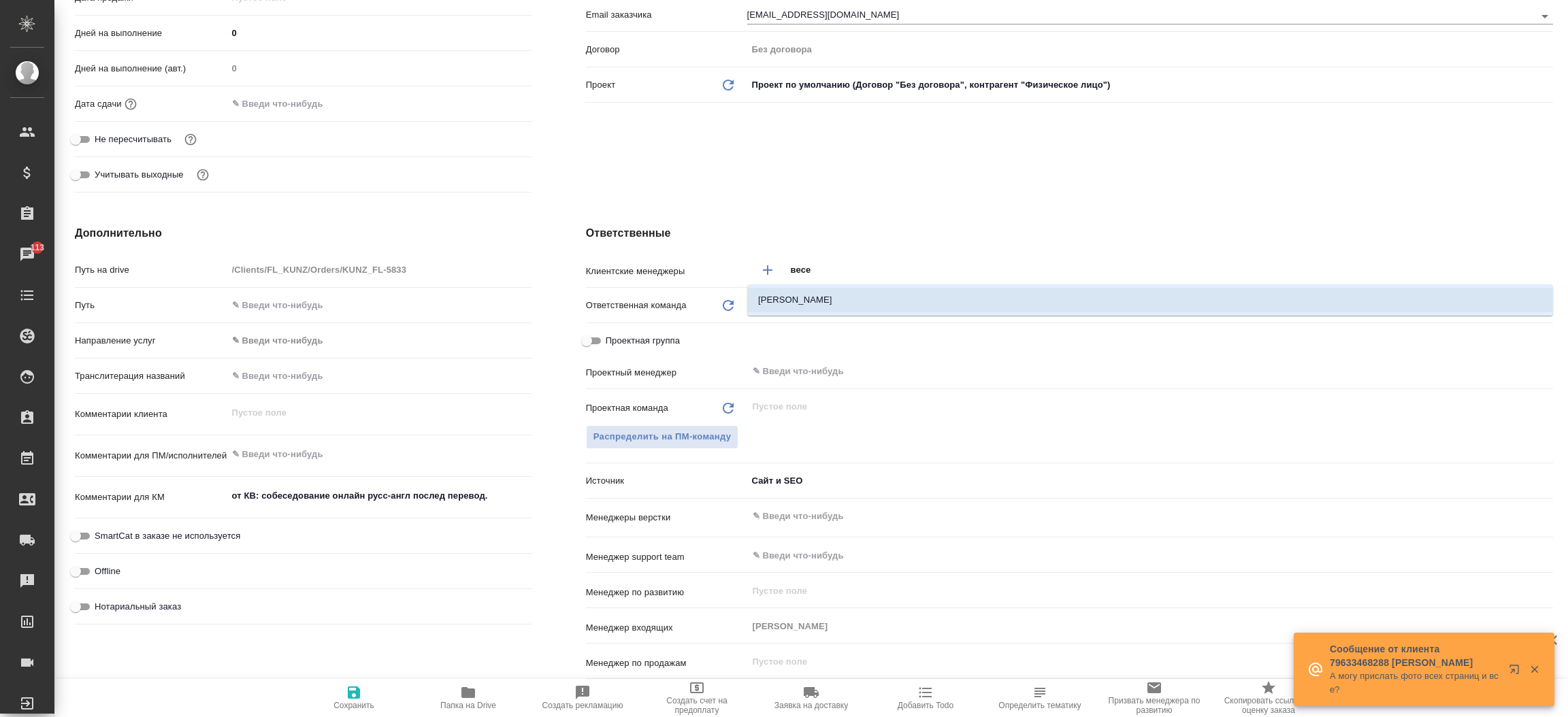
click at [765, 306] on li "Веселова Юлия" at bounding box center [1150, 300] width 805 height 25
type textarea "x"
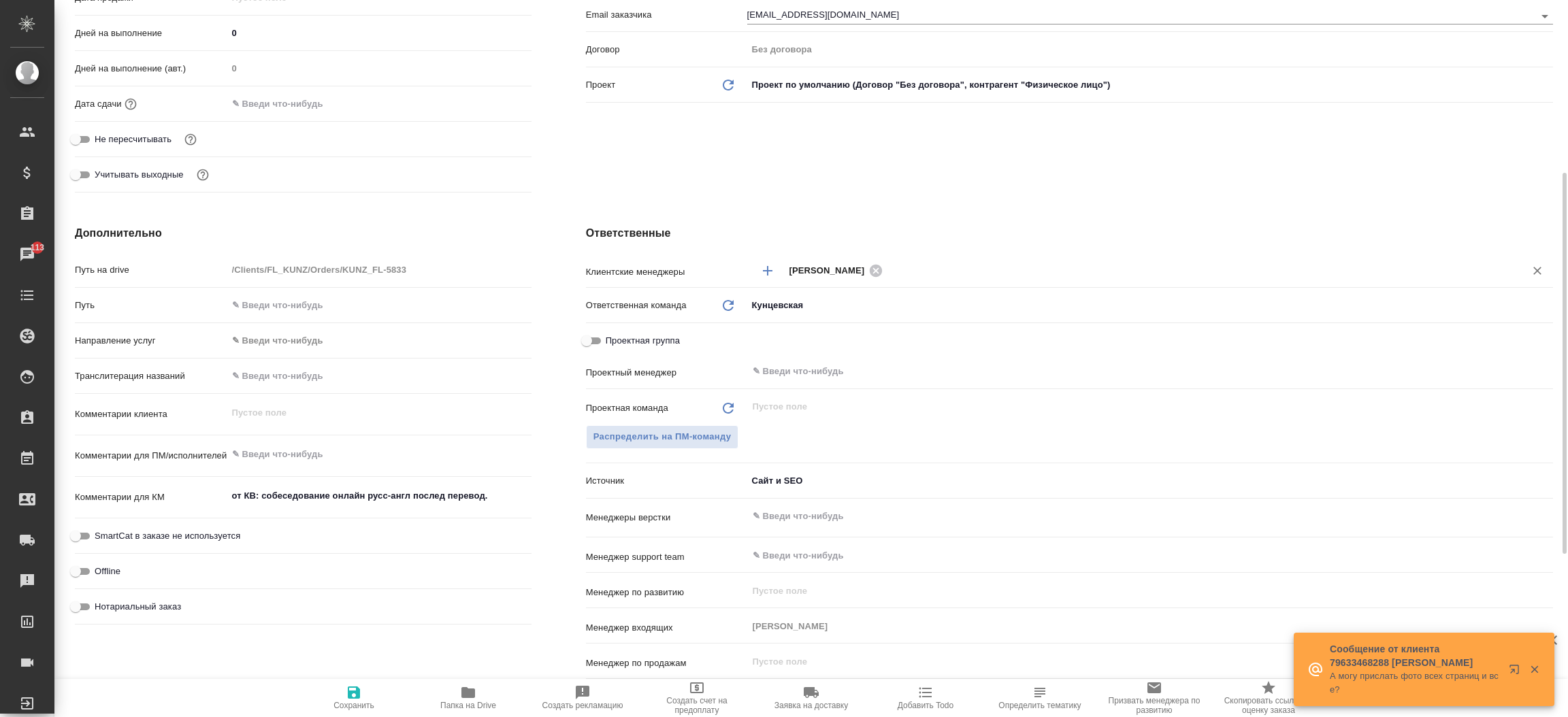
click at [361, 696] on icon "button" at bounding box center [354, 693] width 17 height 17
type textarea "x"
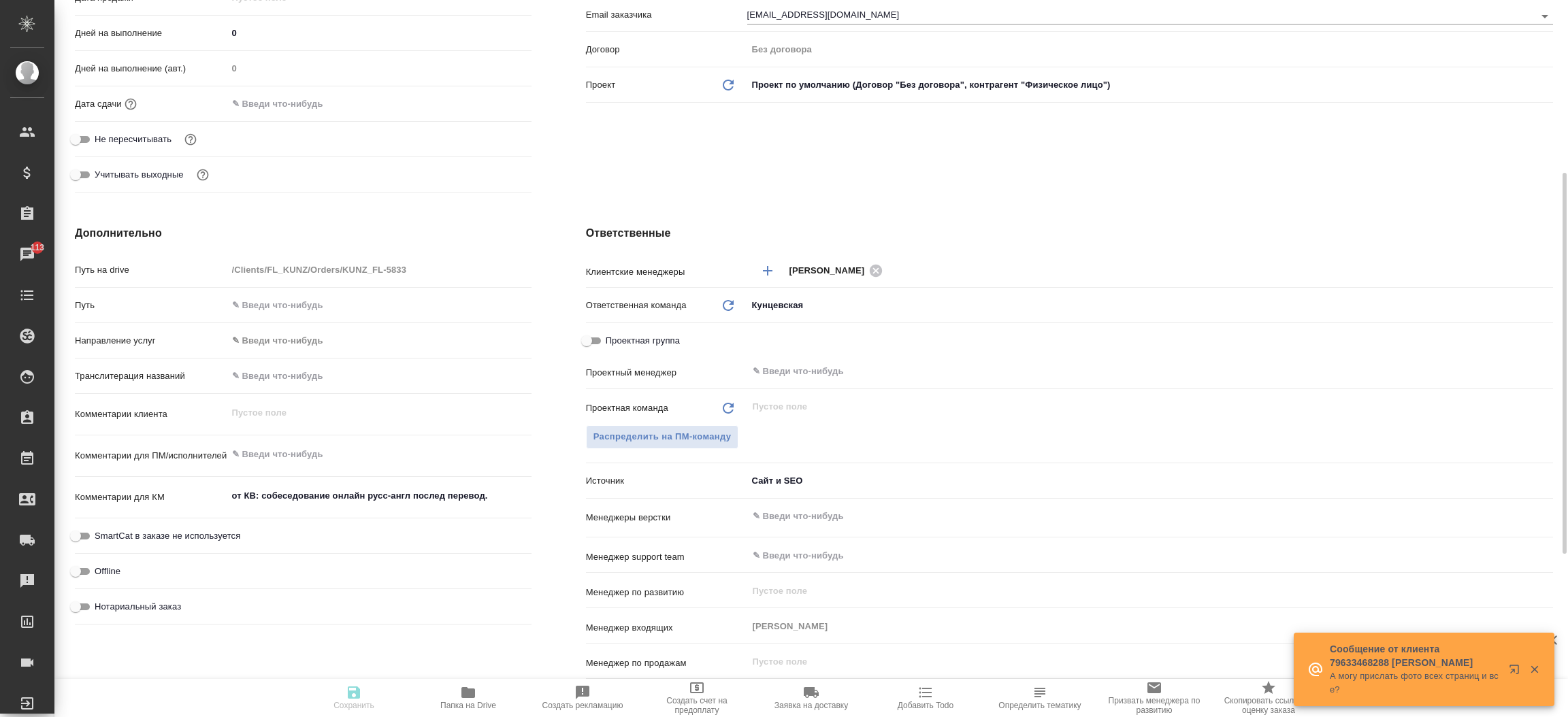
type textarea "x"
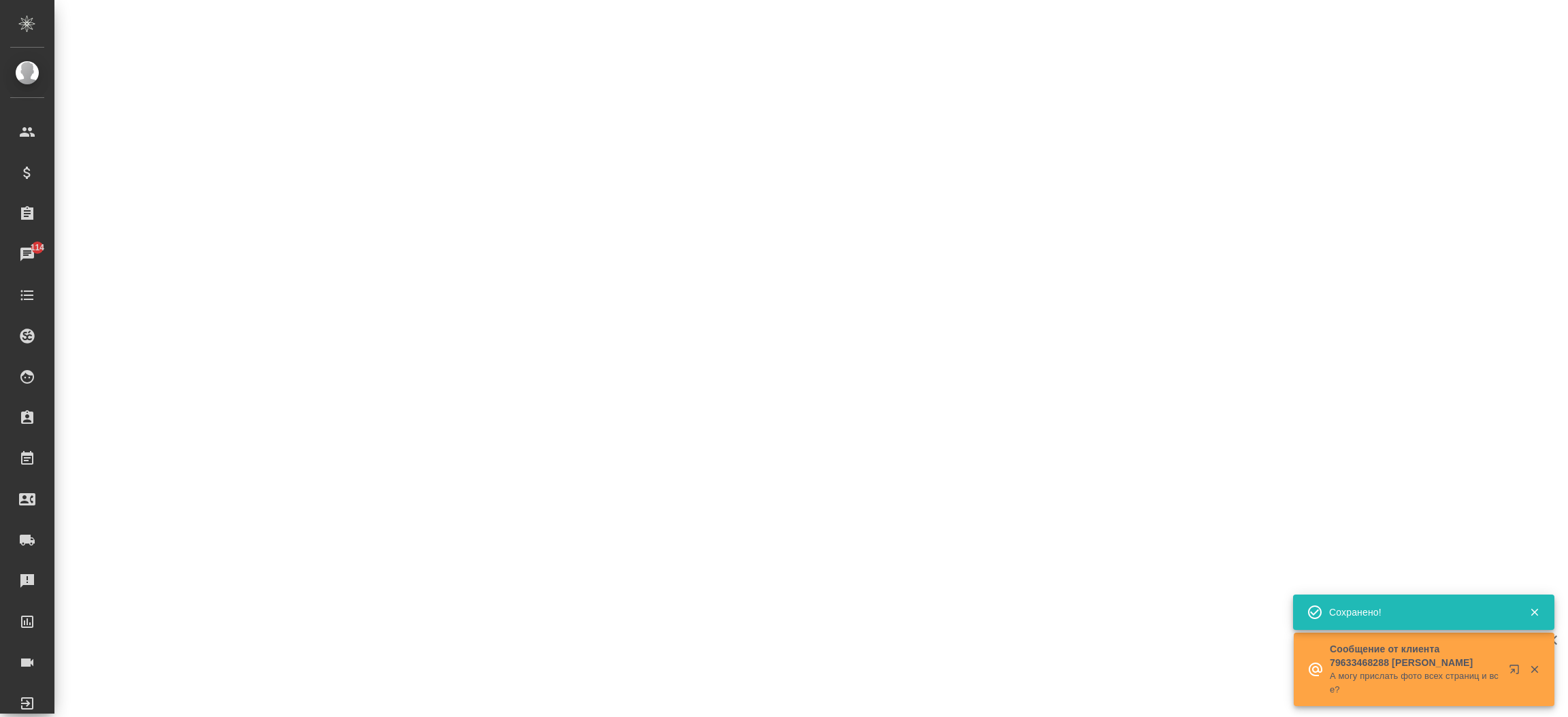
select select "RU"
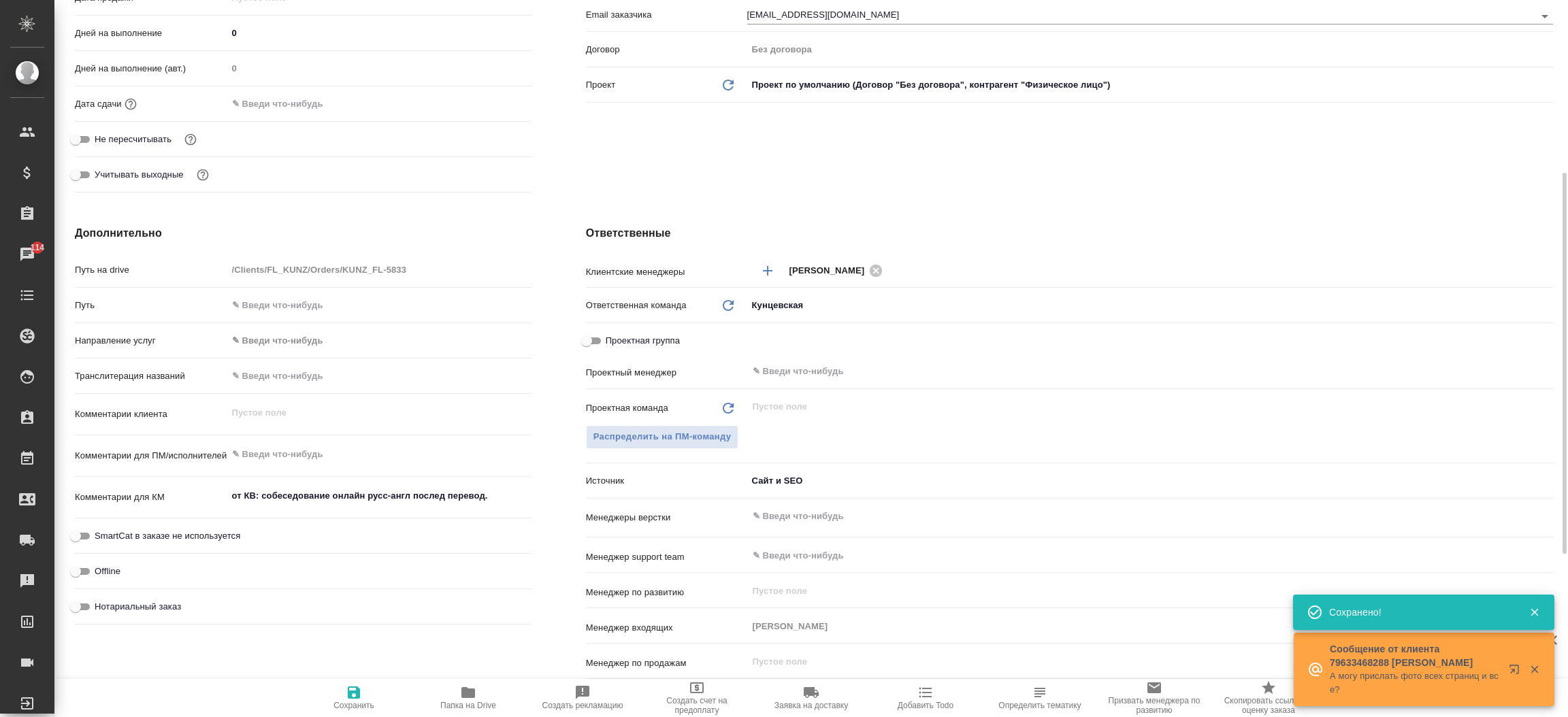
type textarea "x"
click at [565, 283] on div "Ответственные Клиентские менеджеры Веселова Юлия ​ Ответственная команда Обнови…" at bounding box center [1069, 472] width 1021 height 549
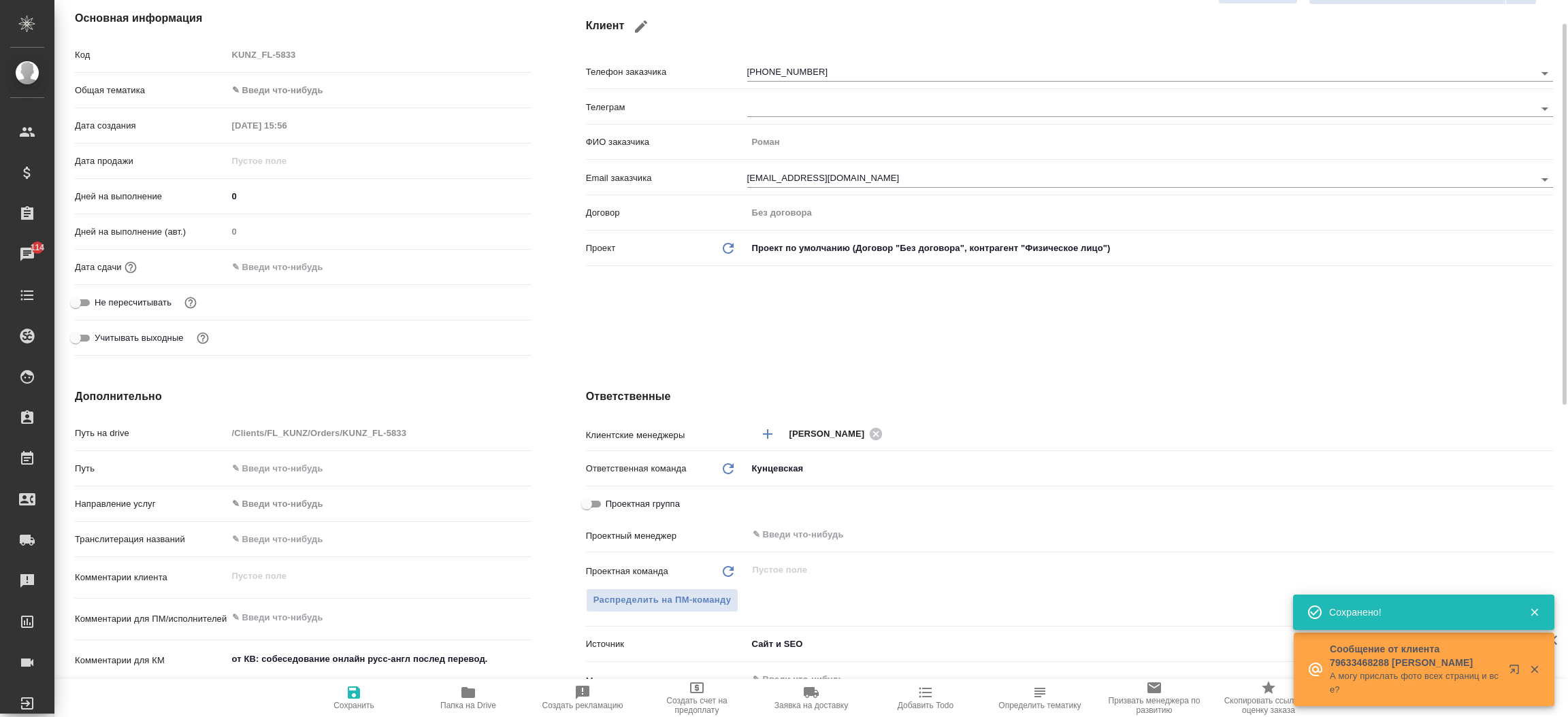
scroll to position [0, 0]
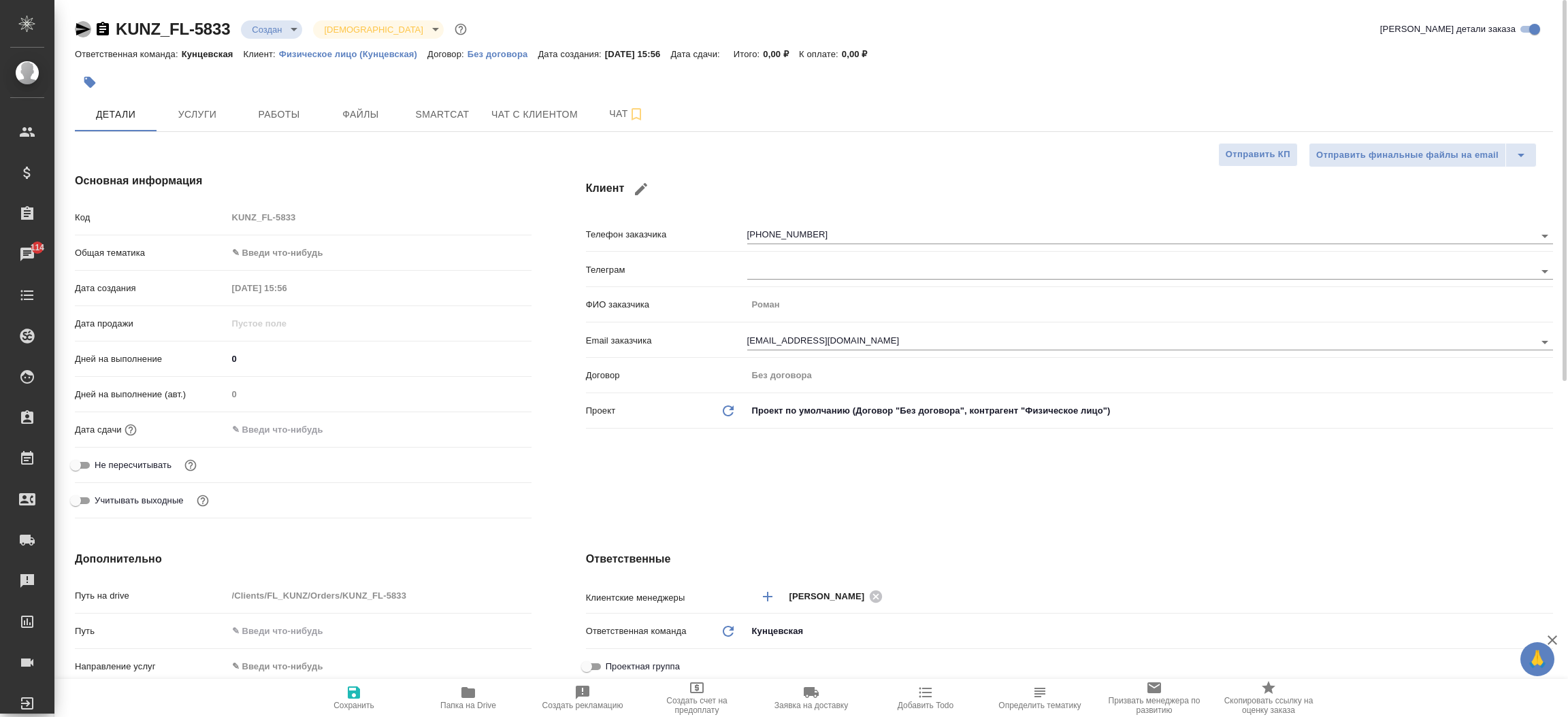
click at [80, 27] on icon "button" at bounding box center [83, 30] width 14 height 12
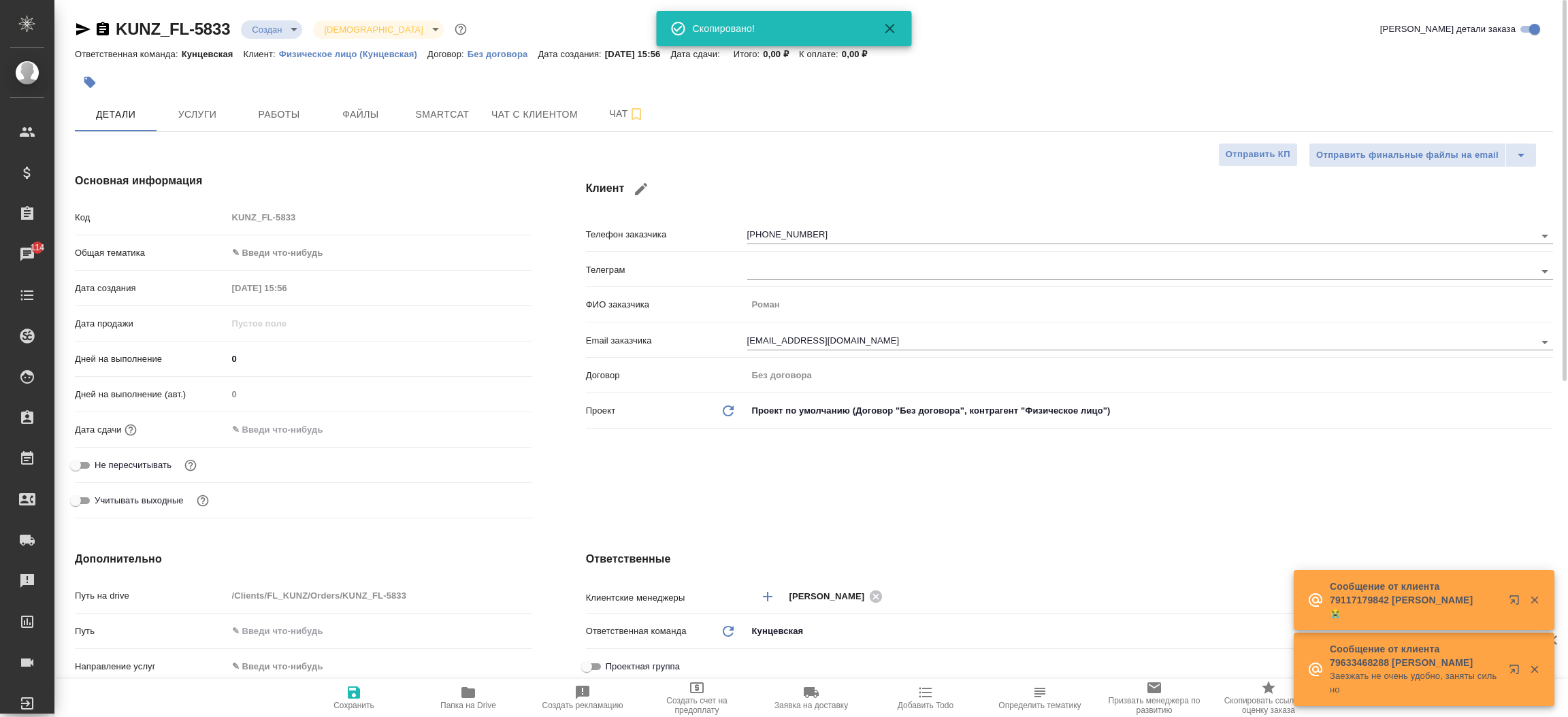
type textarea "x"
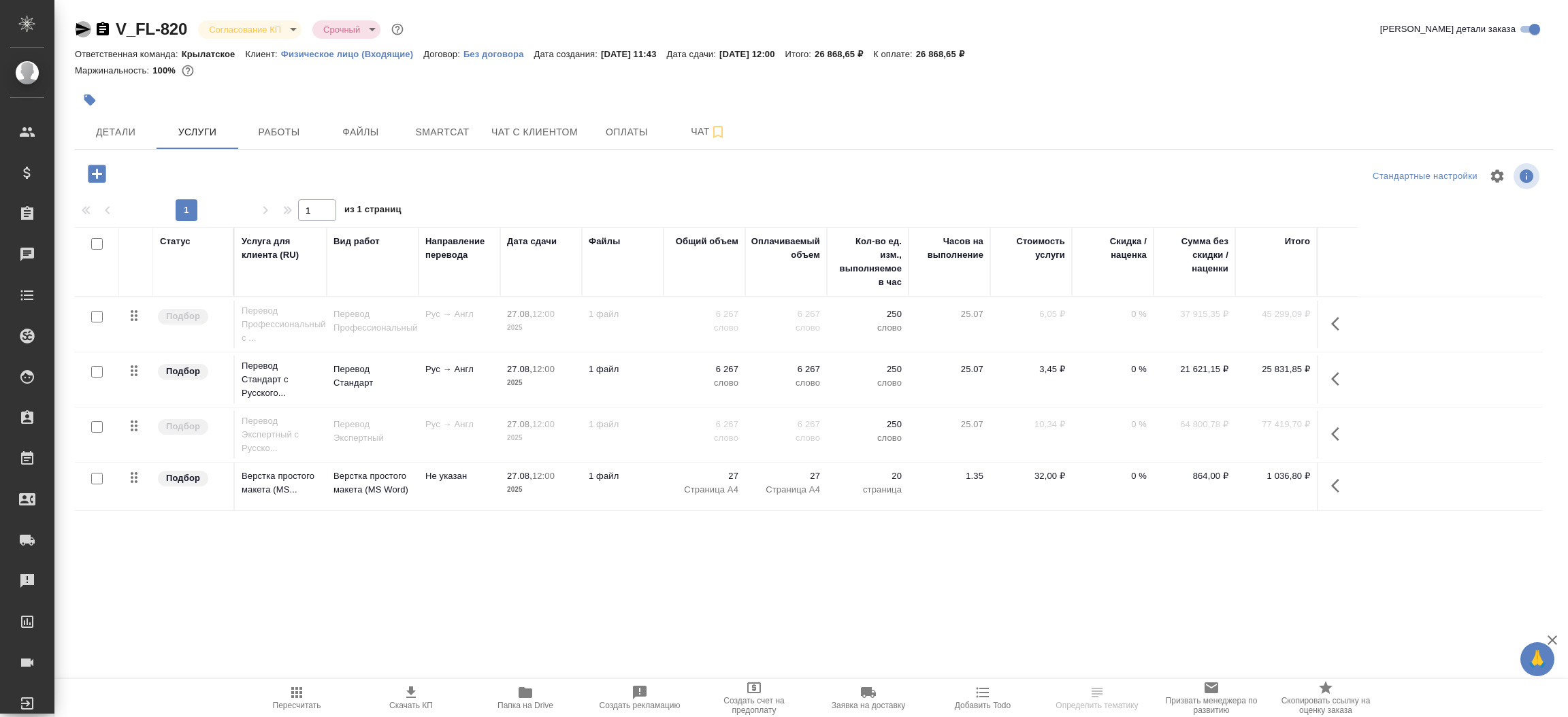
click at [84, 30] on icon "button" at bounding box center [83, 30] width 14 height 12
